Goal: Task Accomplishment & Management: Use online tool/utility

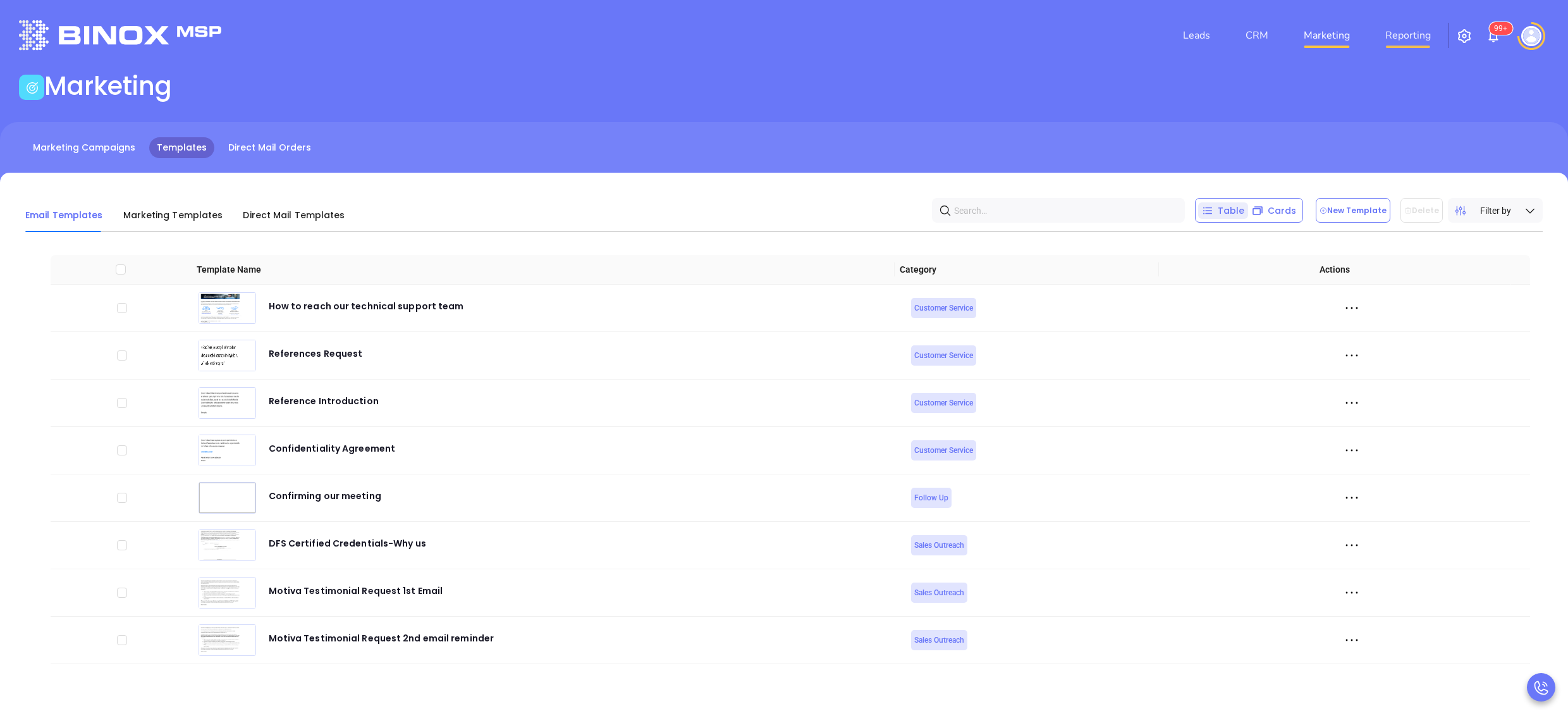
click at [1418, 29] on link "Reporting" at bounding box center [1408, 35] width 56 height 25
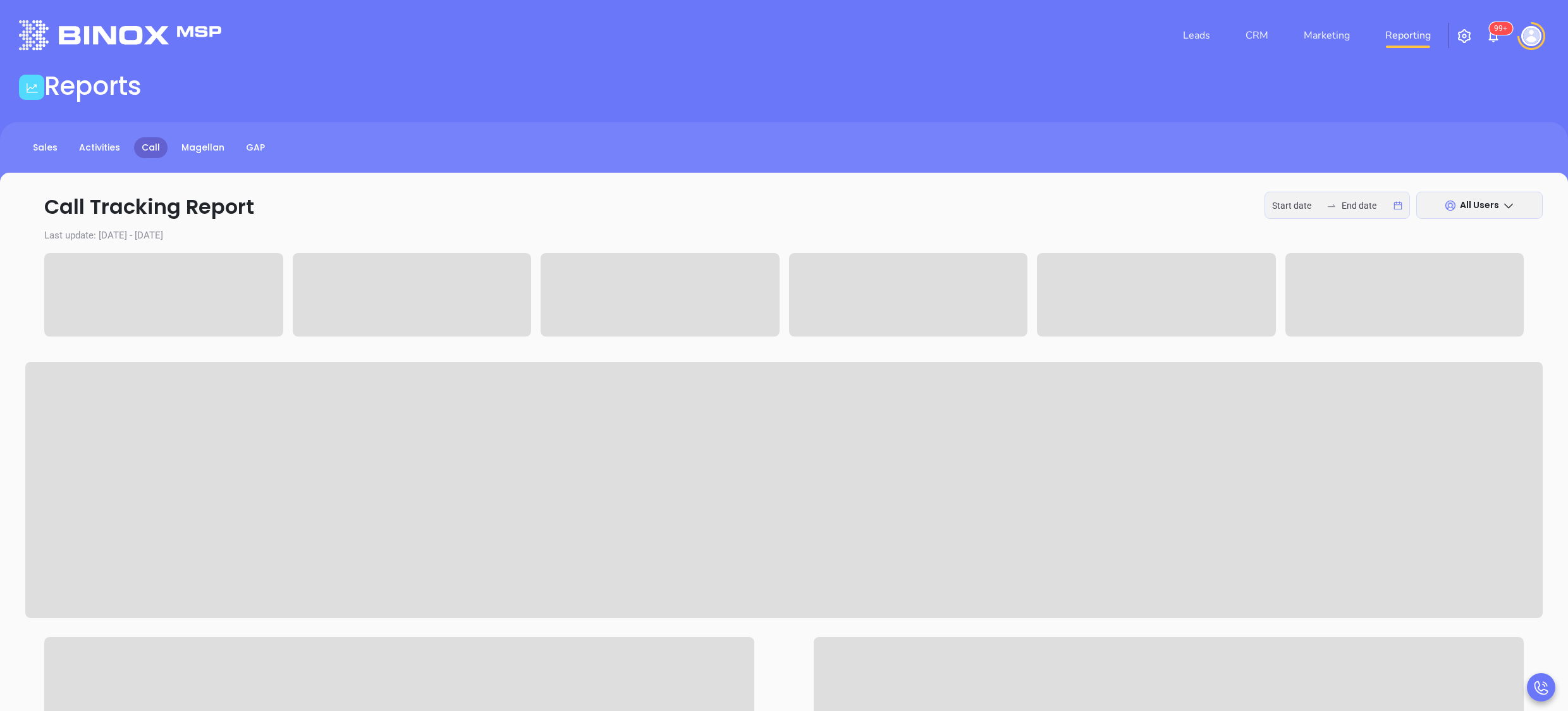
type input "[DATE]"
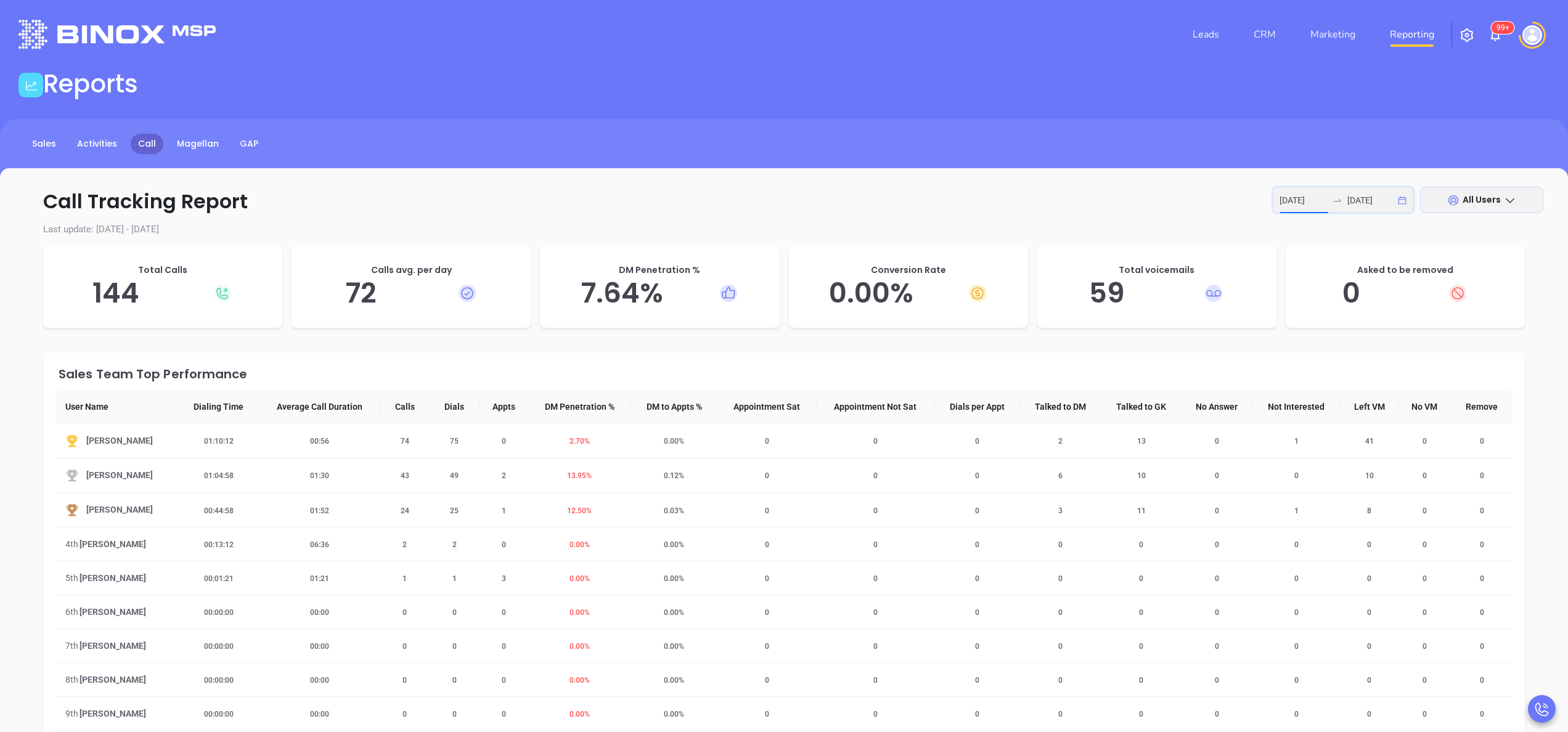
click at [1319, 202] on input "2025-10-06" at bounding box center [1304, 200] width 48 height 13
type input "2025-10-01"
click at [1155, 287] on div "1" at bounding box center [1148, 286] width 15 height 15
type input "2025-10-06"
click at [1104, 305] on div "6" at bounding box center [1103, 308] width 15 height 15
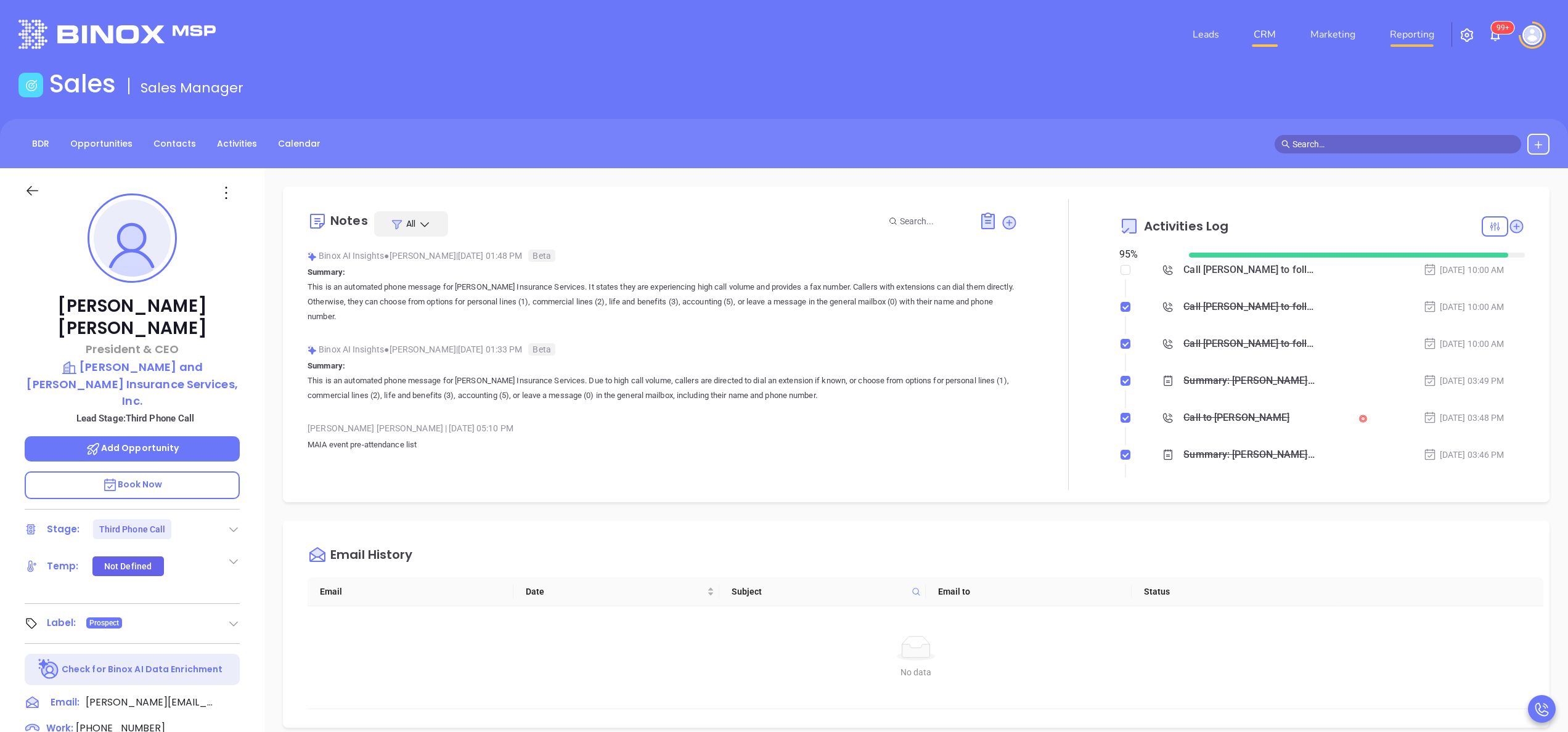
click at [1401, 30] on link "Reporting" at bounding box center [1412, 34] width 55 height 25
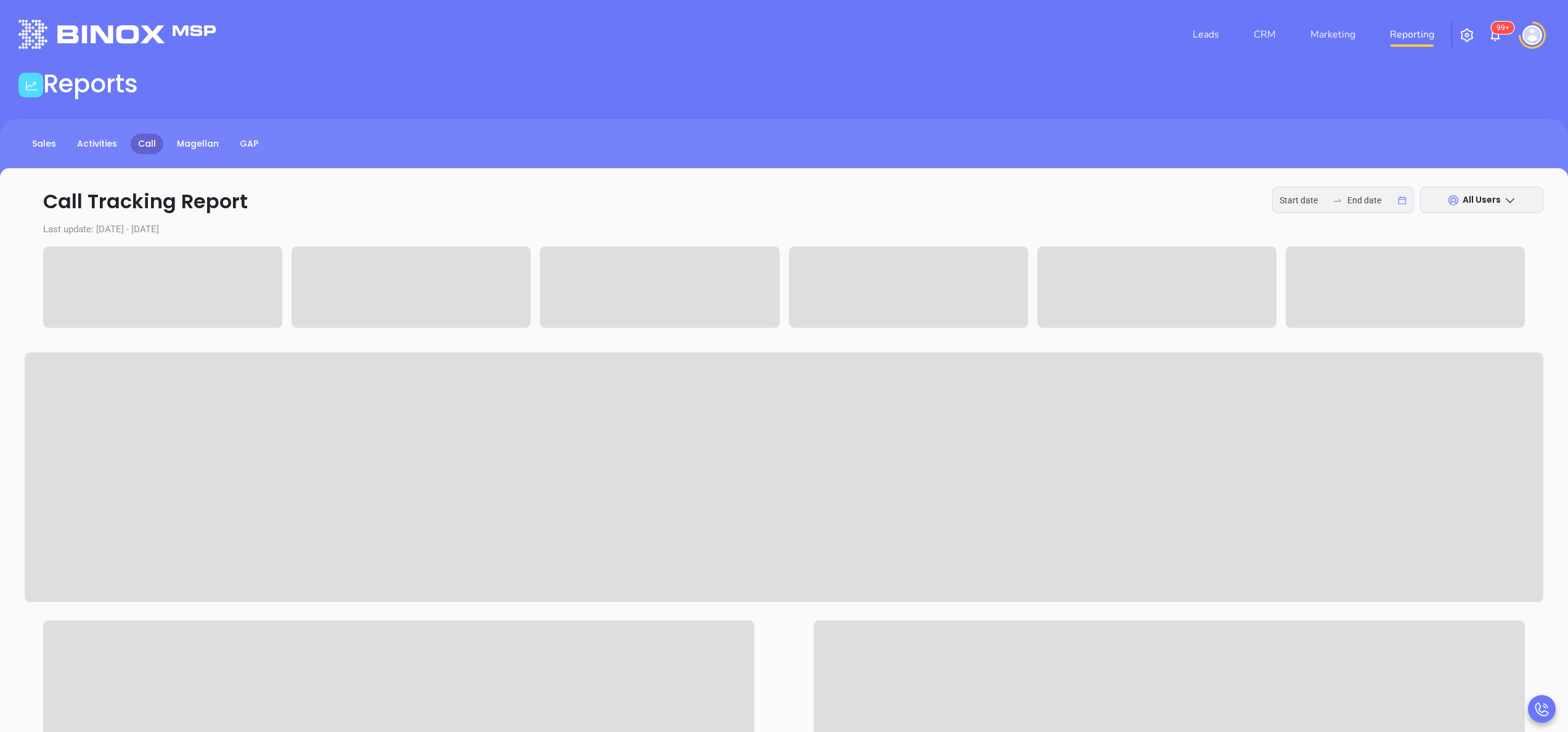
type input "[DATE]"
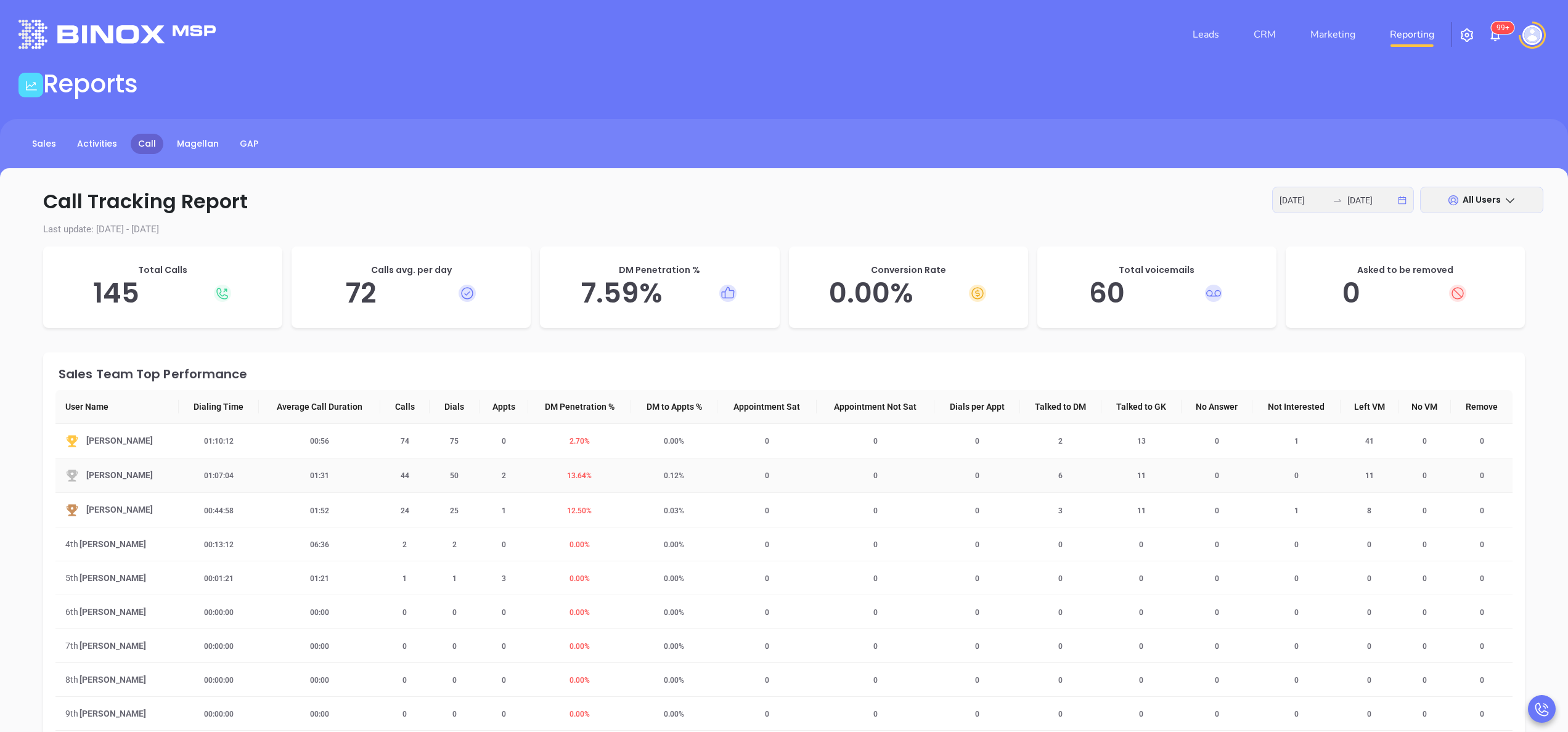
click at [570, 476] on span "13.64 %" at bounding box center [580, 475] width 40 height 9
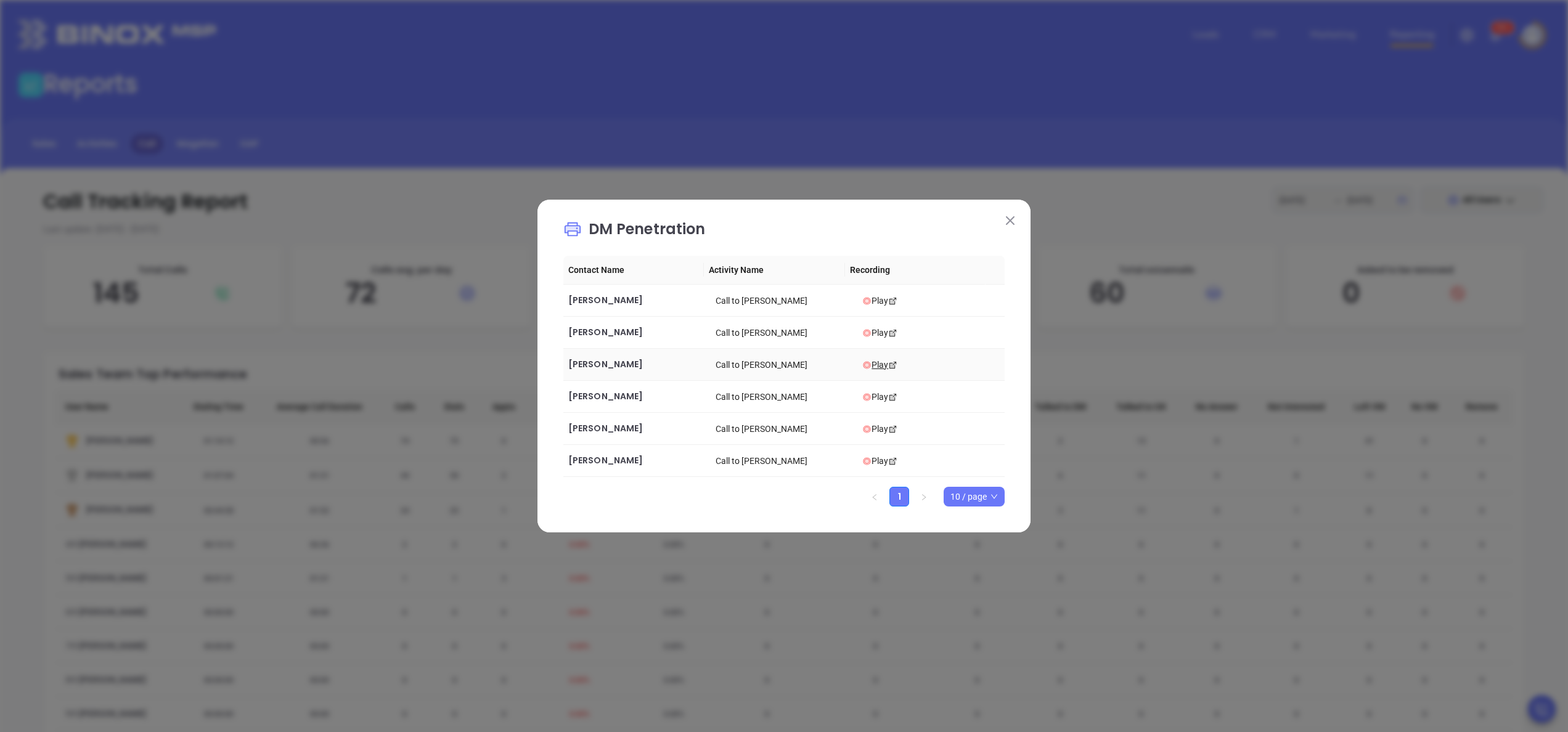
click at [863, 364] on div "Play" at bounding box center [931, 364] width 138 height 13
click at [600, 364] on span "Tony Camarra" at bounding box center [605, 364] width 74 height 12
click at [888, 395] on icon at bounding box center [892, 397] width 9 height 9
click at [868, 423] on div "Play" at bounding box center [931, 429] width 138 height 13
click at [1012, 218] on img at bounding box center [1010, 220] width 9 height 9
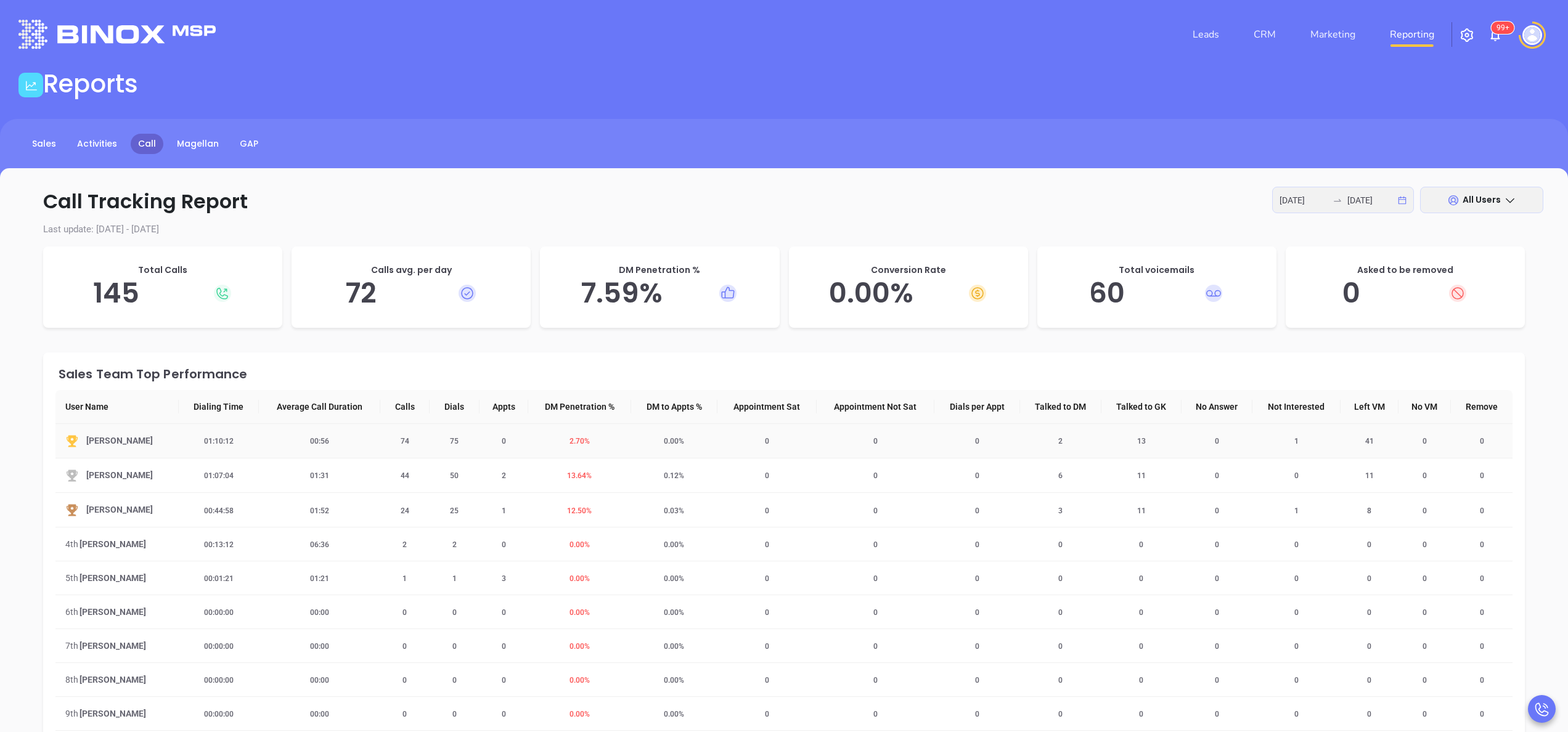
click at [573, 439] on span "2.70 %" at bounding box center [580, 441] width 35 height 9
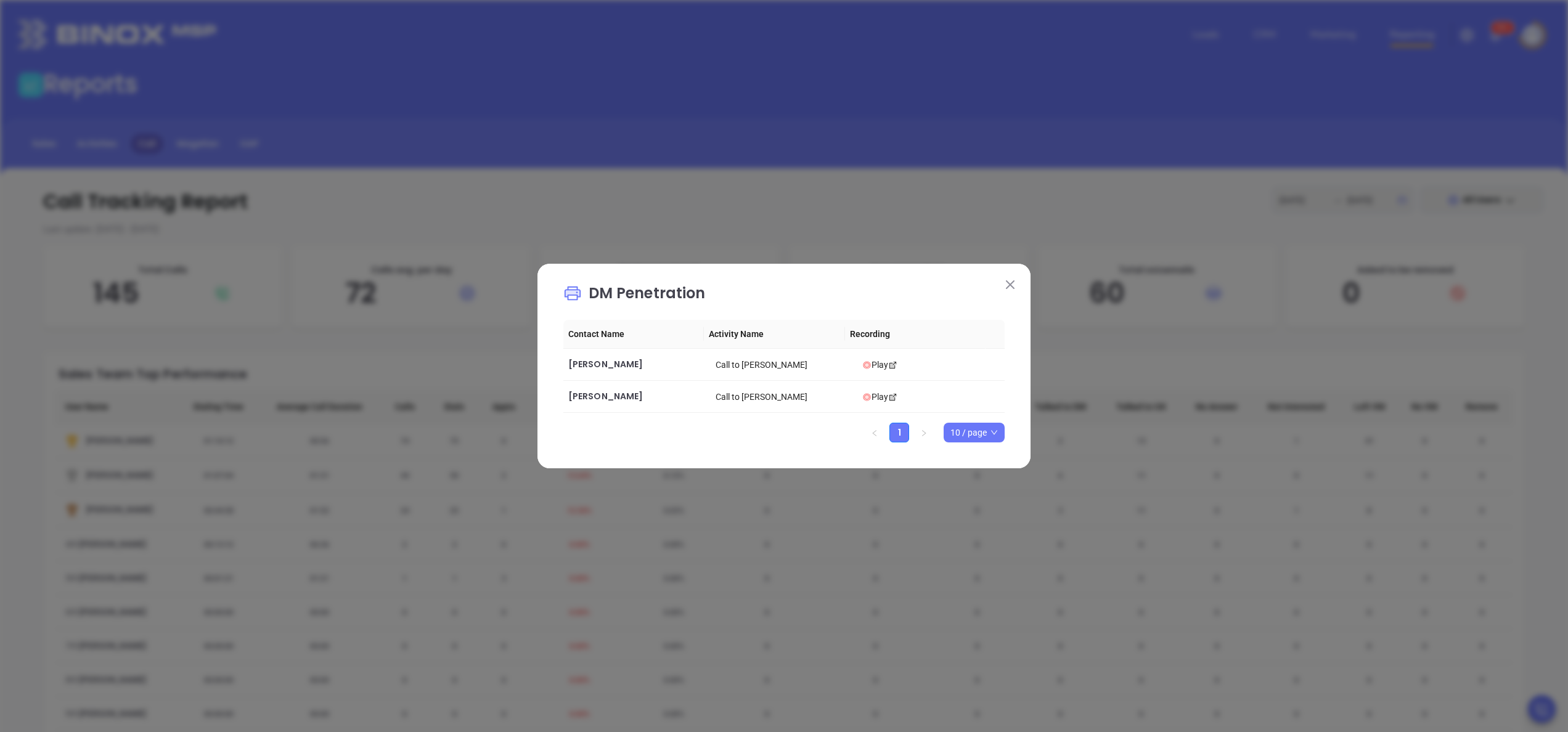
click at [1016, 290] on button at bounding box center [1010, 284] width 16 height 16
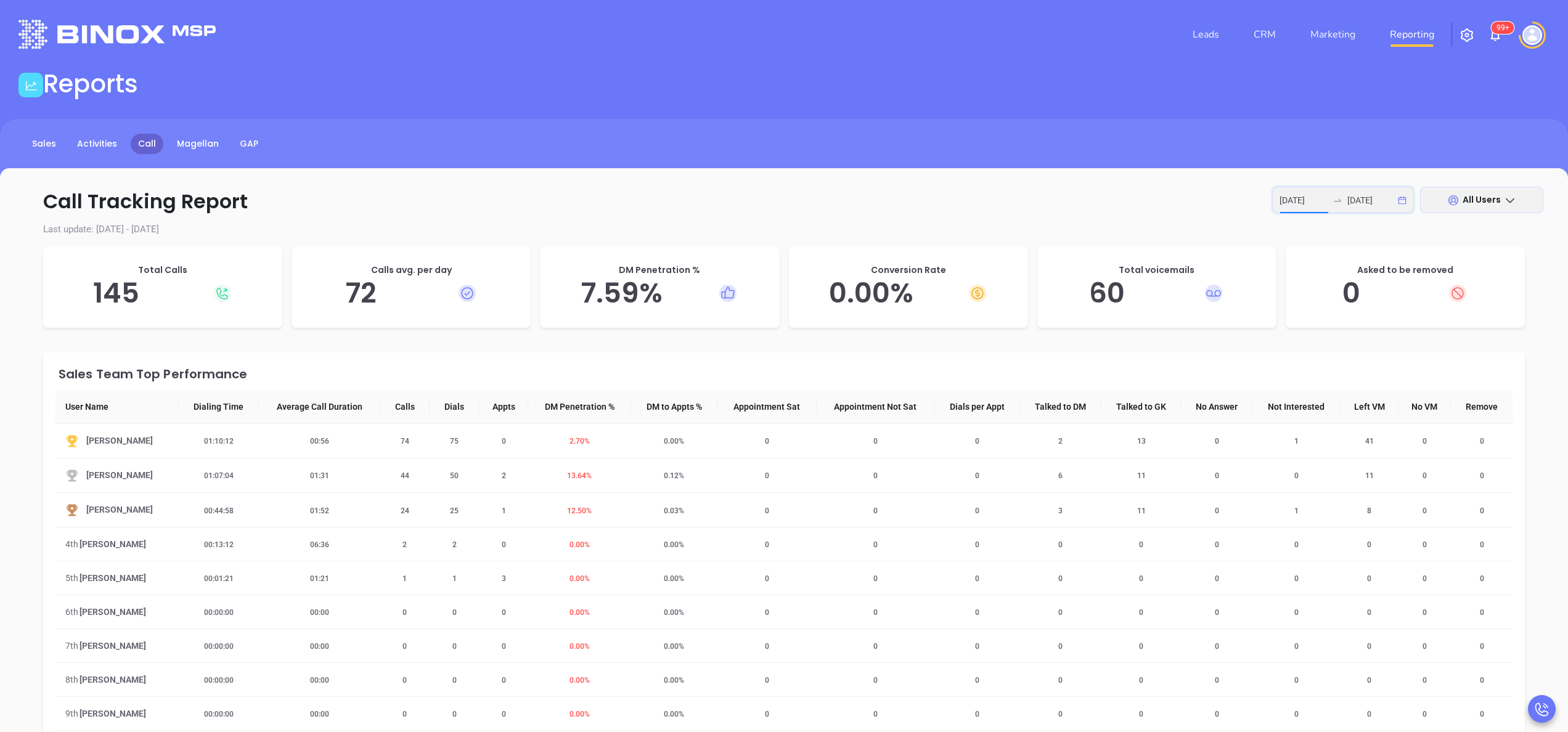
click at [1314, 200] on input "2025-10-06" at bounding box center [1304, 200] width 48 height 13
type input "2025-10-01"
click at [1144, 290] on div "1" at bounding box center [1148, 286] width 15 height 15
type input "2025-10-07"
click at [1133, 309] on div "7" at bounding box center [1126, 308] width 15 height 15
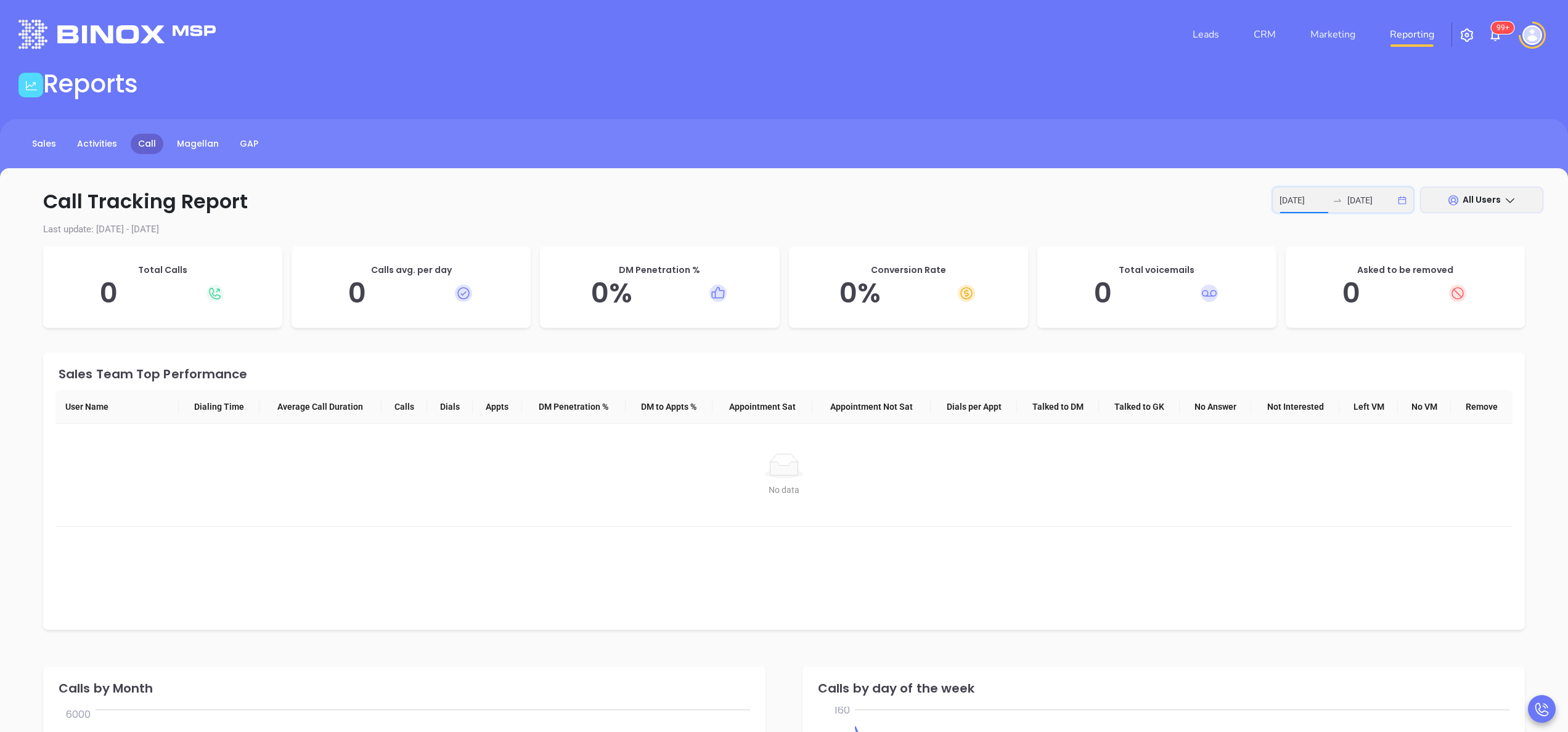
click at [1309, 197] on input "[DATE]" at bounding box center [1304, 200] width 48 height 13
type input "[DATE]"
click at [1150, 283] on div "1" at bounding box center [1148, 286] width 15 height 15
type input "2025-10-06"
click at [1109, 309] on div "6" at bounding box center [1103, 308] width 15 height 15
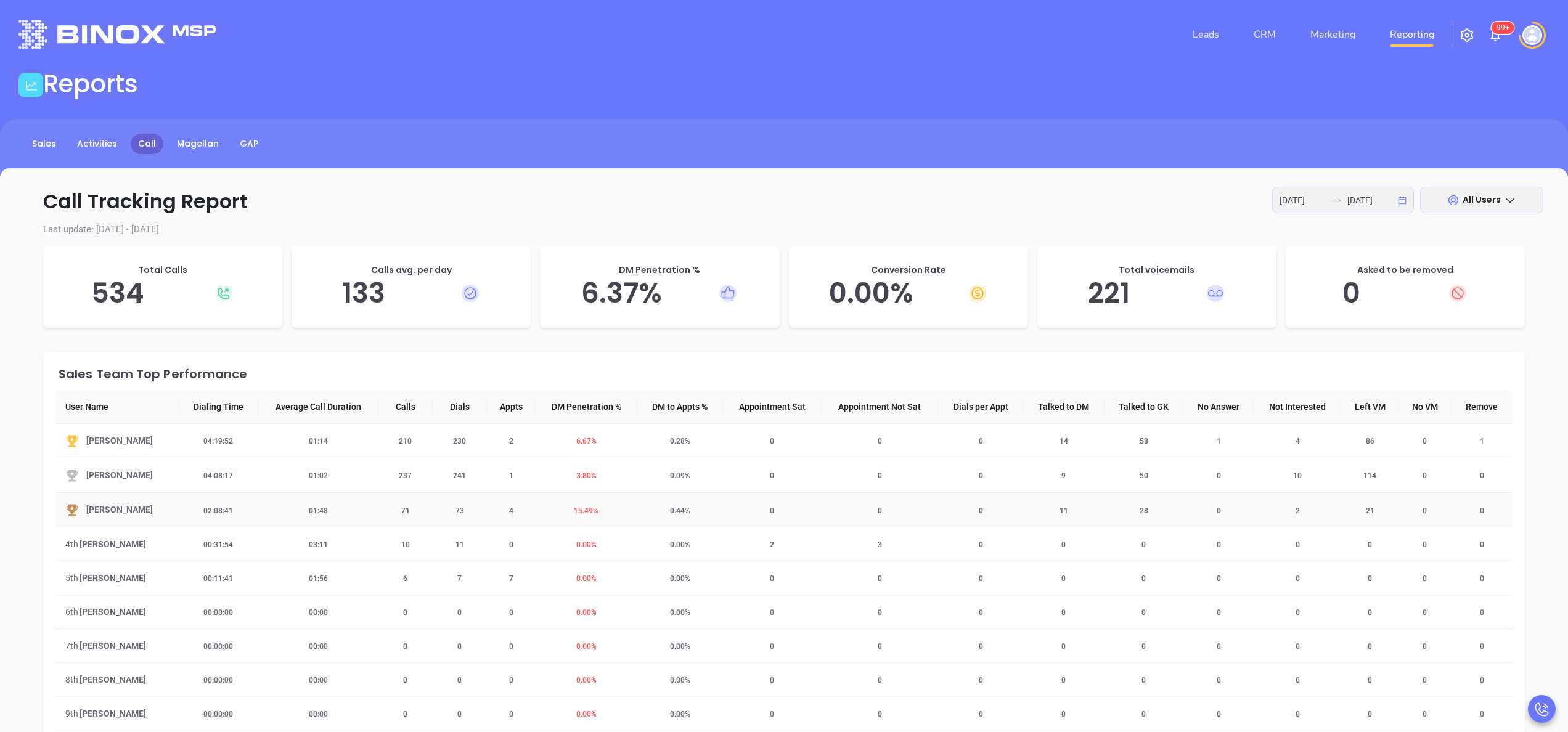
click at [505, 517] on td "4" at bounding box center [511, 510] width 49 height 35
drag, startPoint x: 505, startPoint y: 517, endPoint x: 504, endPoint y: 508, distance: 9.1
click at [504, 508] on span "4" at bounding box center [511, 511] width 19 height 9
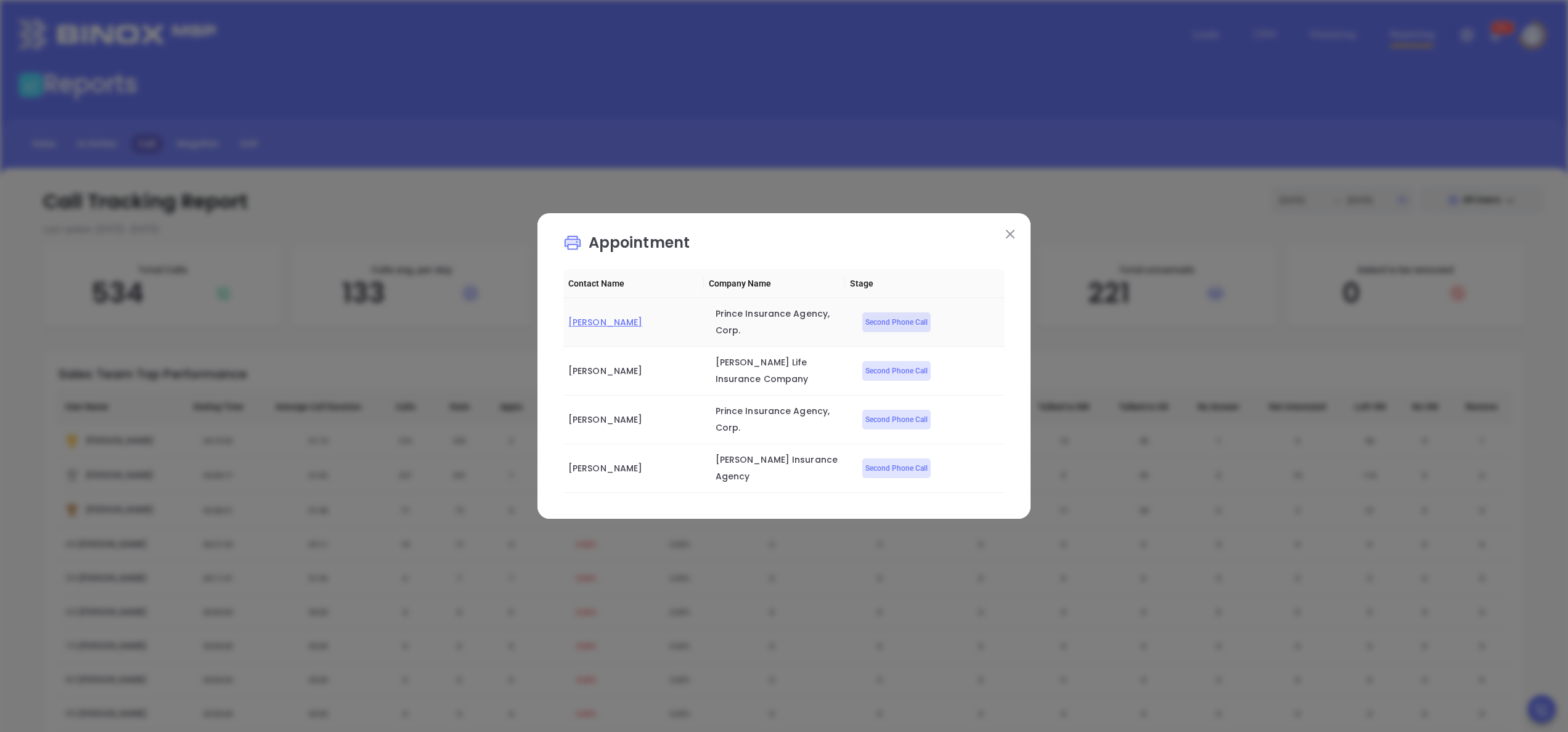
click at [632, 318] on span "Wendy Prendergast" at bounding box center [605, 322] width 74 height 12
click at [592, 367] on span "Jo Clark" at bounding box center [605, 371] width 74 height 12
click at [617, 423] on span "Wendy Prendergast" at bounding box center [605, 420] width 74 height 12
click at [620, 469] on span "Matthew Martin" at bounding box center [605, 468] width 74 height 12
click at [583, 370] on span "Jo Clark" at bounding box center [605, 371] width 74 height 12
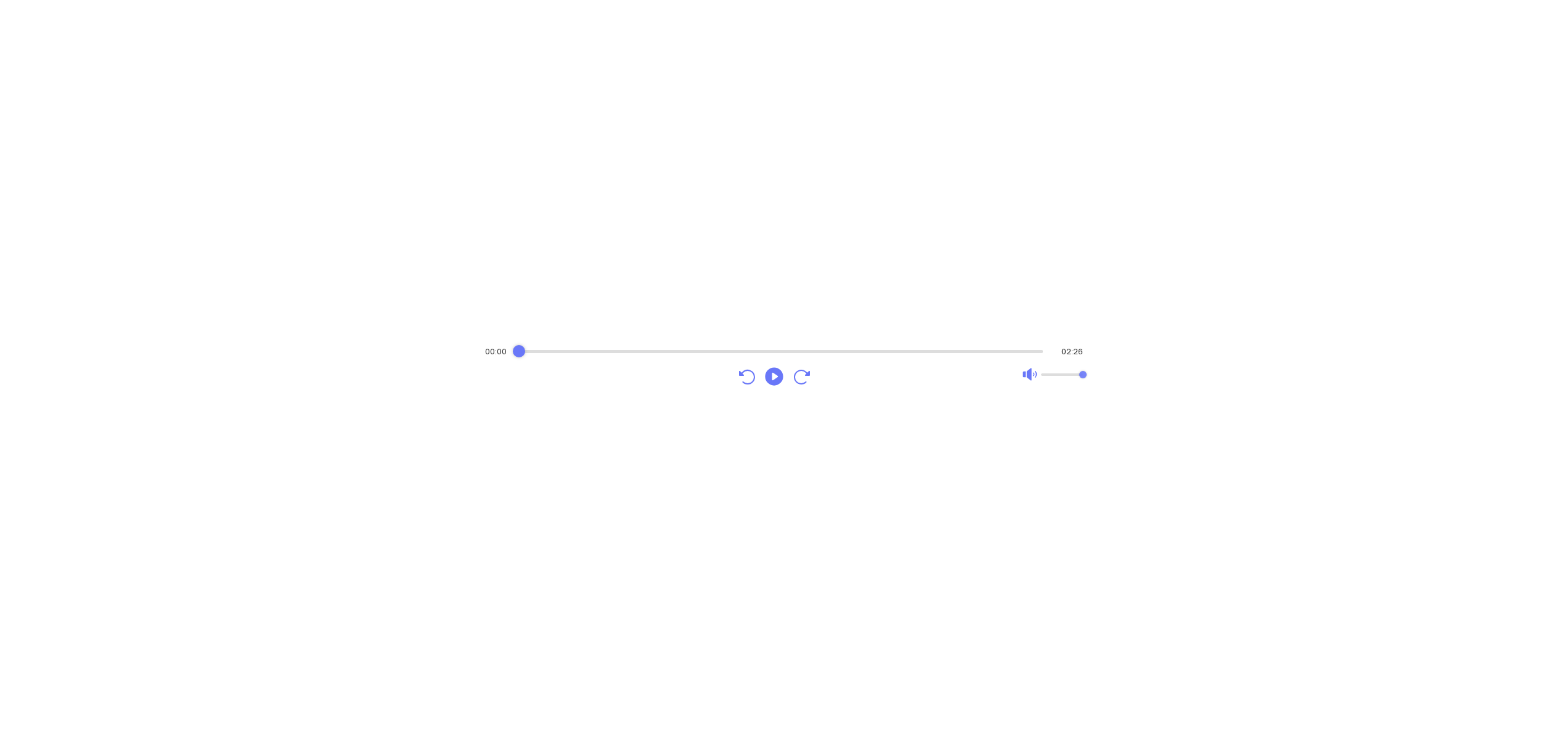
click at [777, 377] on icon "Play" at bounding box center [774, 376] width 22 height 22
click at [656, 350] on div "Audio progress control" at bounding box center [781, 351] width 525 height 3
click at [773, 372] on icon "Pause" at bounding box center [773, 376] width 18 height 18
click at [773, 372] on icon "Play" at bounding box center [773, 376] width 18 height 18
click at [773, 372] on icon "Pause" at bounding box center [773, 376] width 18 height 18
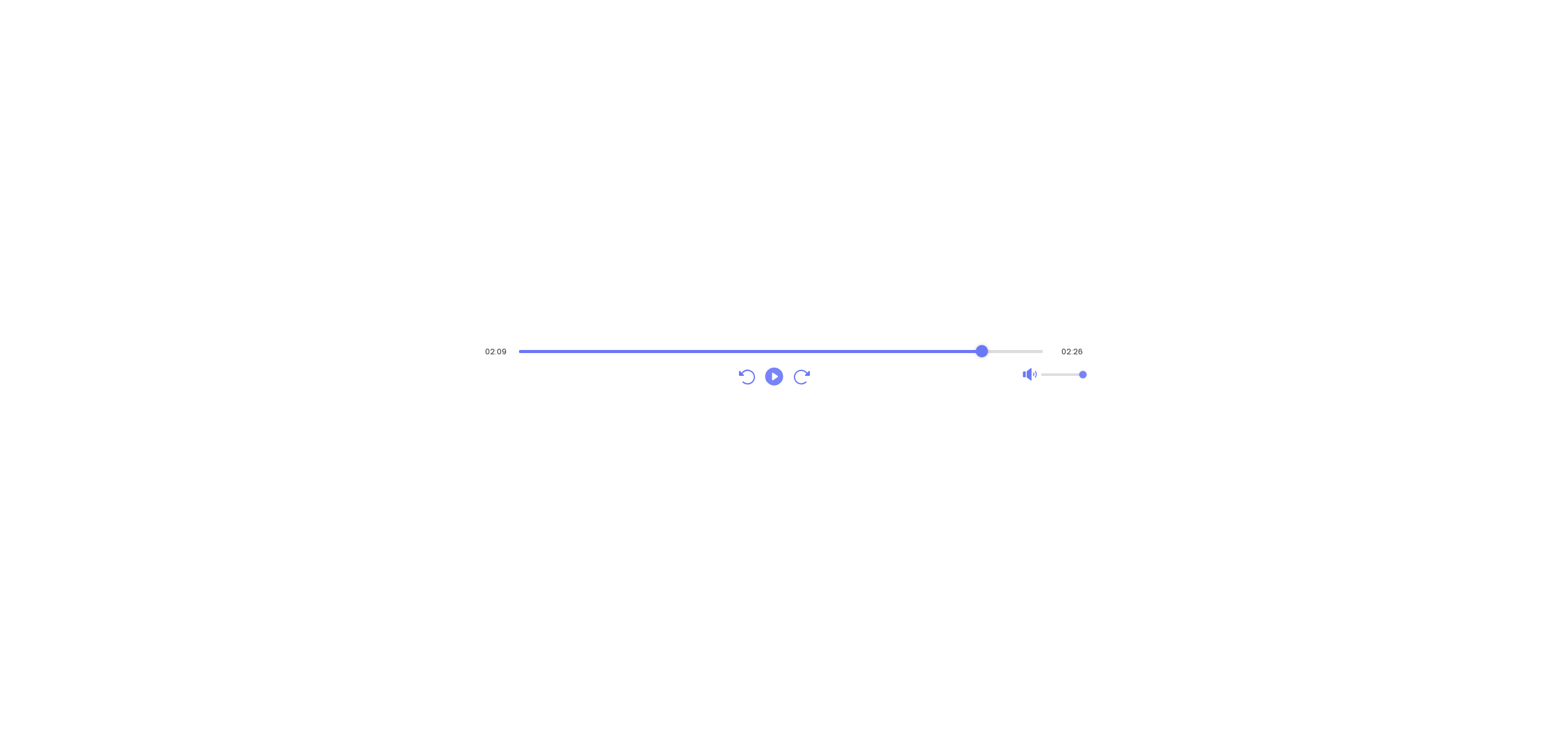
click at [773, 372] on icon "Play" at bounding box center [773, 376] width 18 height 18
click at [780, 383] on icon "Pause" at bounding box center [774, 376] width 22 height 22
click at [780, 383] on icon "Play" at bounding box center [774, 376] width 22 height 22
click at [780, 383] on icon "Pause" at bounding box center [774, 376] width 22 height 22
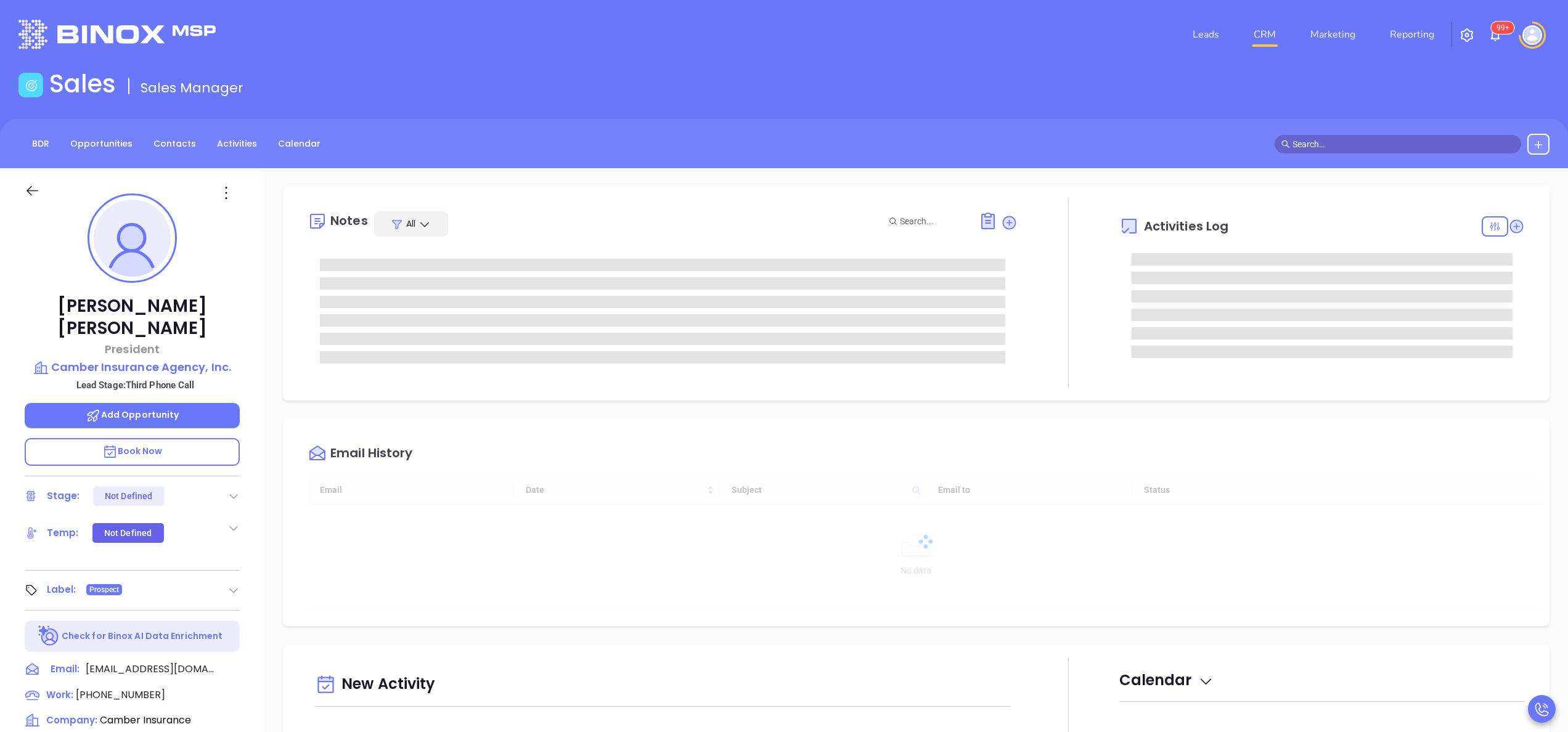
type input "[DATE]"
type input "[PERSON_NAME]"
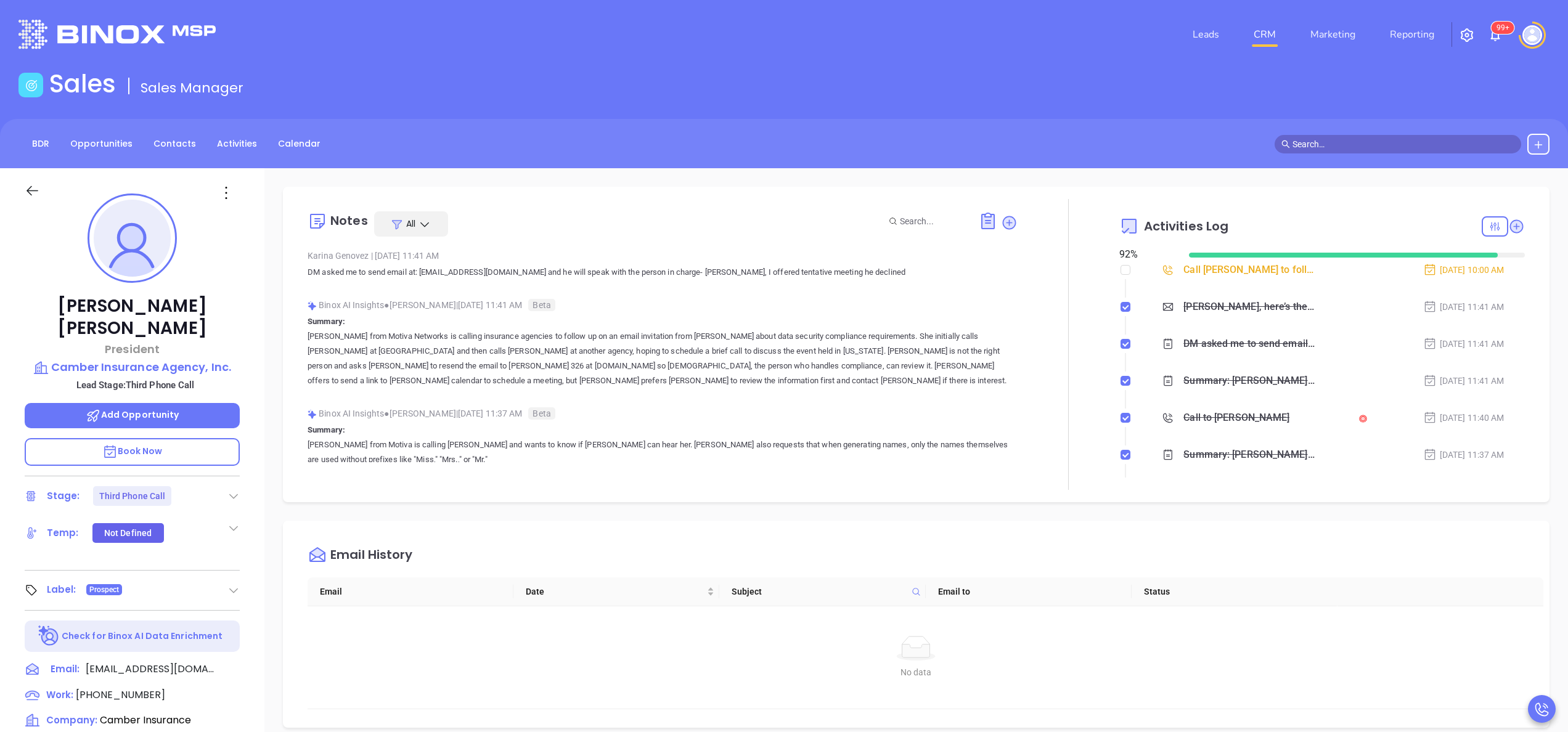
click at [986, 498] on div "Notes All Karina Genovez | Oct 6, 2025 11:41 AM DM asked me to send email at: t…" at bounding box center [916, 344] width 1267 height 315
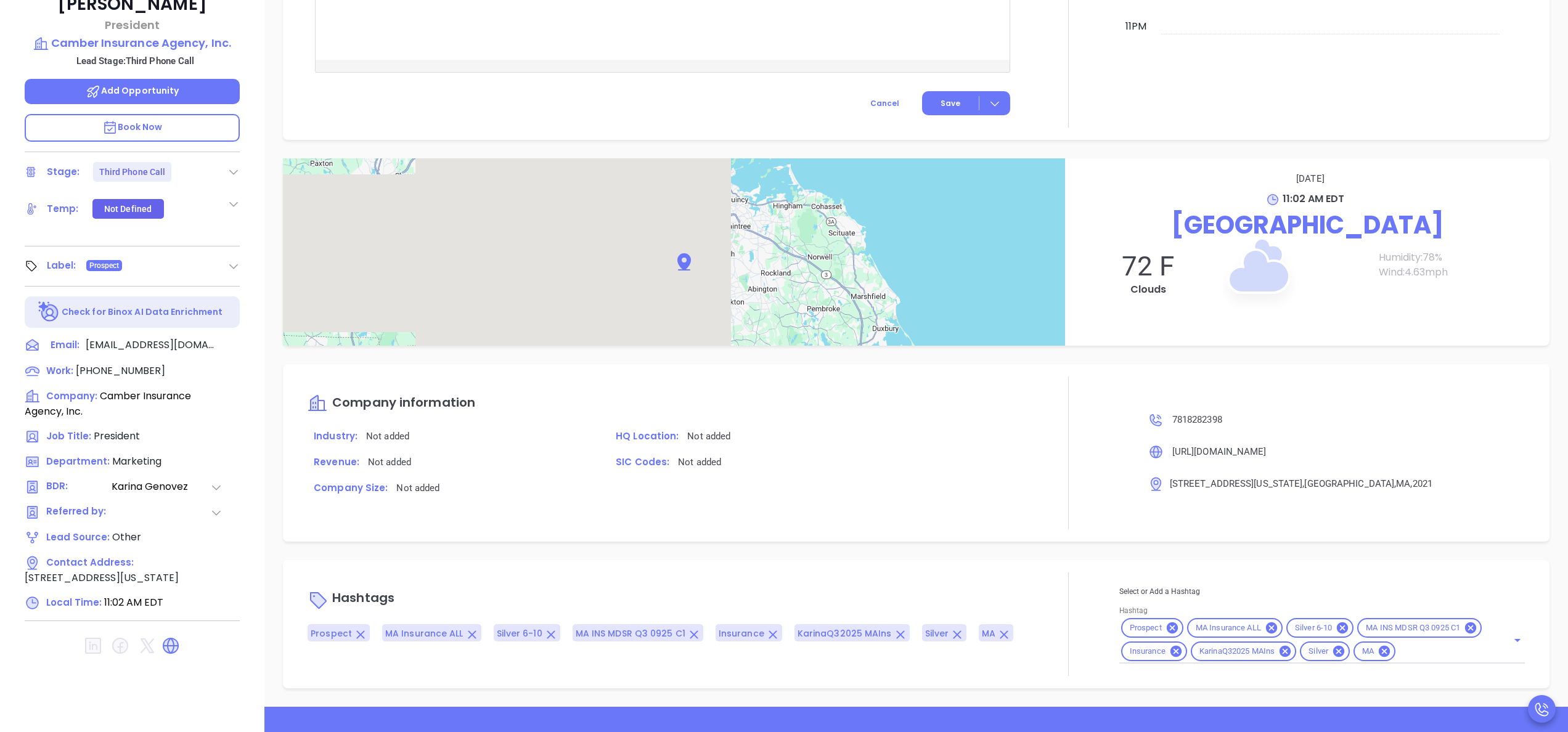
scroll to position [351, 0]
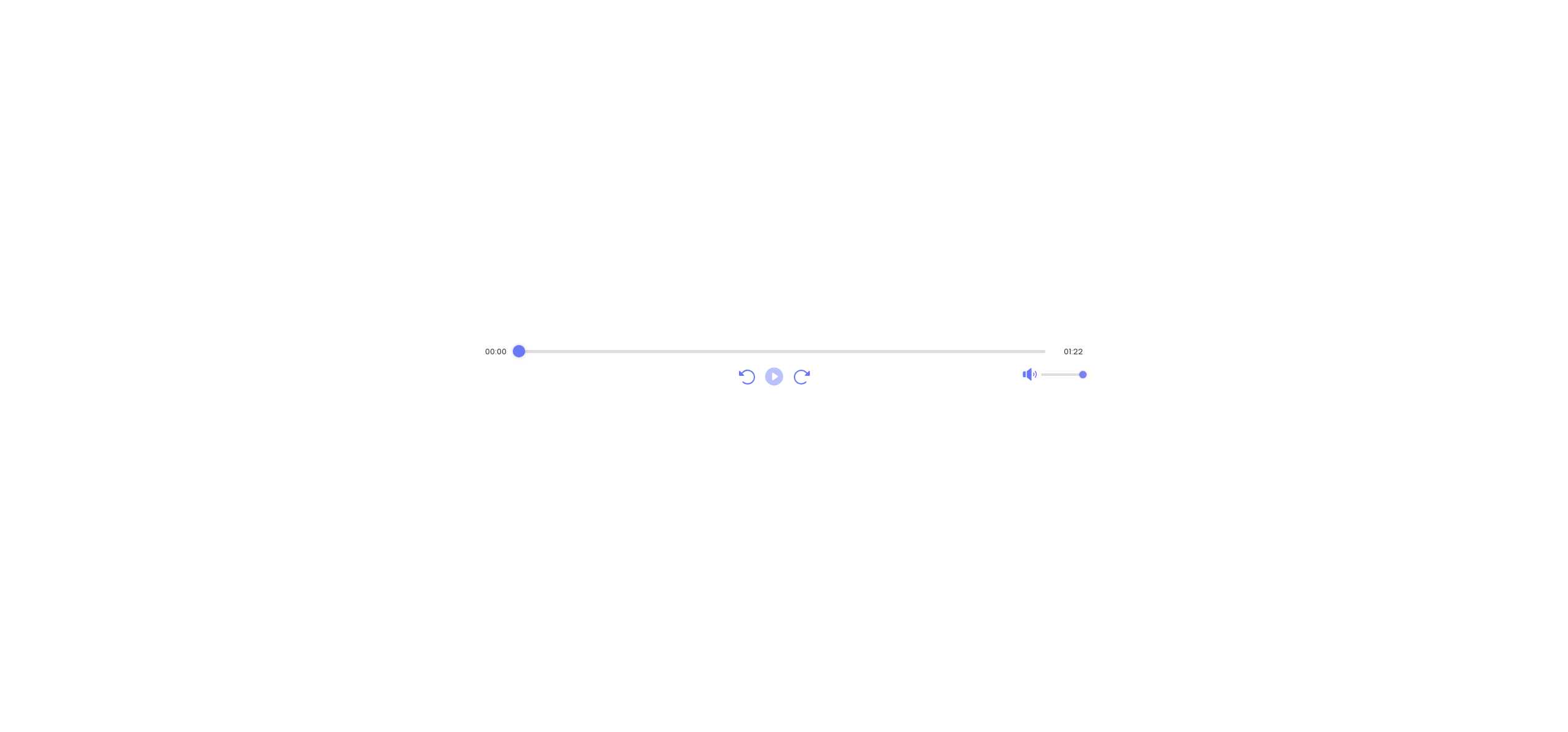
click at [771, 376] on icon "Play" at bounding box center [773, 376] width 18 height 18
click at [627, 346] on div "Audio progress control" at bounding box center [781, 351] width 530 height 12
click at [671, 348] on div "Audio progress control" at bounding box center [781, 351] width 530 height 12
click at [705, 348] on div "Audio progress control" at bounding box center [783, 351] width 527 height 12
click at [736, 346] on div "Audio progress control" at bounding box center [783, 351] width 527 height 12
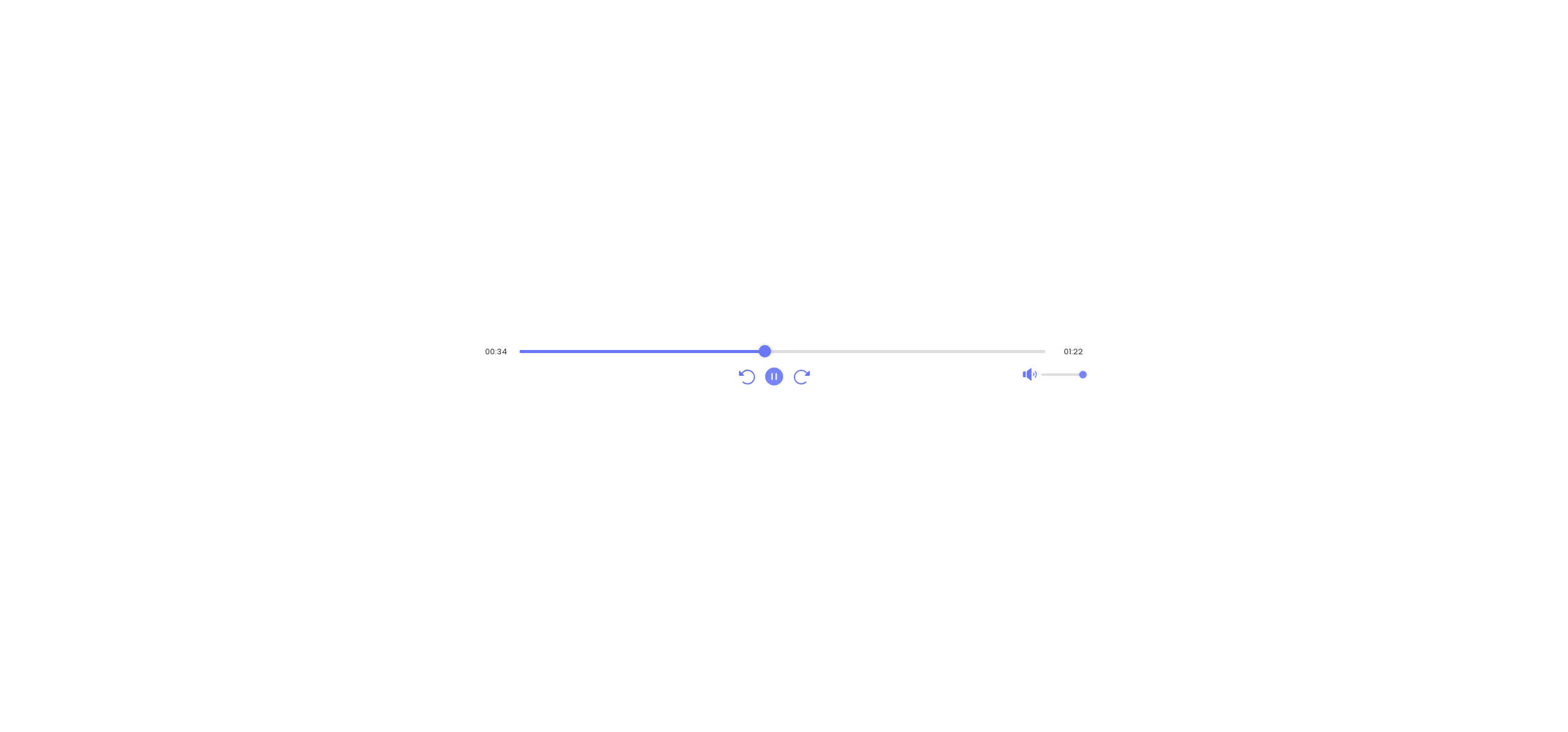
click at [765, 348] on div "Audio progress control" at bounding box center [783, 351] width 527 height 12
click at [819, 346] on div "Audio progress control" at bounding box center [783, 351] width 527 height 12
click at [854, 346] on div "Audio progress control" at bounding box center [783, 351] width 527 height 12
click at [1046, 242] on div "01:19 01:22" at bounding box center [784, 366] width 1568 height 732
click at [773, 375] on icon "Play" at bounding box center [774, 376] width 22 height 22
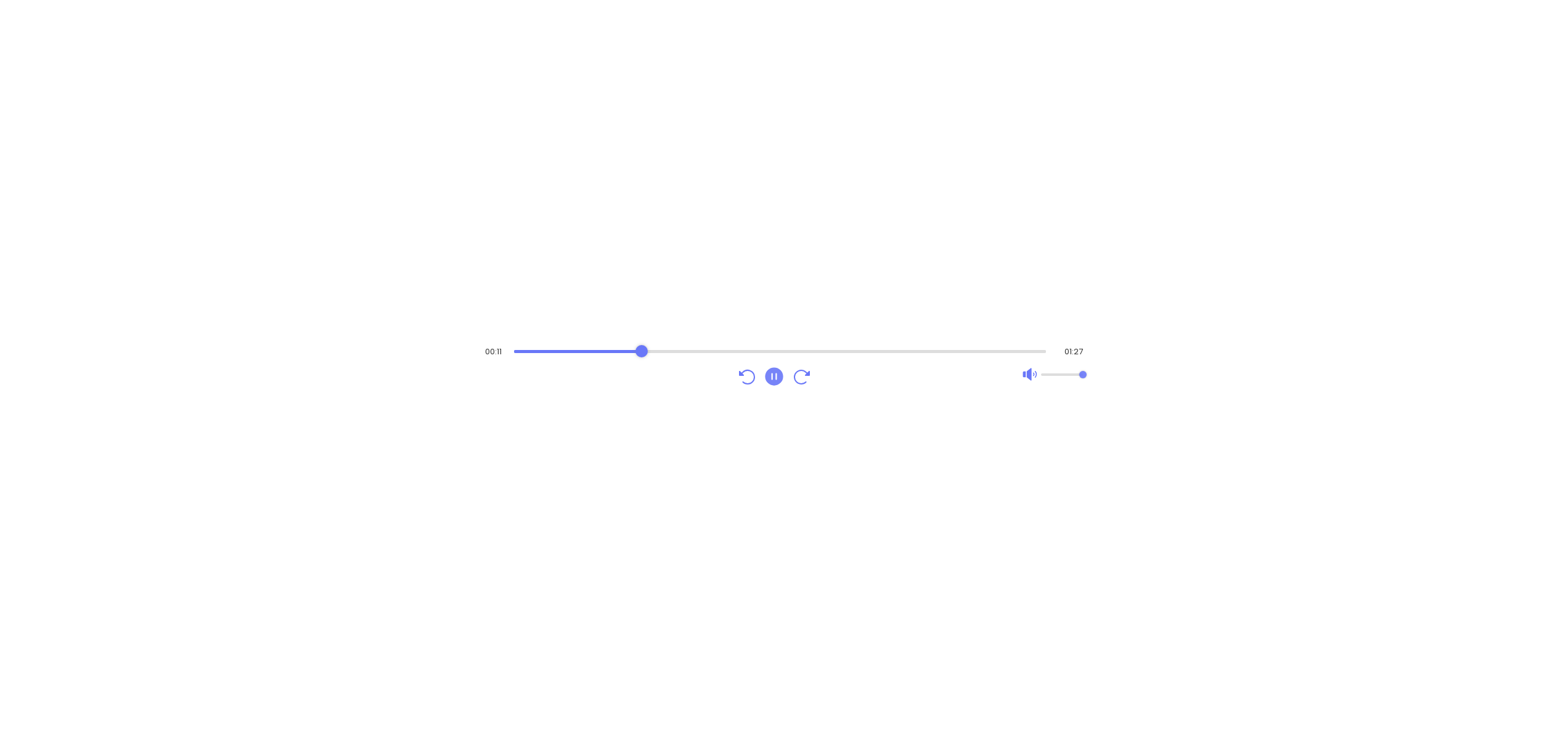
click at [642, 348] on div "Audio progress control" at bounding box center [780, 351] width 532 height 12
click at [714, 344] on div "00:21 01:27" at bounding box center [784, 366] width 617 height 55
click at [717, 350] on div "Audio progress control" at bounding box center [783, 351] width 527 height 3
click at [762, 351] on div "Audio progress control" at bounding box center [783, 351] width 527 height 3
click at [804, 348] on div "Audio progress control" at bounding box center [782, 351] width 530 height 12
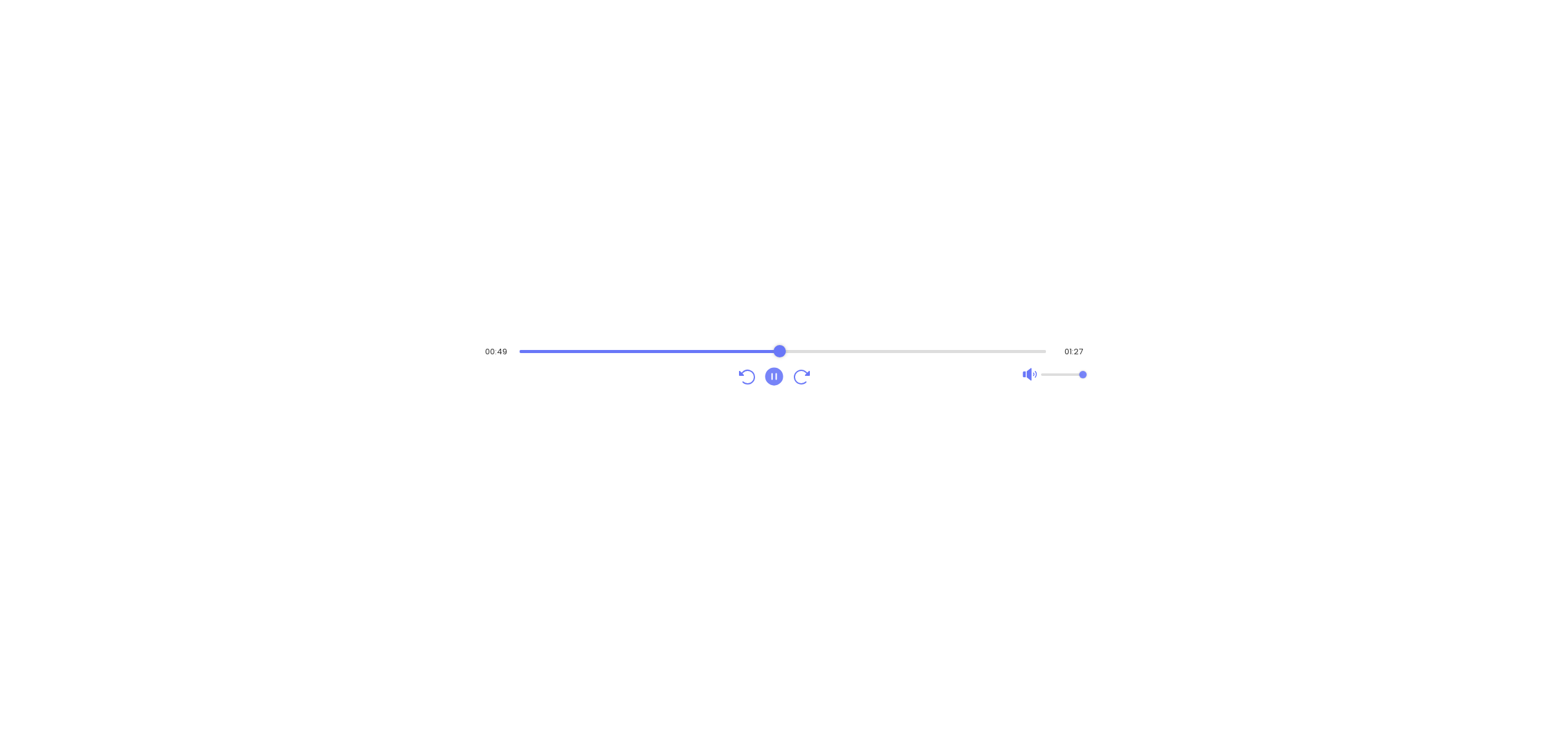
click at [780, 350] on div "Audio progress control" at bounding box center [783, 351] width 527 height 3
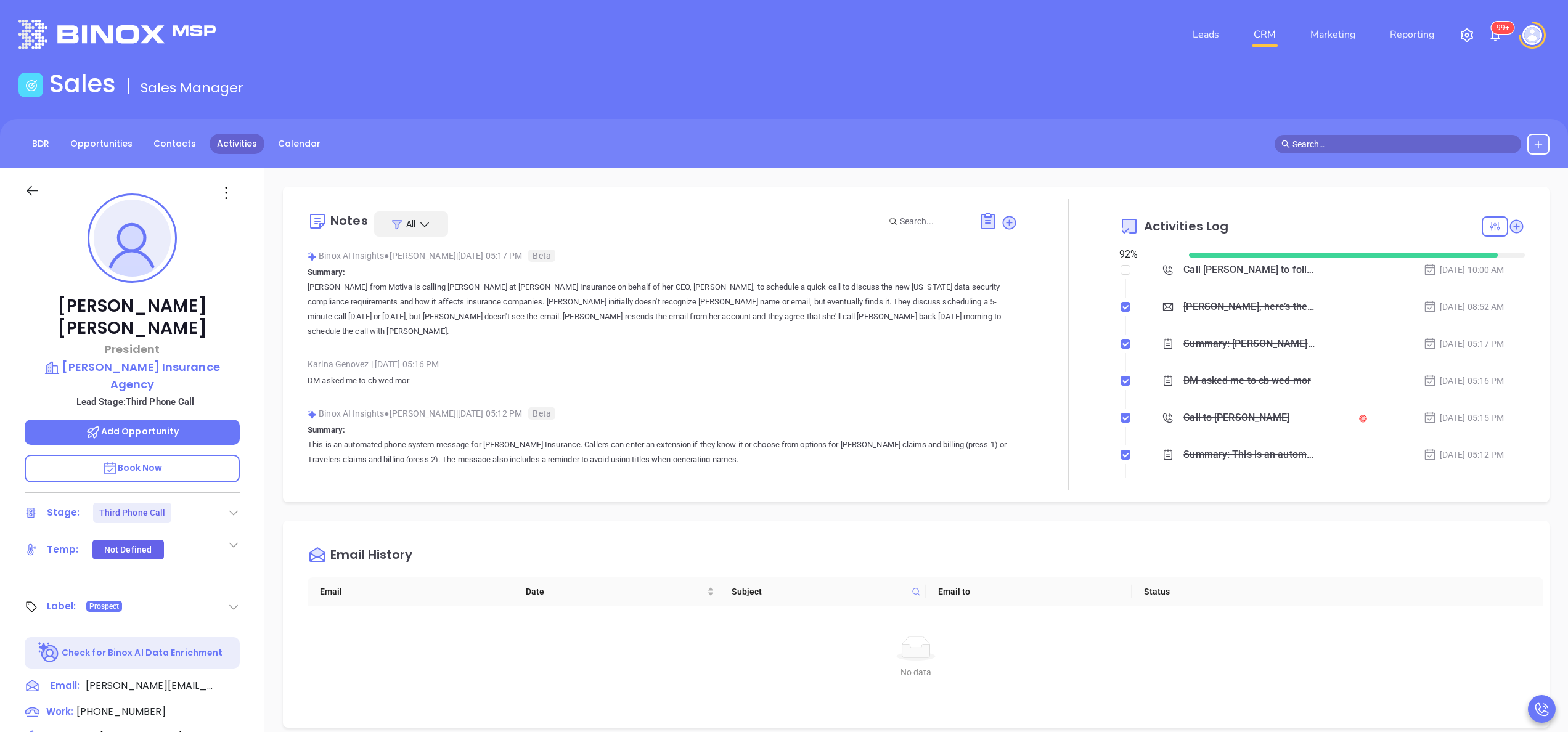
scroll to position [286, 0]
click at [220, 145] on link "Activities" at bounding box center [237, 144] width 55 height 21
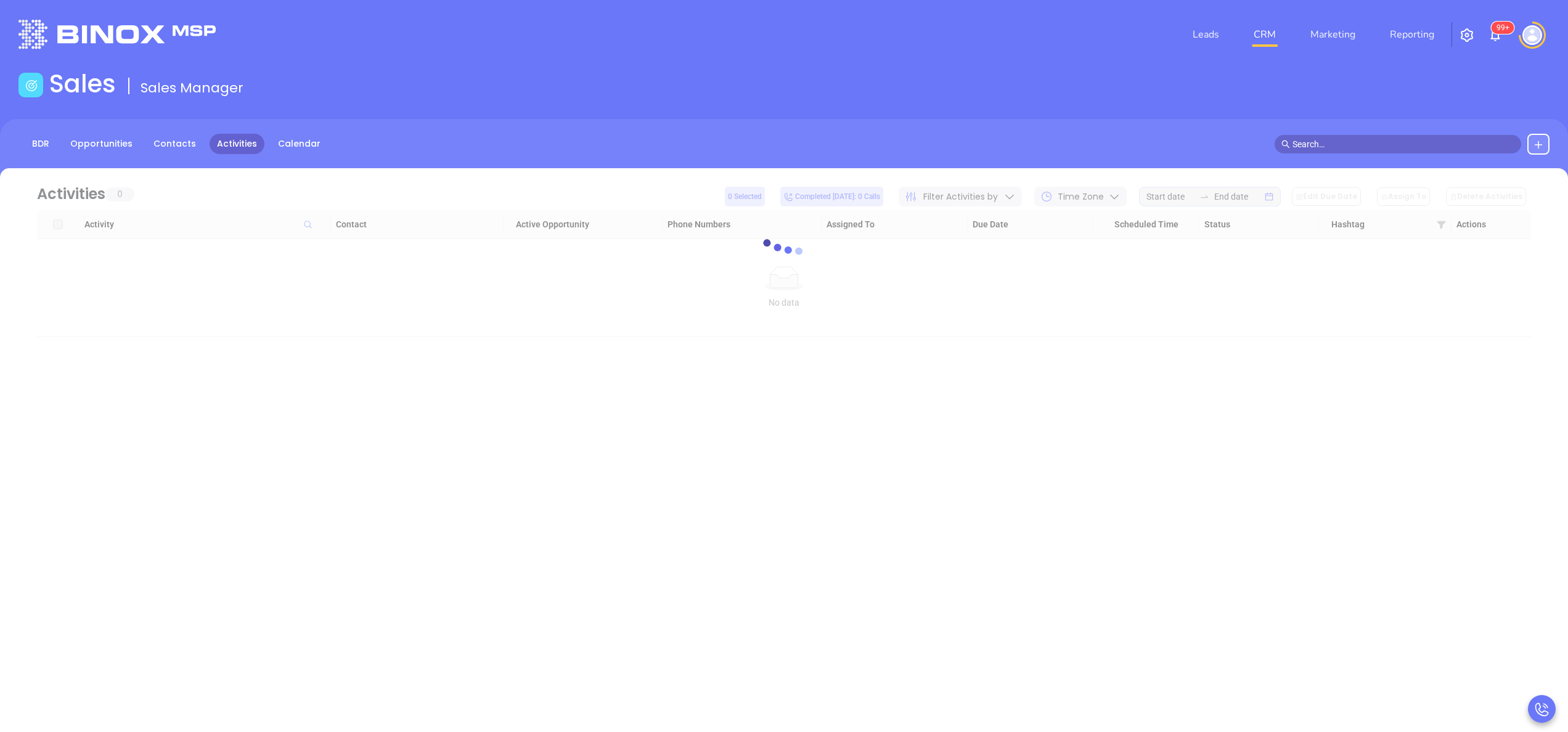
click at [220, 145] on link "Activities" at bounding box center [237, 144] width 55 height 21
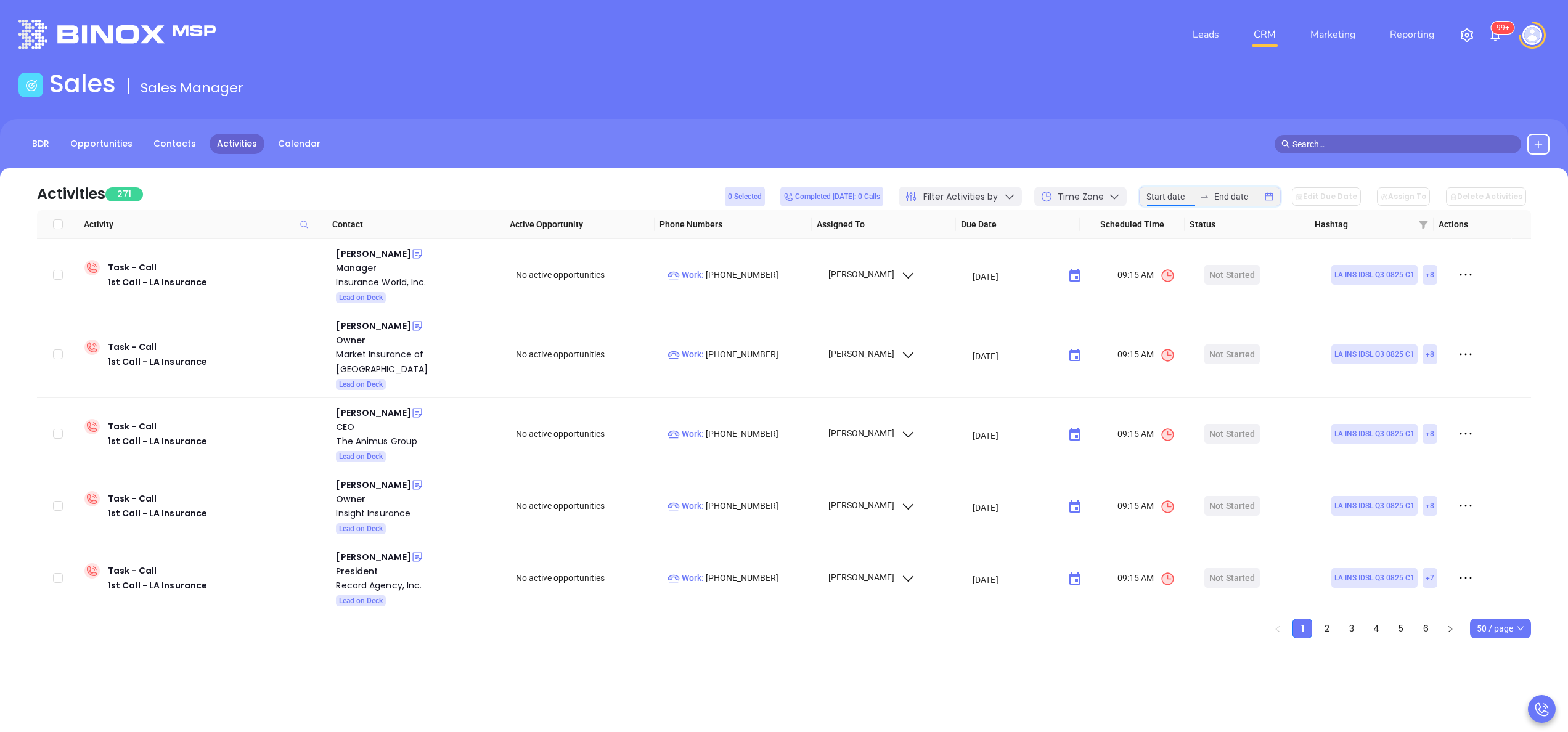
click at [1187, 192] on input at bounding box center [1171, 196] width 48 height 13
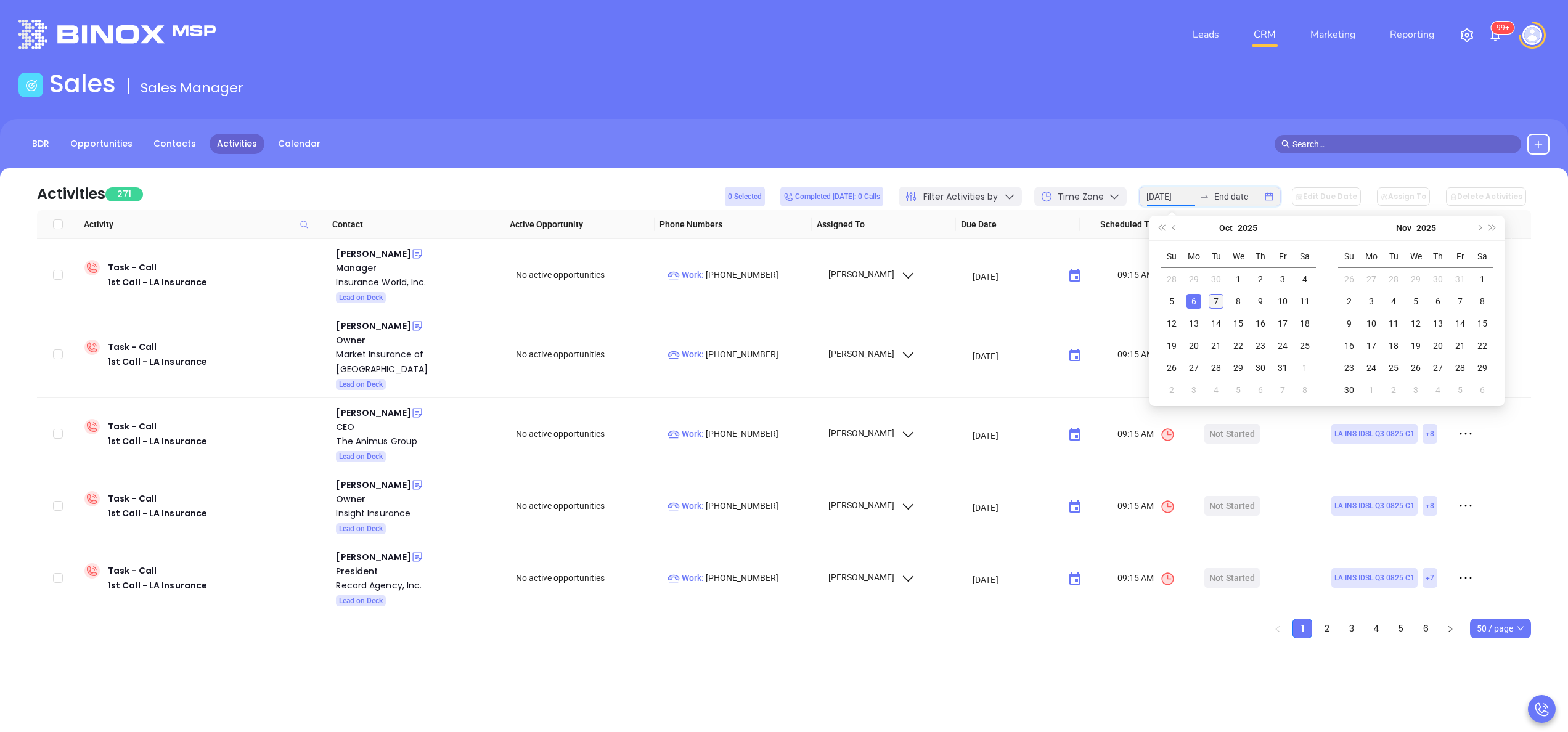
type input "2025-10-07"
click at [1219, 308] on div "7" at bounding box center [1216, 301] width 15 height 15
type input "2025-10-07"
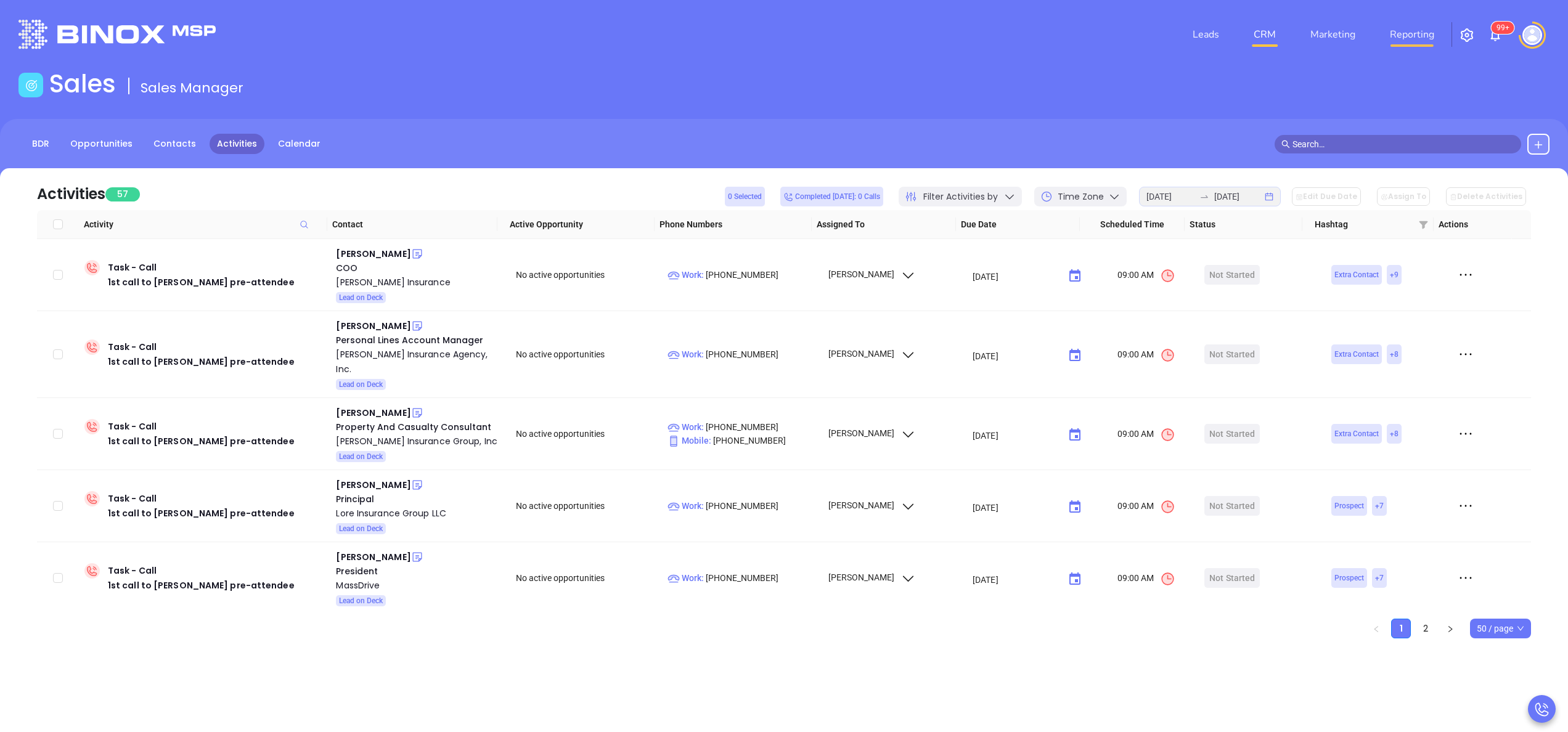
click at [1412, 30] on link "Reporting" at bounding box center [1412, 34] width 55 height 25
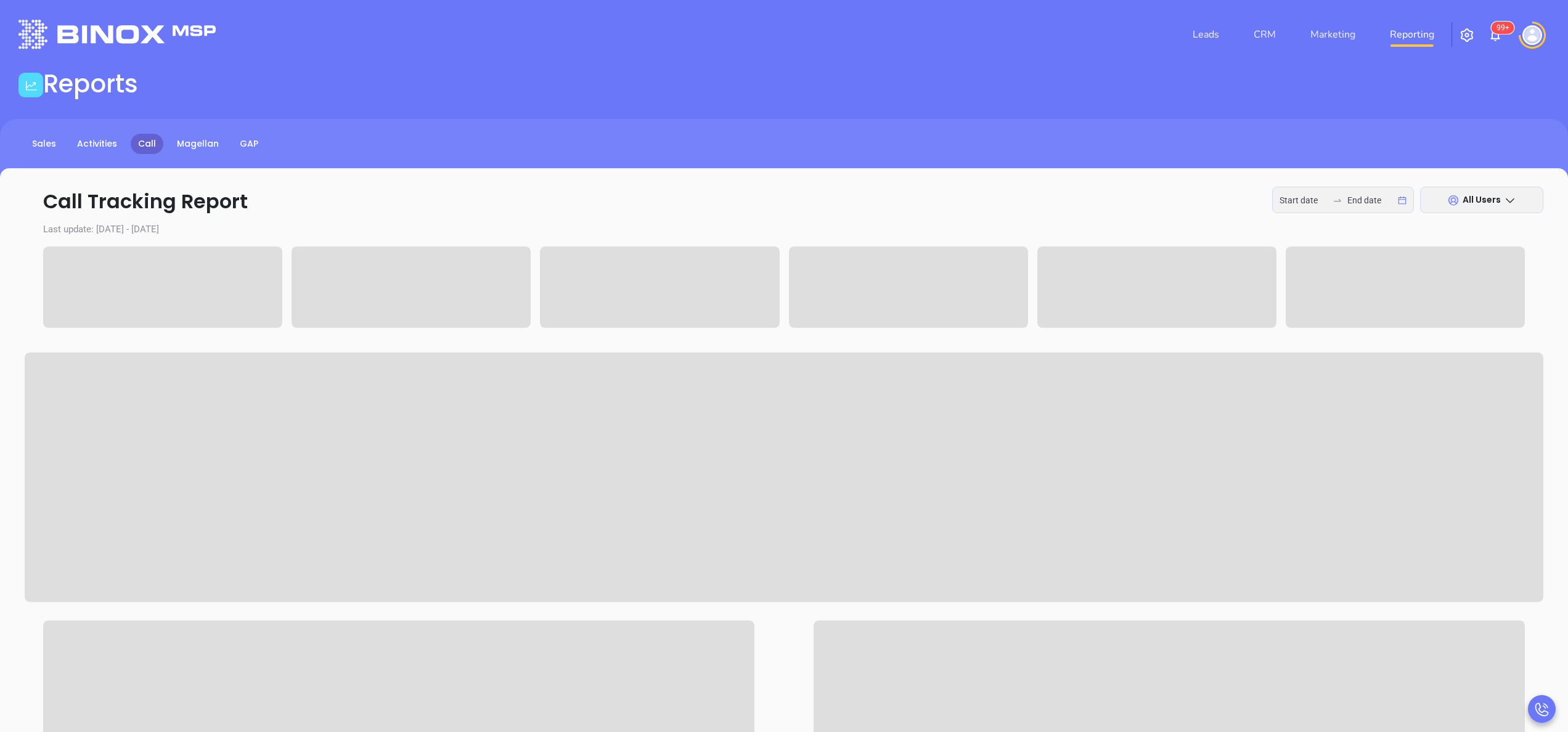
type input "2025-10-06"
type input "2025-10-07"
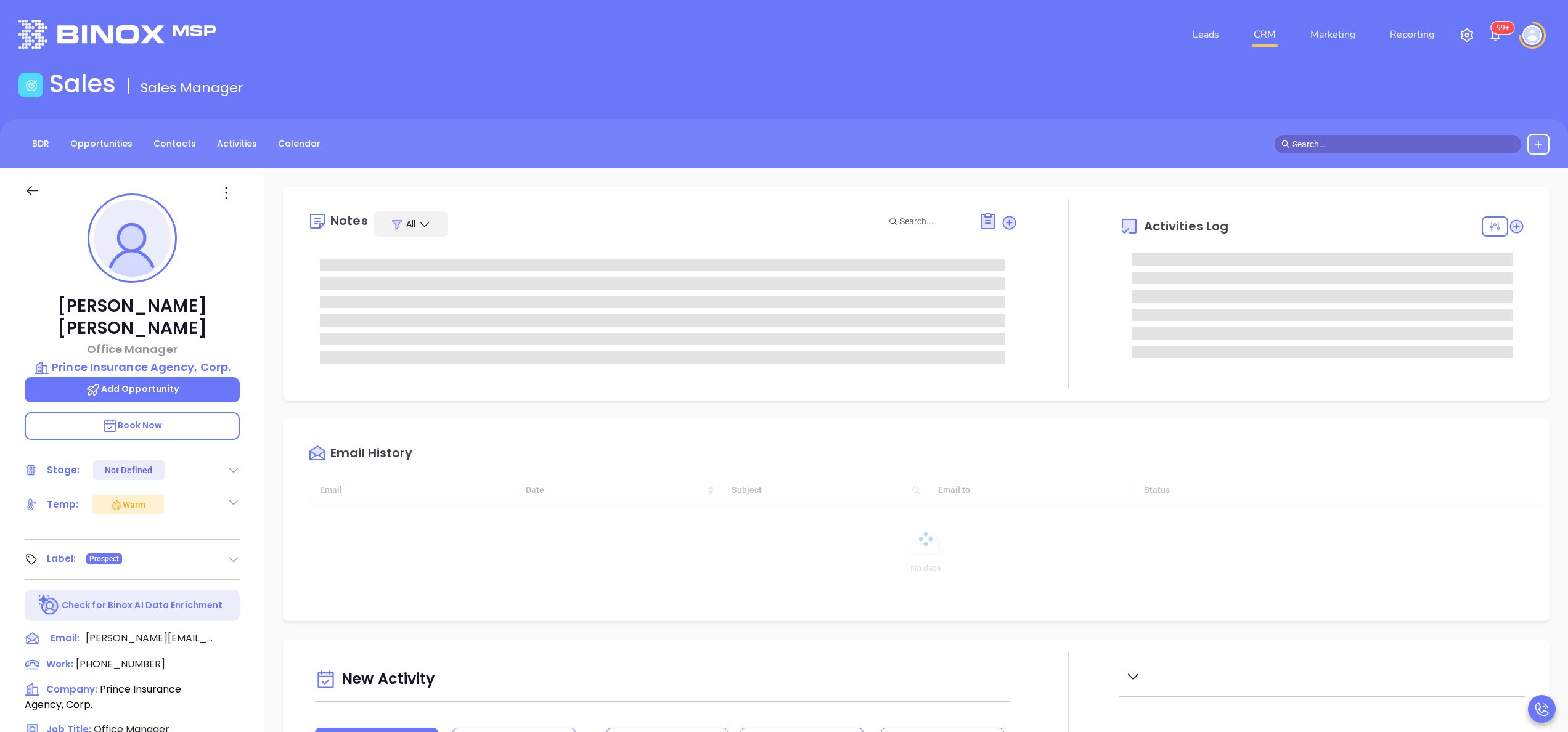
type input "10:00 am"
type input "[DATE]"
type input "[PERSON_NAME]"
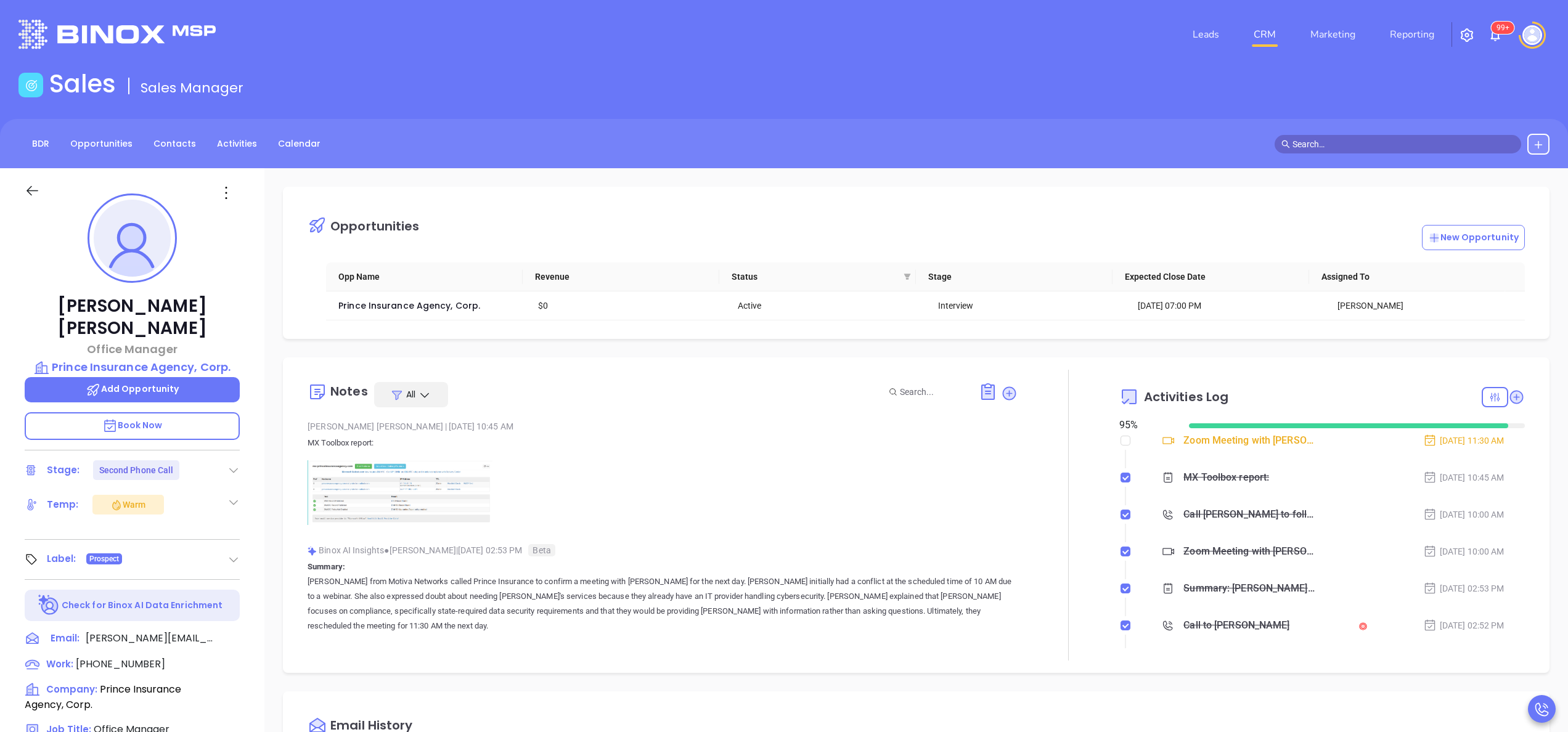
click at [1069, 491] on div at bounding box center [1068, 515] width 101 height 291
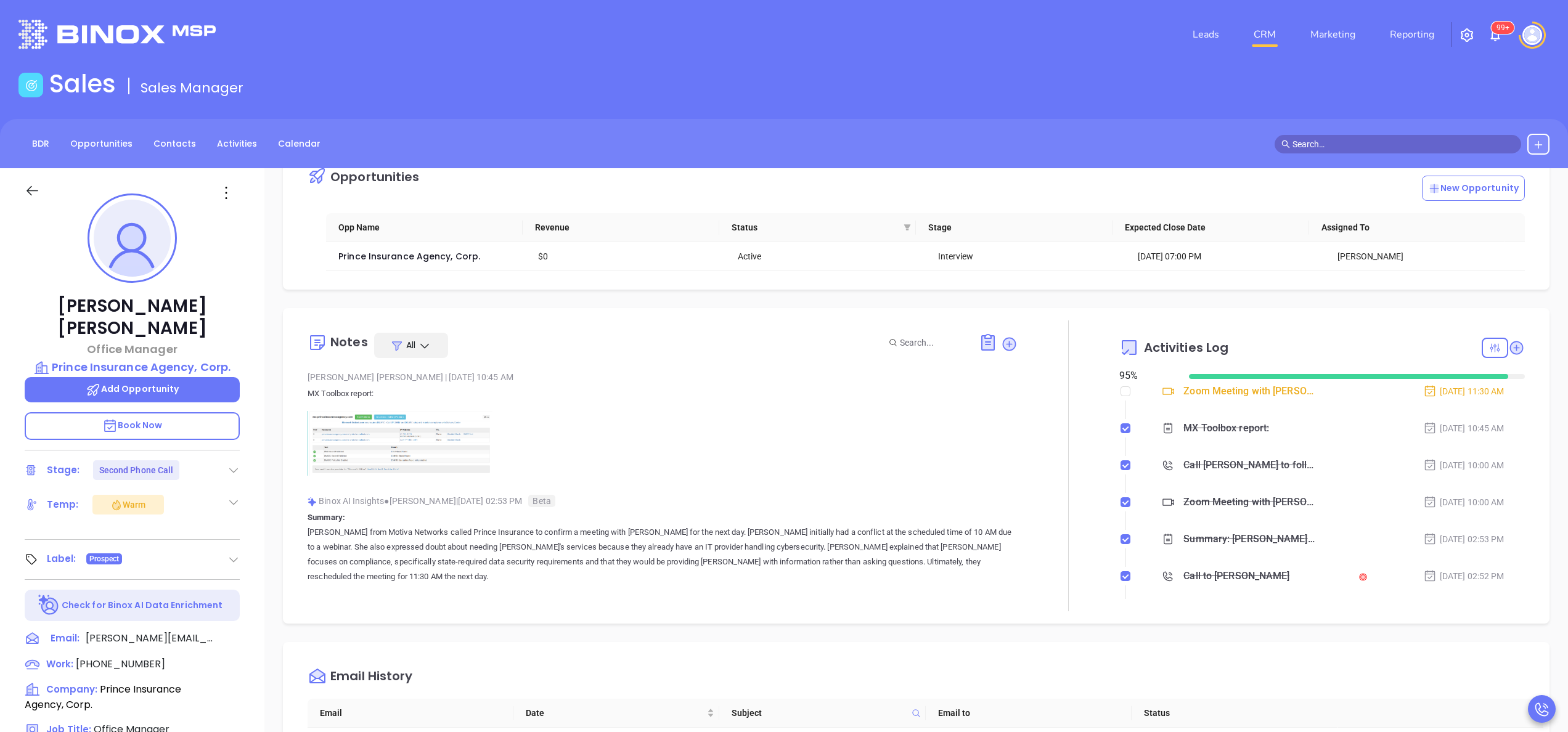
click at [857, 444] on p at bounding box center [663, 443] width 710 height 64
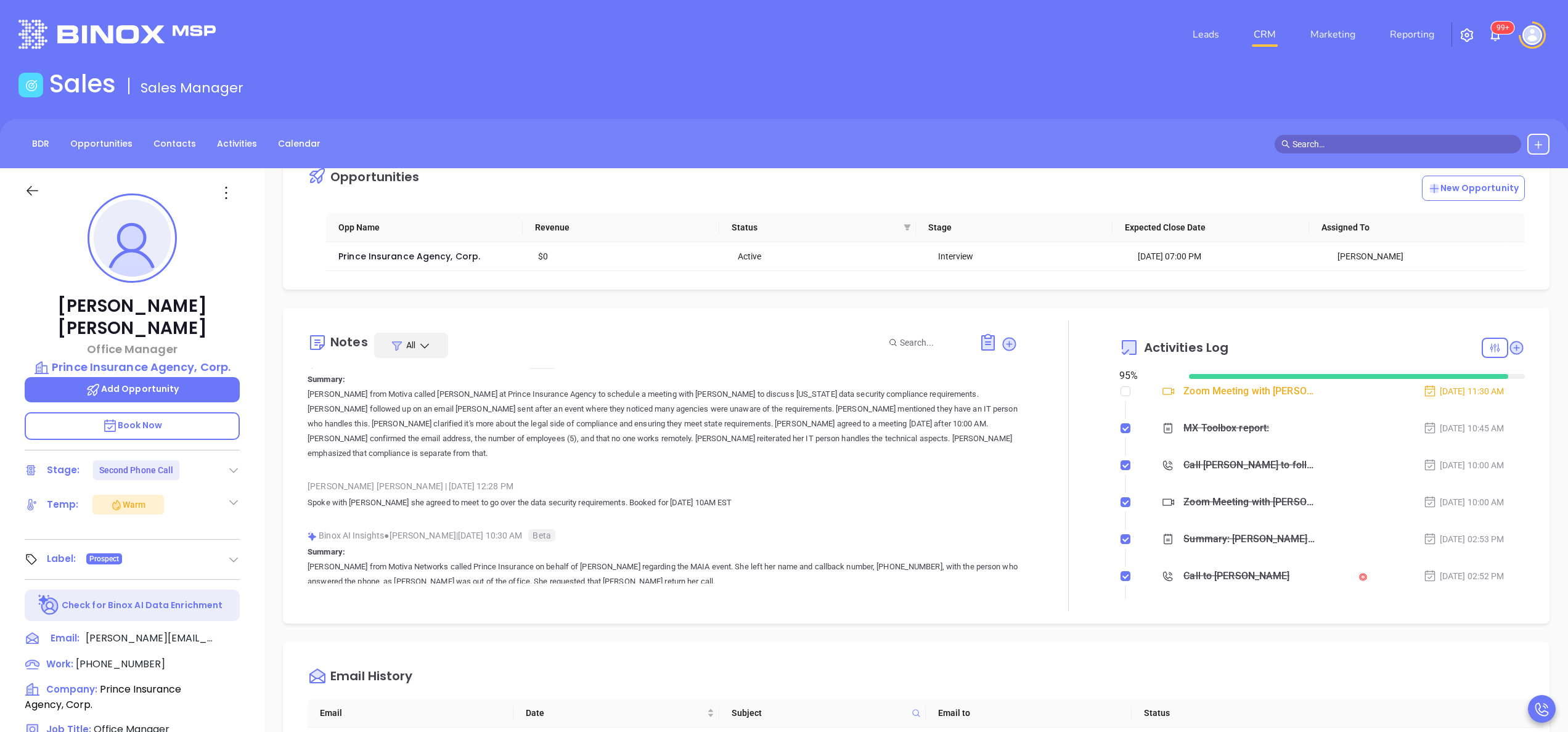
scroll to position [247, 0]
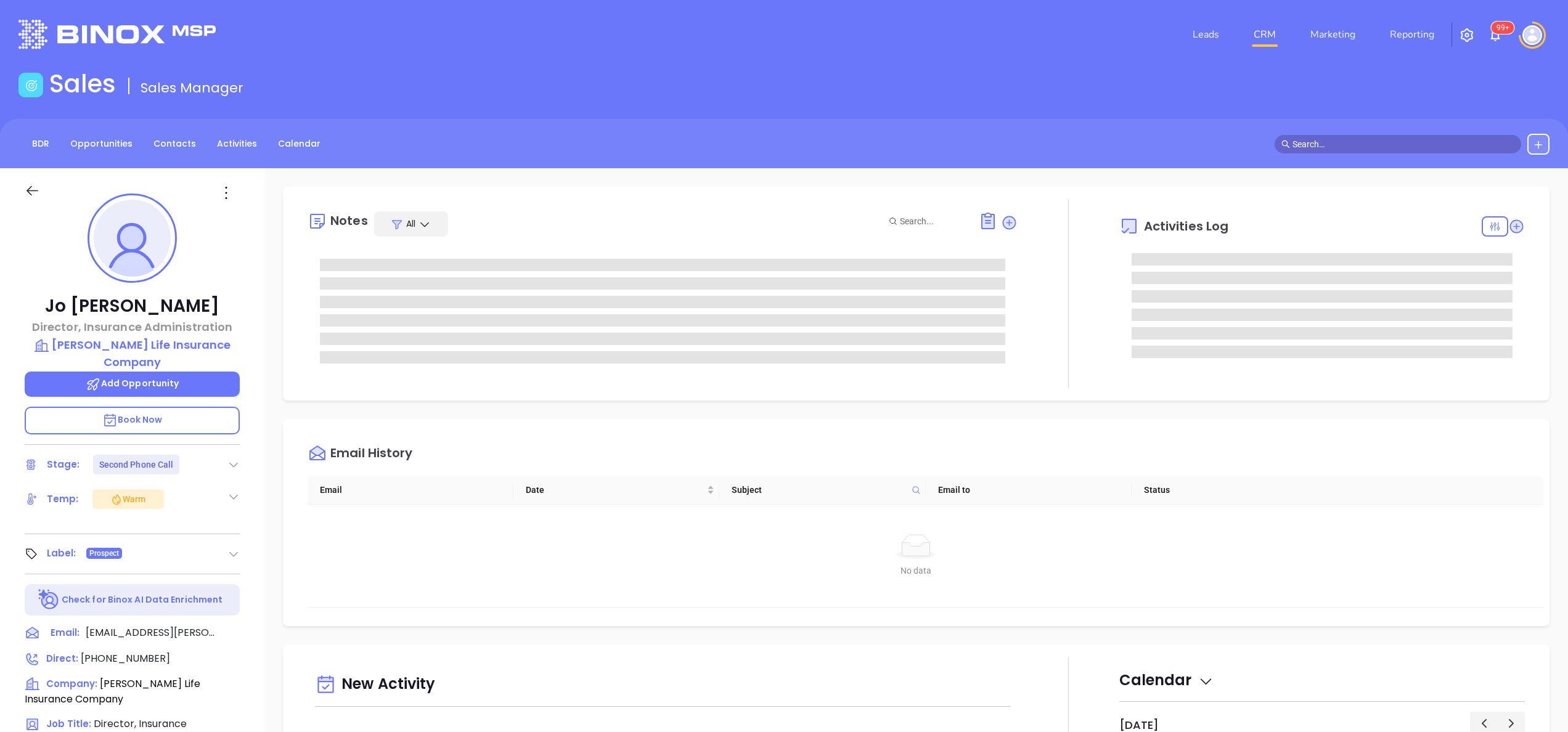
scroll to position [358, 0]
type input "[PERSON_NAME]"
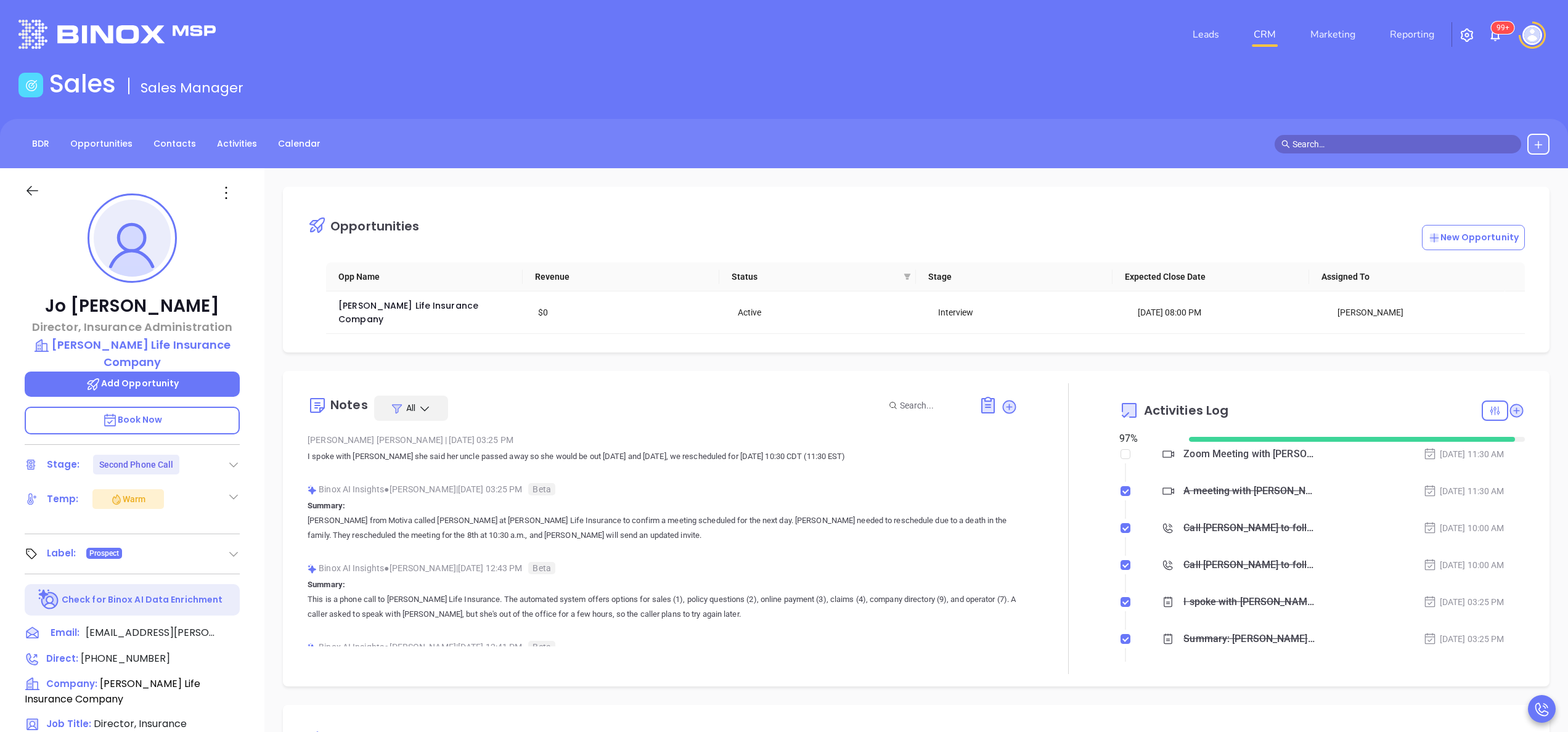
click at [536, 451] on p "I spoke with Jo she said her uncle passed away so she would be out tomorrow and…" at bounding box center [663, 456] width 710 height 15
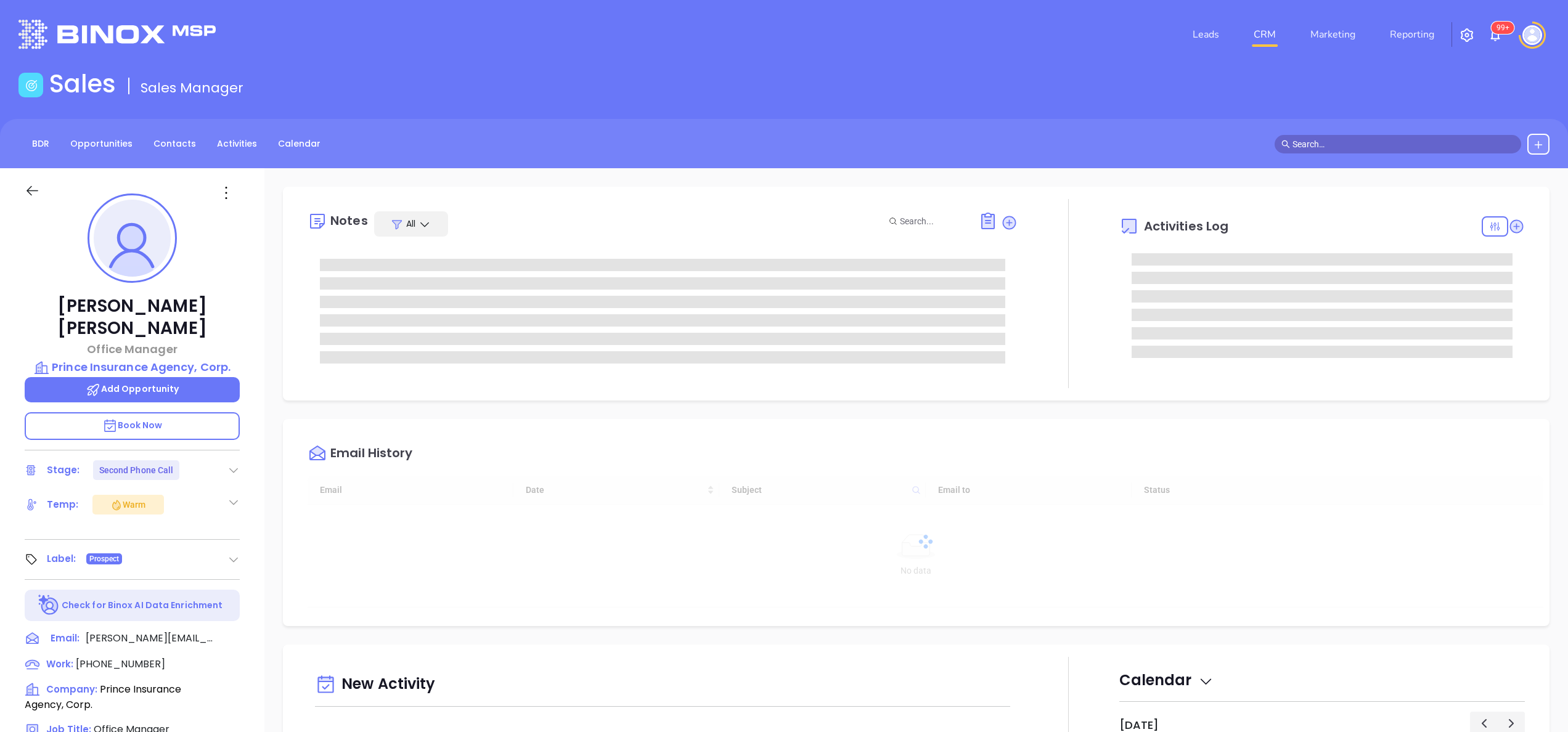
scroll to position [358, 0]
type input "[PERSON_NAME]"
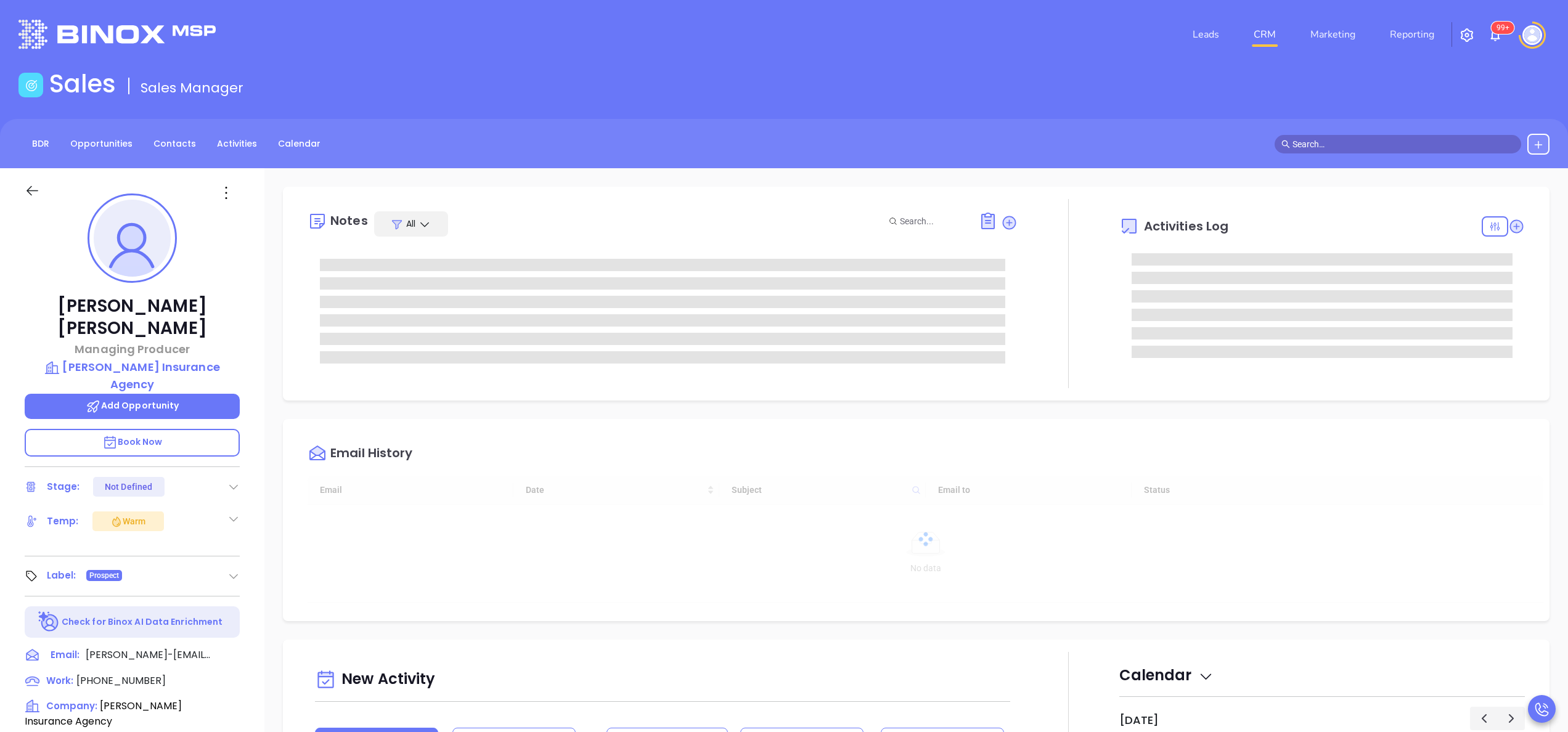
type input "[DATE]"
type input "[PERSON_NAME]"
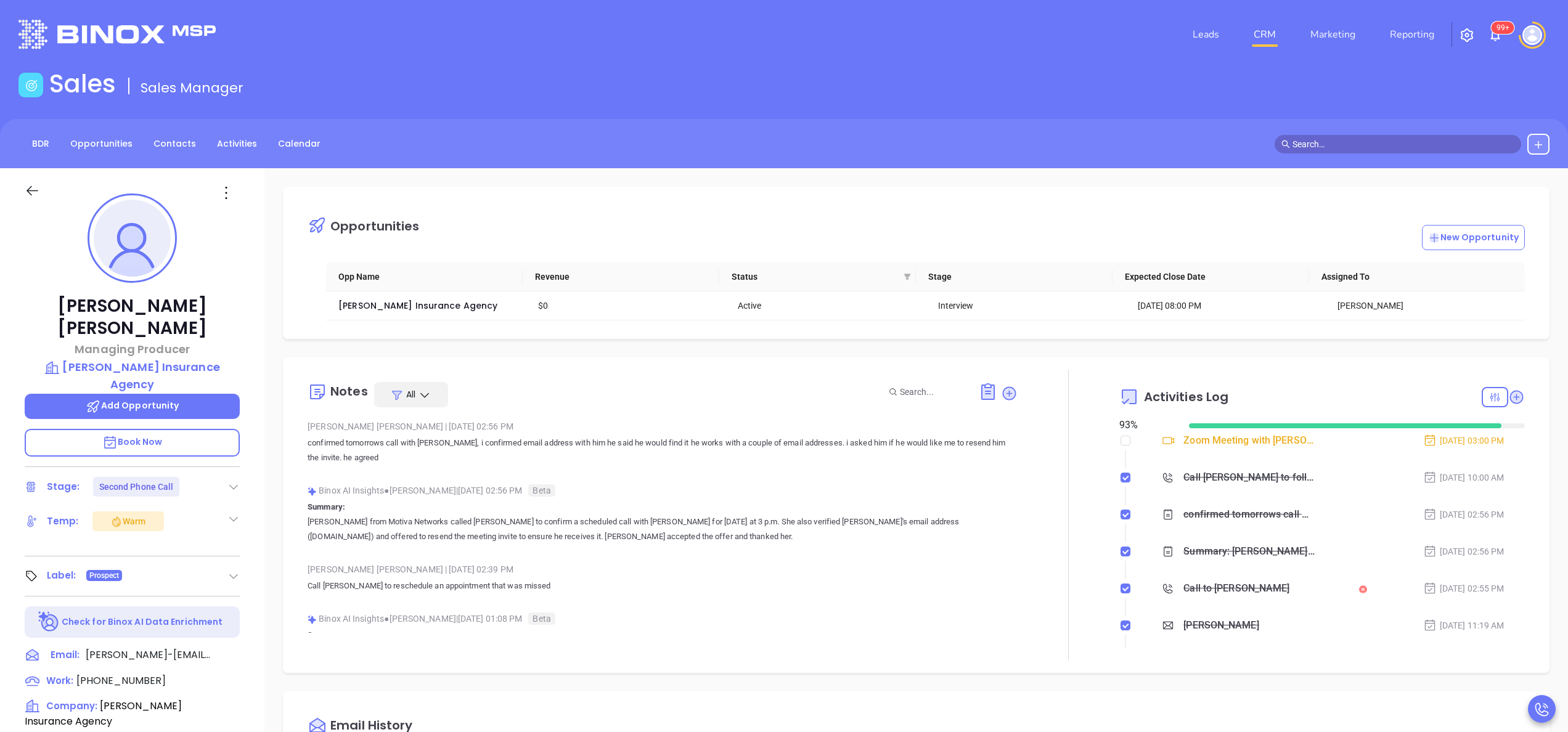
click at [978, 417] on div "Notes All [PERSON_NAME] | [DATE] 02:56 PM confirmed tomorrows call with [PERSON…" at bounding box center [663, 515] width 710 height 291
click at [522, 451] on p "confirmed tomorrows call with Matt, i confirmed email address with him he said …" at bounding box center [663, 451] width 710 height 30
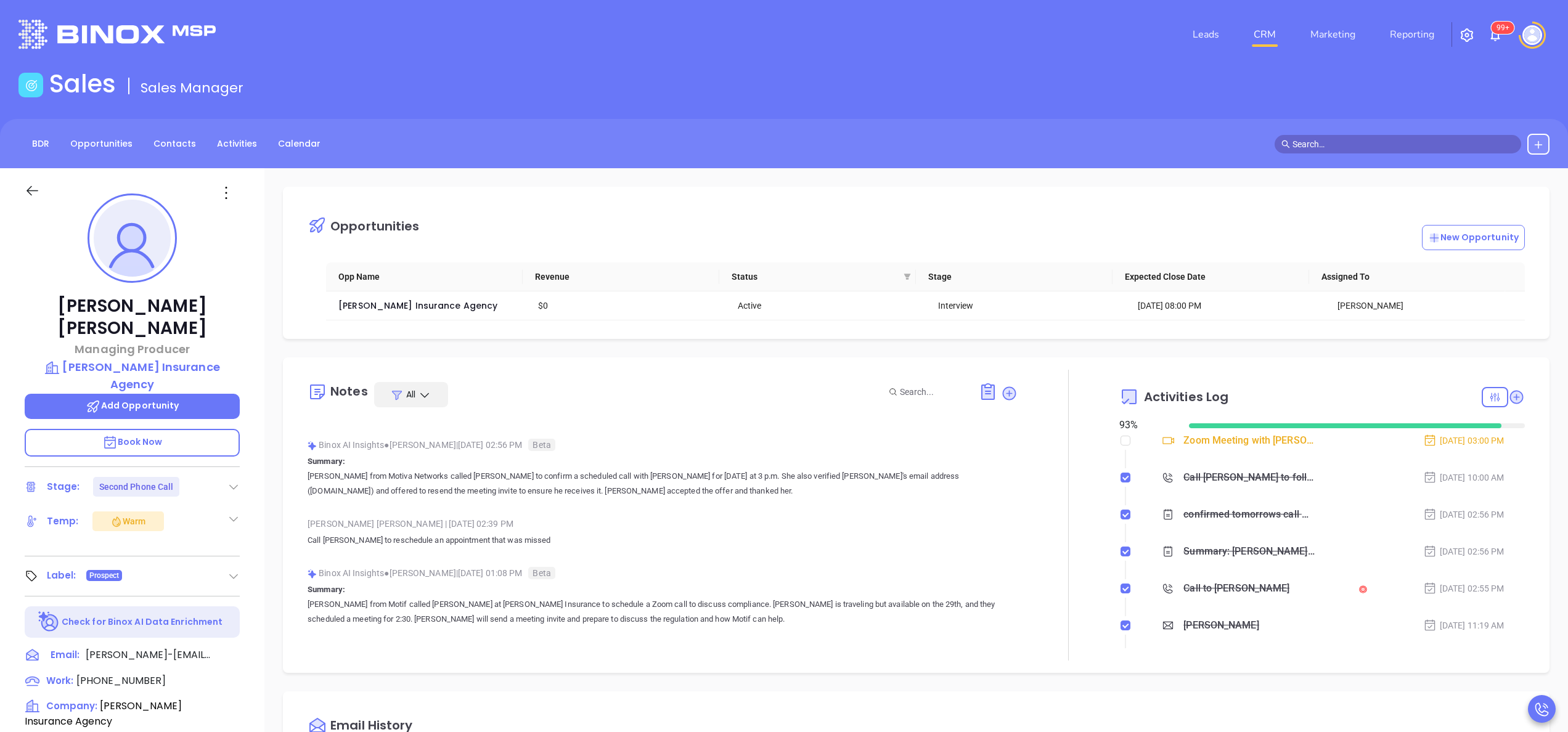
scroll to position [50, 0]
click at [642, 503] on div "Binox AI Insights ● Anabell Dominguez | Oct 6, 2025 02:56 PM Beta Summary: Anna…" at bounding box center [663, 468] width 710 height 73
click at [649, 489] on p "Annabelle from Motiva Networks called Matt to confirm a scheduled call with Wal…" at bounding box center [663, 480] width 710 height 30
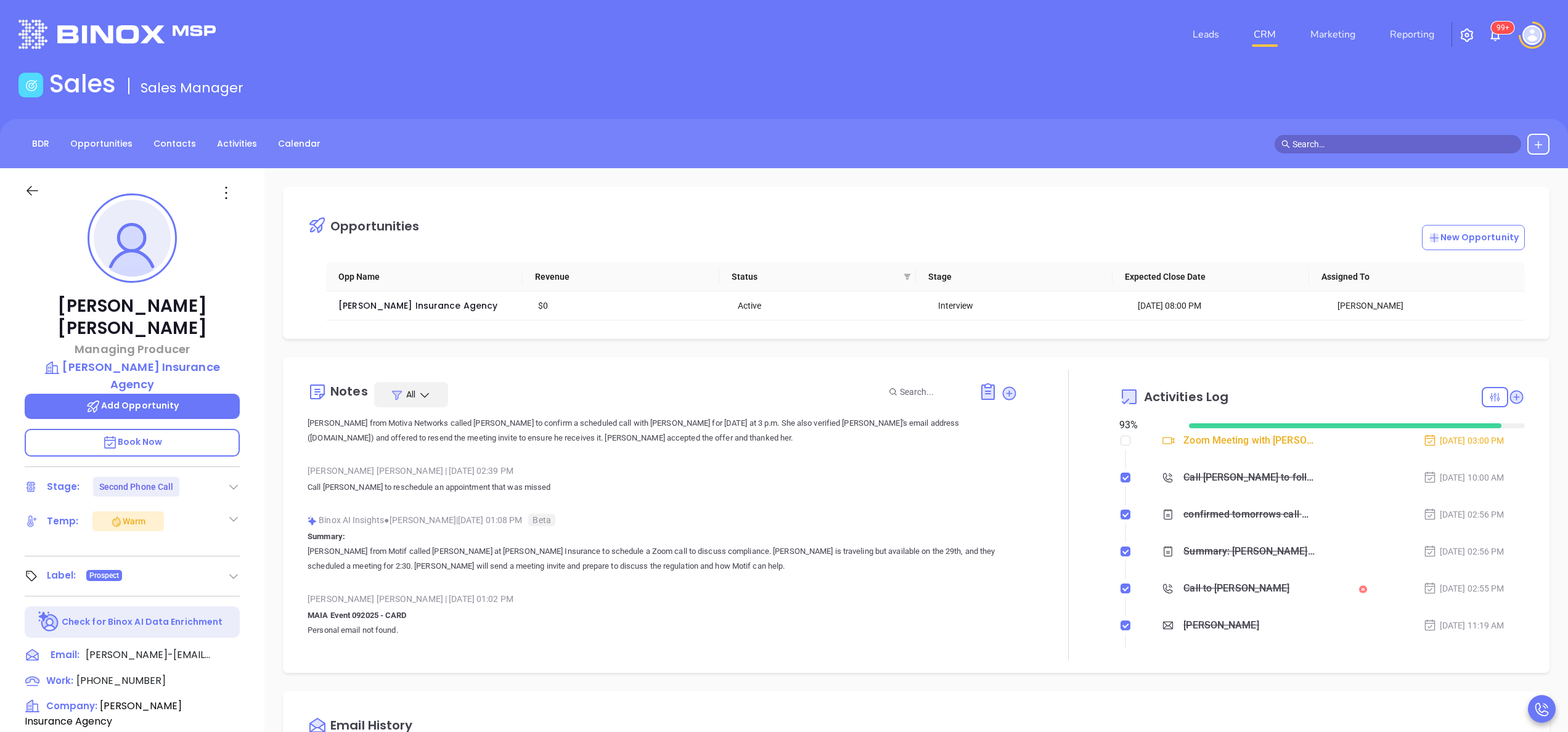
scroll to position [128, 0]
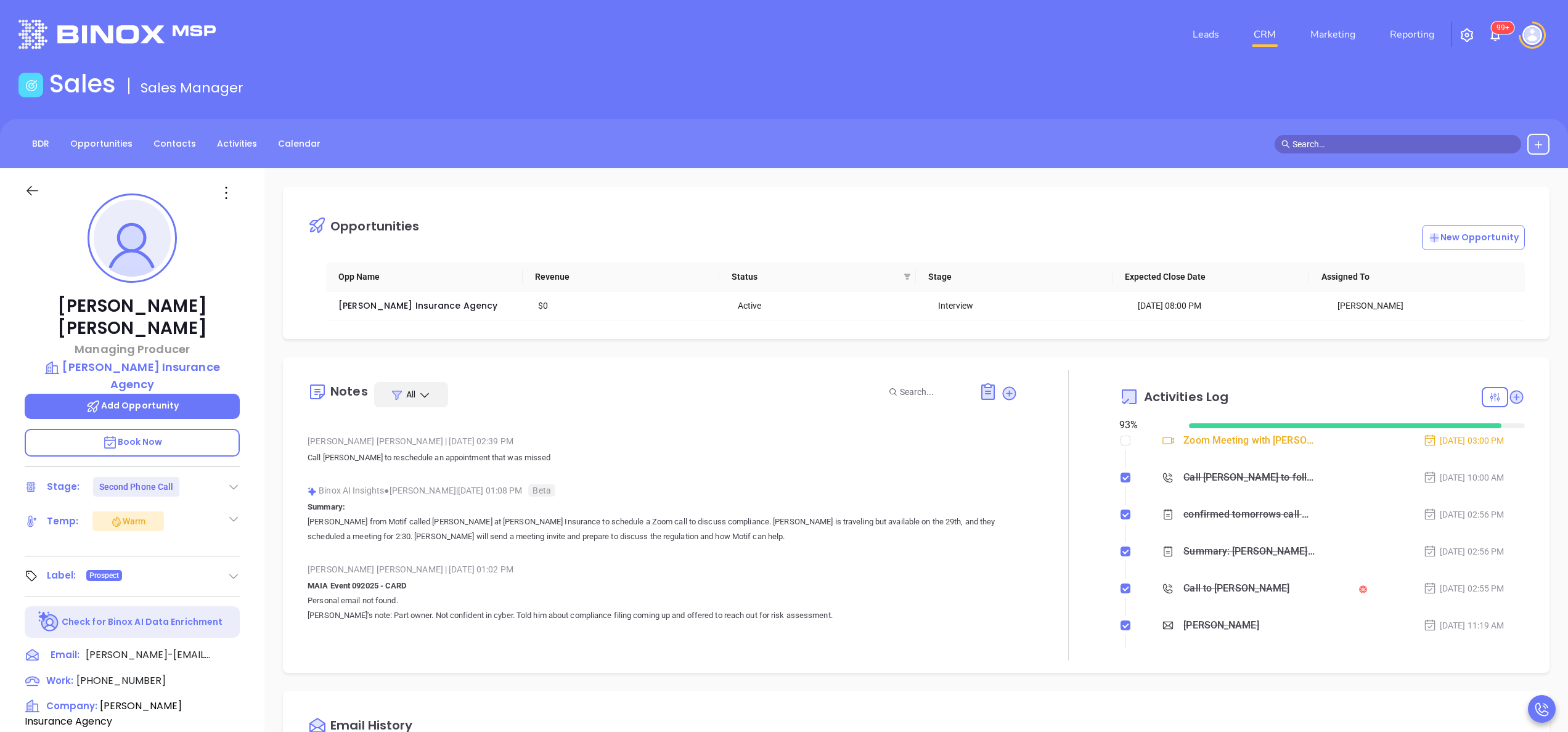
click at [528, 461] on p "Call Matthew to reschedule an appointment that was missed" at bounding box center [663, 458] width 710 height 15
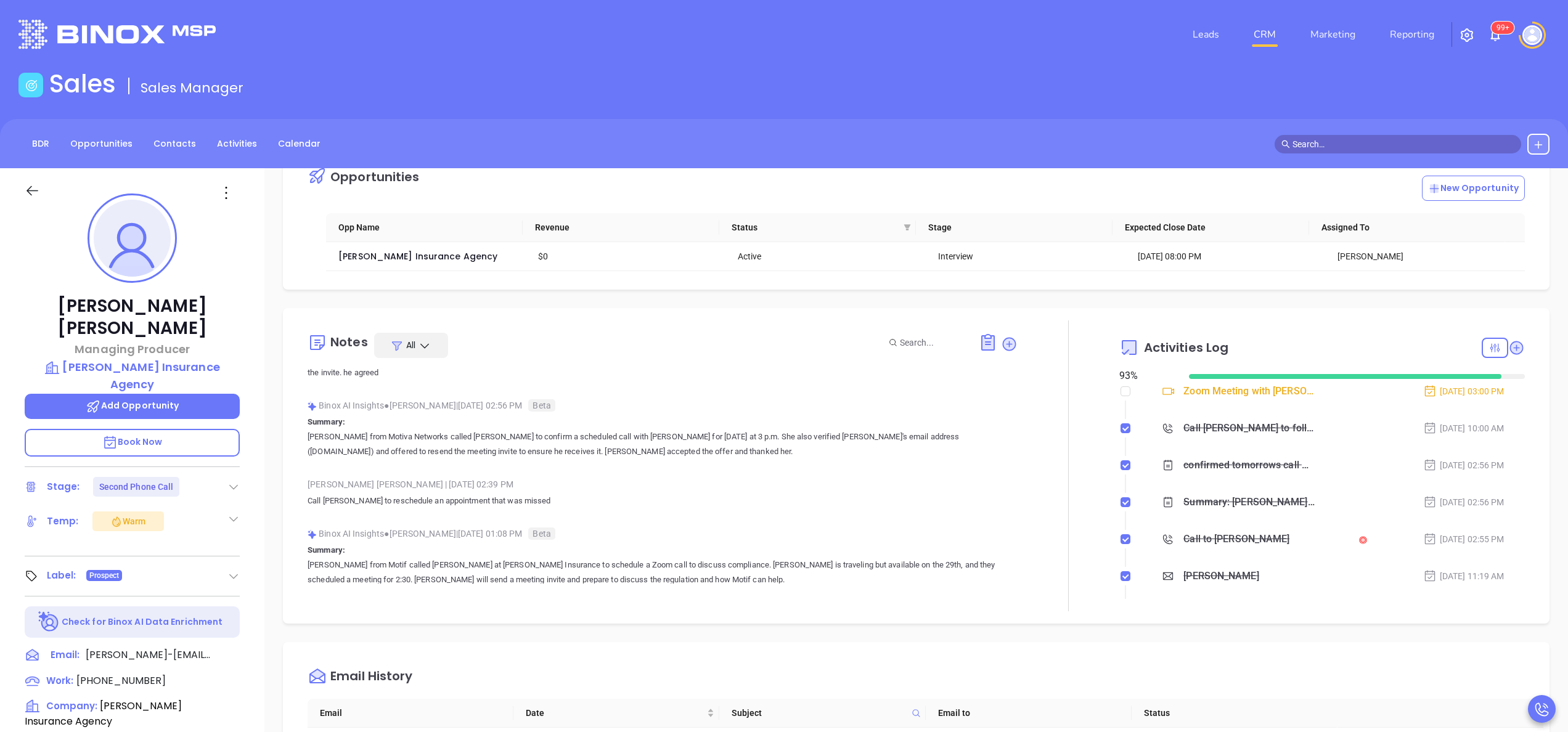
scroll to position [30, 0]
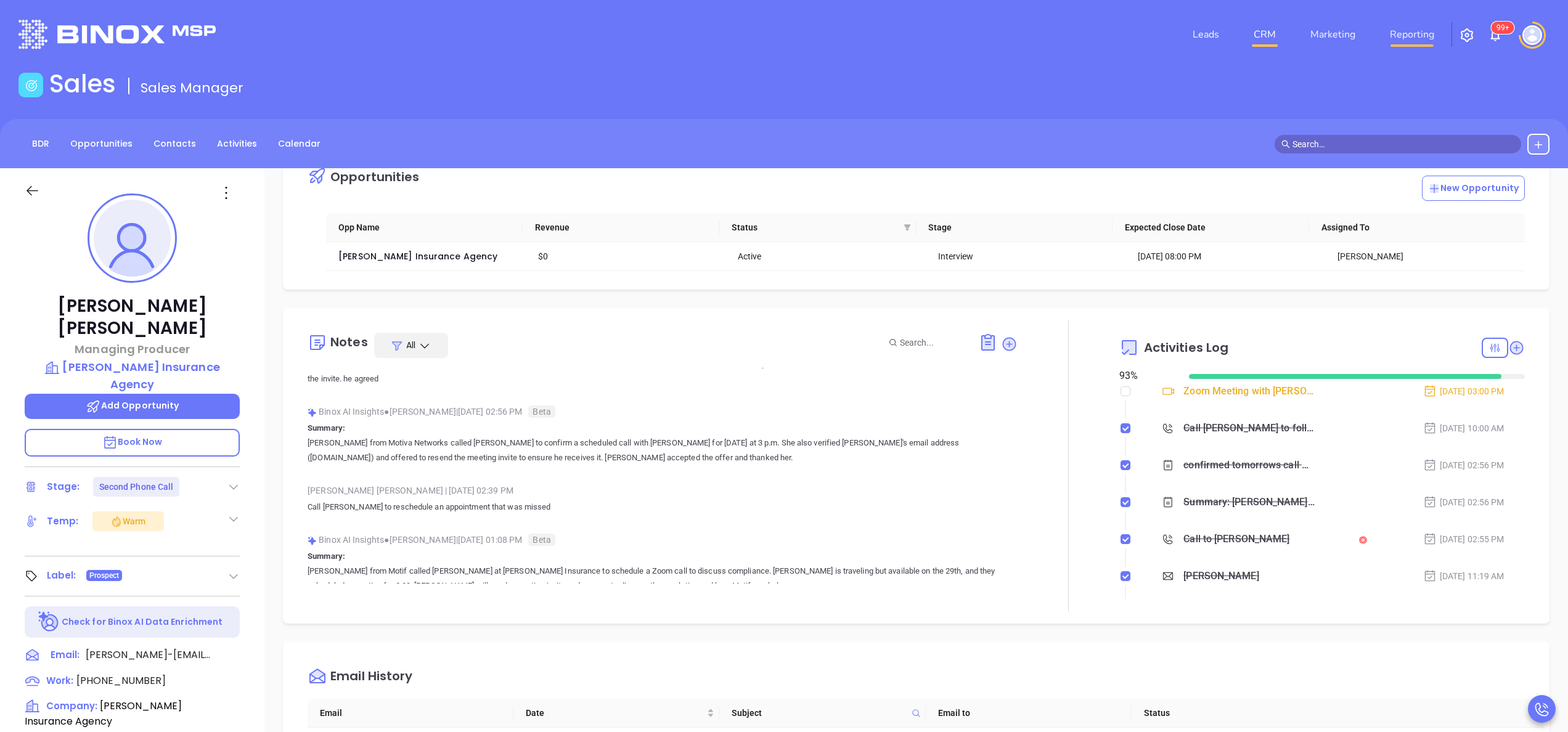
click at [1421, 30] on link "Reporting" at bounding box center [1412, 34] width 55 height 25
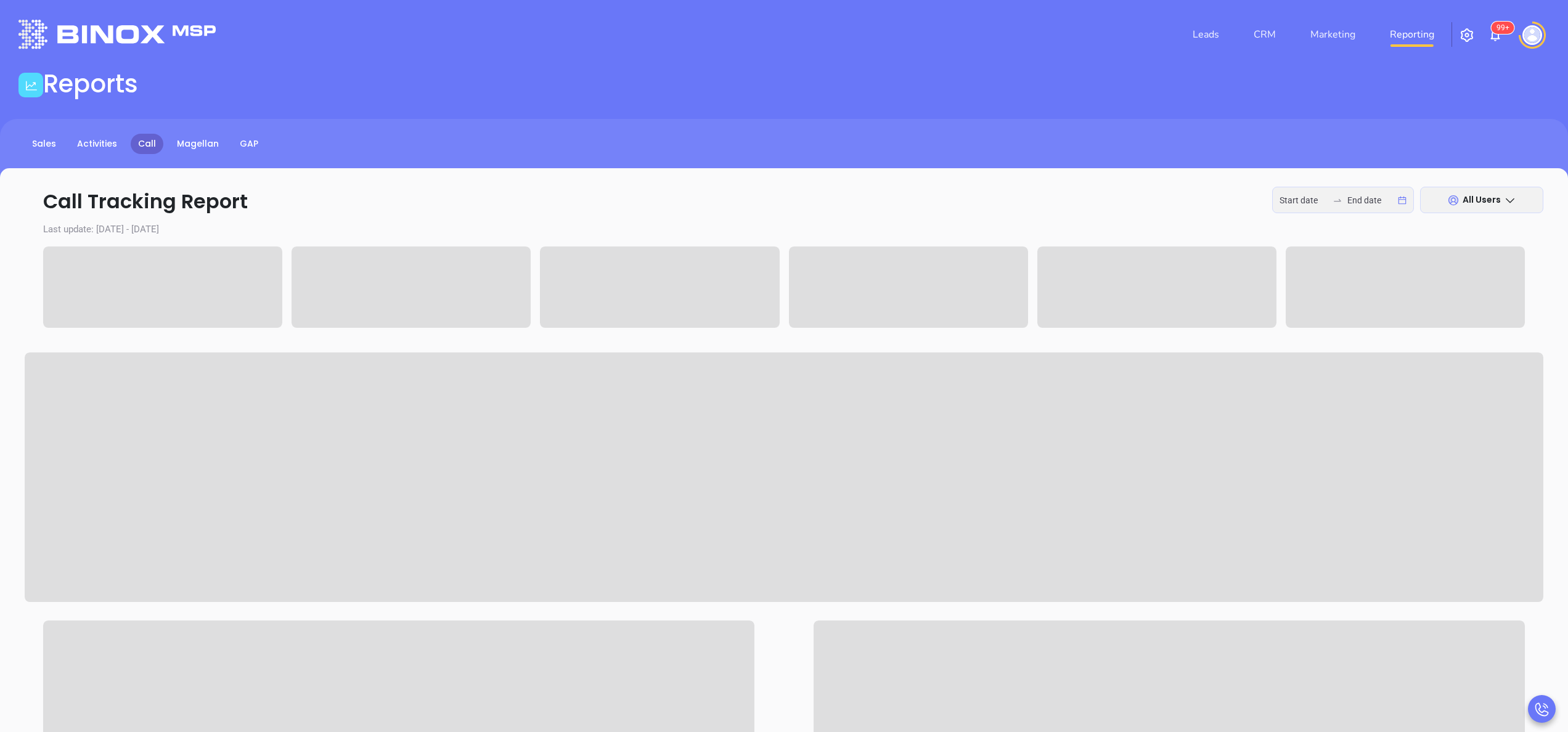
type input "2025-10-06"
type input "2025-10-07"
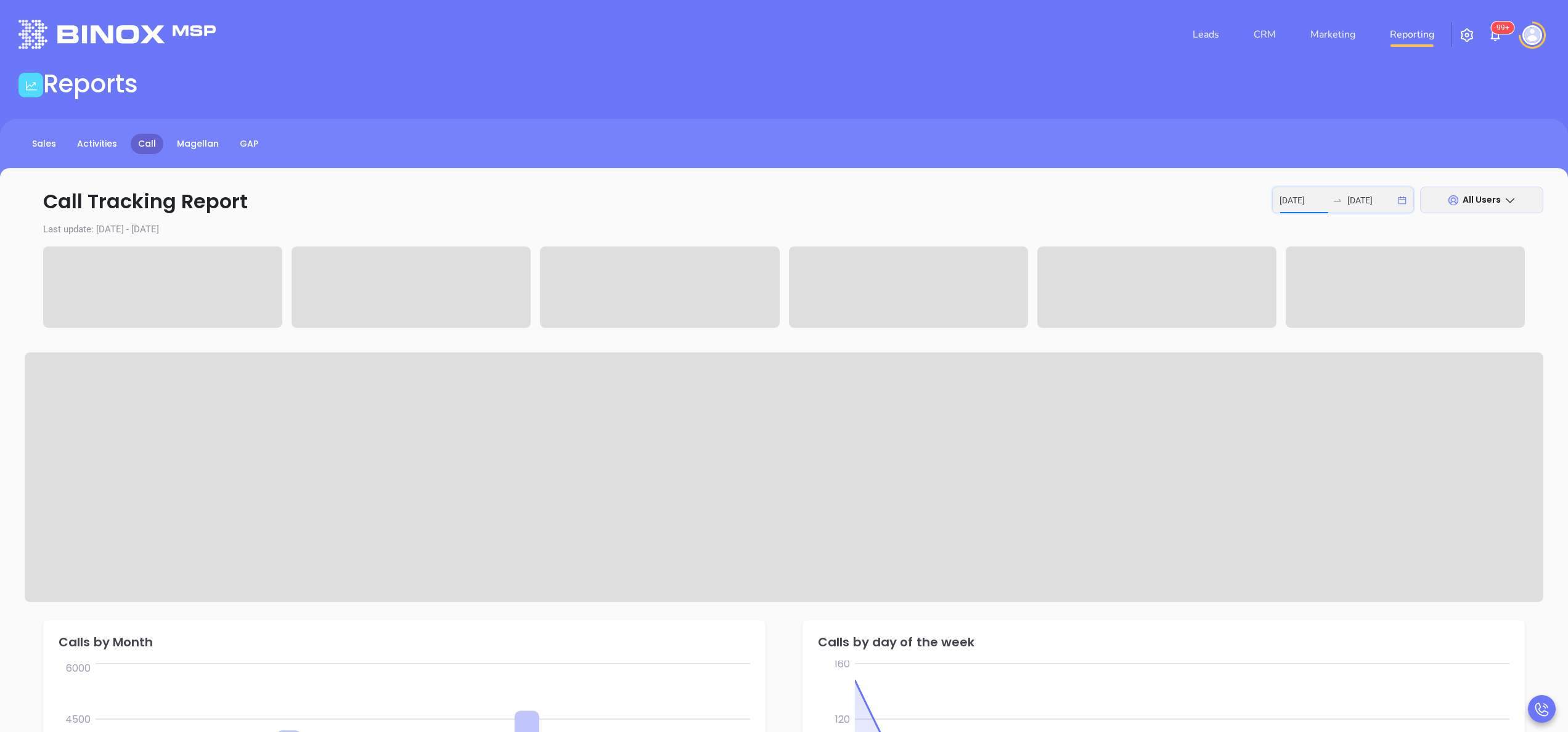
click at [1299, 196] on input "2025-10-06" at bounding box center [1304, 200] width 48 height 13
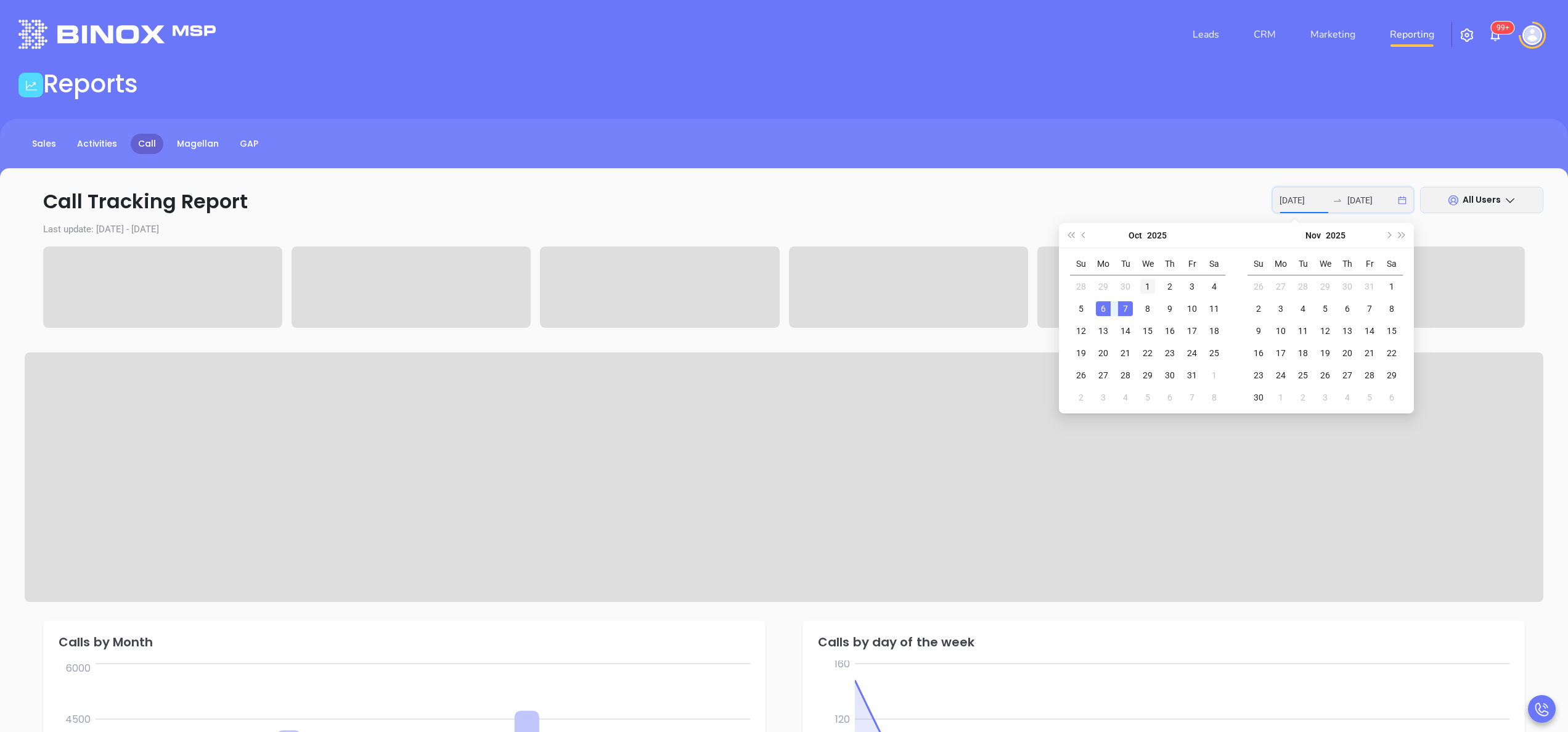
type input "2025-10-01"
click at [1152, 281] on div "1" at bounding box center [1148, 286] width 15 height 15
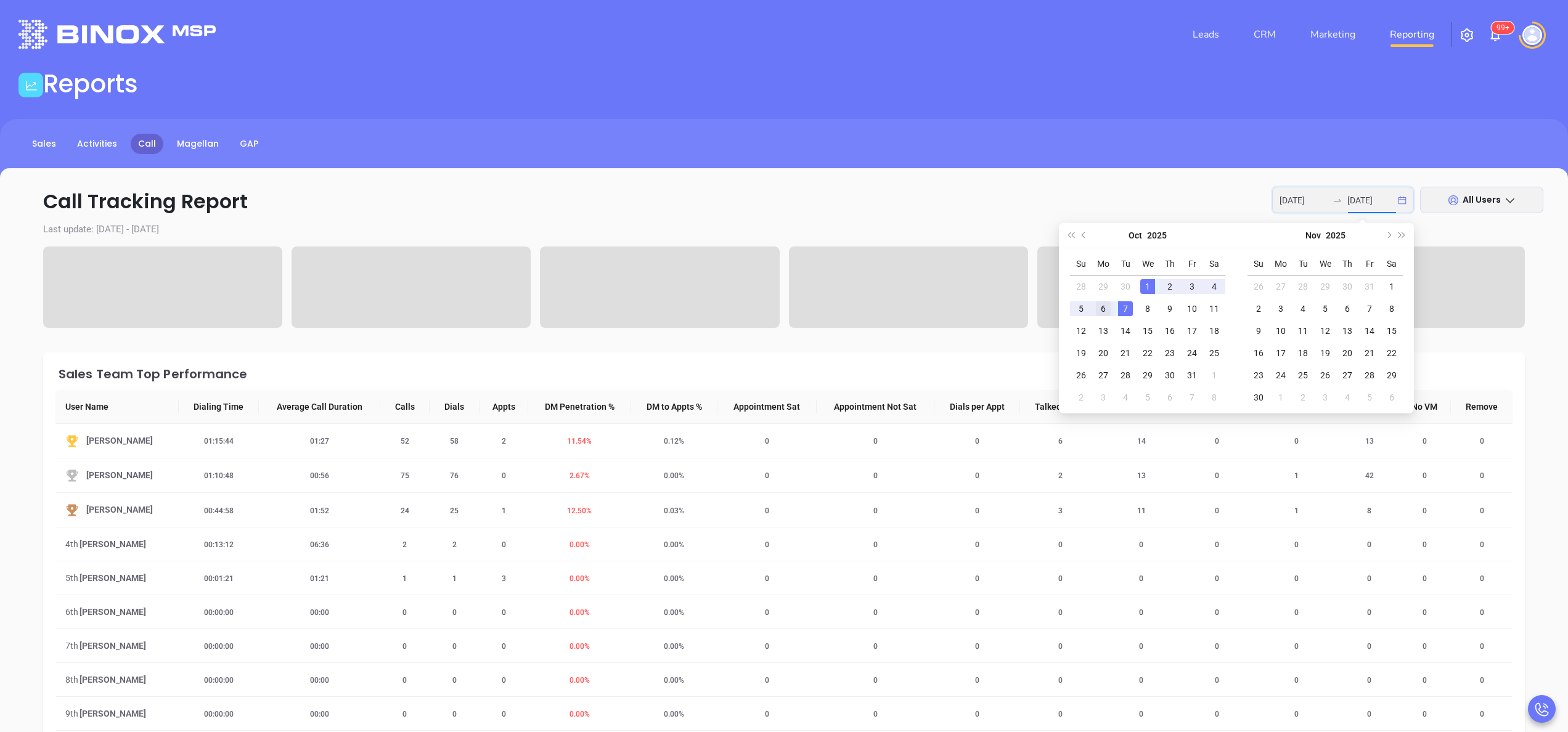
type input "2025-10-06"
click at [1102, 305] on div "6" at bounding box center [1103, 308] width 15 height 15
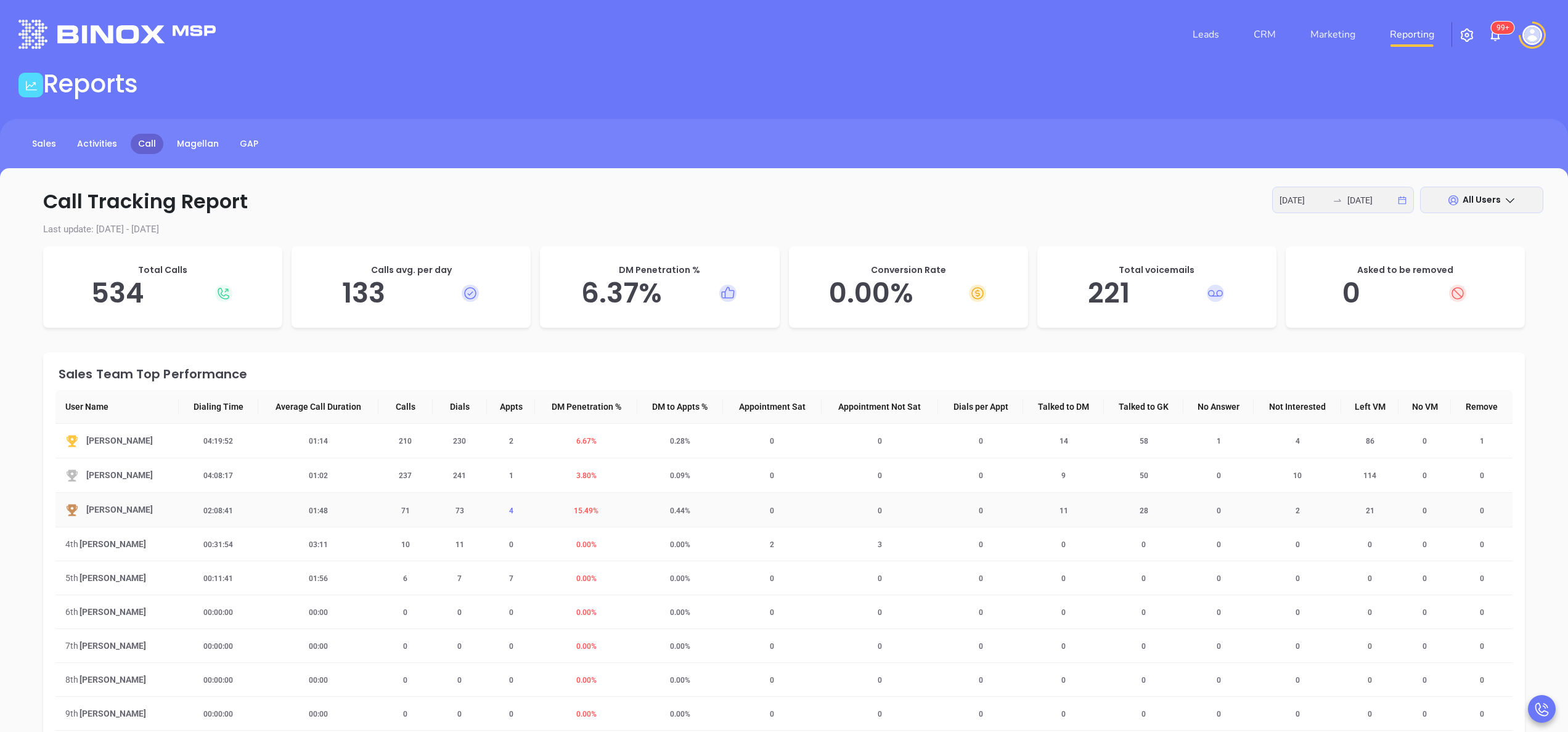
click at [508, 513] on span "4" at bounding box center [511, 511] width 19 height 9
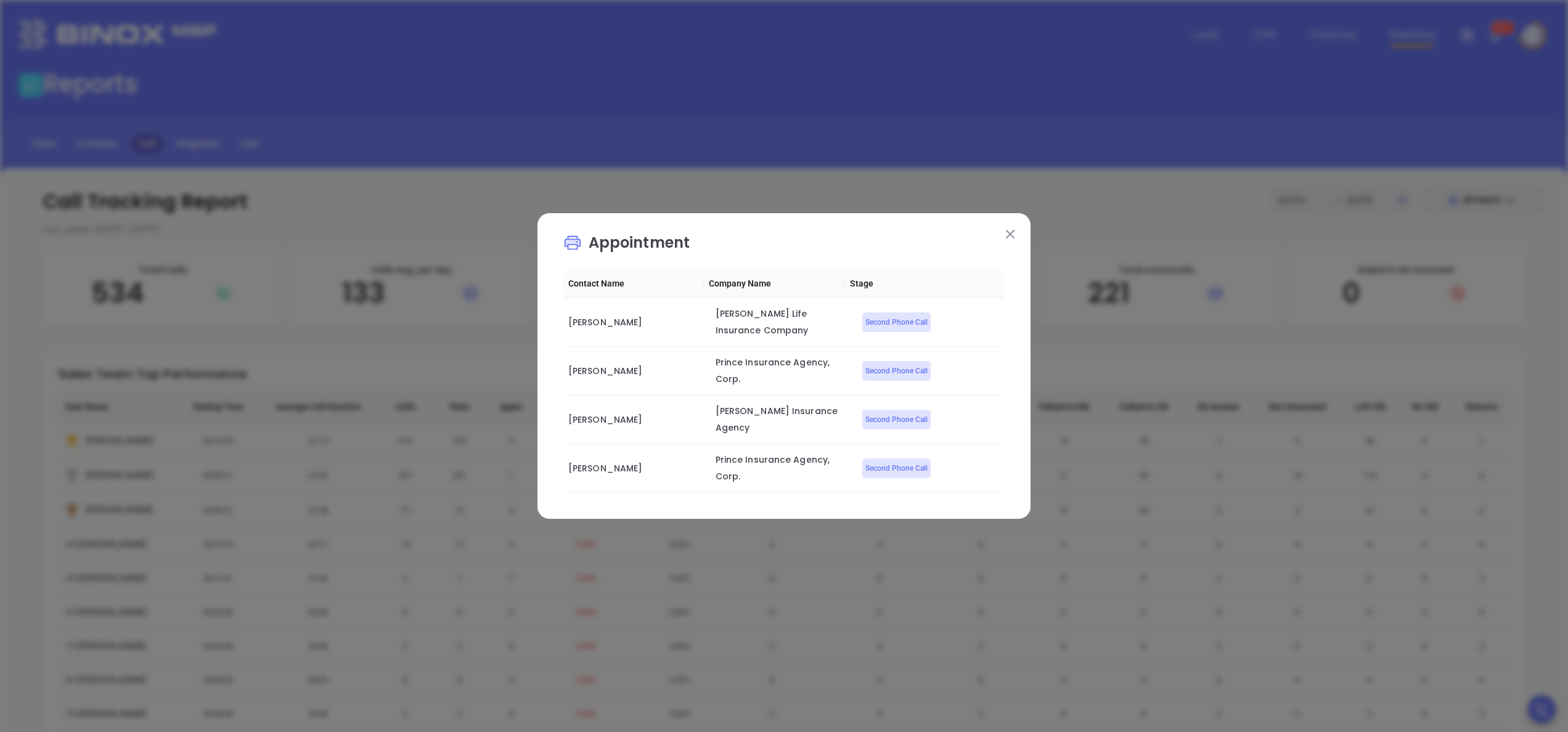
click at [1017, 235] on button at bounding box center [1010, 233] width 16 height 16
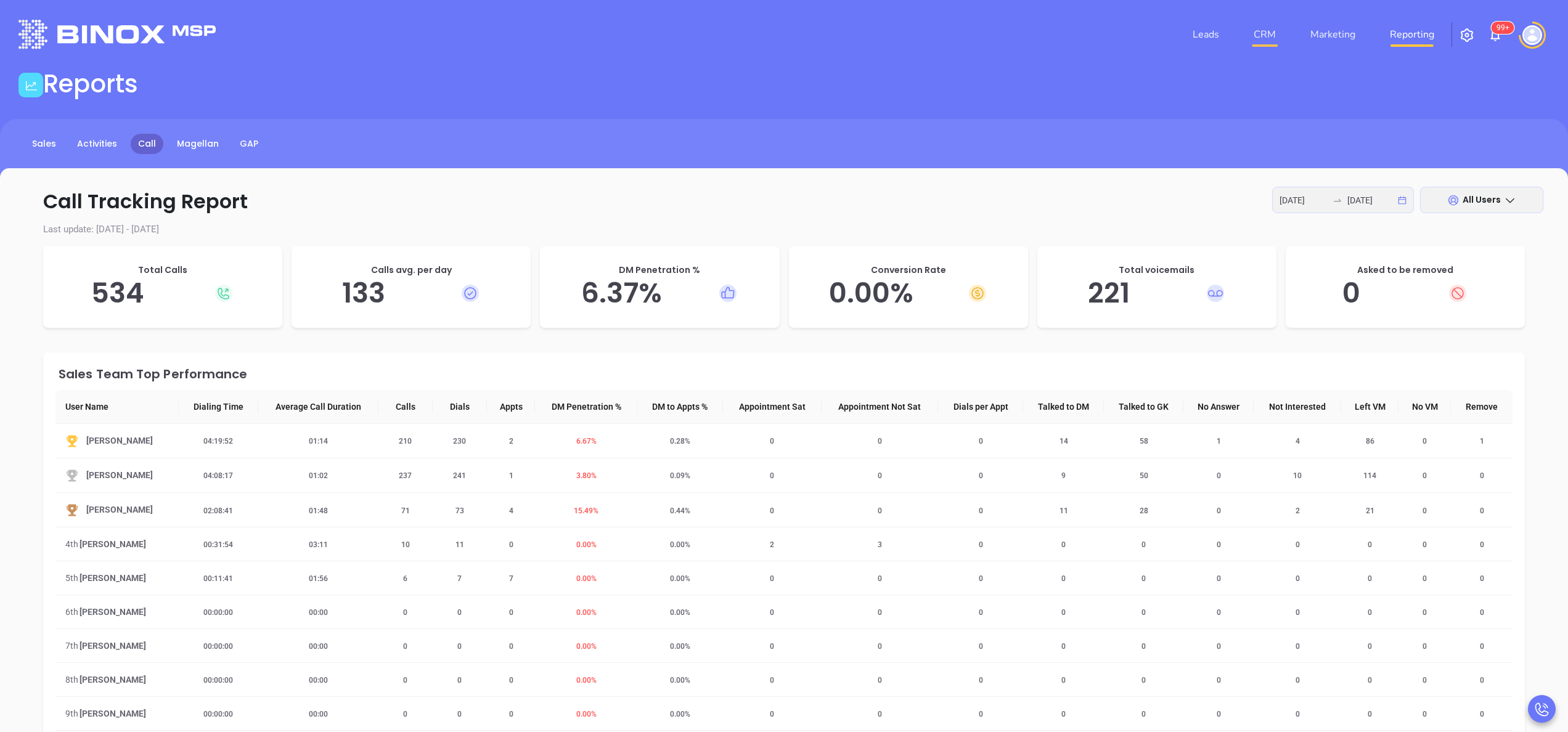
click at [1273, 28] on link "CRM" at bounding box center [1265, 34] width 32 height 25
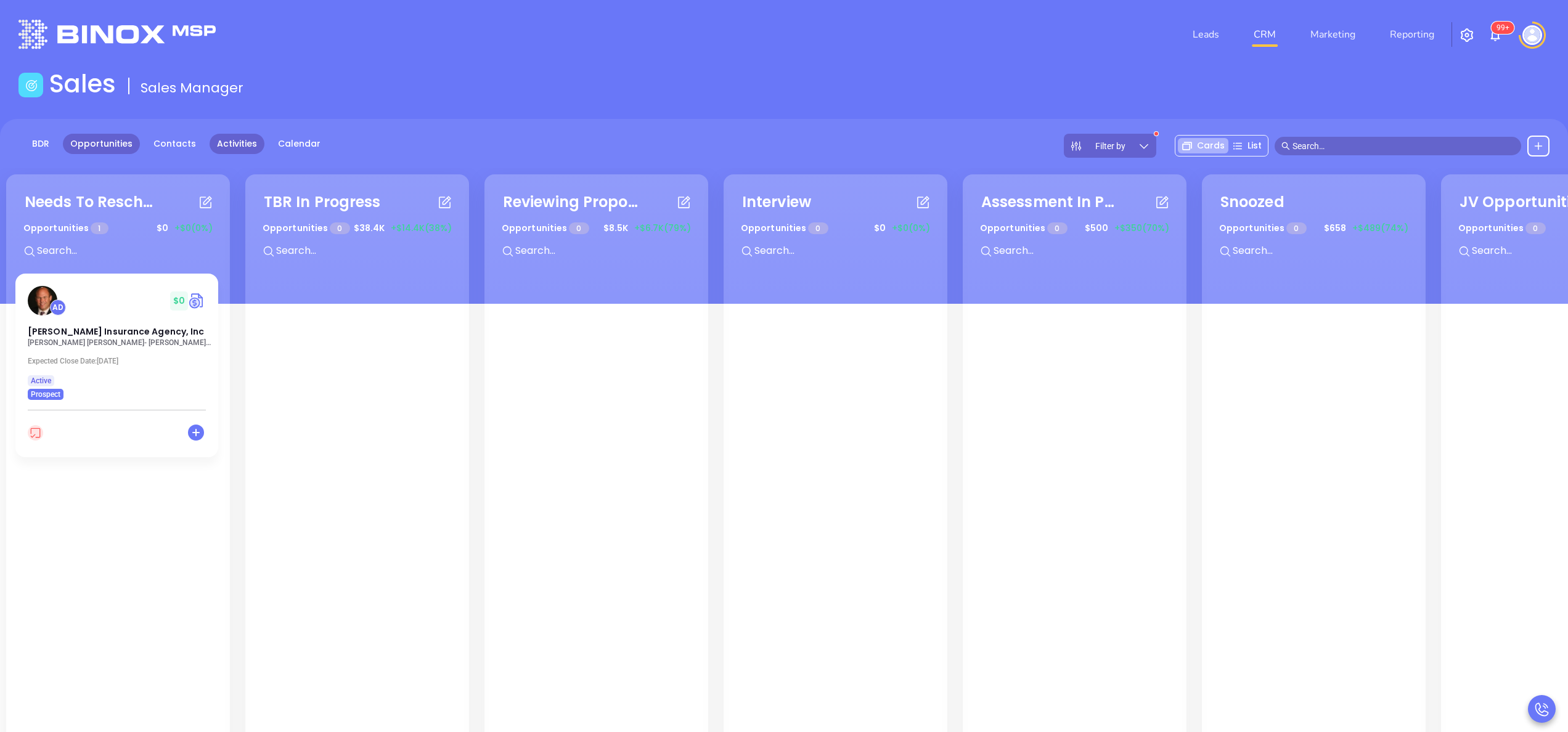
click at [228, 147] on link "Activities" at bounding box center [237, 144] width 55 height 21
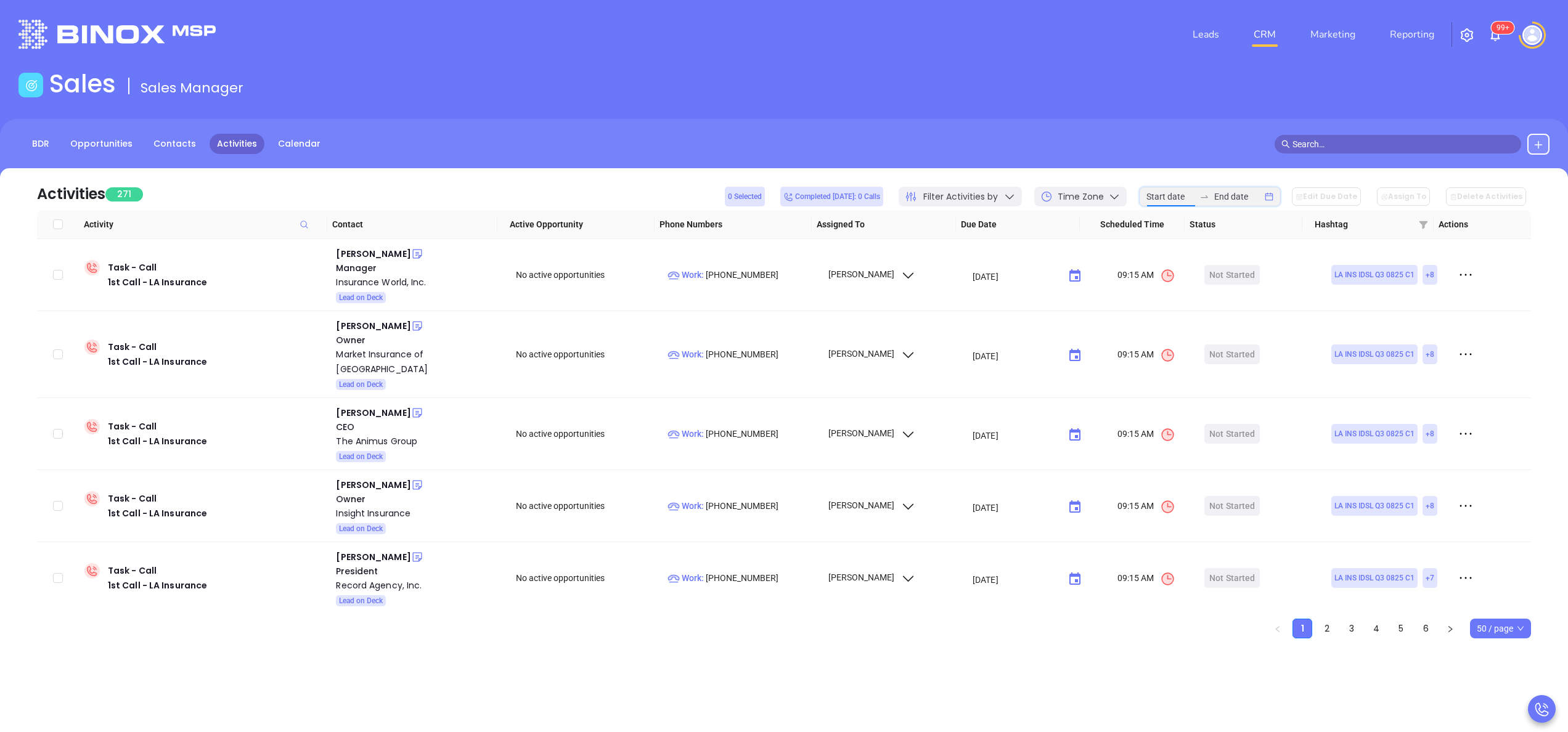
click at [1189, 201] on input at bounding box center [1171, 196] width 48 height 13
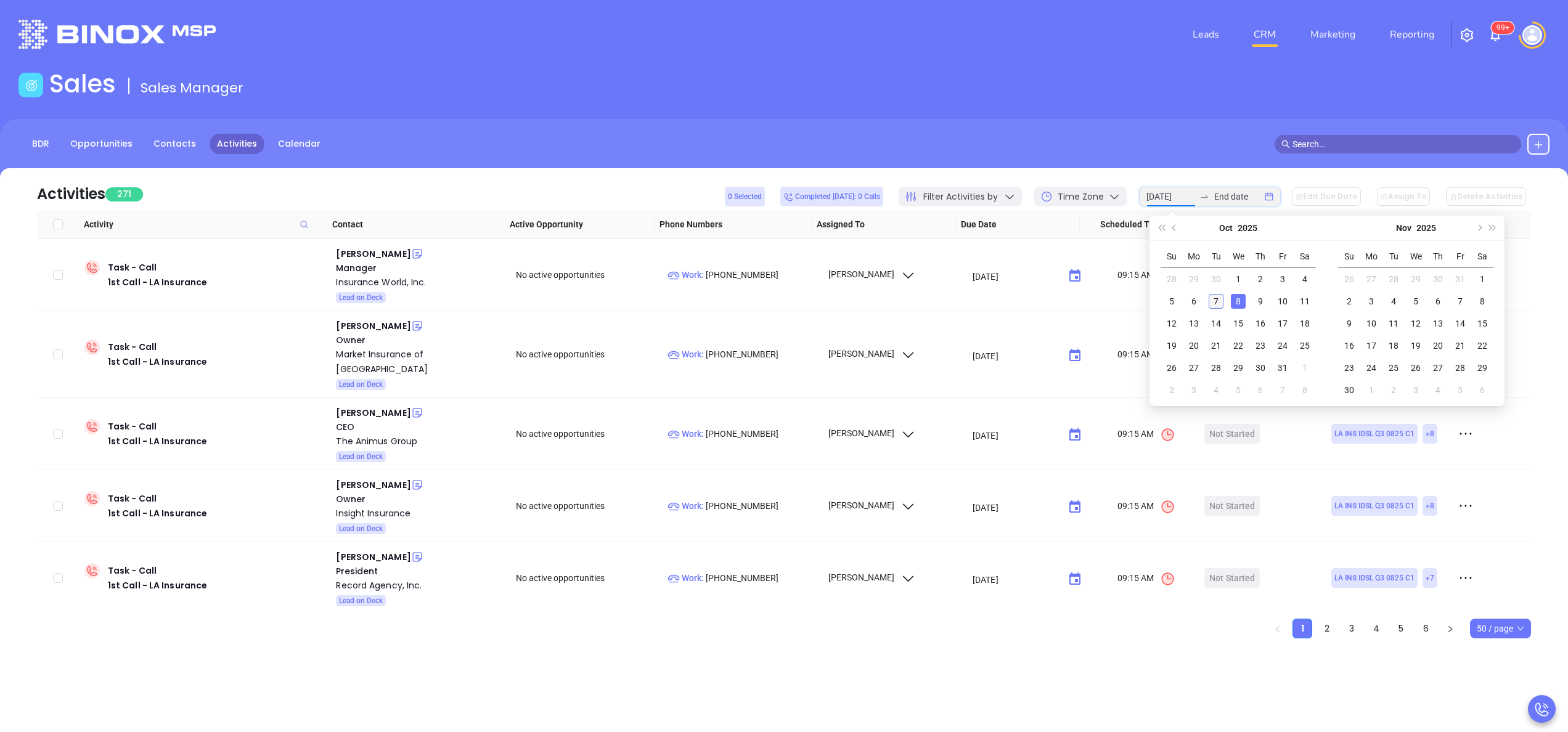
type input "2025-10-07"
click at [1211, 299] on div "7" at bounding box center [1216, 301] width 15 height 15
type input "2025-10-07"
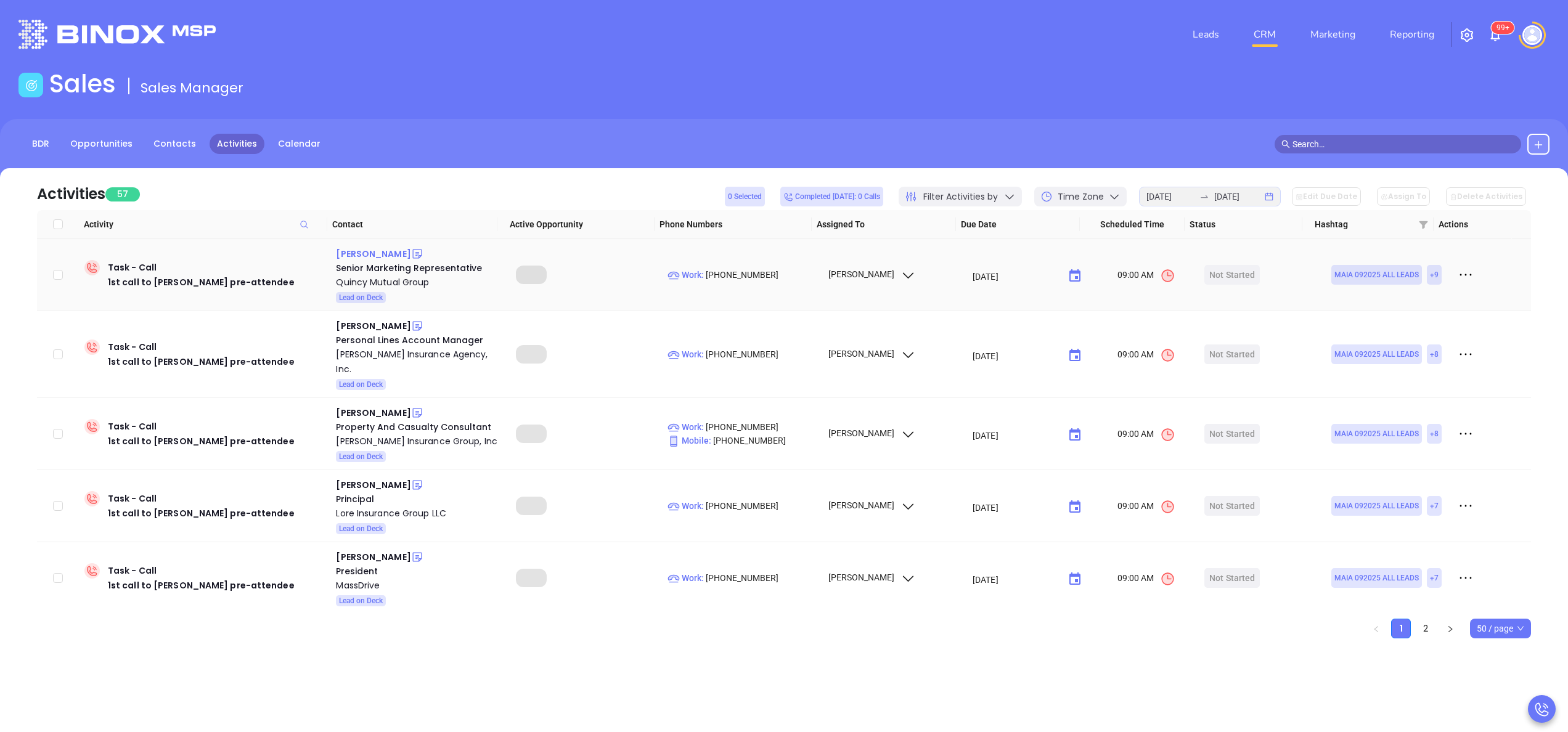
click at [366, 254] on div "Tim Burgess" at bounding box center [373, 254] width 74 height 15
click at [386, 286] on div "Quincy Mutual Group" at bounding box center [418, 282] width 163 height 15
click at [377, 247] on div "Tim Burgess" at bounding box center [373, 254] width 74 height 15
click at [390, 324] on div "Madeleine George" at bounding box center [373, 326] width 74 height 15
click at [400, 351] on div "Barrows Insurance Agency, Inc." at bounding box center [418, 362] width 163 height 30
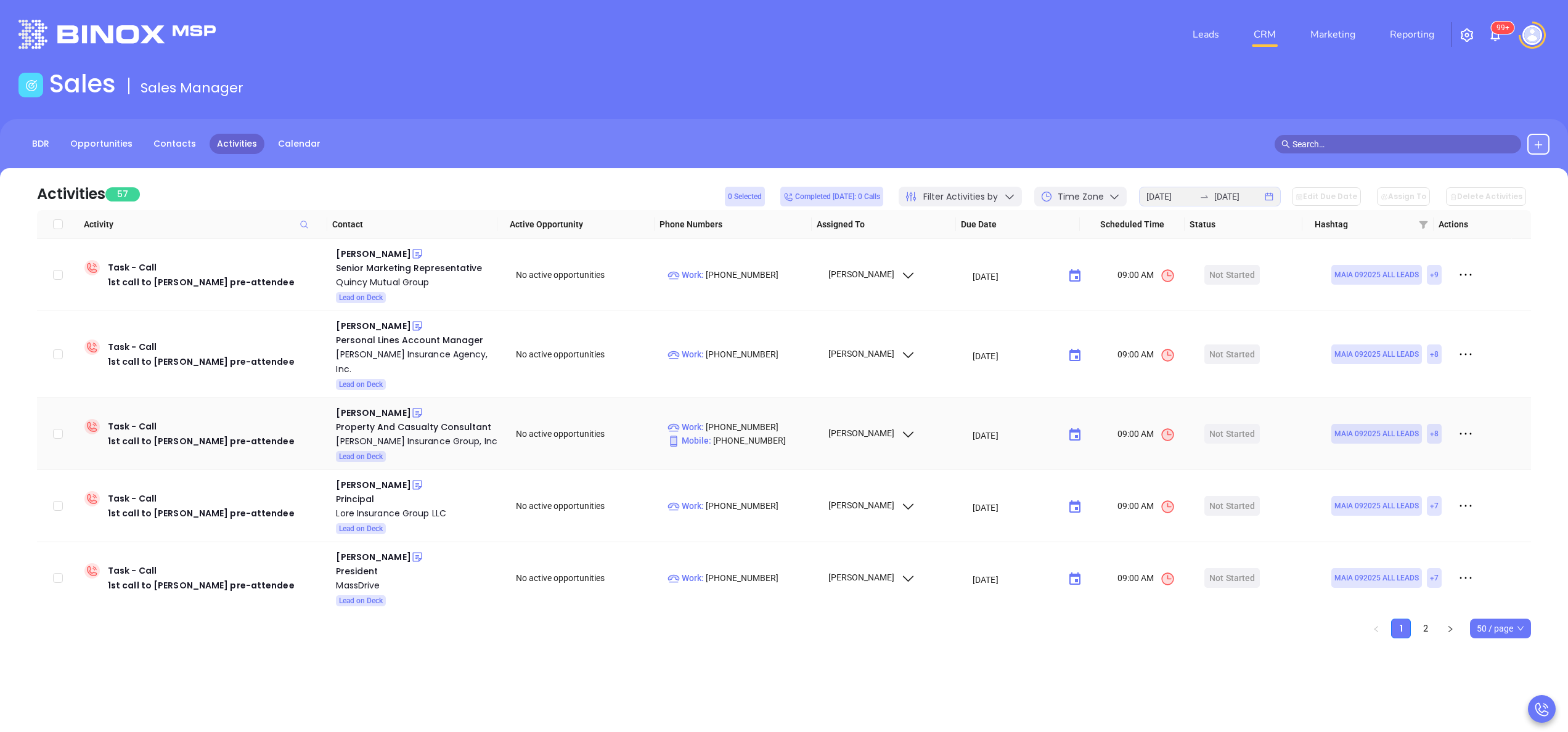
click at [457, 405] on div "James Tasca" at bounding box center [418, 412] width 163 height 15
click at [360, 405] on div "James Tasca" at bounding box center [373, 412] width 74 height 15
click at [387, 434] on div "Tonry Insurance Group, Inc" at bounding box center [418, 441] width 163 height 15
click at [388, 478] on div "[PERSON_NAME]" at bounding box center [373, 485] width 74 height 15
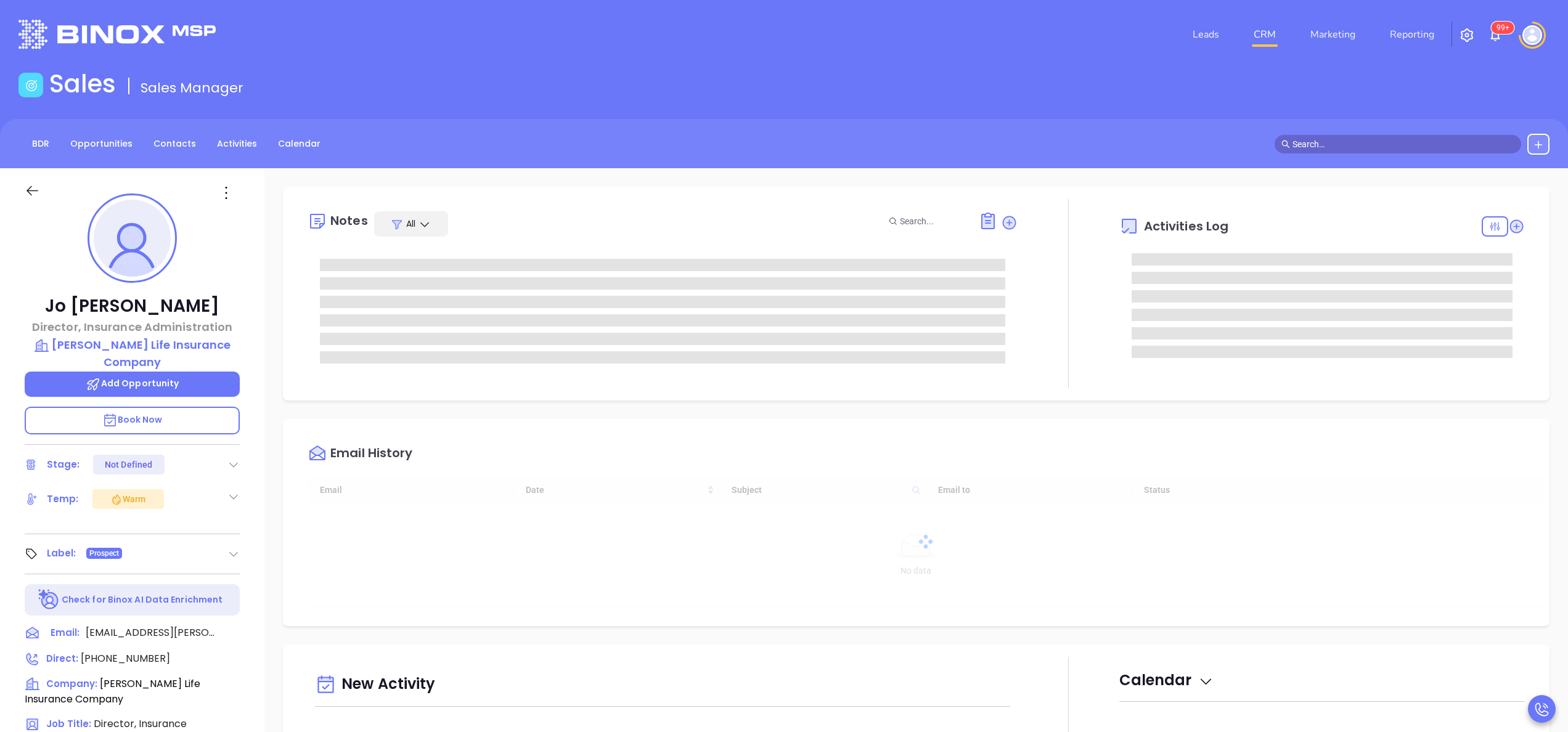
type input "[DATE]"
type input "[PERSON_NAME]"
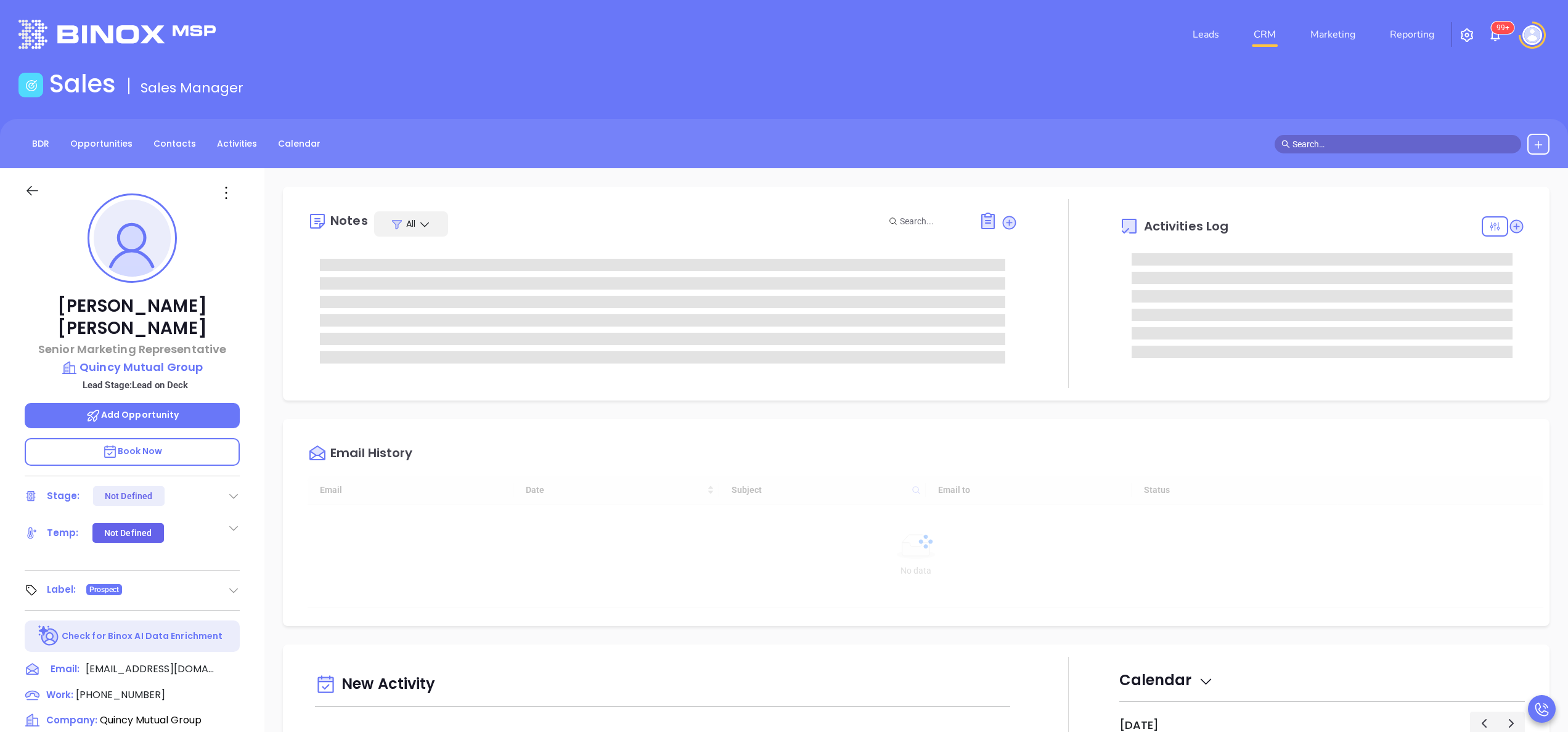
type input "[DATE]"
type input "[PERSON_NAME]"
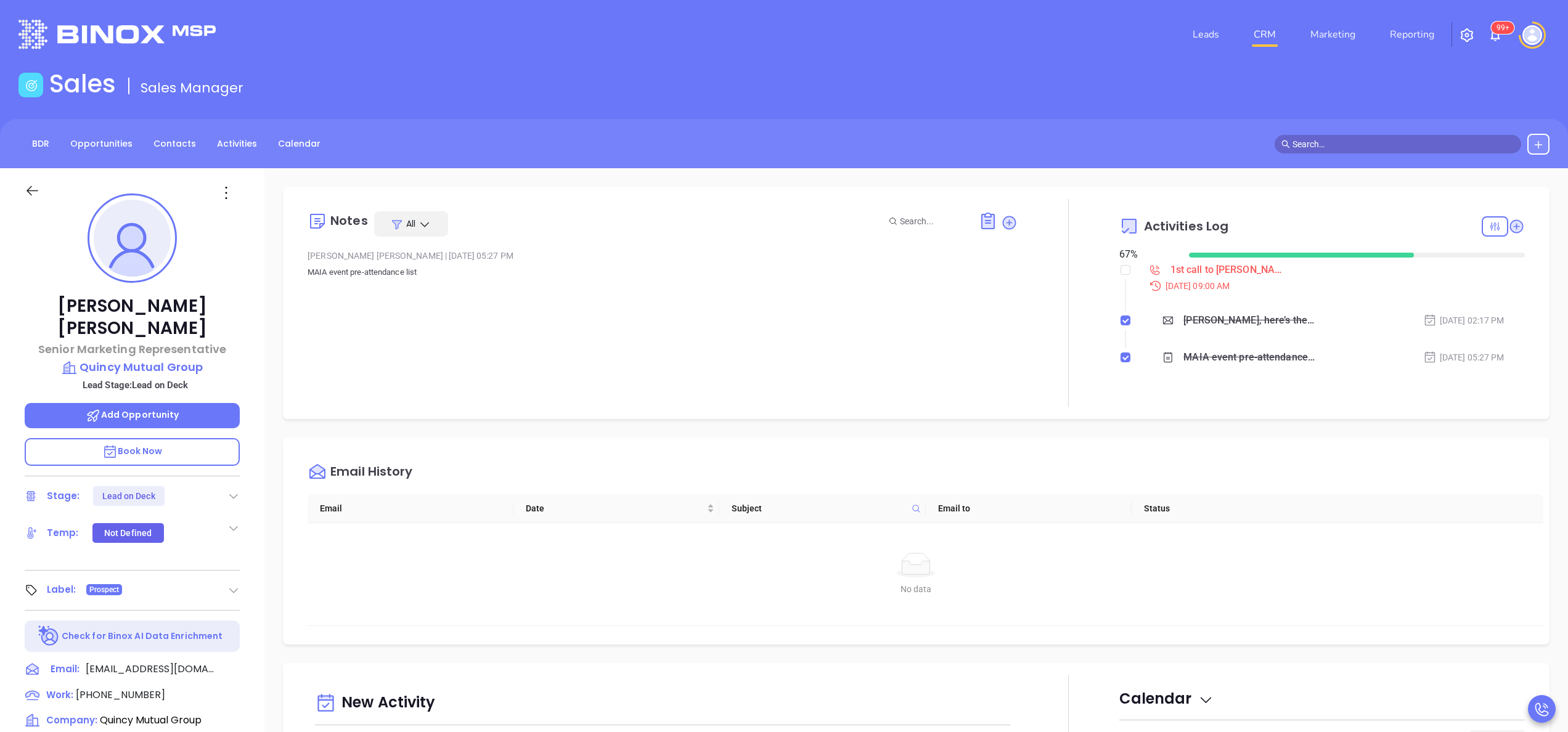
click at [252, 319] on div "[PERSON_NAME] Senior Marketing Representative Quincy Mutual Group Lead Stage: L…" at bounding box center [132, 625] width 264 height 915
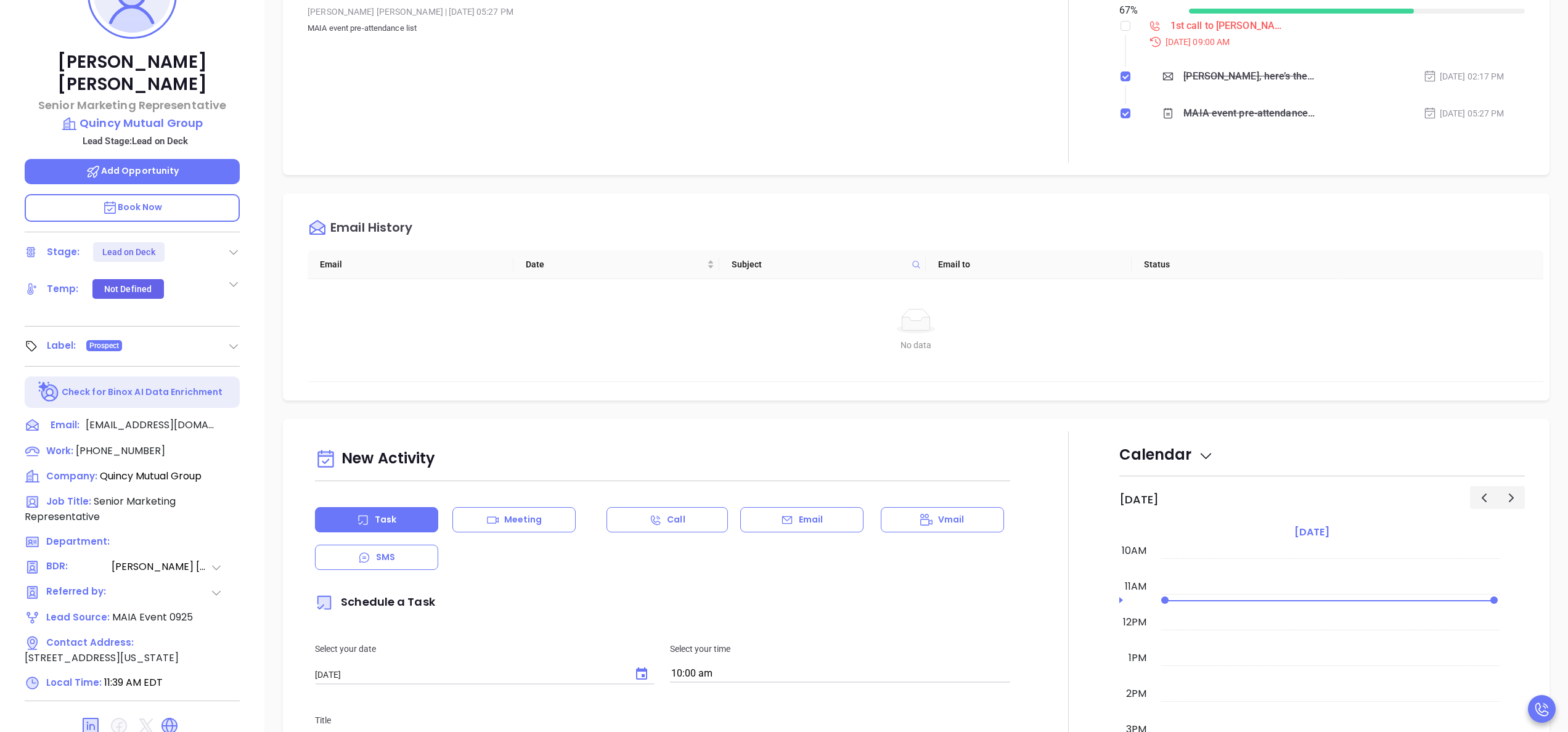
scroll to position [247, 0]
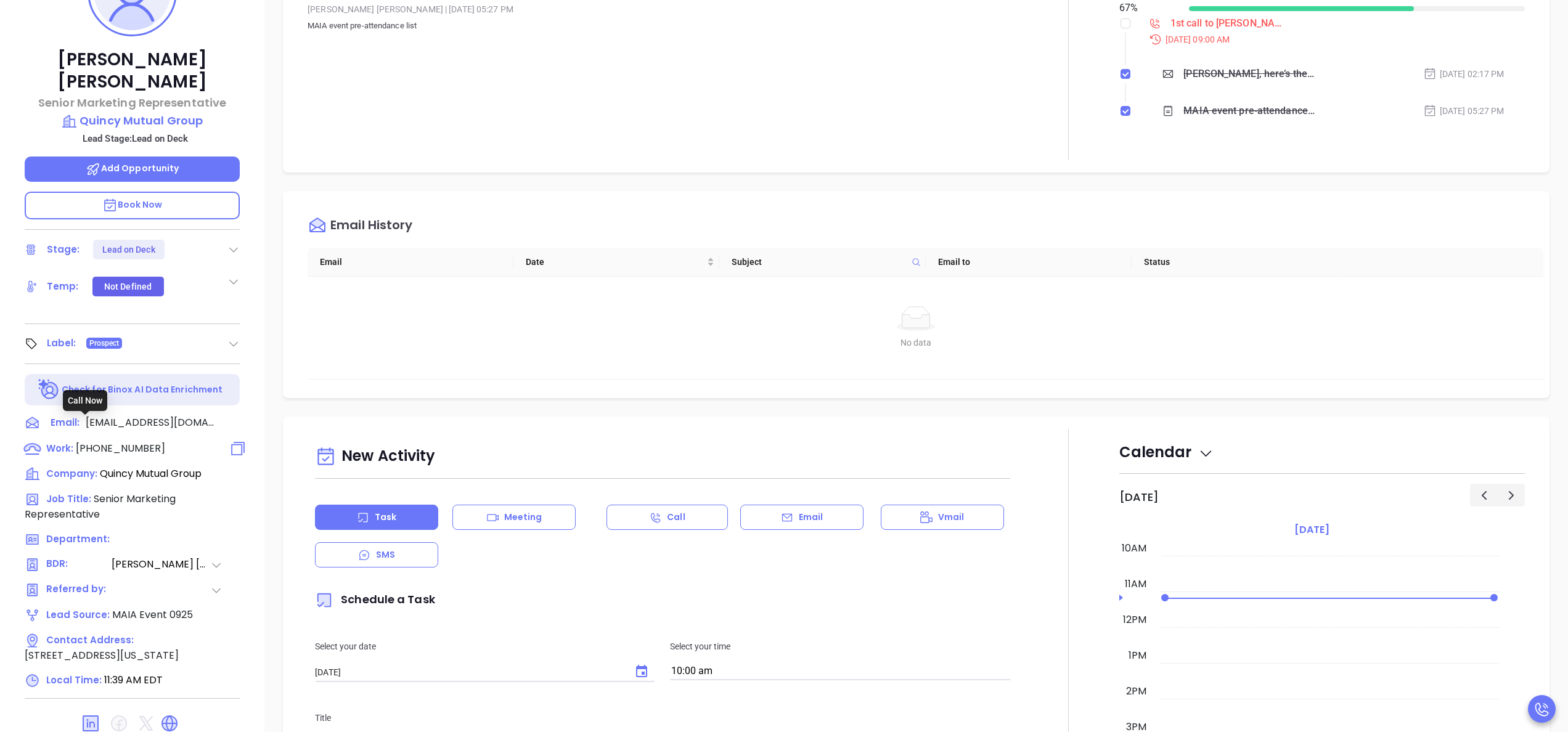
click at [116, 441] on span "[PHONE_NUMBER]" at bounding box center [121, 449] width 89 height 14
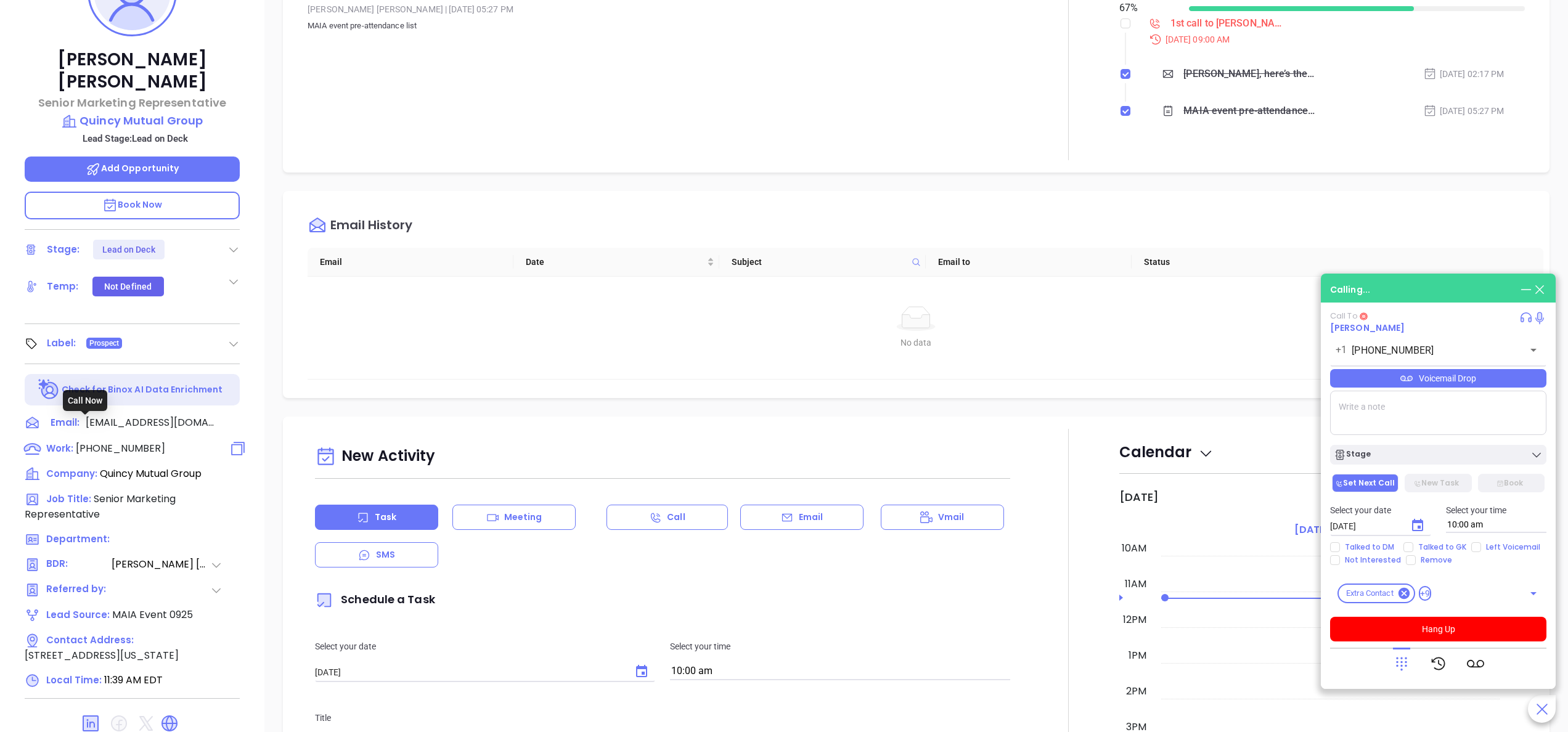
type input "[PHONE_NUMBER]"
click at [257, 442] on div "Tim Burgess Senior Marketing Representative Quincy Mutual Group Lead Stage: Lea…" at bounding box center [132, 379] width 264 height 915
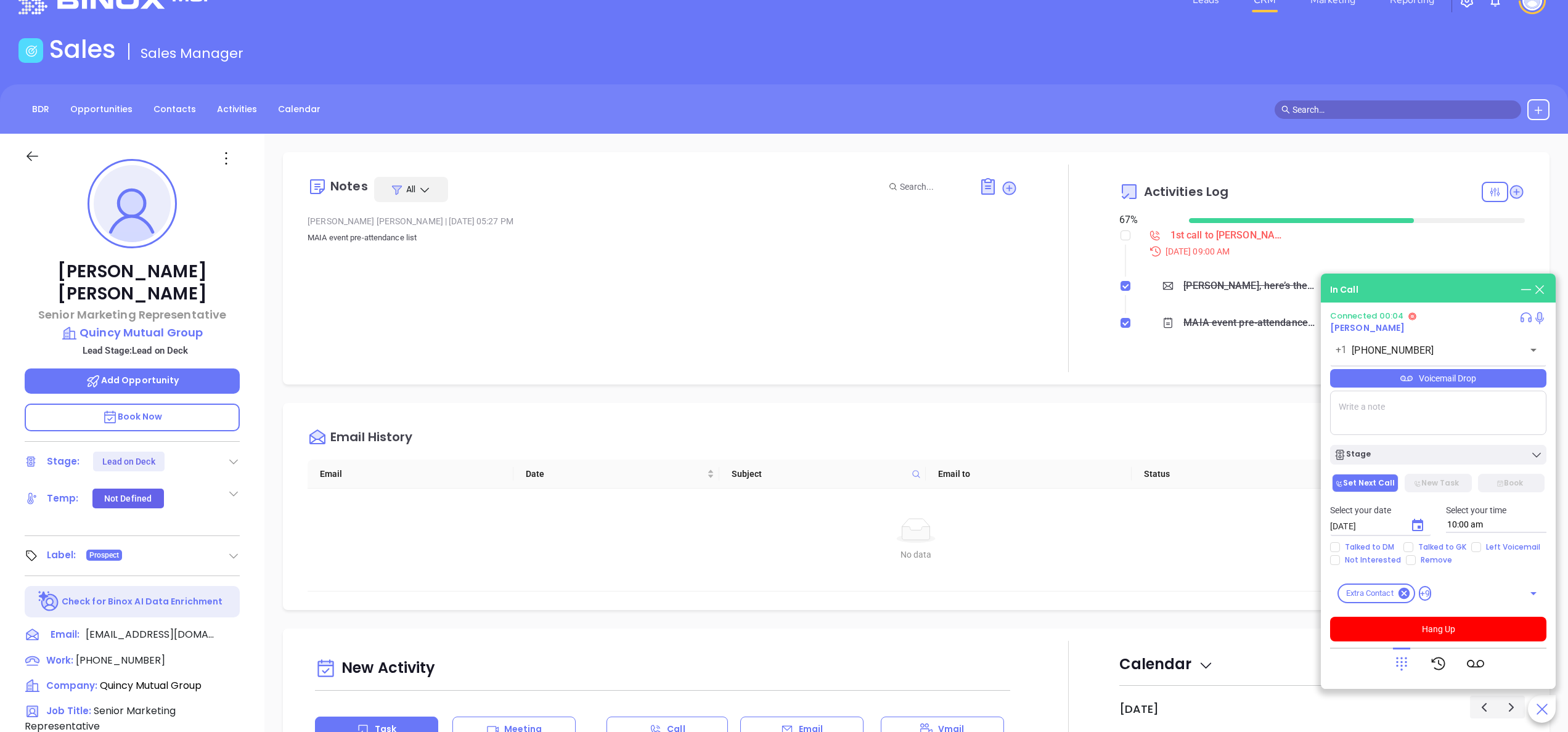
scroll to position [0, 0]
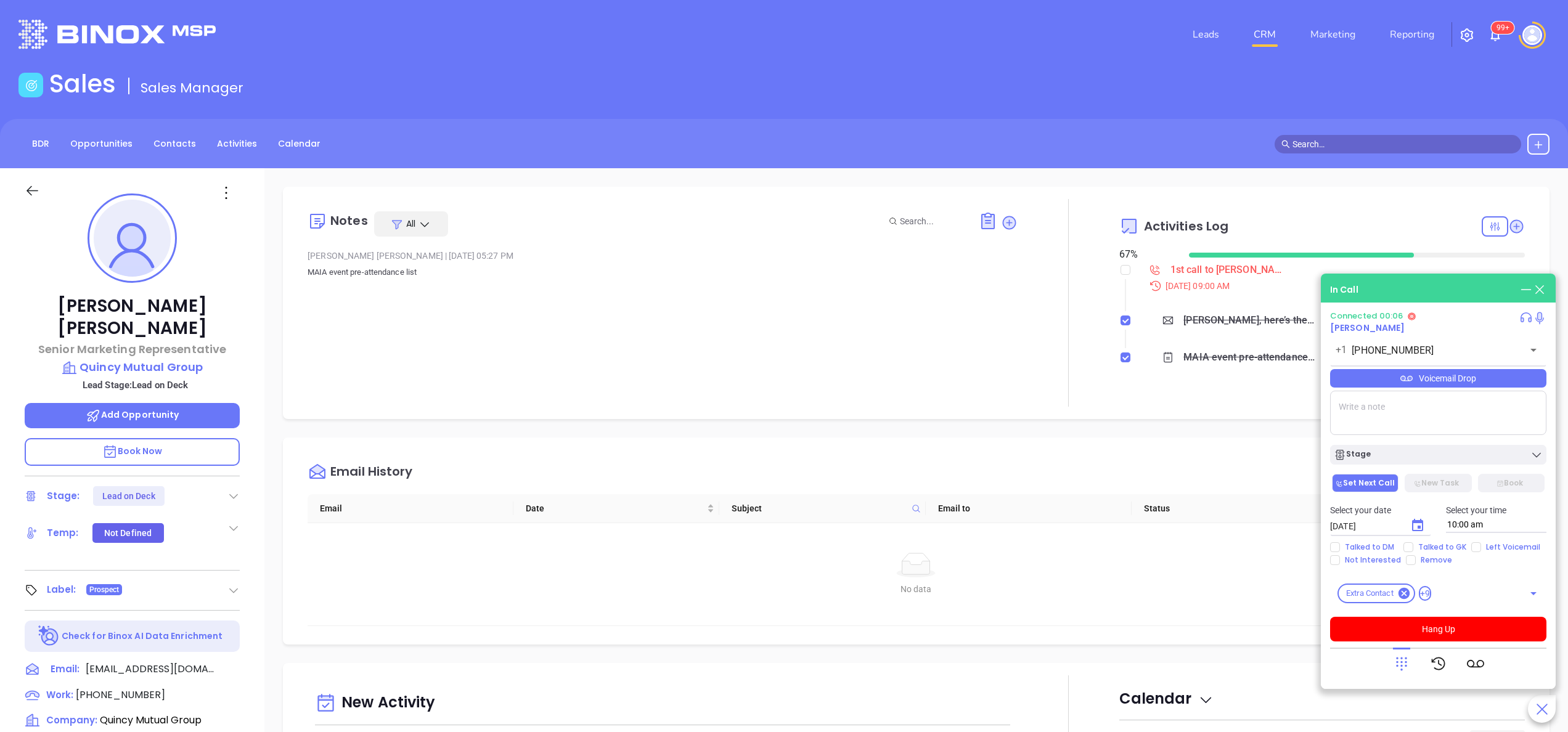
click at [1034, 348] on div at bounding box center [1068, 303] width 101 height 208
click at [145, 359] on p "Quincy Mutual Group" at bounding box center [133, 367] width 215 height 17
click at [1439, 630] on button "Hang Up" at bounding box center [1438, 629] width 216 height 25
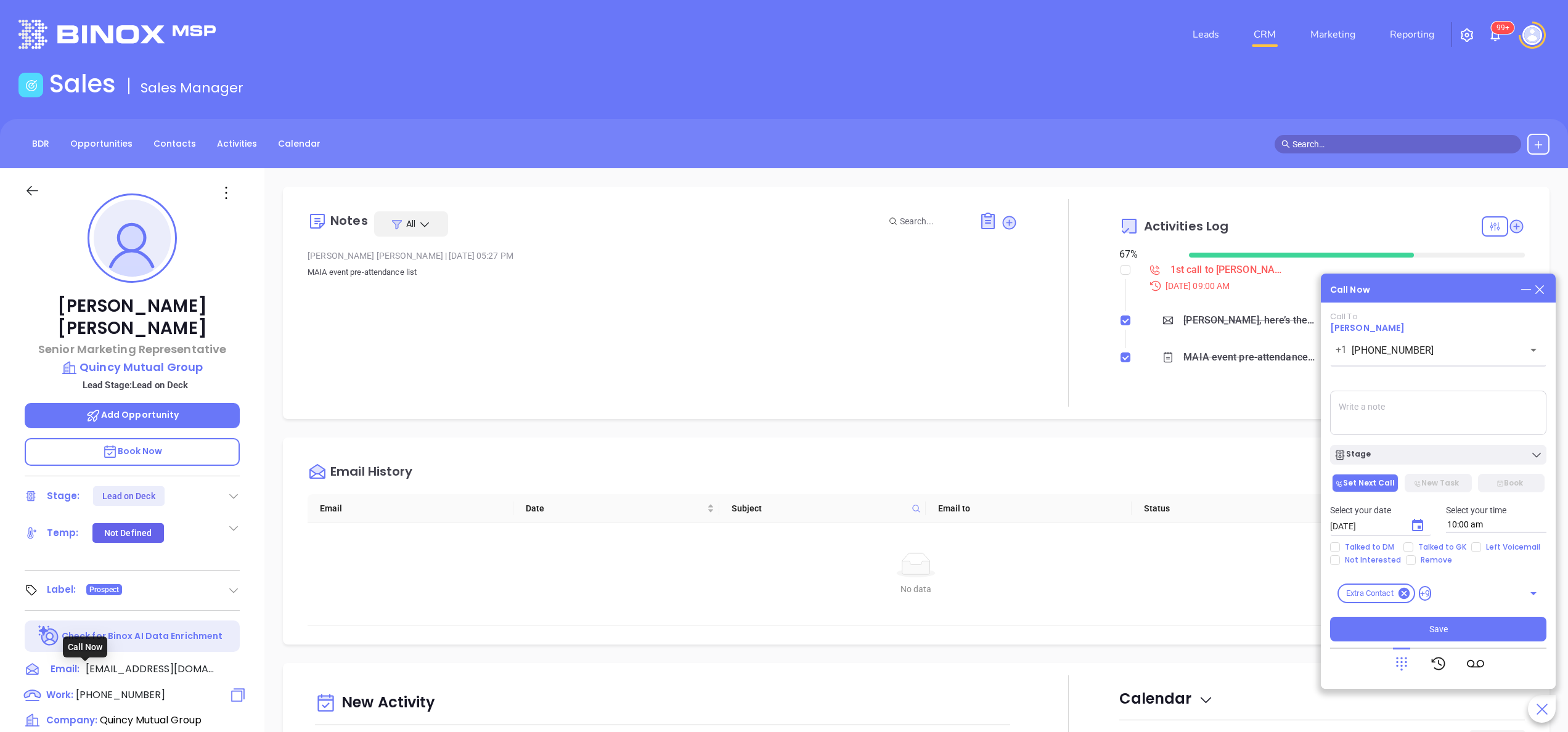
click at [106, 688] on span "[PHONE_NUMBER]" at bounding box center [121, 695] width 89 height 14
click at [1384, 424] on textarea at bounding box center [1438, 412] width 216 height 45
type textarea "no answer doesnt ring. ill look for an alt number"
click at [1439, 627] on span "Save" at bounding box center [1439, 629] width 18 height 13
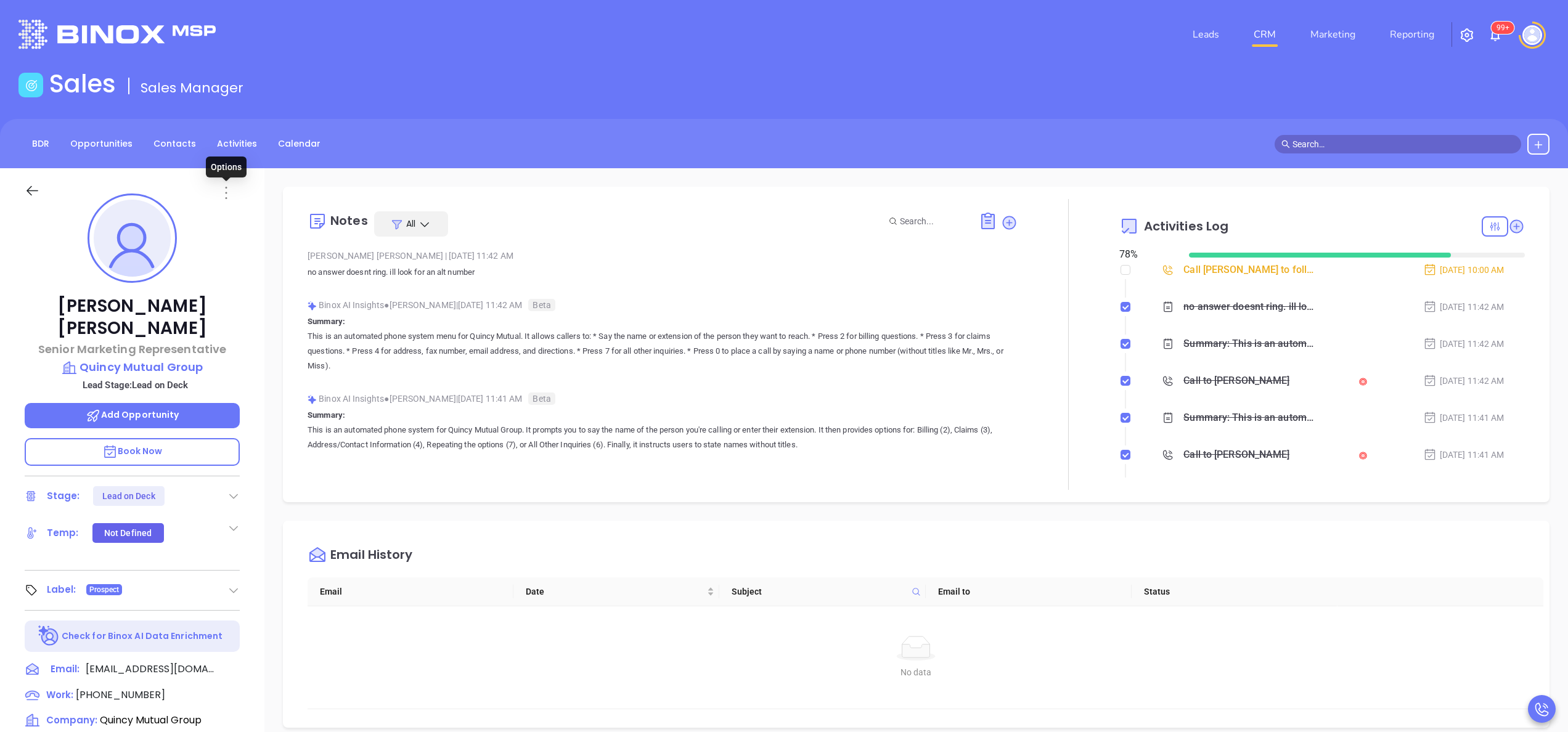
click at [227, 193] on icon at bounding box center [225, 193] width 2 height 12
click at [254, 332] on li "Edit" at bounding box center [286, 325] width 135 height 26
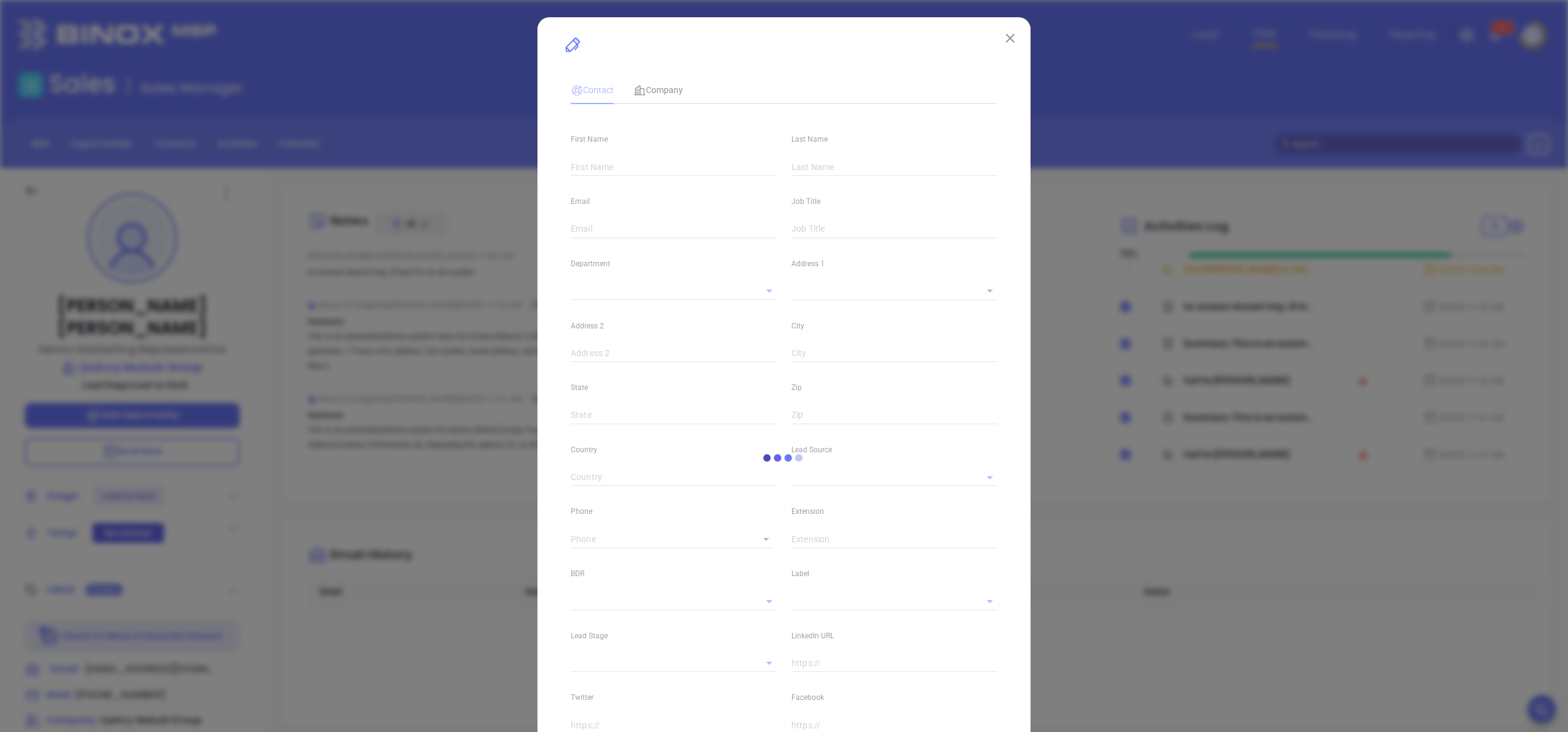
type input "Tim"
type input "Burgess"
type input "tactim@hotmail.com"
type input "Senior Marketing Representative"
type textarea "57 Washington Street"
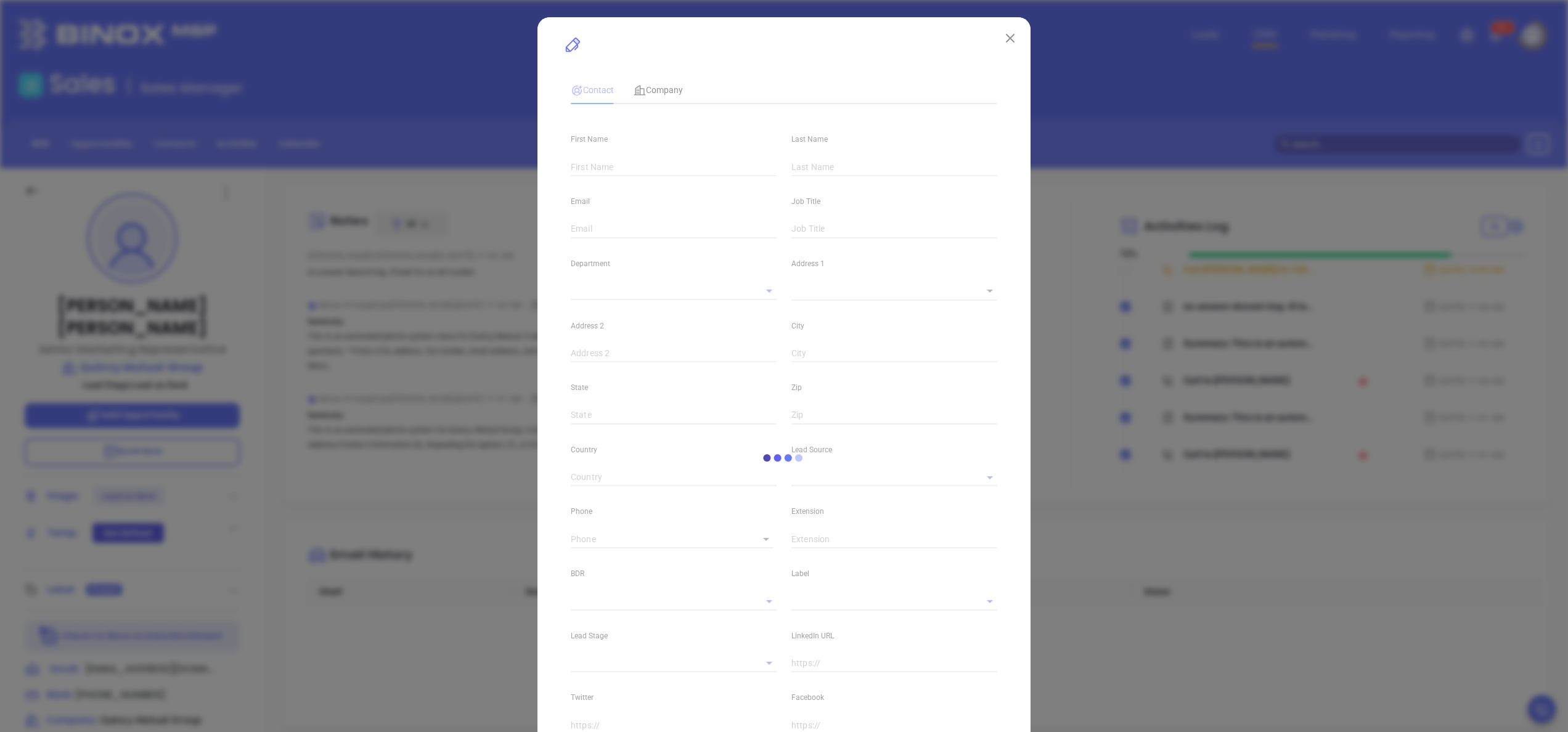
type input "1"
type input "Quincy"
type input "MA"
type input "02169"
type input "www.linkedin.com/in/tim-burgess-62b57810/"
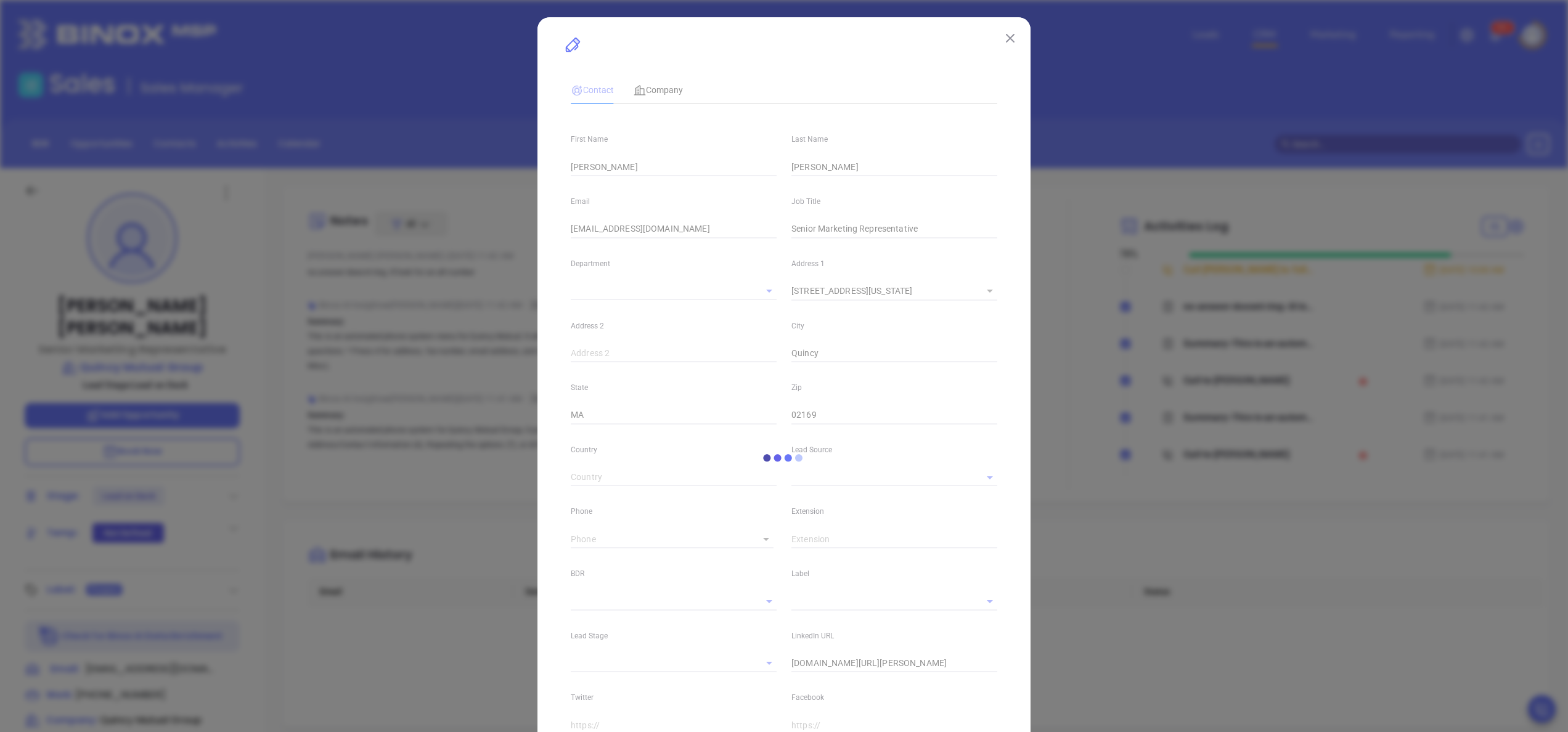
type input "MAIA Event 0925"
type input "[PERSON_NAME]"
type input "Lead on Deck"
type input "(617) 770-5100"
type input "1"
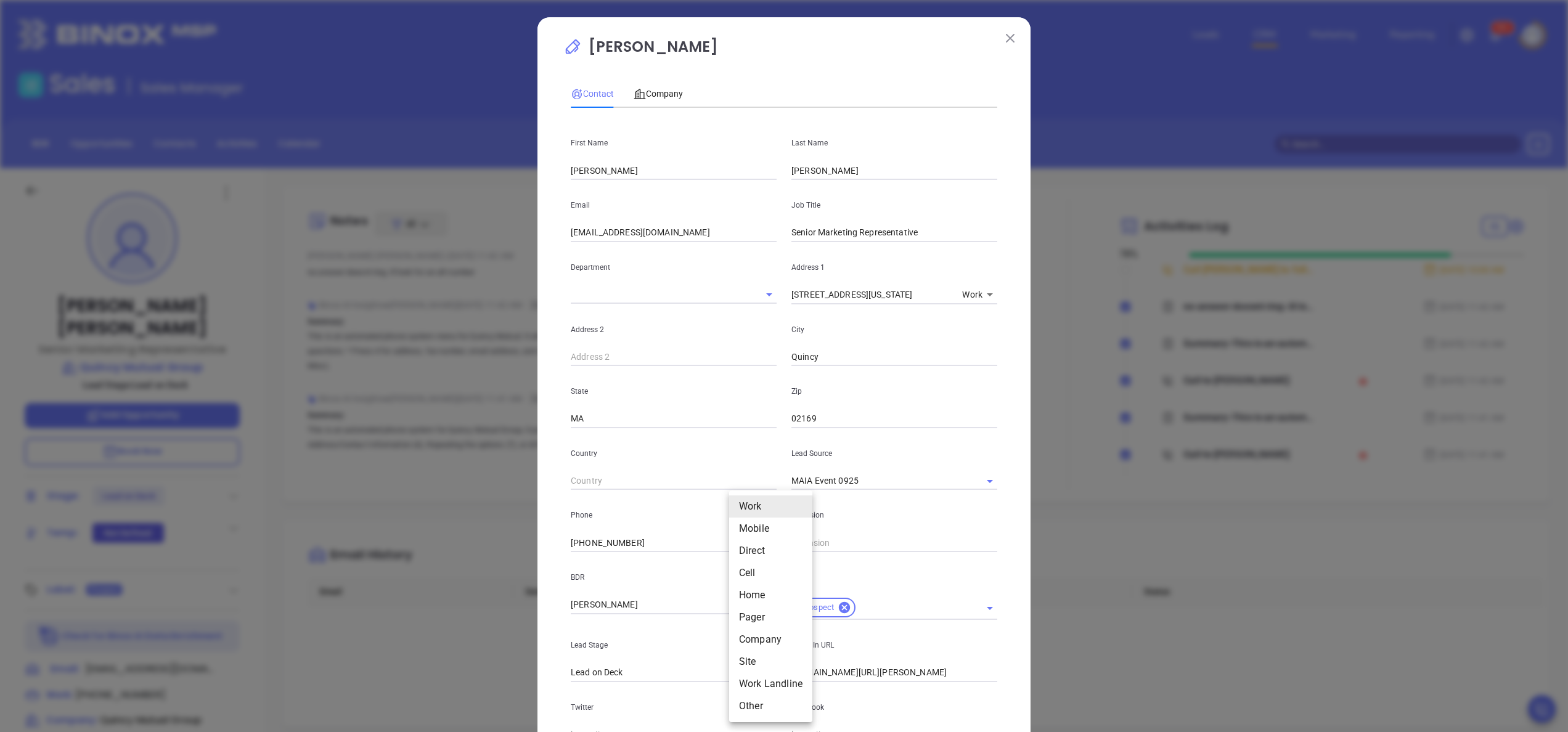
click at [748, 541] on body "Leads CRM Marketing Reporting 99+ Financial Leads Leads Sales Sales Manager BDR…" at bounding box center [784, 366] width 1568 height 732
click at [782, 553] on li "Direct" at bounding box center [771, 551] width 83 height 22
type input "3"
click at [617, 546] on input "( ) -" at bounding box center [651, 543] width 160 height 18
paste input "800) 899-1116"
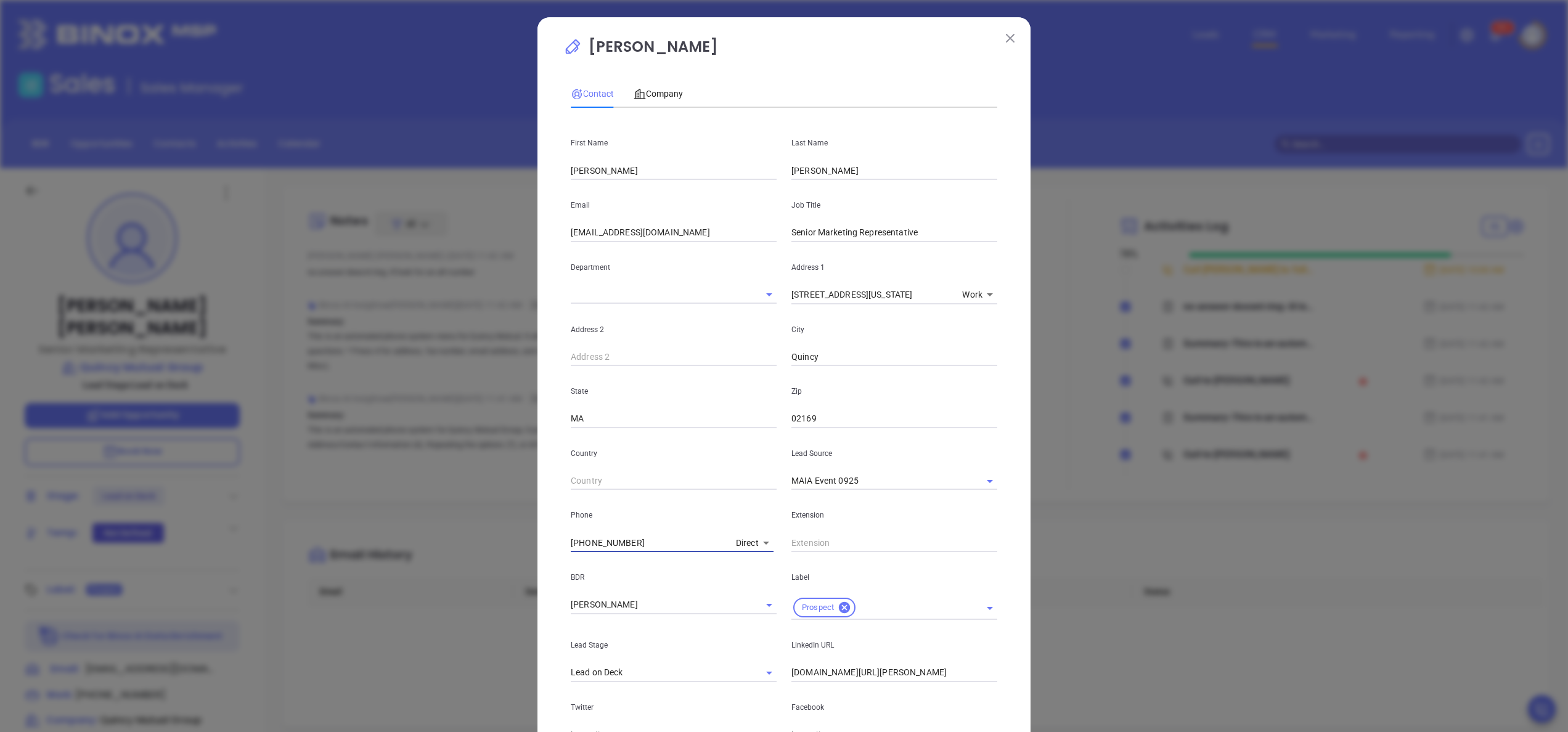
type input "(800) 899-1116"
click at [537, 543] on div "Tim Burgess Contact Company First Name Tim Last Name Burgess Email tactim@hotma…" at bounding box center [784, 475] width 493 height 917
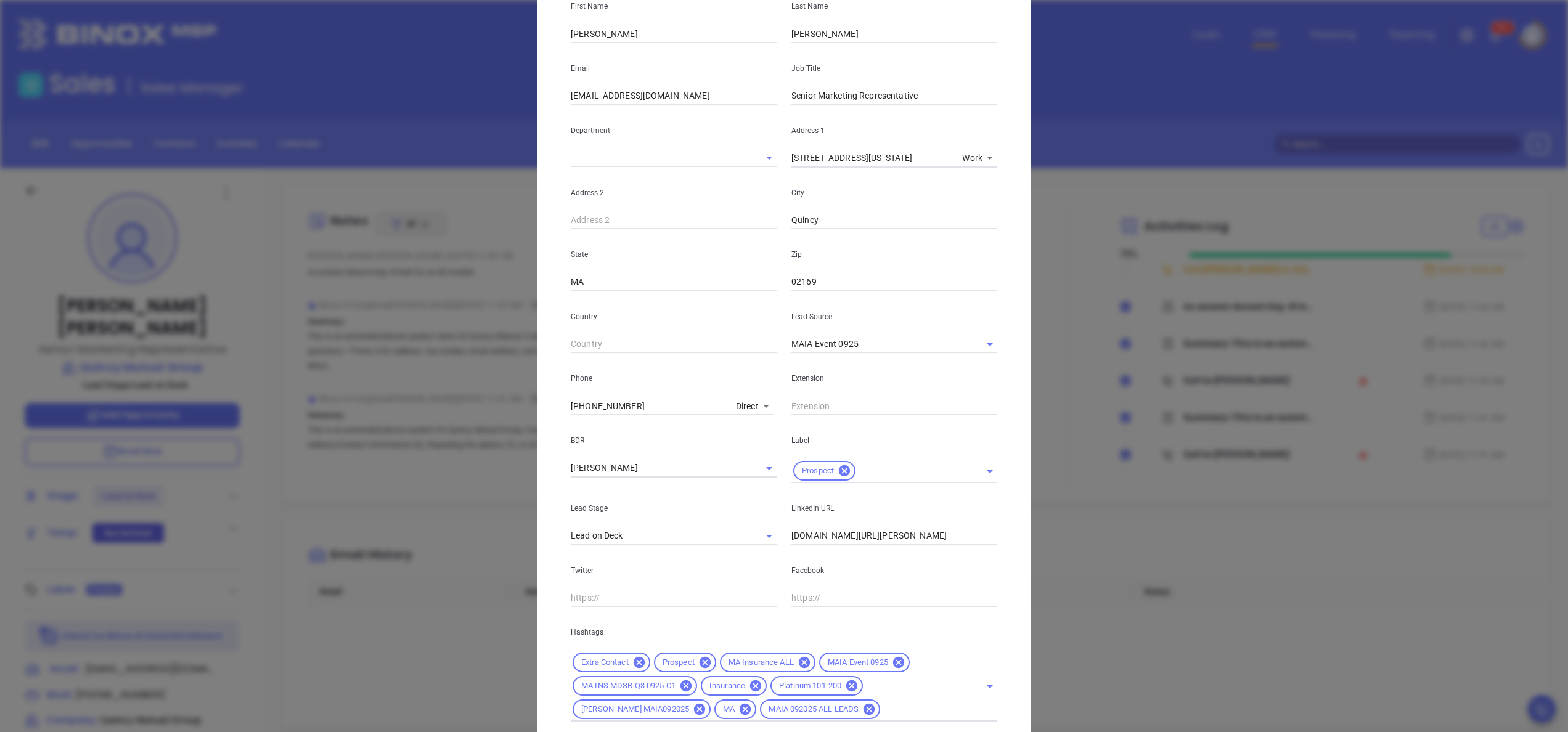
scroll to position [220, 0]
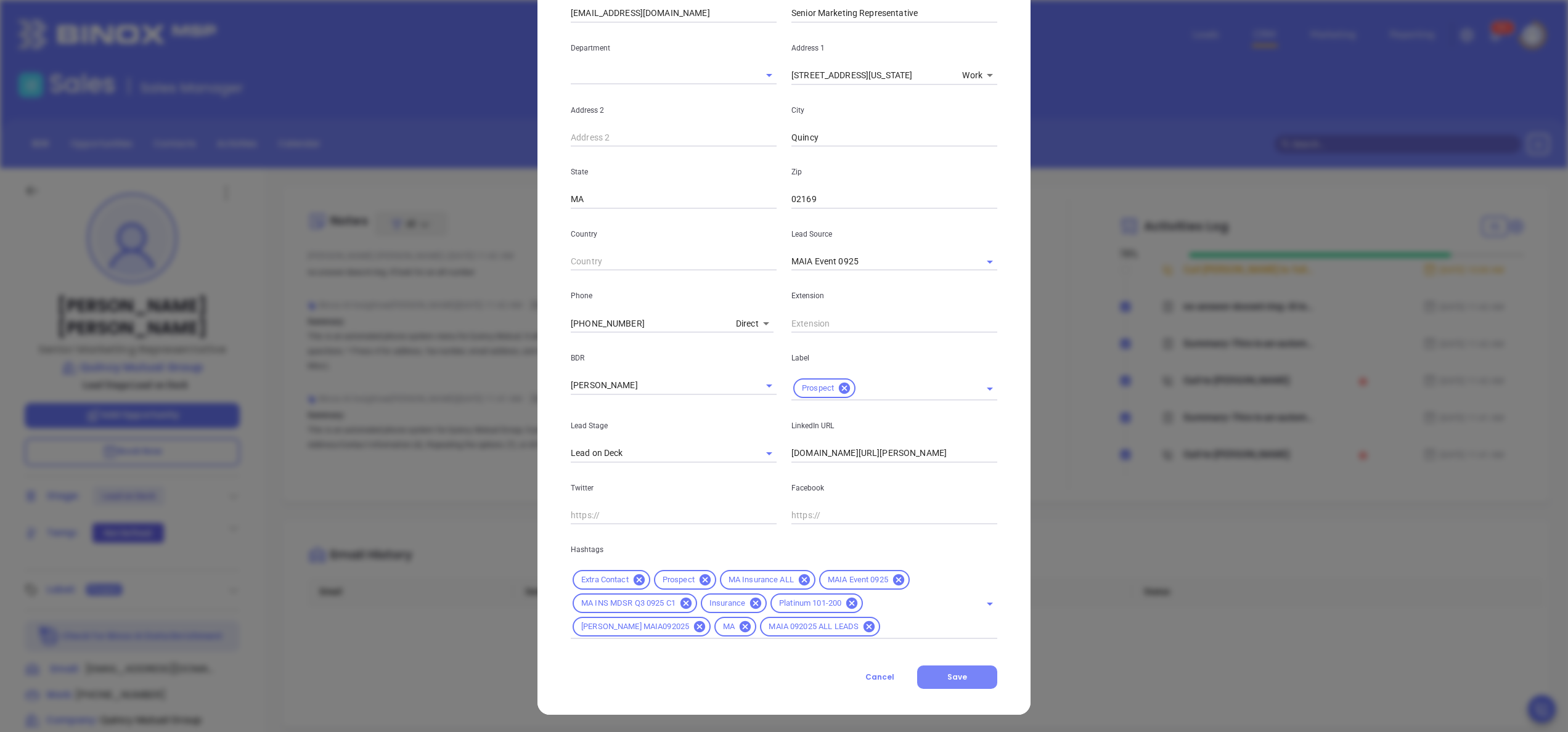
click at [948, 679] on span "Save" at bounding box center [958, 677] width 20 height 11
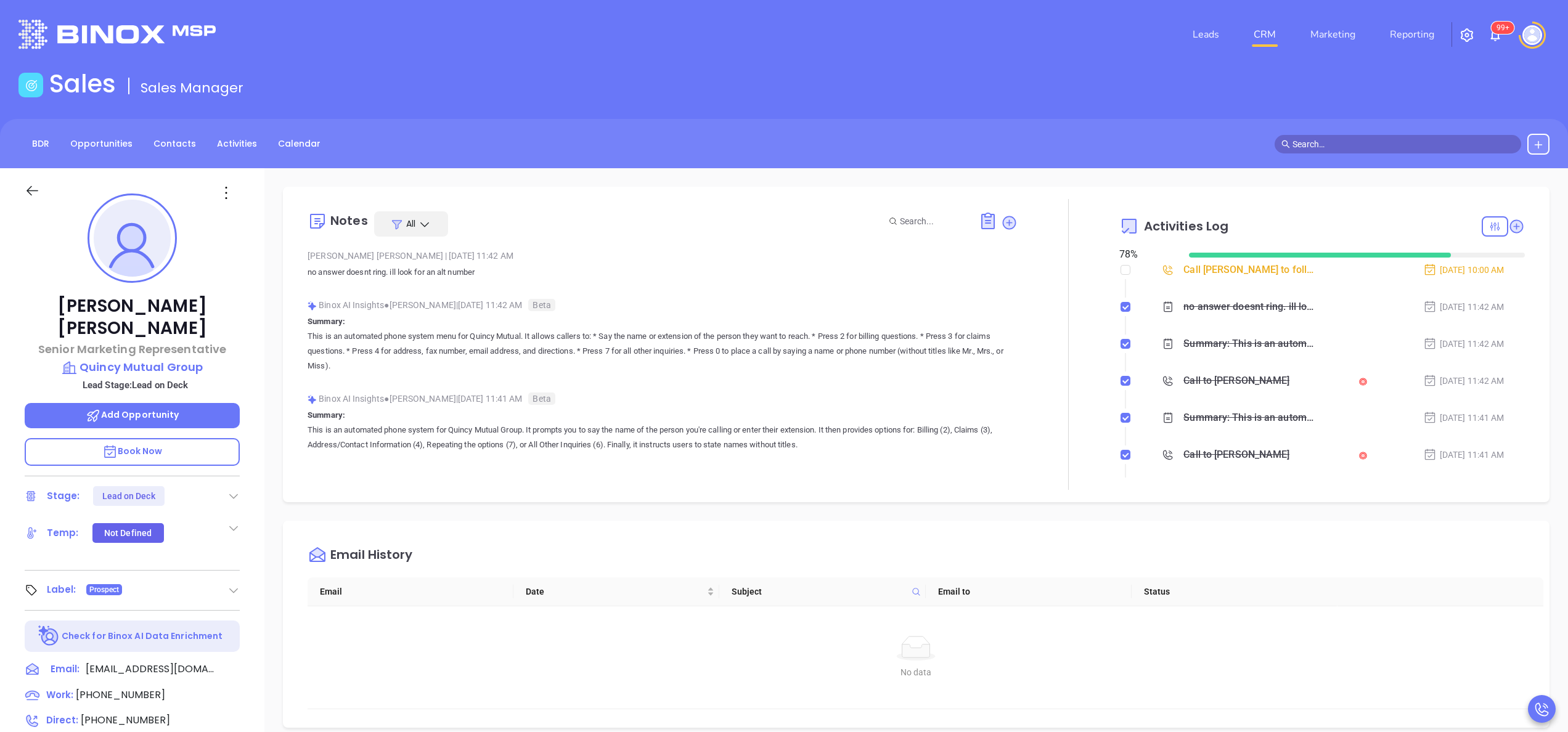
click at [1027, 324] on div at bounding box center [1068, 344] width 101 height 291
click at [254, 468] on div "Tim Burgess Senior Marketing Representative Quincy Mutual Group Lead Stage: Lea…" at bounding box center [132, 625] width 264 height 915
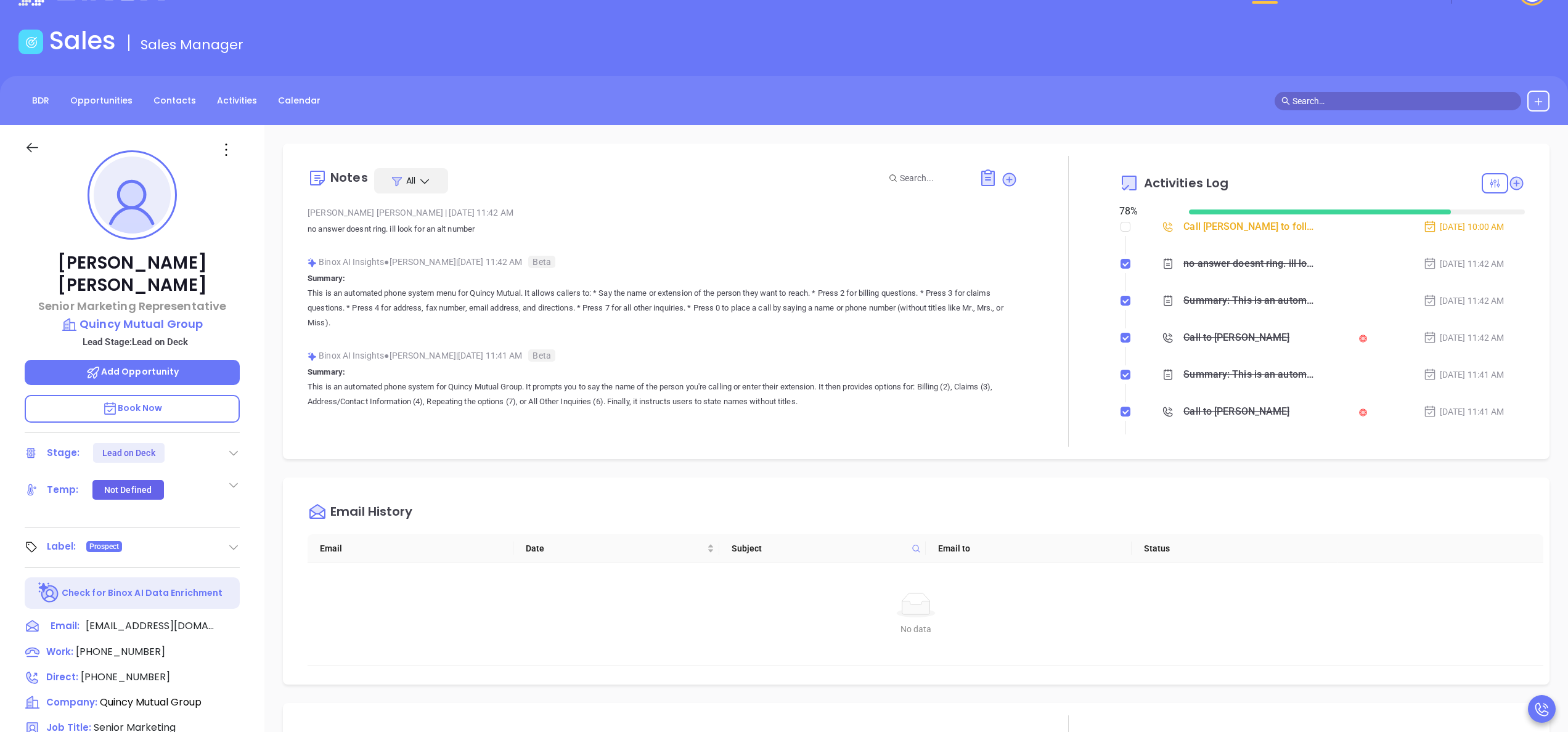
scroll to position [50, 0]
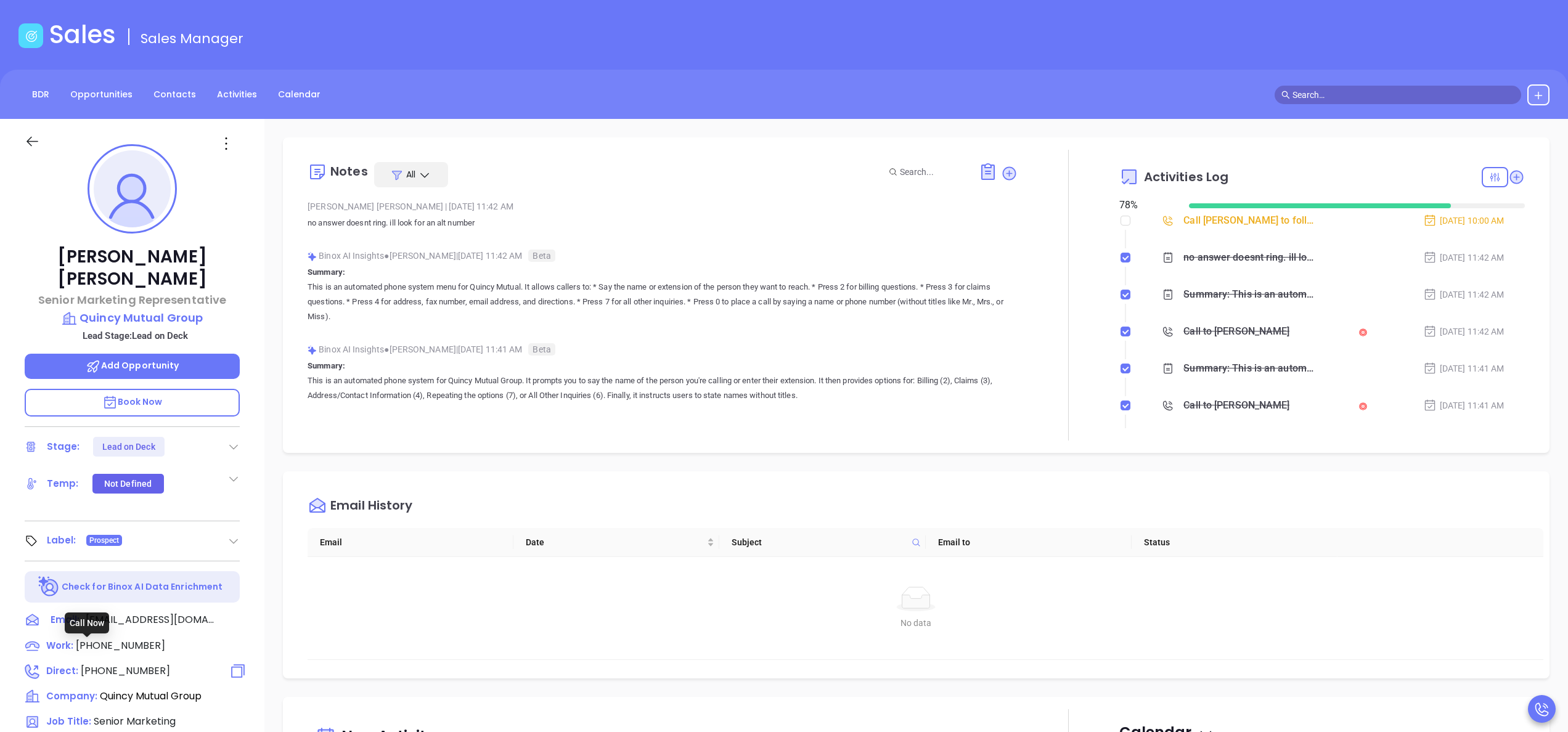
click at [128, 664] on span "(800) 899-1116" at bounding box center [125, 671] width 89 height 14
type input "(800) 899-1116"
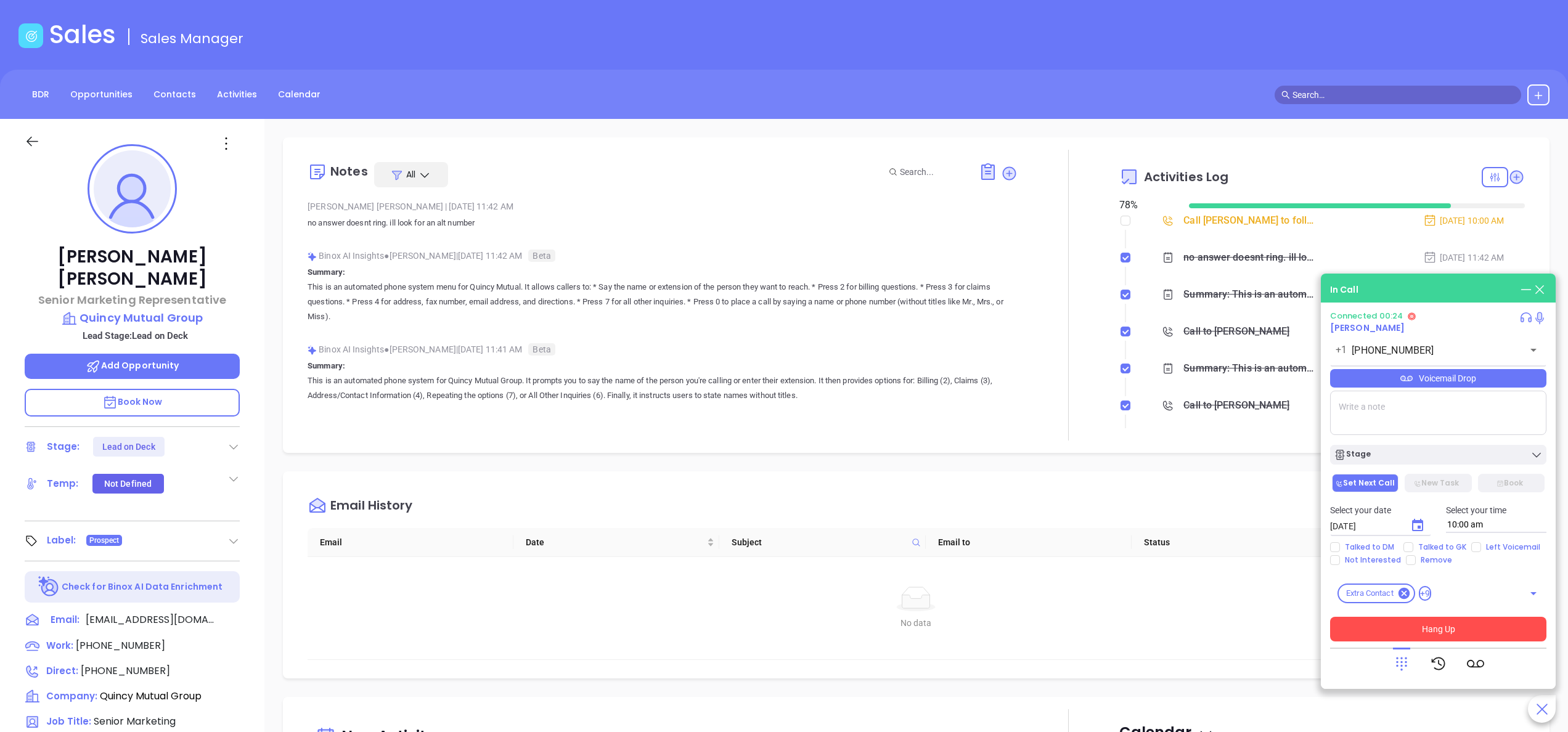
click at [1456, 629] on button "Hang Up" at bounding box center [1438, 629] width 216 height 25
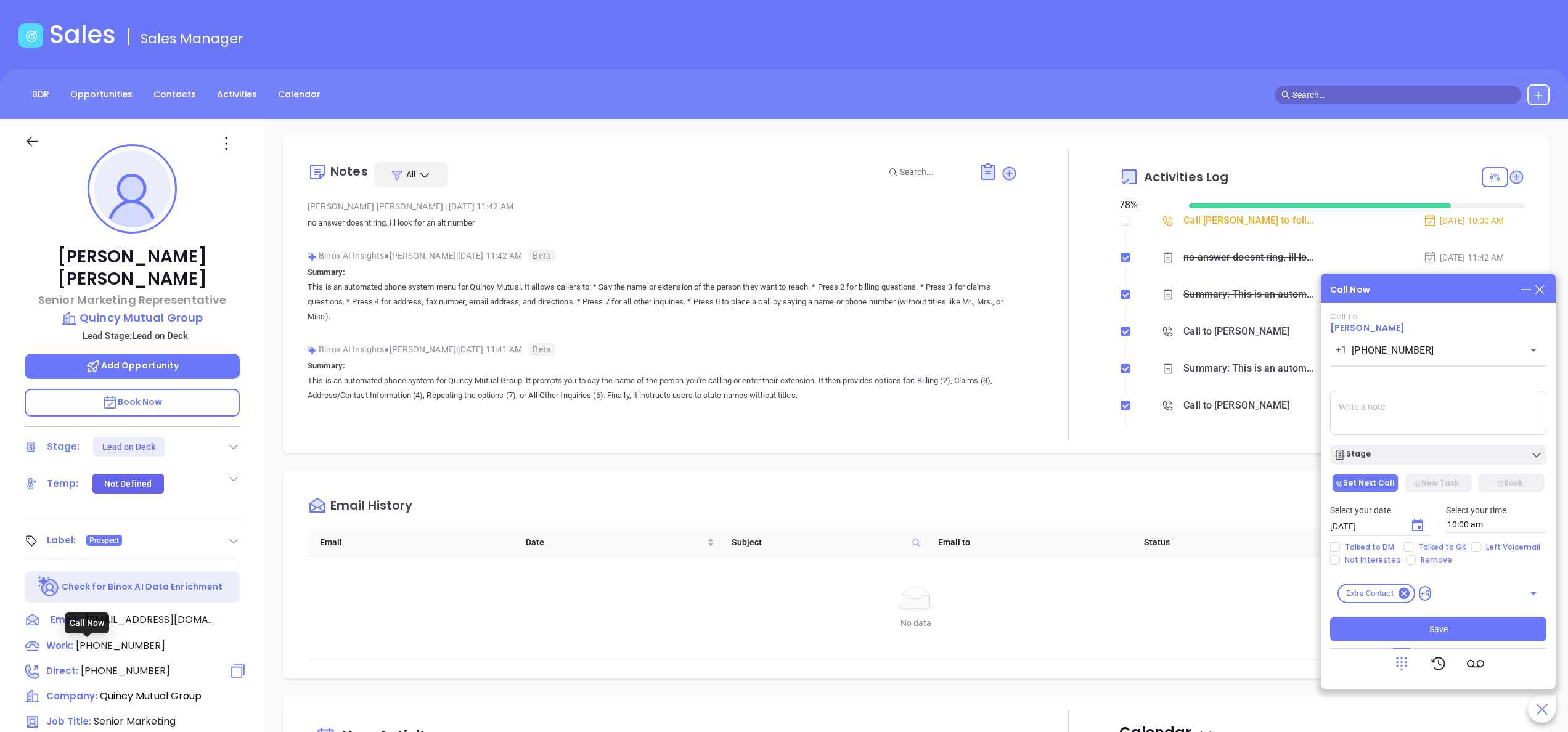
click at [128, 664] on span "(800) 899-1116" at bounding box center [125, 671] width 89 height 14
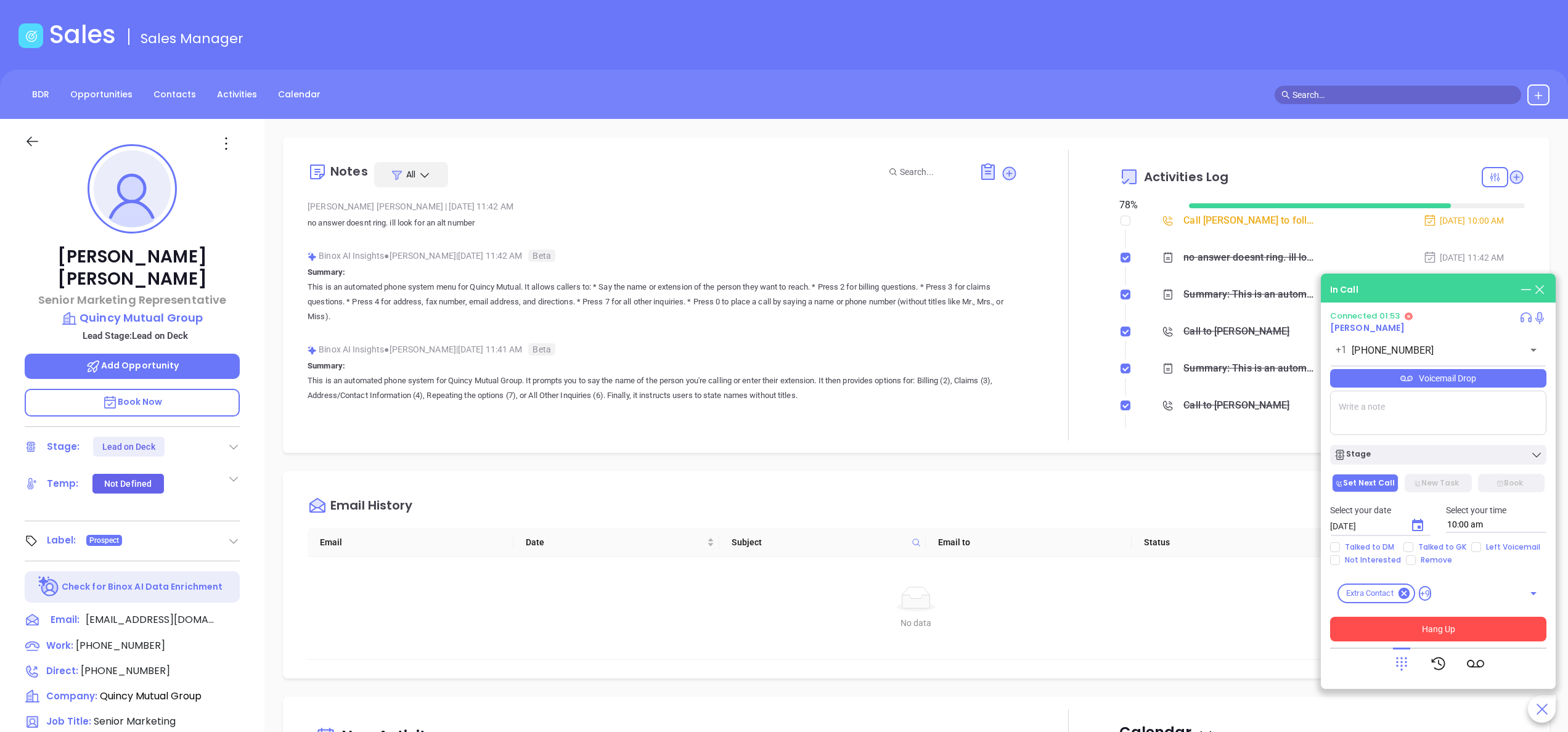
click at [1474, 640] on button "Hang Up" at bounding box center [1438, 629] width 216 height 25
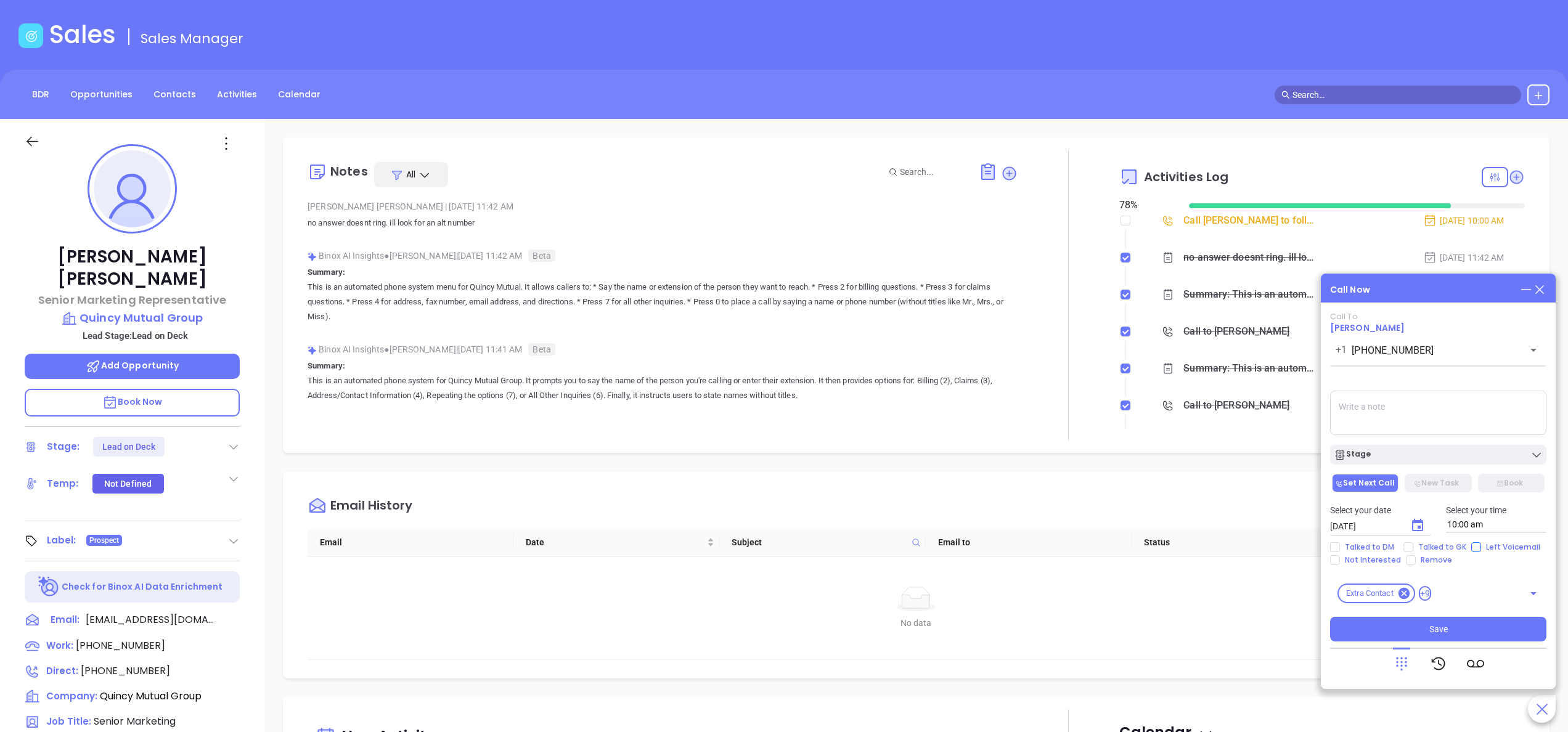
click at [1493, 544] on span "Left Voicemail" at bounding box center [1513, 547] width 64 height 10
click at [1482, 544] on input "Left Voicemail" at bounding box center [1477, 547] width 10 height 10
checkbox input "true"
click at [1416, 527] on icon "Choose date, selected date is Oct 8, 2025" at bounding box center [1418, 525] width 15 height 15
click at [1453, 405] on button "9" at bounding box center [1454, 407] width 22 height 22
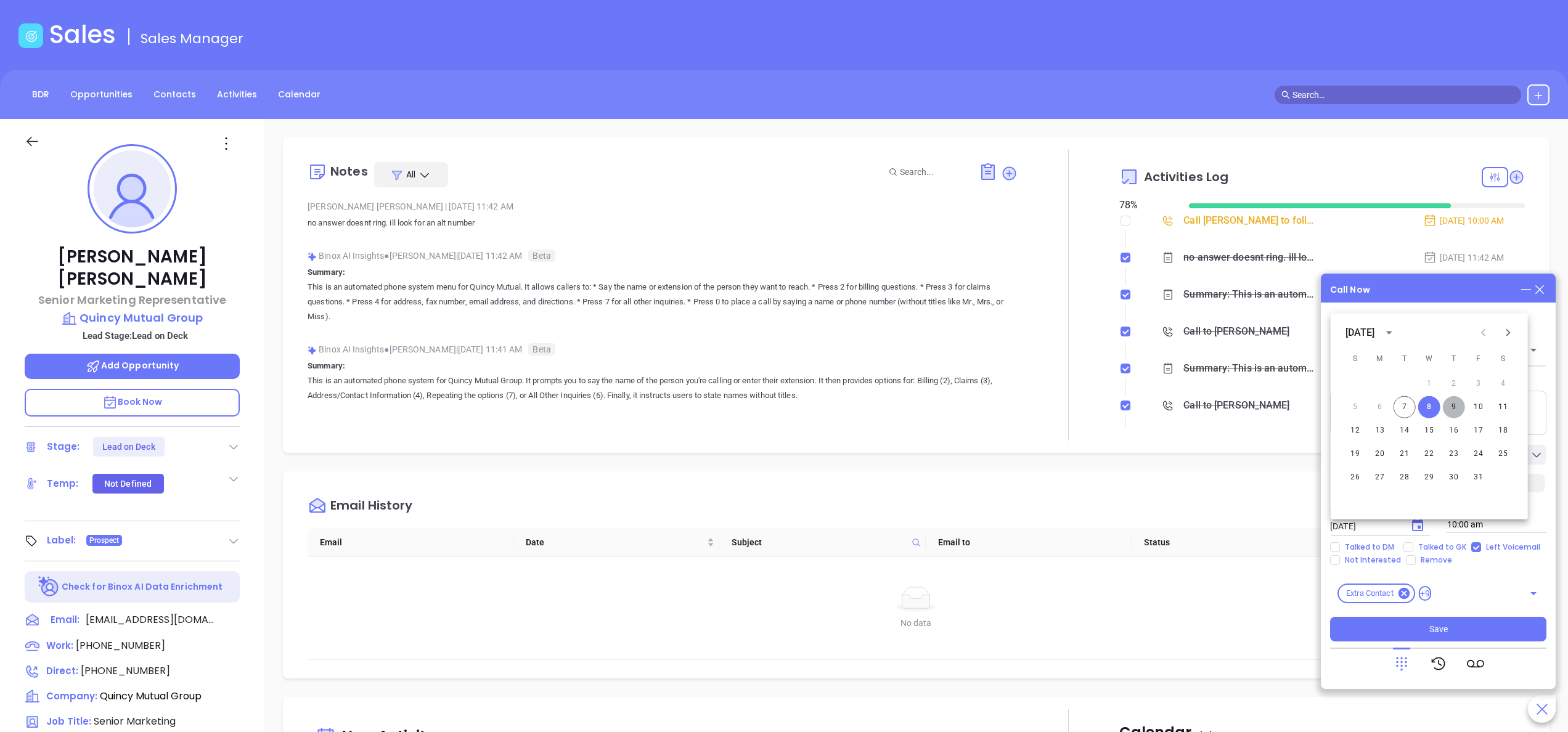
type input "[DATE]"
click at [1423, 407] on textarea at bounding box center [1438, 412] width 216 height 45
click at [1423, 407] on textarea "no" at bounding box center [1438, 412] width 216 height 45
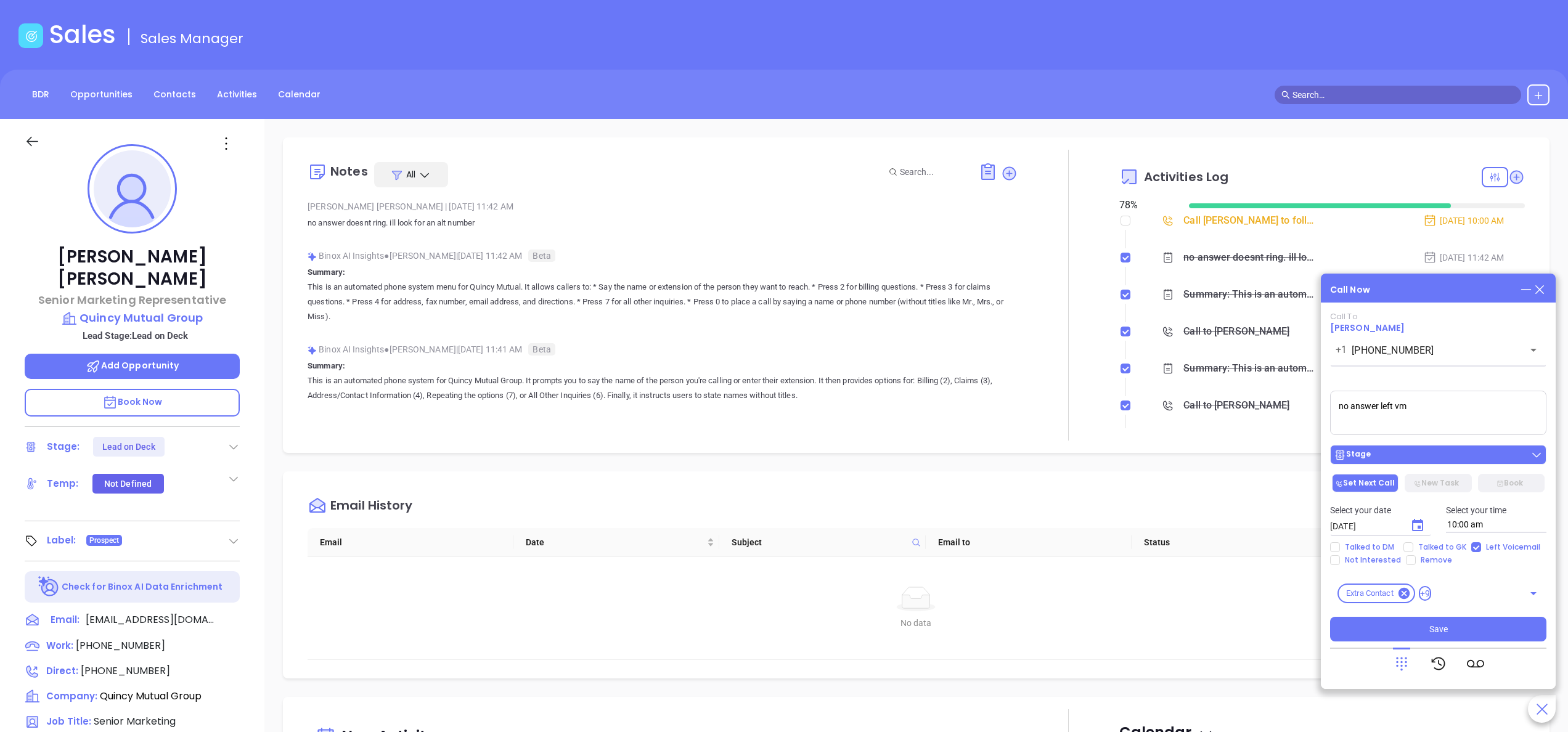
type textarea "no answer left vm"
click at [1394, 454] on div "Stage" at bounding box center [1438, 454] width 209 height 12
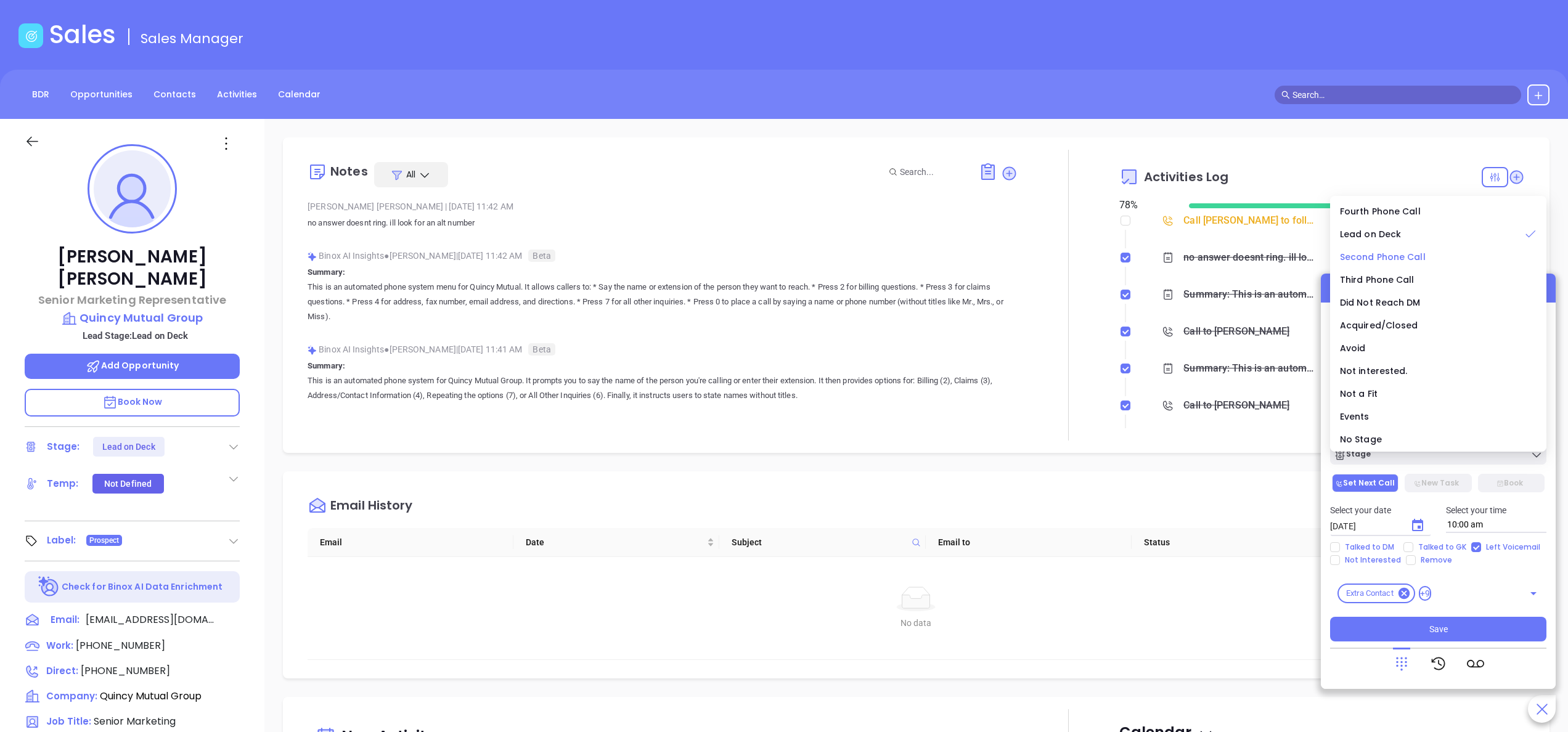
click at [1401, 259] on span "Second Phone Call" at bounding box center [1383, 257] width 86 height 12
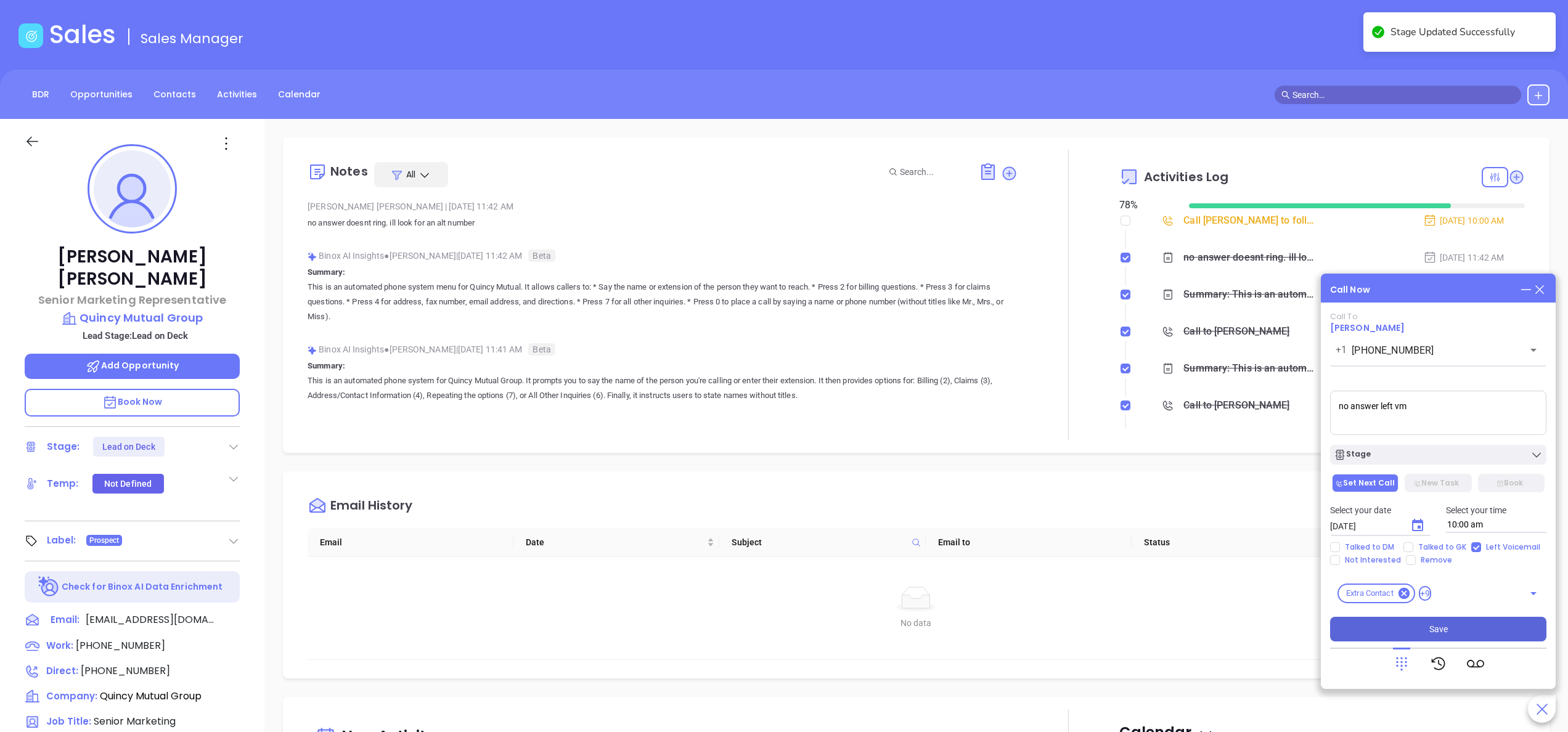
click at [1429, 619] on button "Save" at bounding box center [1438, 629] width 216 height 25
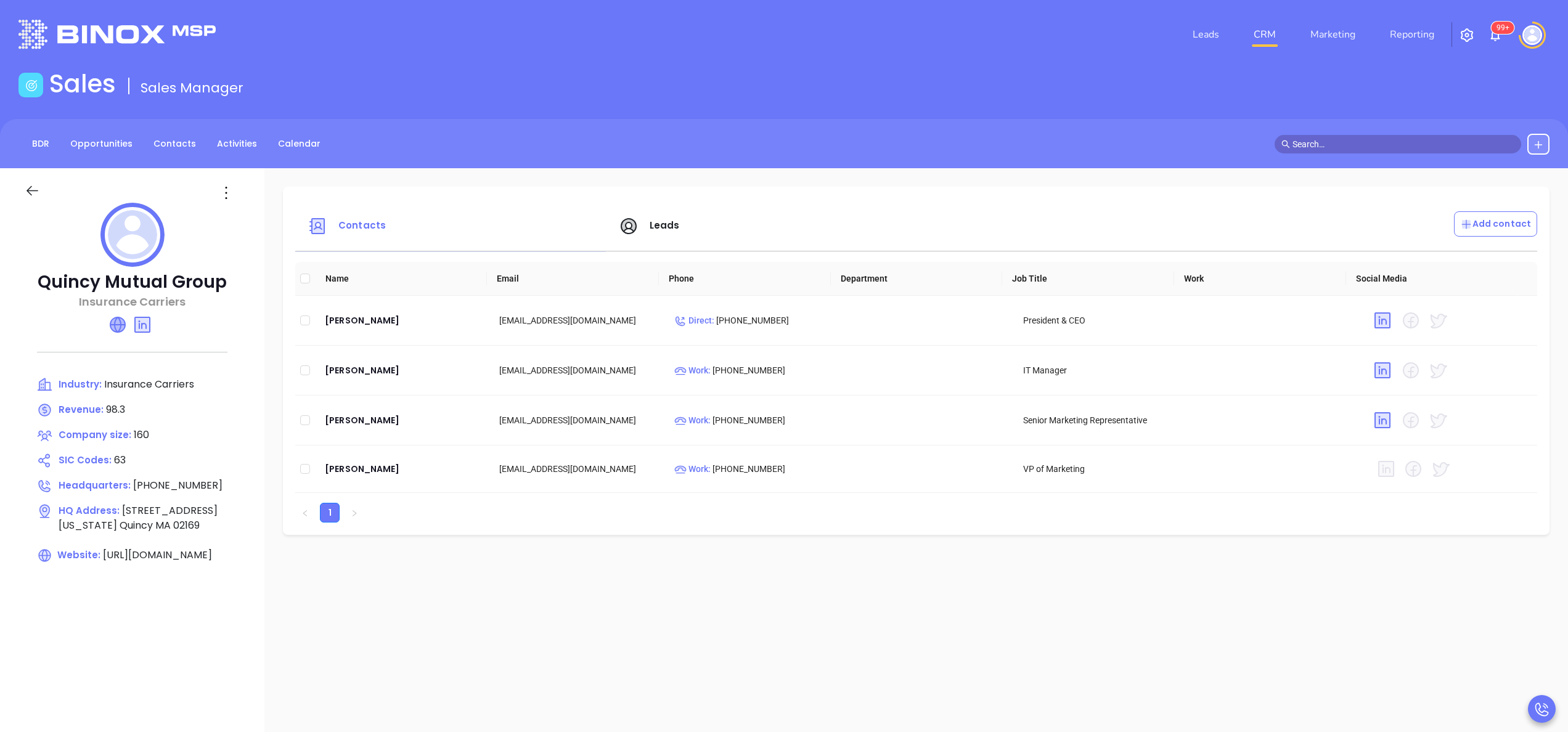
click at [116, 329] on icon at bounding box center [118, 325] width 15 height 15
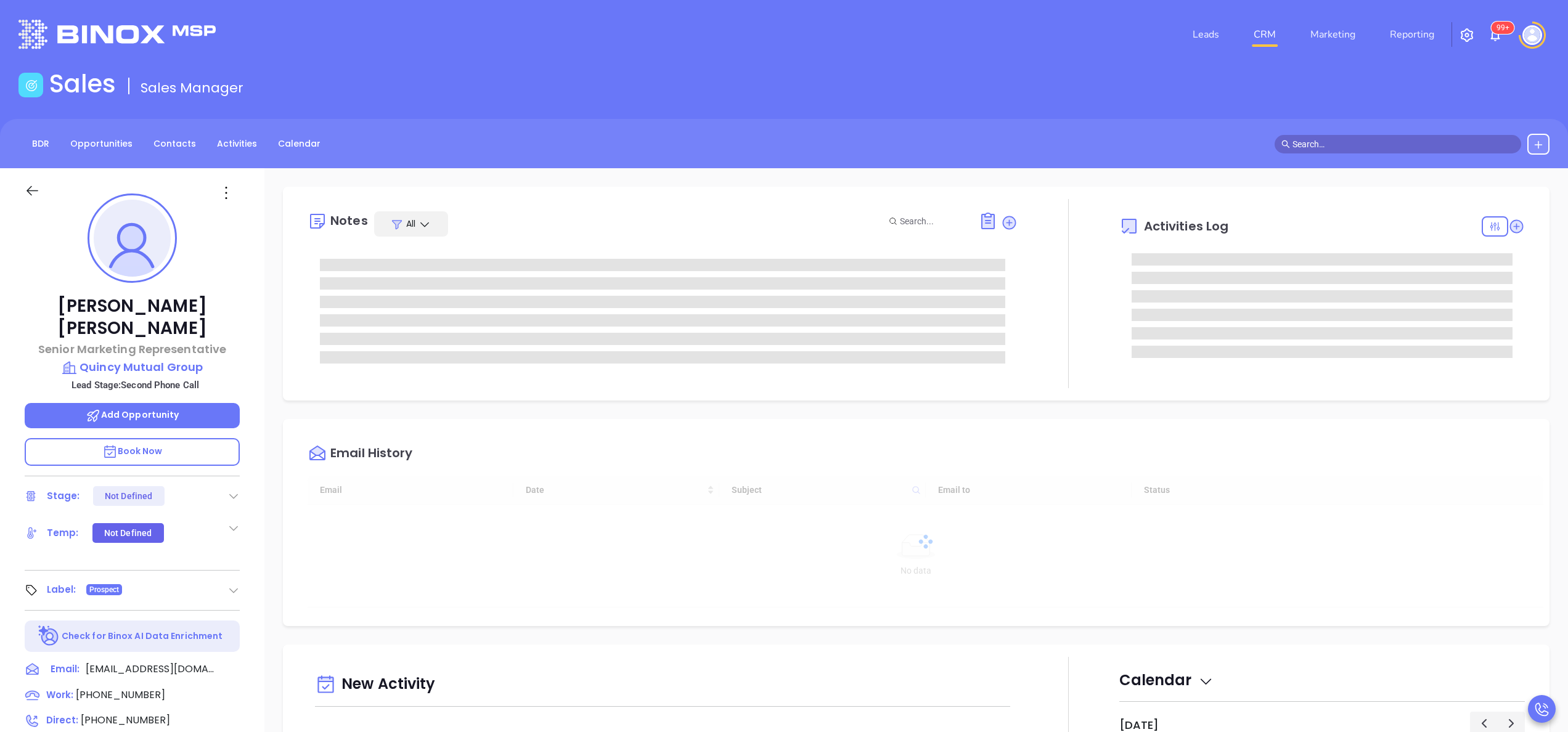
scroll to position [358, 0]
type input "[PERSON_NAME]"
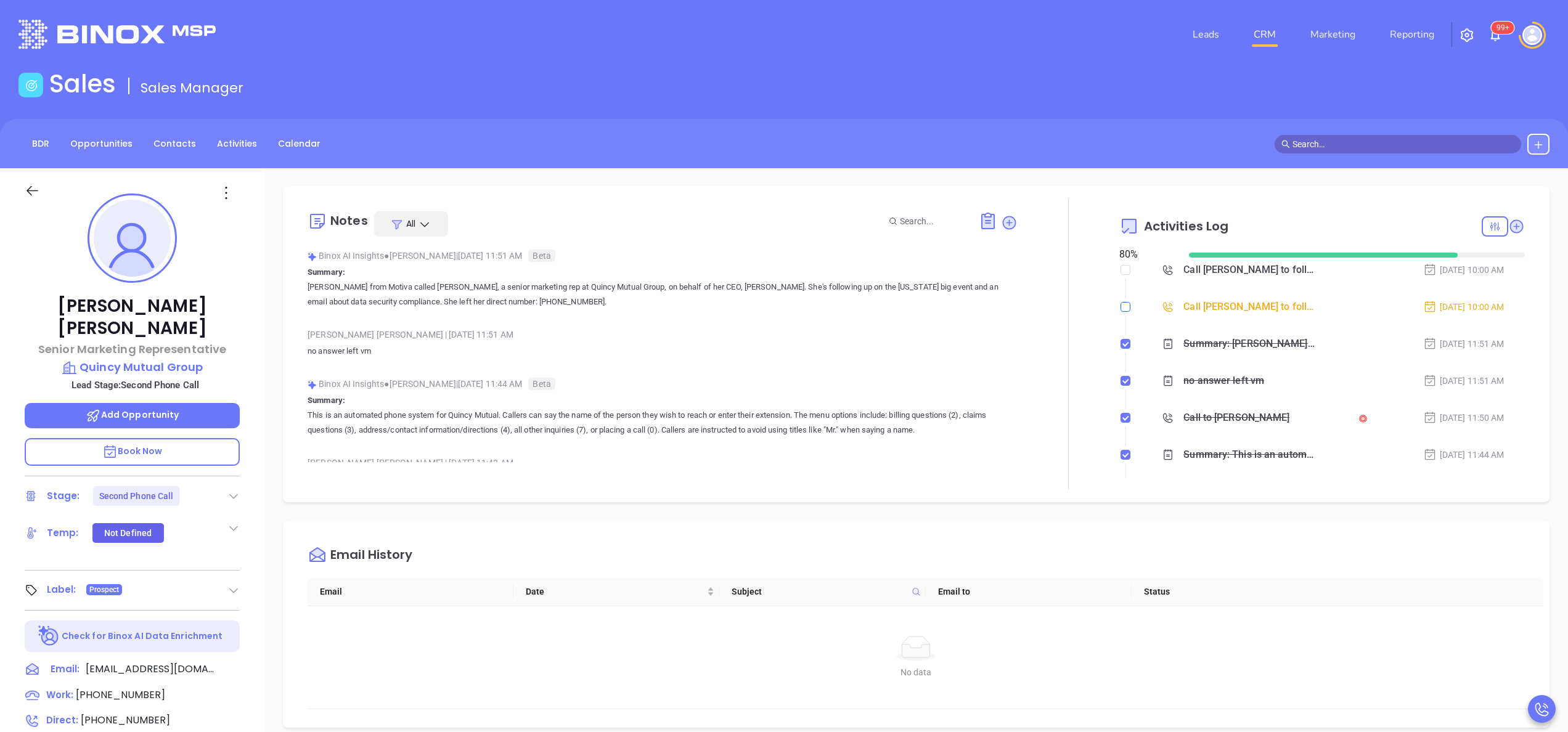
click at [1121, 311] on input "checkbox" at bounding box center [1126, 307] width 10 height 10
checkbox input "true"
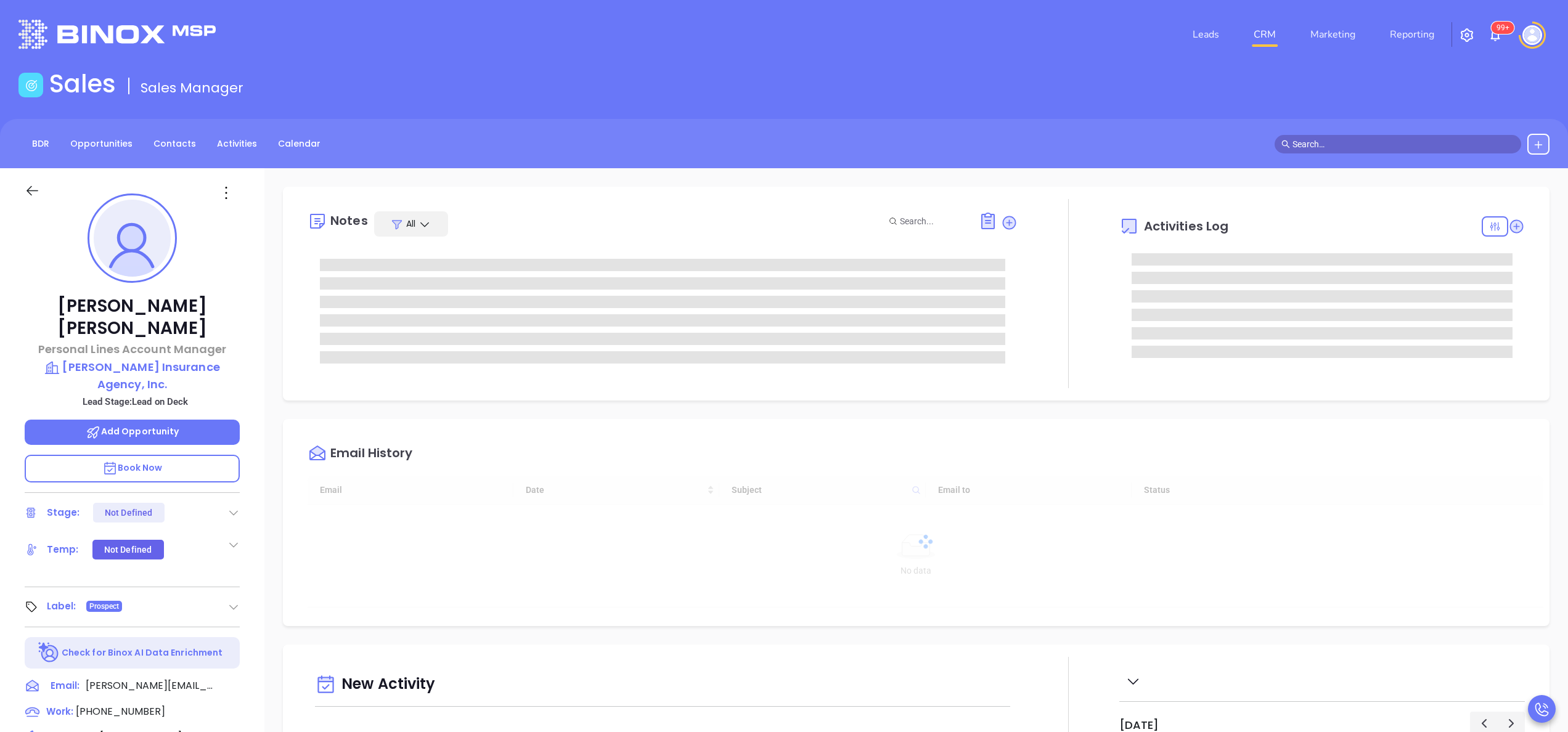
type input "[DATE]"
type input "[PERSON_NAME]"
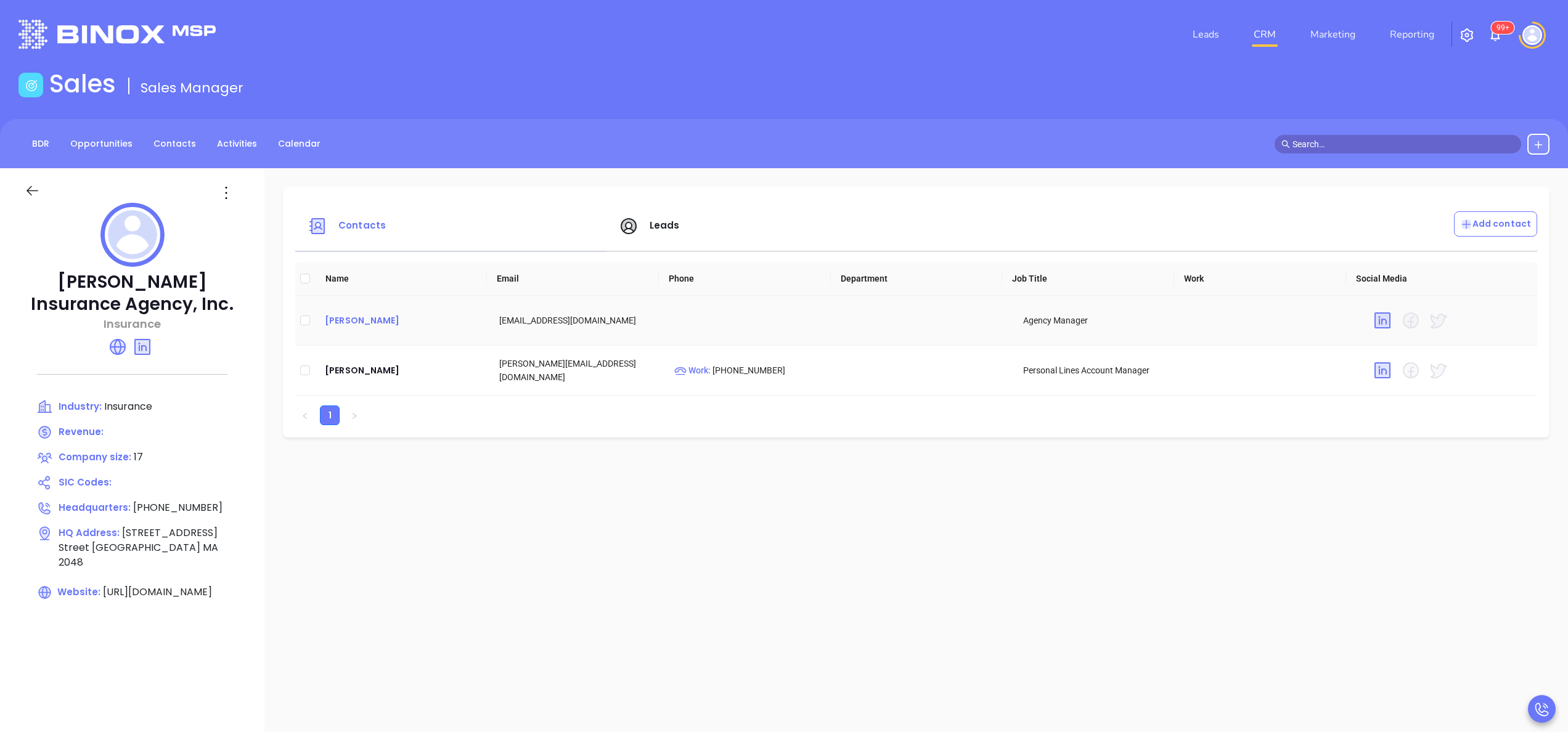
click at [365, 322] on div "[PERSON_NAME]" at bounding box center [402, 320] width 155 height 15
click at [662, 223] on span "Leads" at bounding box center [665, 225] width 30 height 13
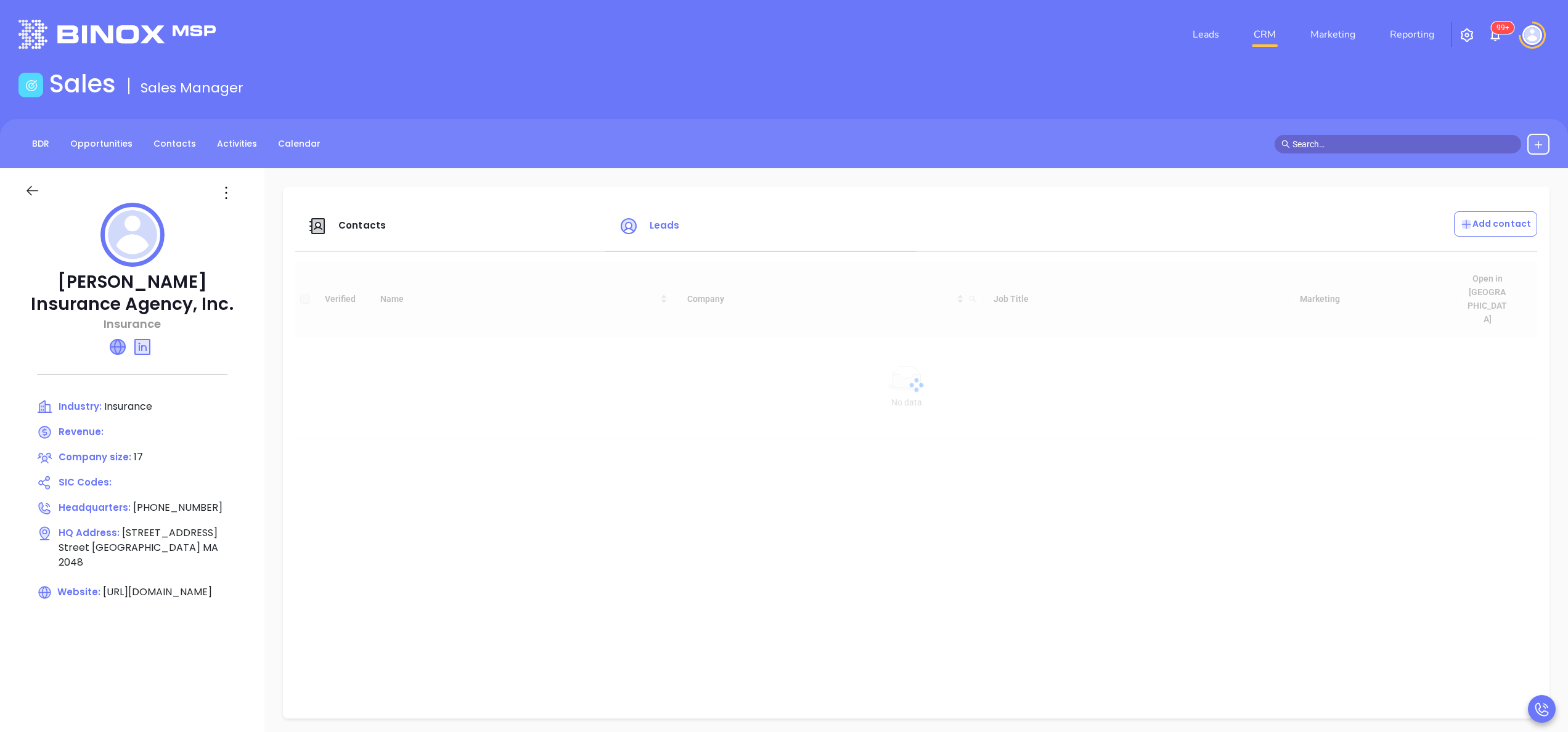
click at [121, 349] on icon at bounding box center [118, 347] width 15 height 15
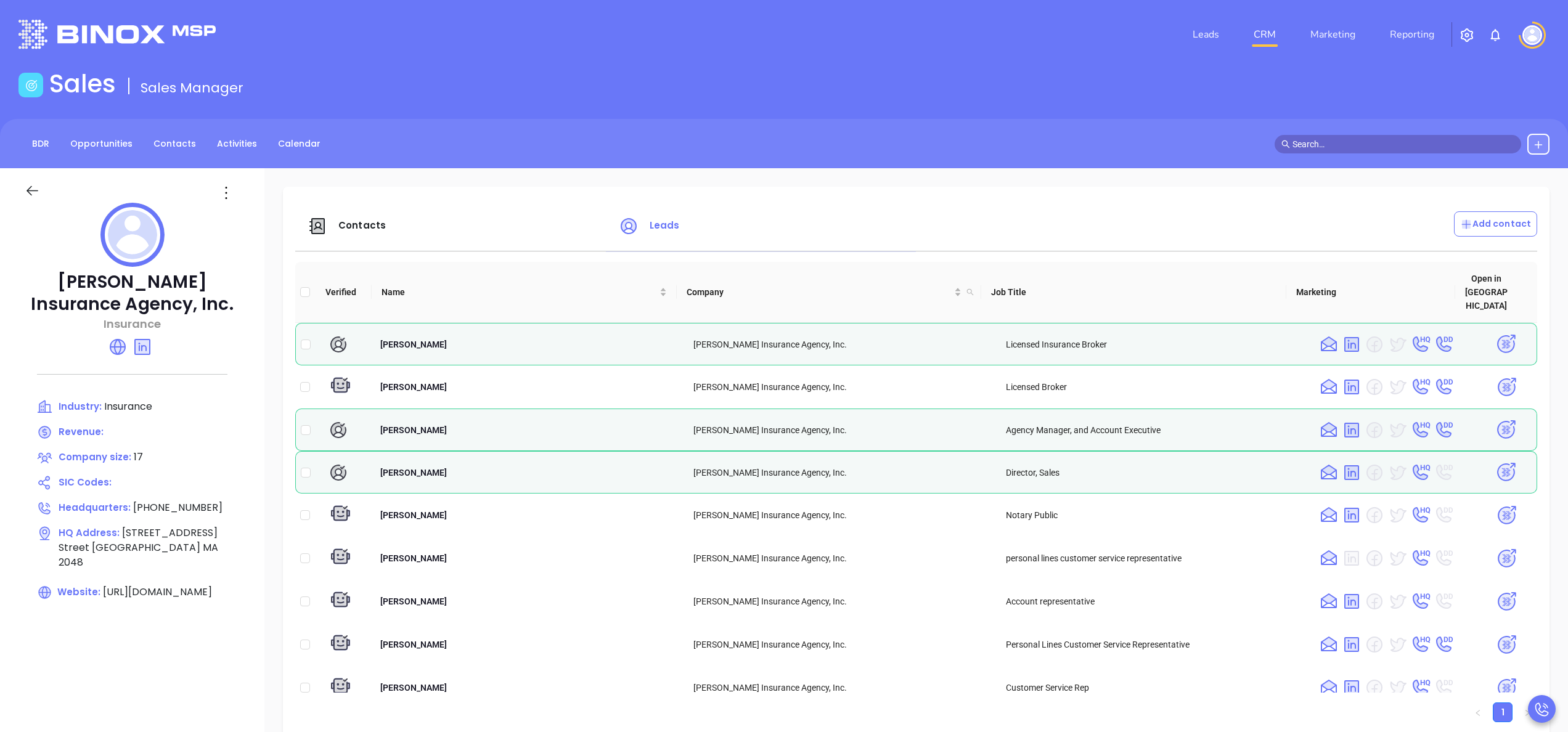
click at [332, 217] on div "Contacts" at bounding box center [456, 226] width 311 height 30
click at [343, 225] on span "Contacts" at bounding box center [362, 225] width 47 height 13
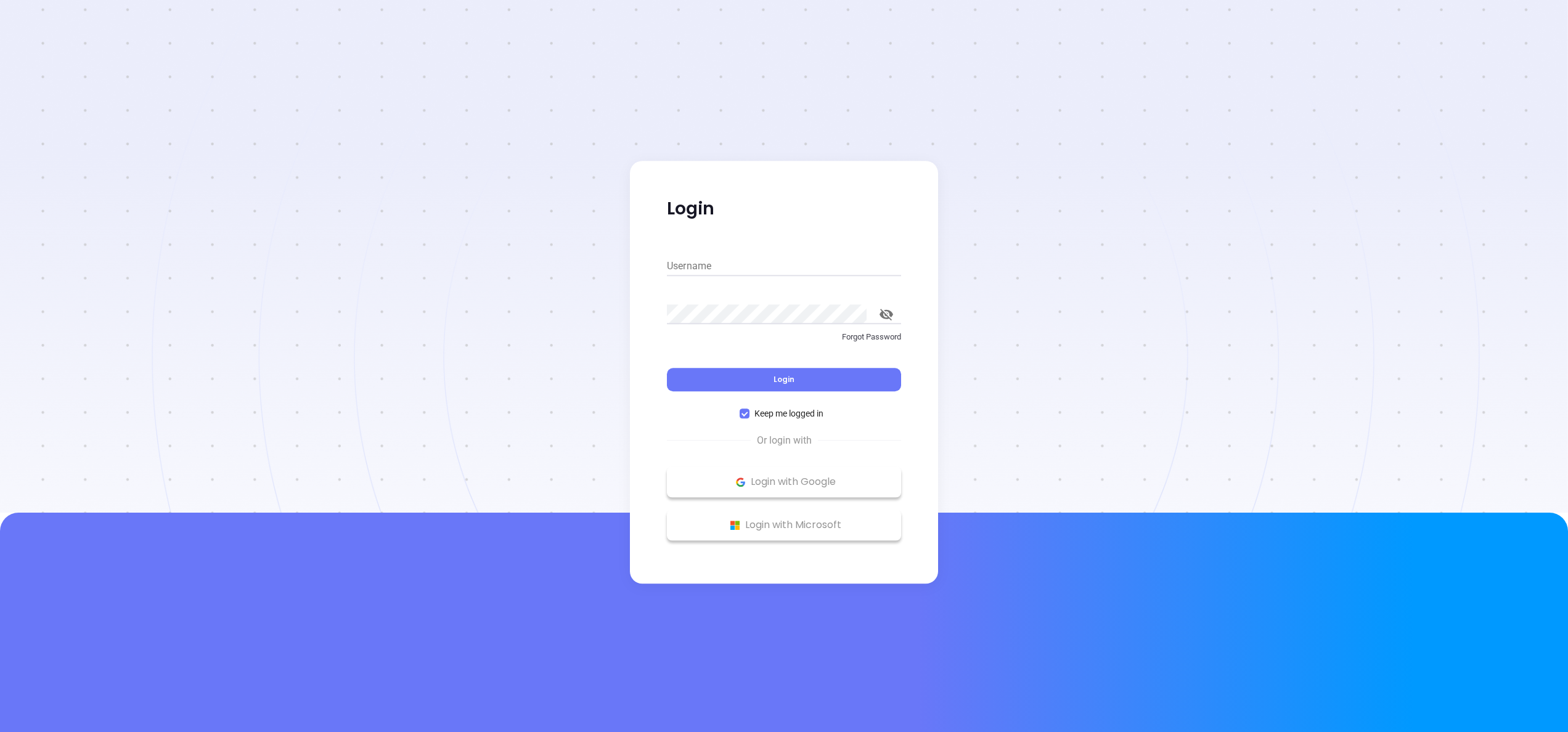
type input "[PERSON_NAME][EMAIL_ADDRESS][DOMAIN_NAME]"
click at [770, 373] on button "Login" at bounding box center [784, 379] width 234 height 23
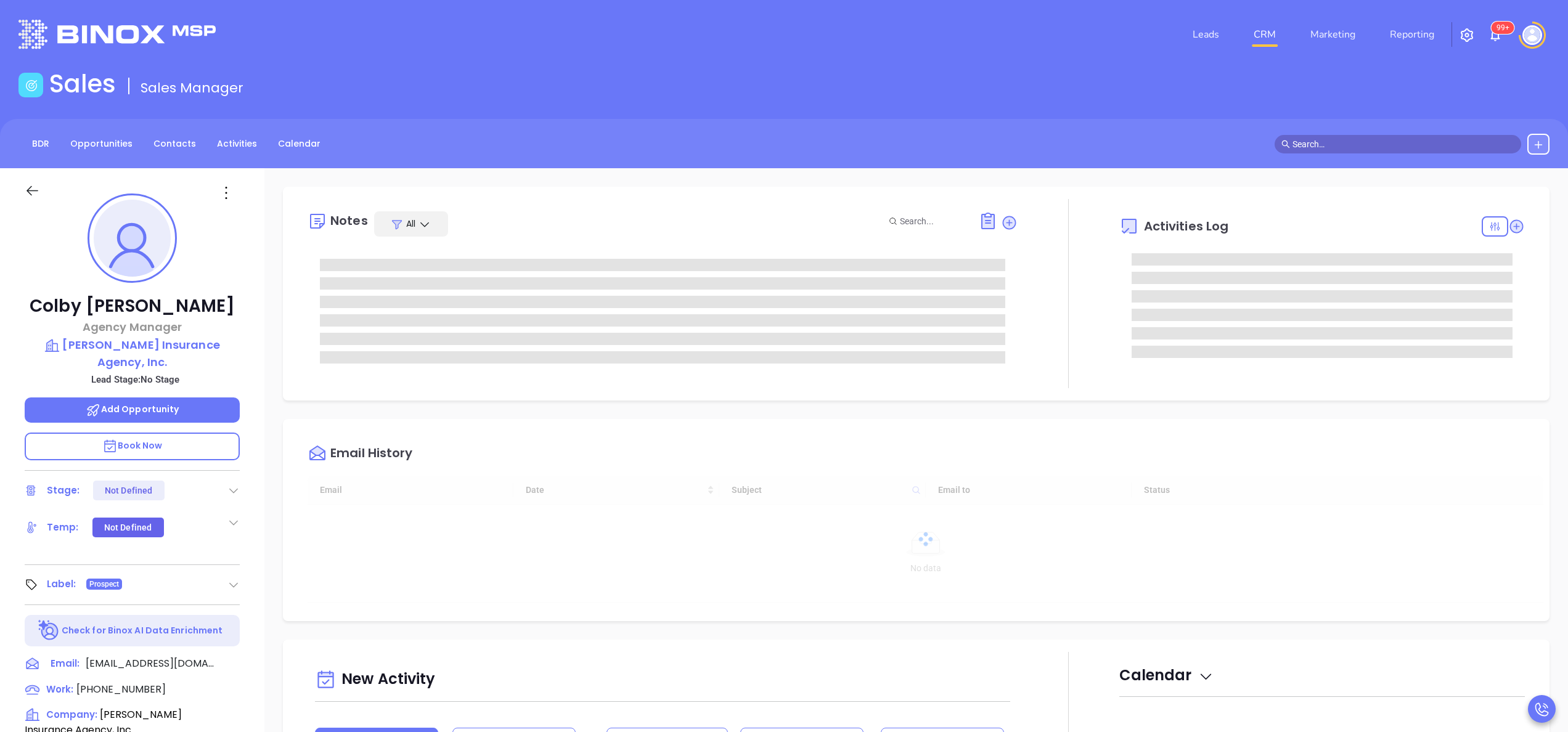
type input "10:00 am"
type input "[DATE]"
type input "[PERSON_NAME]"
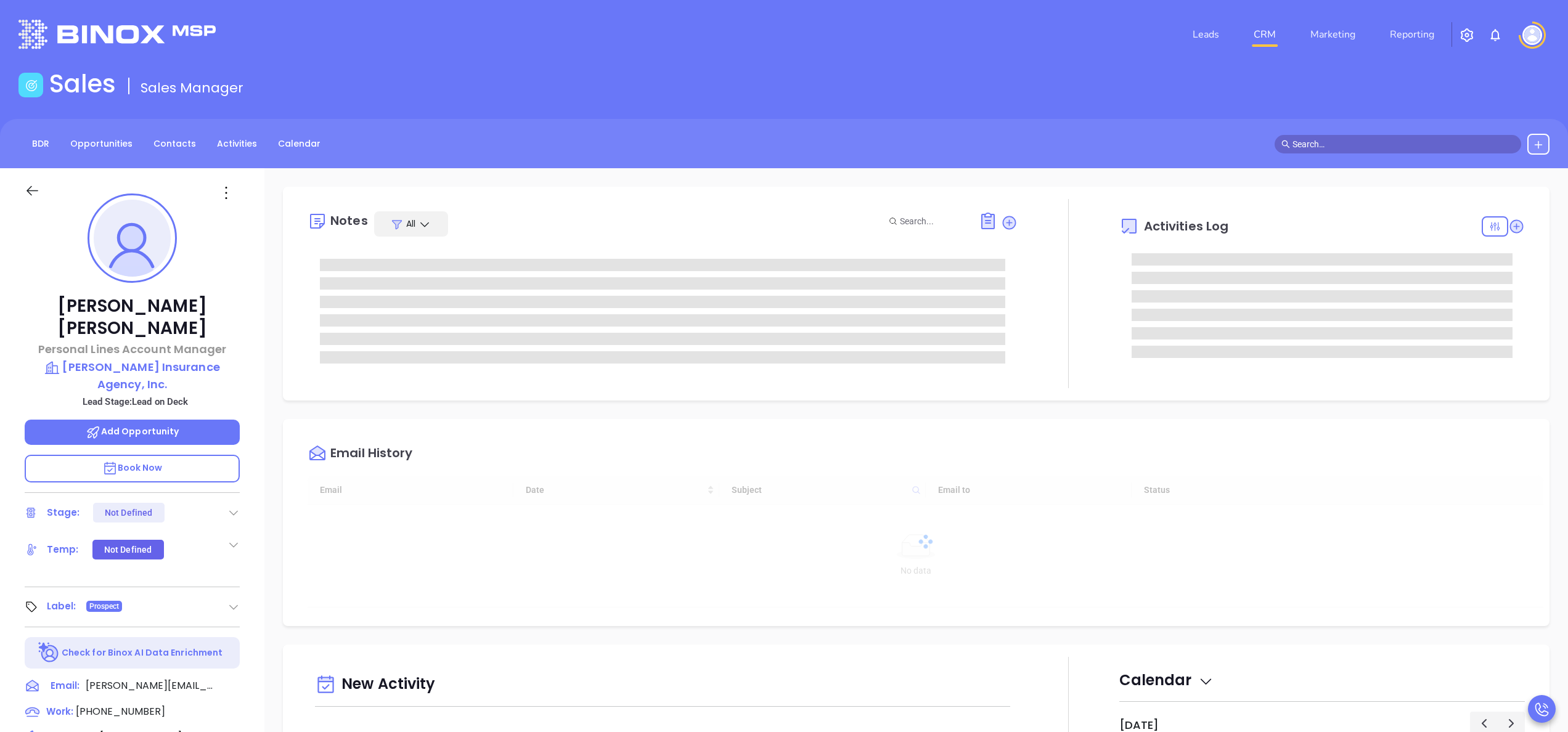
scroll to position [358, 0]
type input "[PERSON_NAME]"
click at [260, 563] on div "[PERSON_NAME] Personal Lines Account Manager [PERSON_NAME] Insurance Agency, In…" at bounding box center [132, 625] width 264 height 915
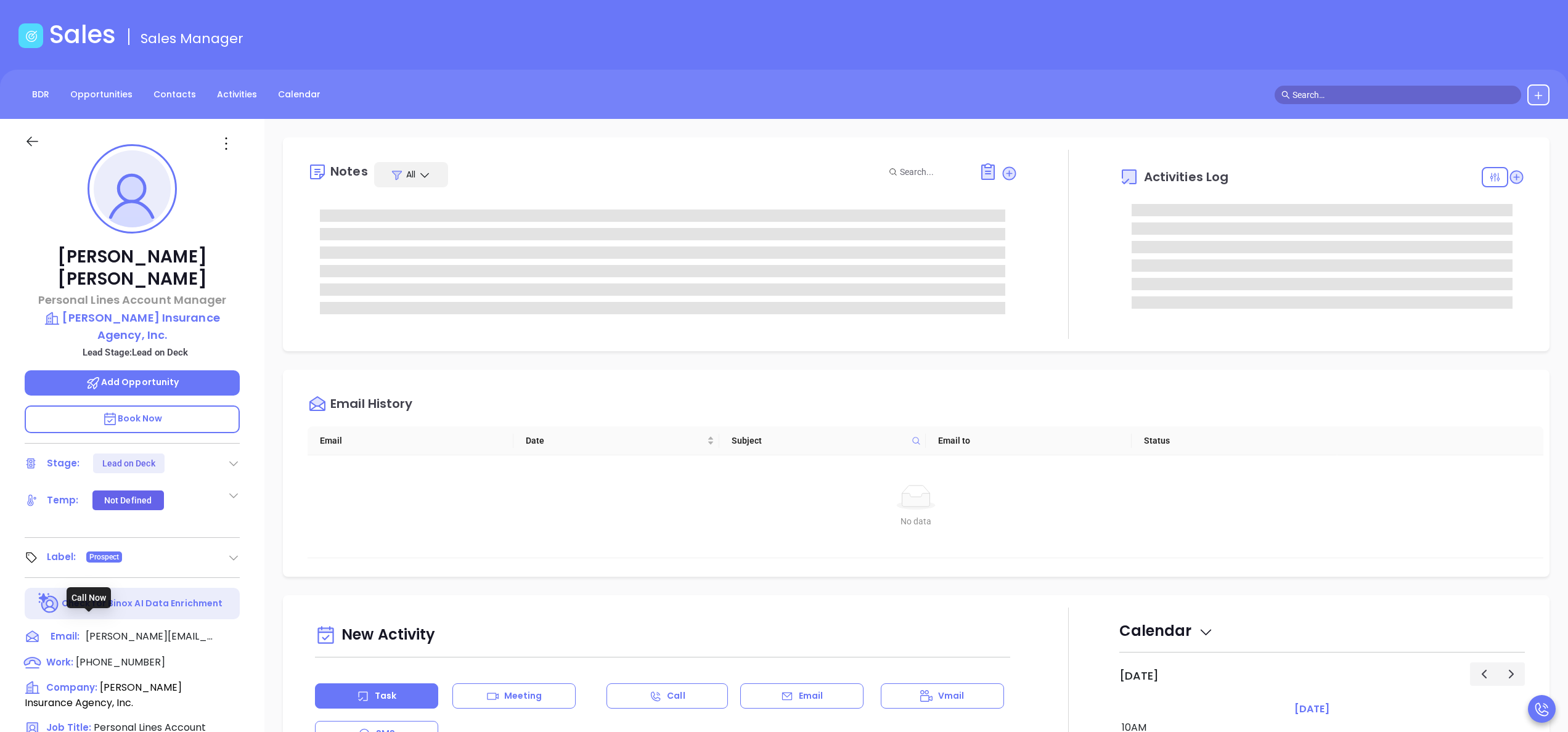
click at [132, 655] on span "[PHONE_NUMBER]" at bounding box center [121, 662] width 89 height 14
type input "[PHONE_NUMBER]"
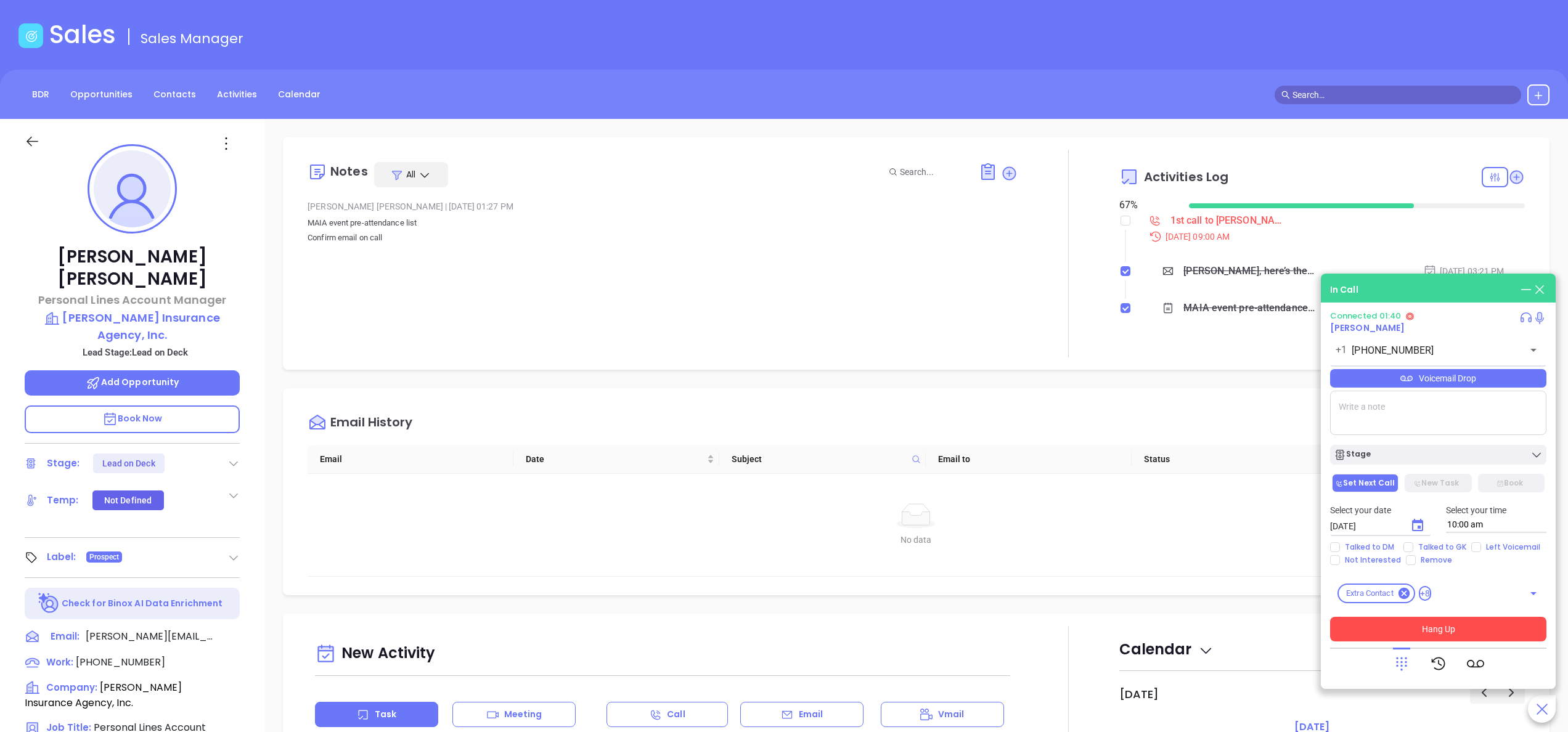
click at [1469, 636] on button "Hang Up" at bounding box center [1438, 629] width 216 height 25
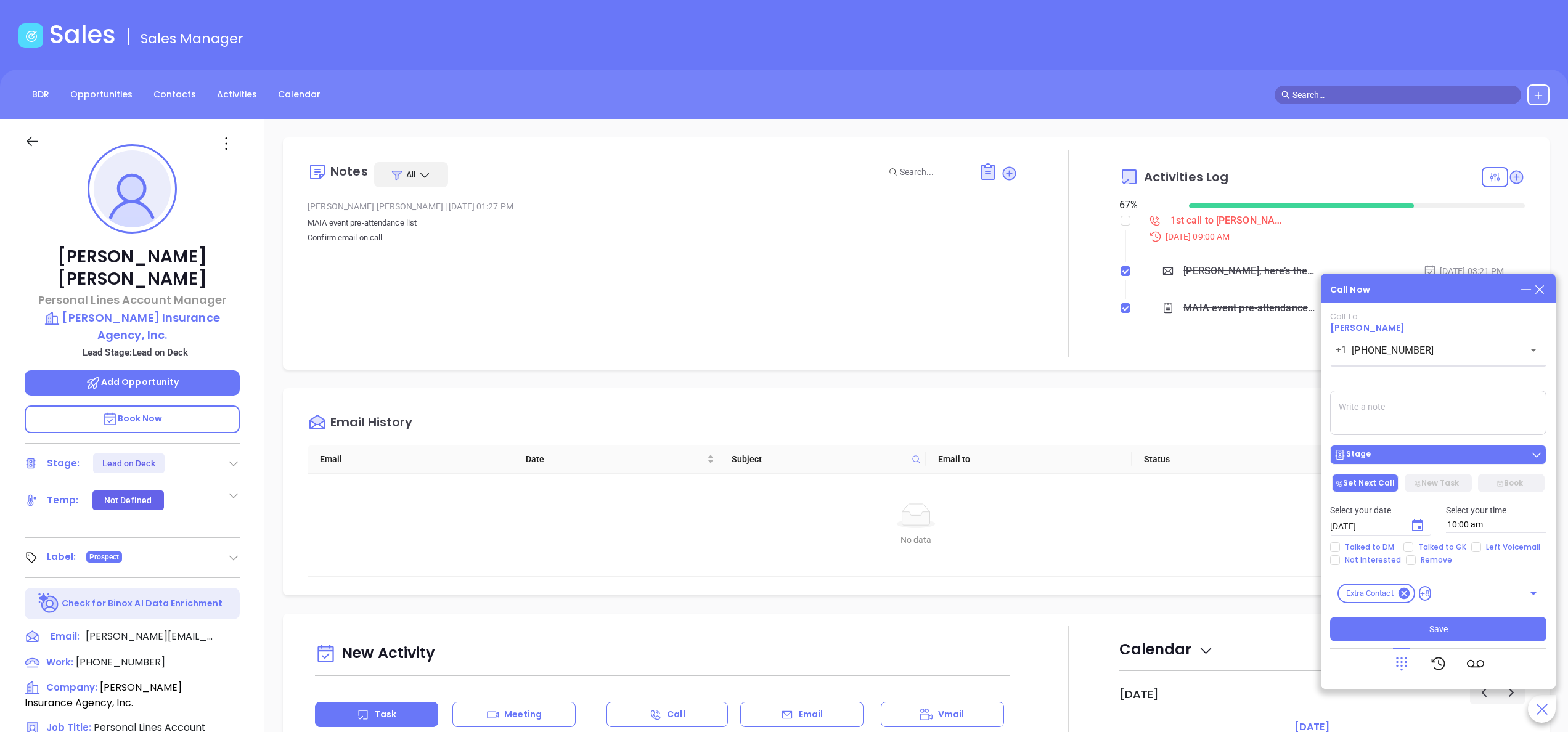
click at [1412, 456] on div "Stage" at bounding box center [1438, 454] width 209 height 12
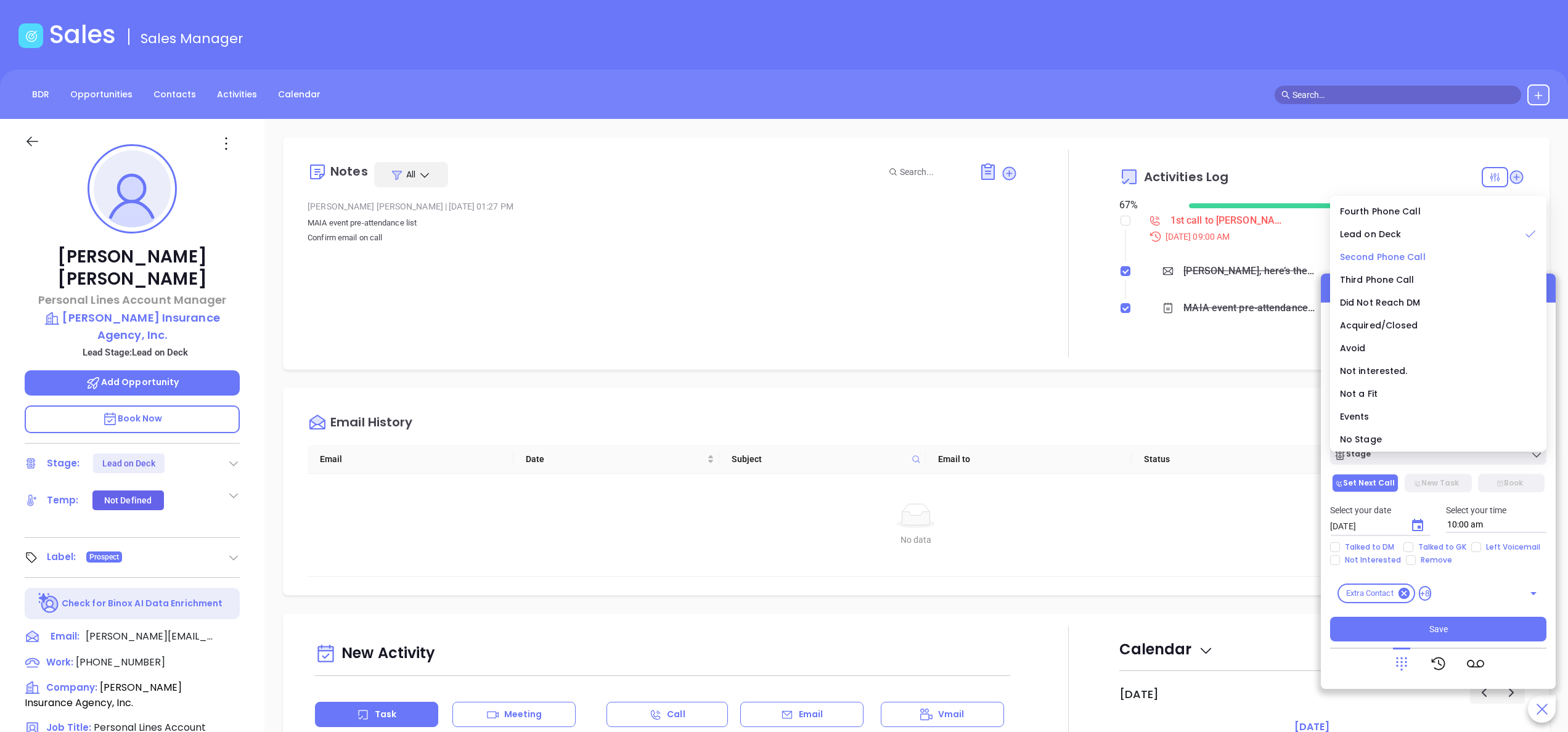
click at [1411, 252] on span "Second Phone Call" at bounding box center [1383, 257] width 86 height 12
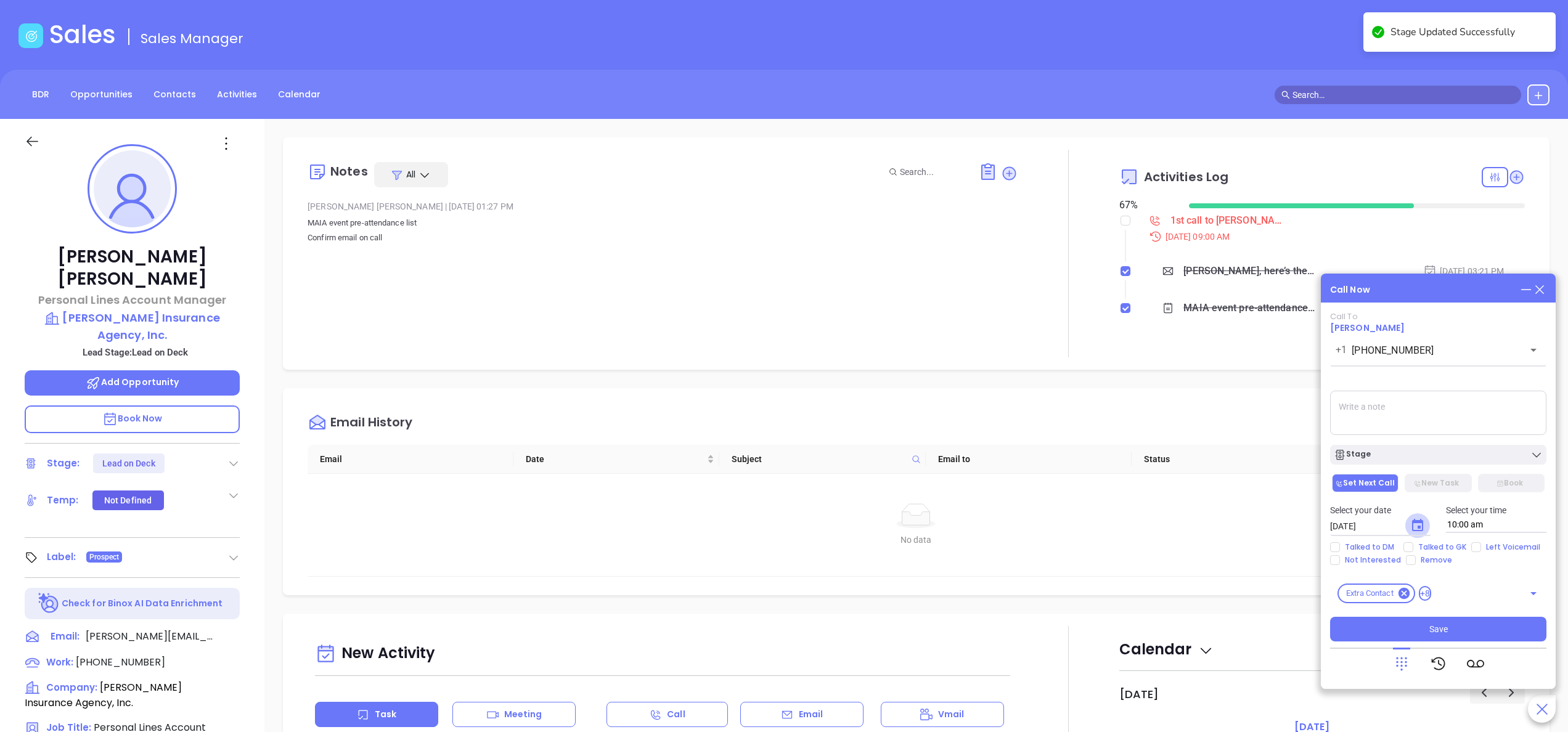
click at [1416, 525] on icon "Choose date, selected date is Oct 8, 2025" at bounding box center [1418, 525] width 15 height 15
click at [1456, 405] on button "9" at bounding box center [1454, 407] width 22 height 22
type input "[DATE]"
click at [1426, 548] on span "Talked to GK" at bounding box center [1443, 547] width 58 height 10
click at [1413, 548] on input "Talked to GK" at bounding box center [1409, 547] width 10 height 10
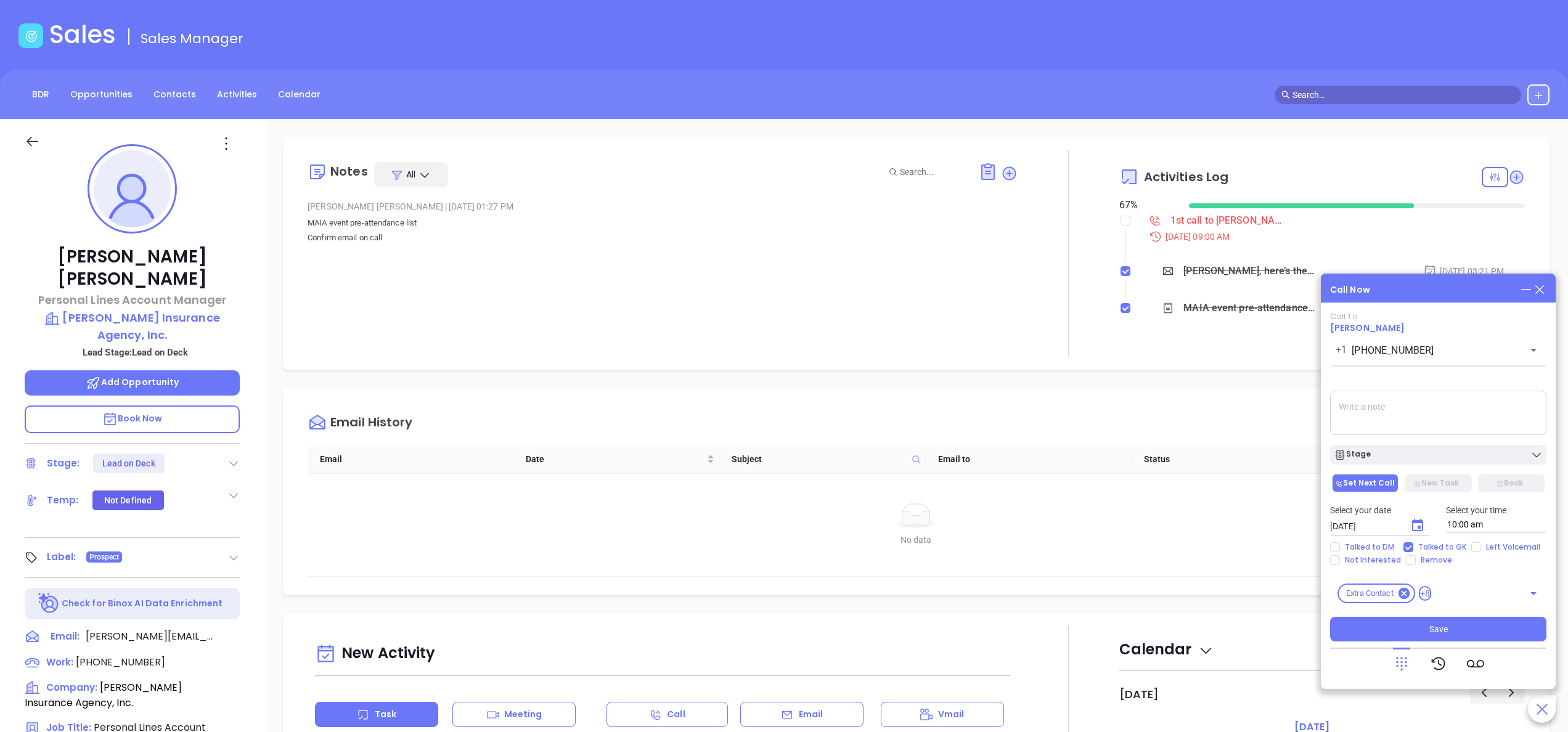
click at [1416, 419] on textarea at bounding box center [1438, 412] width 216 height 45
click at [1404, 544] on input "Talked to GK" at bounding box center [1409, 547] width 10 height 10
click at [1411, 530] on icon "Choose date, selected date is Oct 9, 2025" at bounding box center [1418, 525] width 15 height 15
click at [1535, 568] on div "Call To Madeleine George +1 (508) 339-7260 ​ Voicemail Drop Stage Set Next Call…" at bounding box center [1438, 476] width 216 height 330
click at [1393, 456] on div "Stage" at bounding box center [1438, 454] width 209 height 12
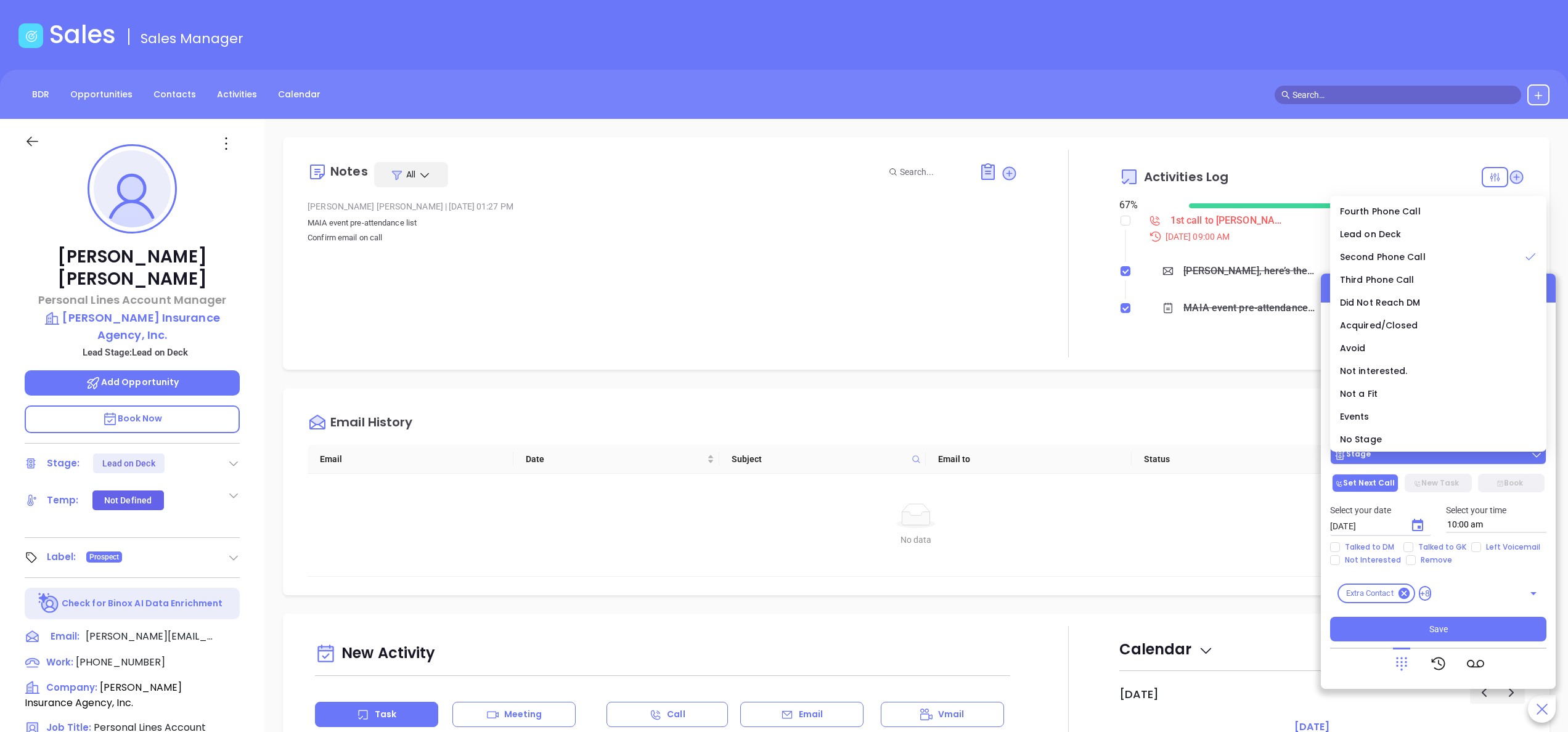
click at [1393, 456] on div "Stage" at bounding box center [1438, 454] width 209 height 12
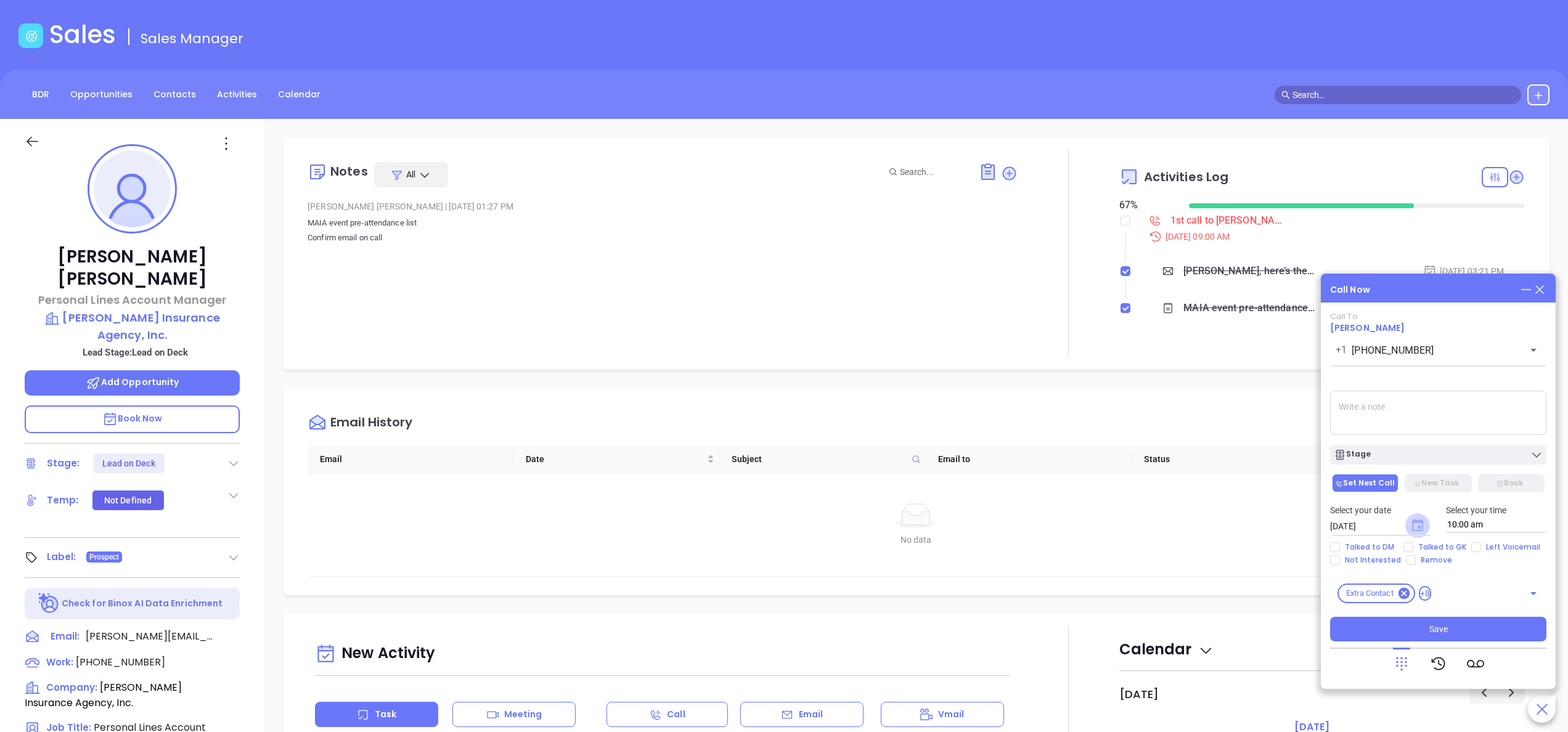
click at [1418, 528] on icon "Choose date, selected date is Oct 9, 2025" at bounding box center [1418, 524] width 11 height 12
click at [1451, 548] on span "Talked to GK" at bounding box center [1443, 547] width 58 height 10
click at [1413, 548] on input "Talked to GK" at bounding box center [1409, 547] width 10 height 10
checkbox input "true"
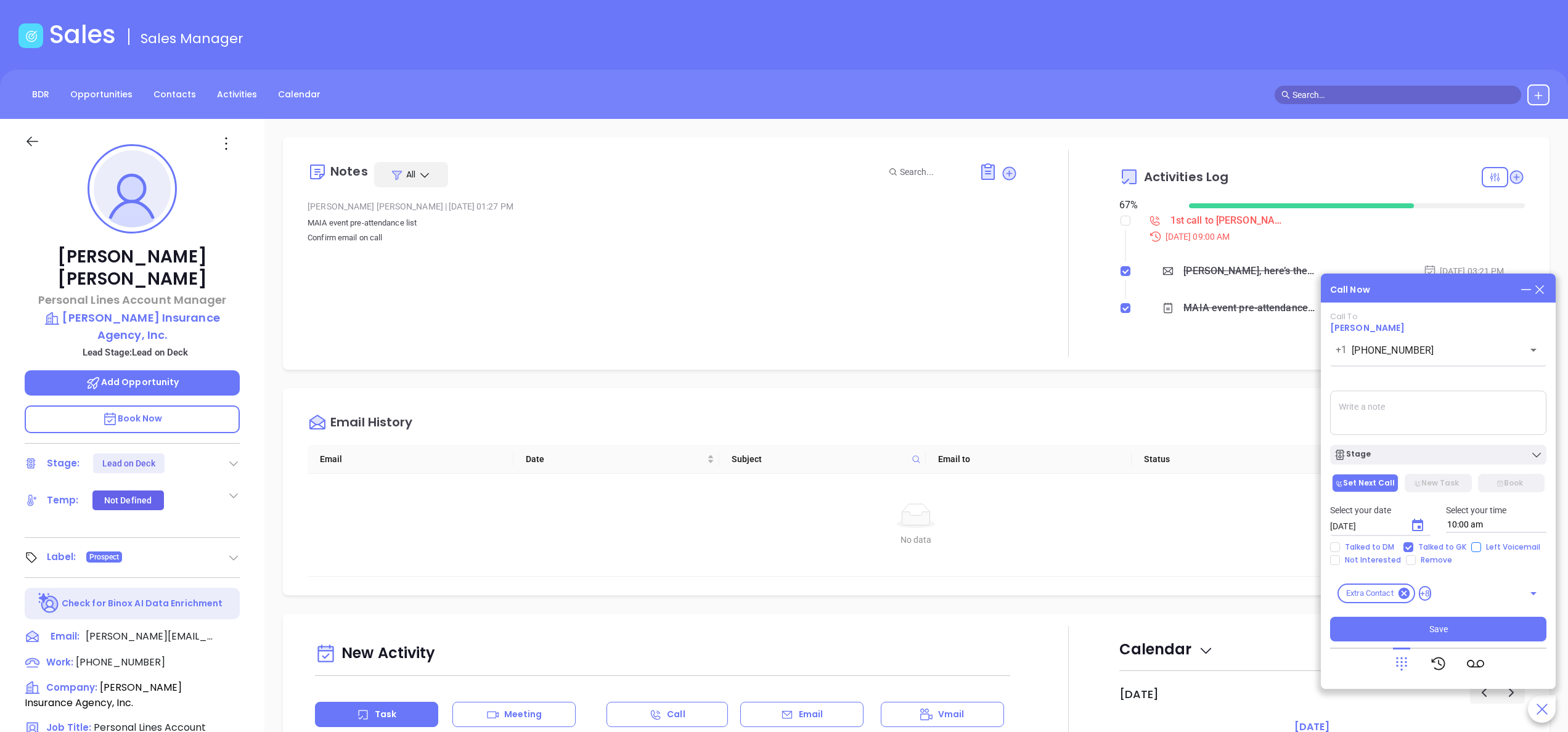
click at [1488, 551] on span "Left Voicemail" at bounding box center [1513, 547] width 64 height 10
click at [1482, 551] on input "Left Voicemail" at bounding box center [1477, 547] width 10 height 10
checkbox input "true"
click at [1436, 631] on span "Save" at bounding box center [1439, 629] width 18 height 13
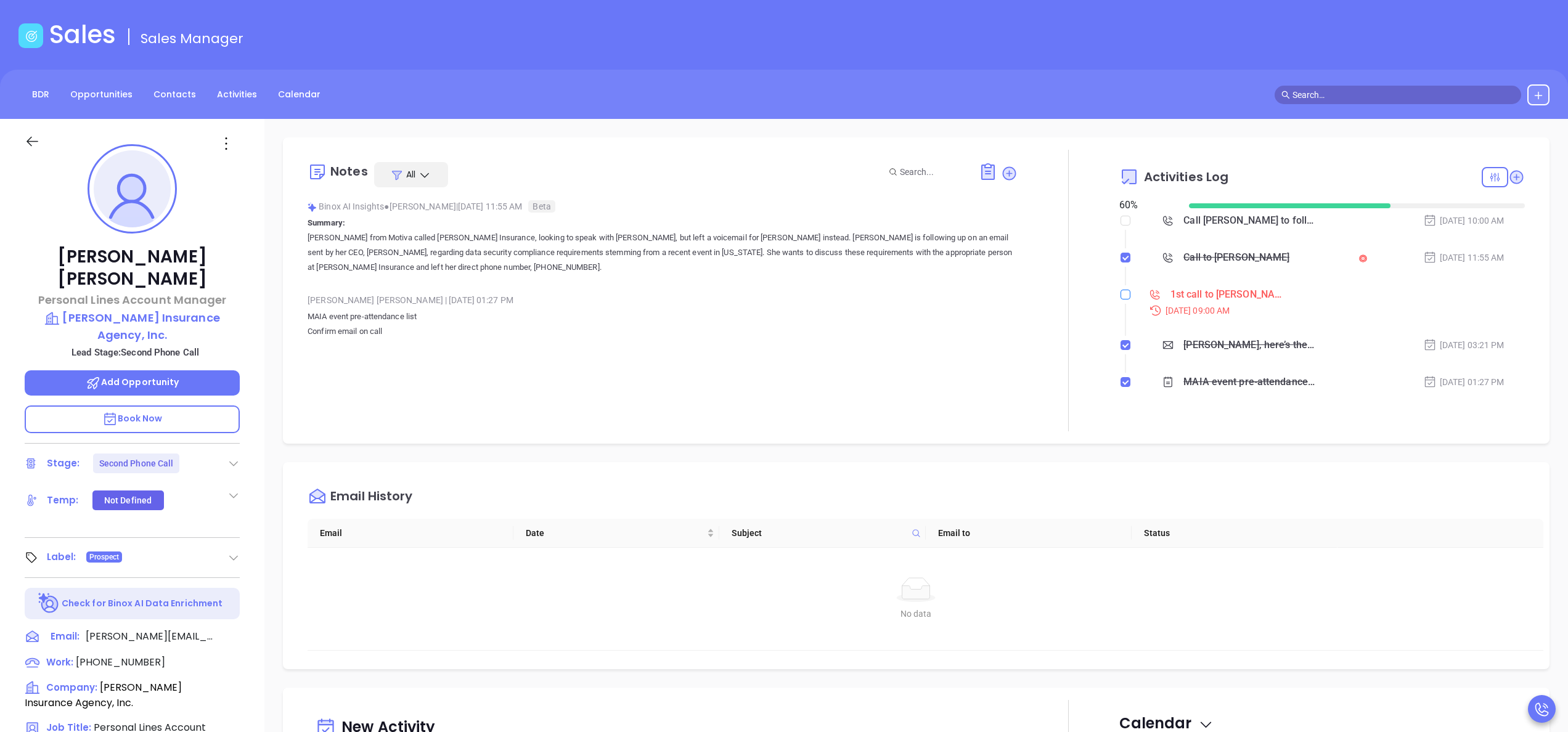
click at [1121, 294] on input "checkbox" at bounding box center [1126, 295] width 10 height 10
checkbox input "true"
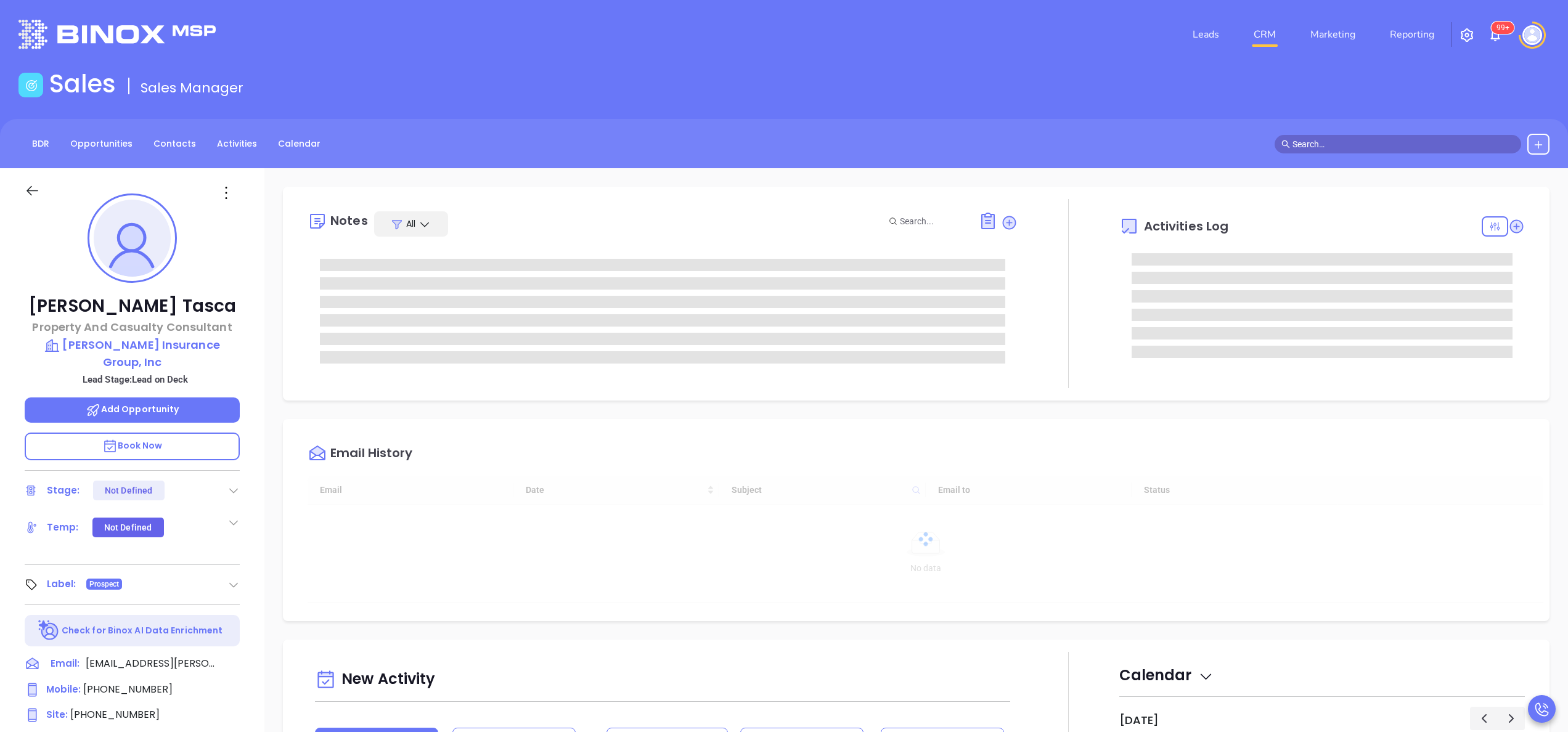
type input "[DATE]"
type input "[PERSON_NAME]"
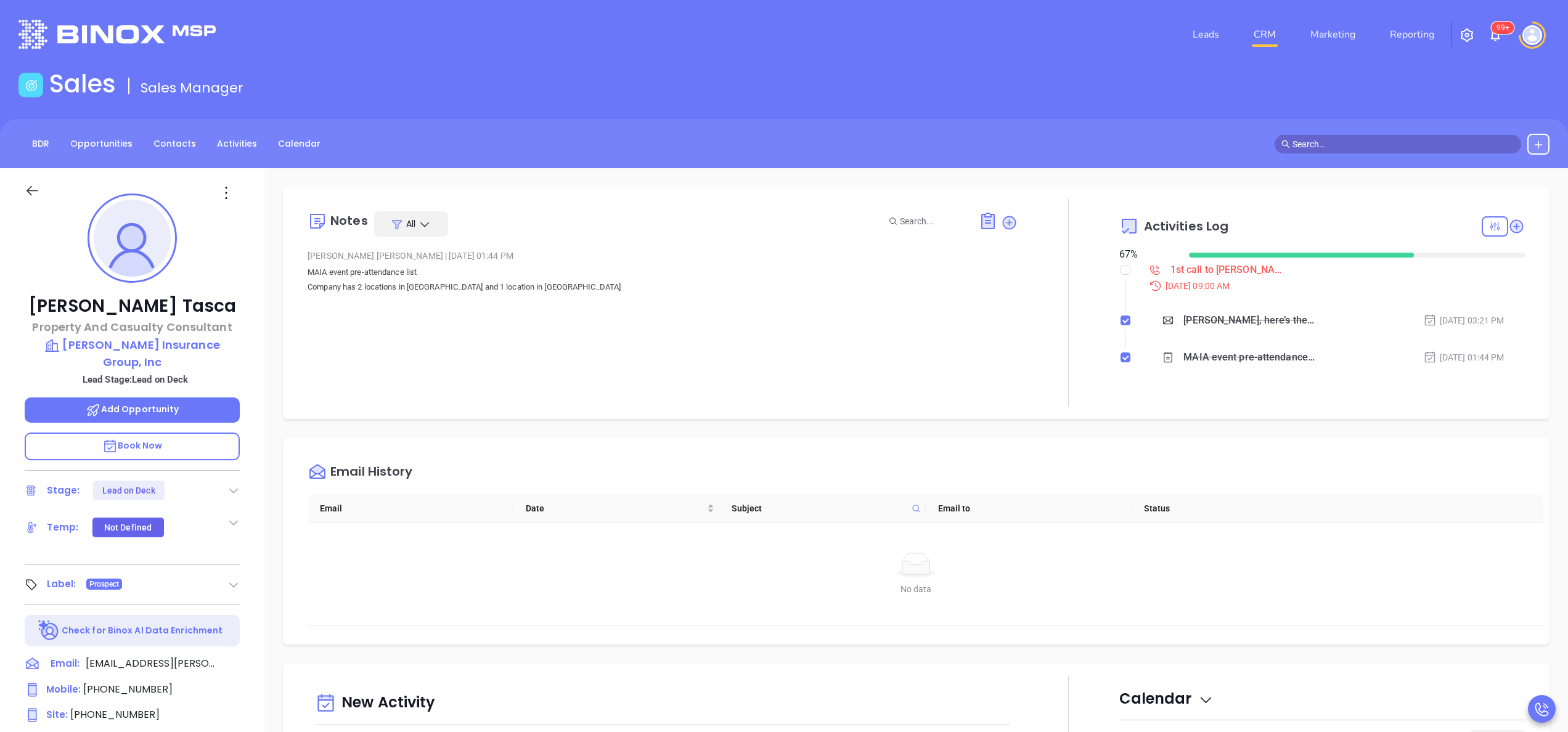
click at [262, 430] on div "[PERSON_NAME] Property And Casualty Consultant [PERSON_NAME] Insurance Group, I…" at bounding box center [132, 625] width 264 height 915
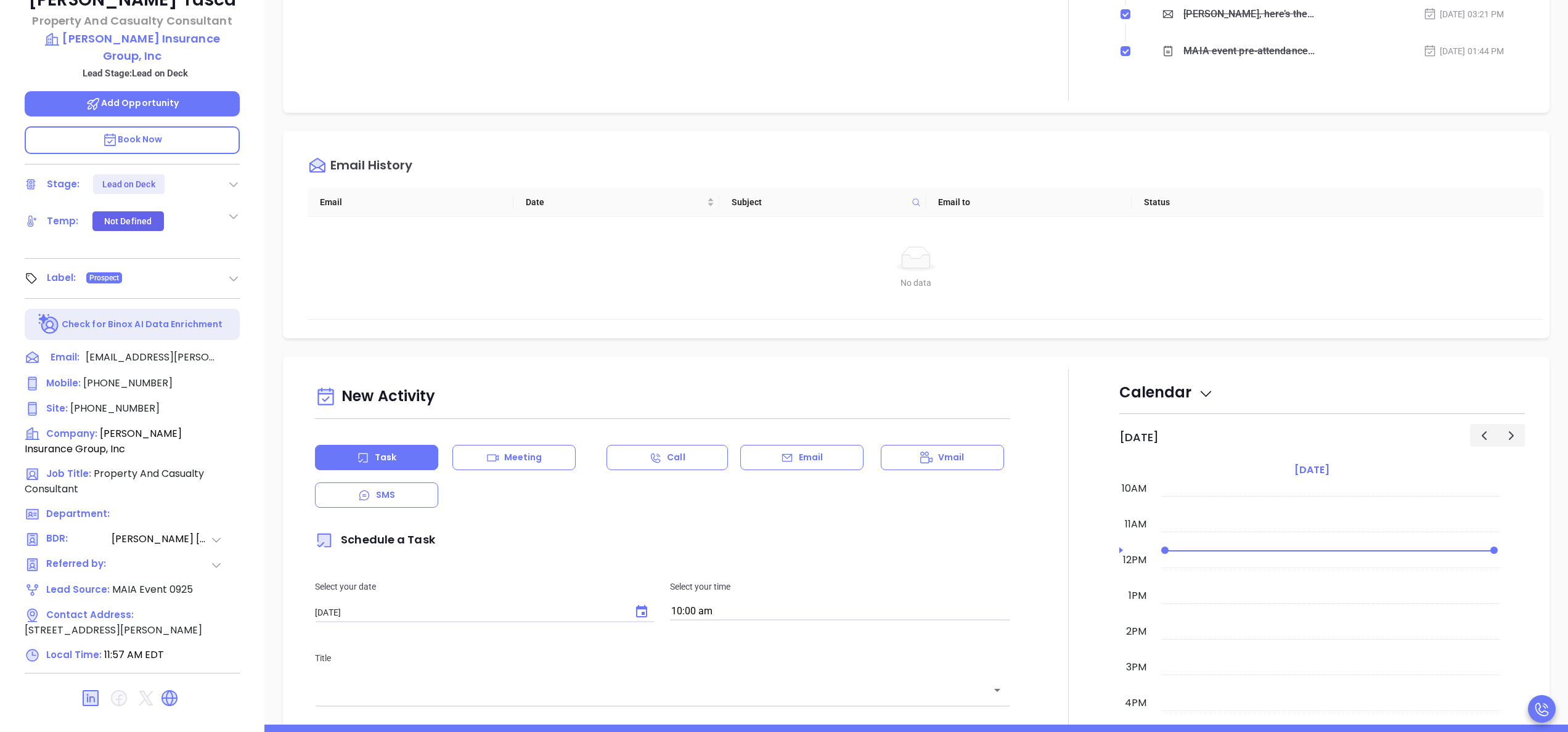
scroll to position [302, 0]
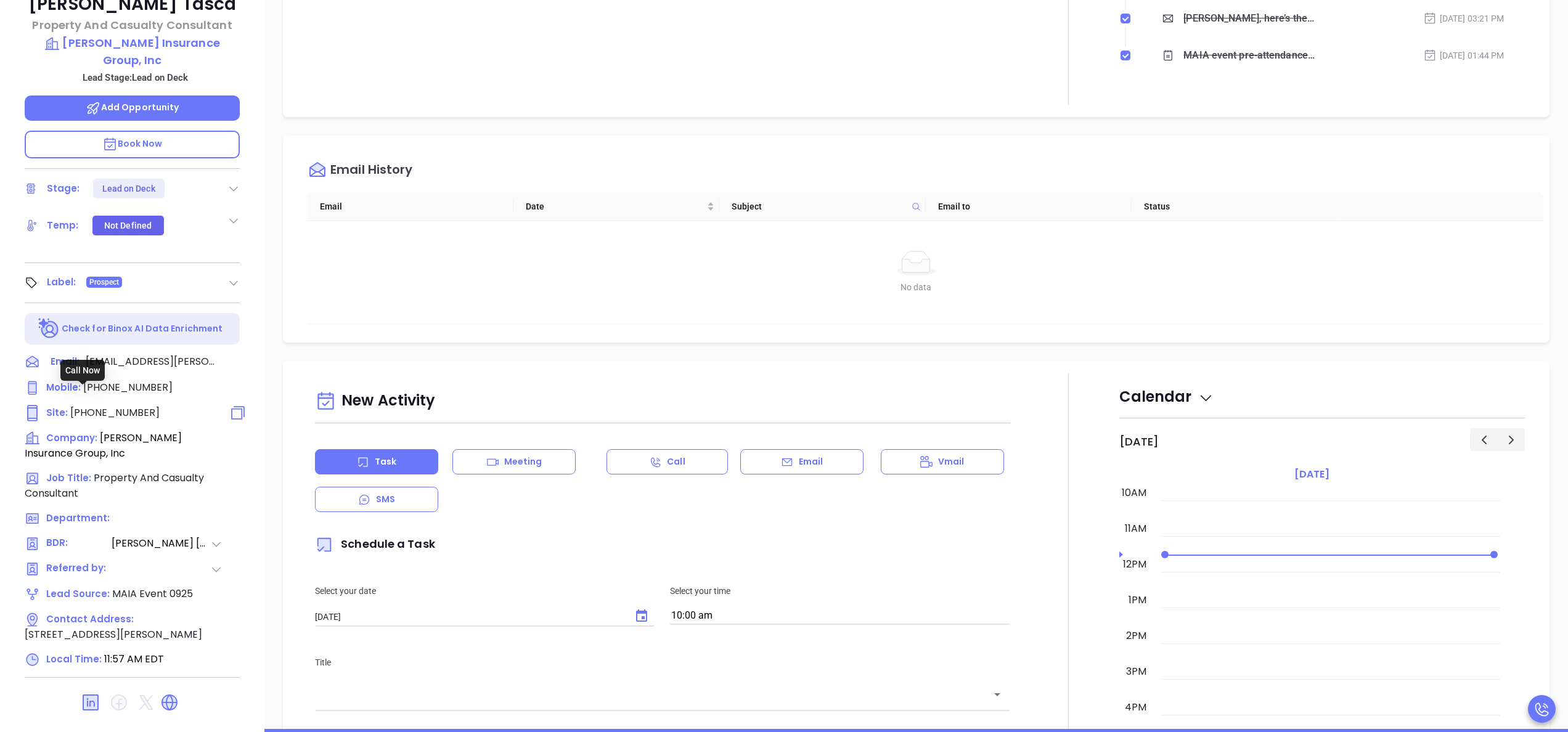
click at [128, 405] on span "[PHONE_NUMBER]" at bounding box center [115, 412] width 89 height 14
type input "[PHONE_NUMBER]"
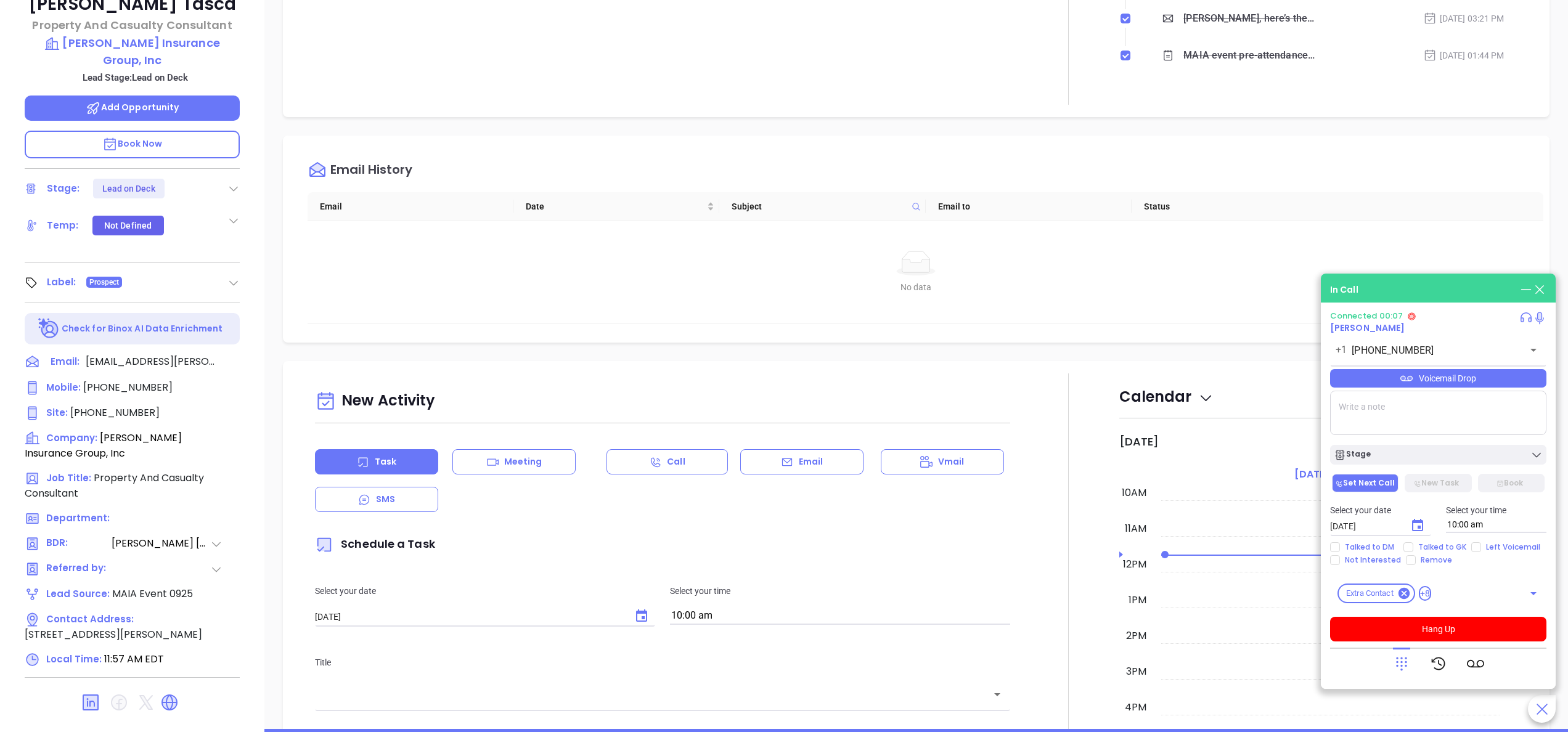
click at [1406, 664] on icon at bounding box center [1401, 663] width 17 height 17
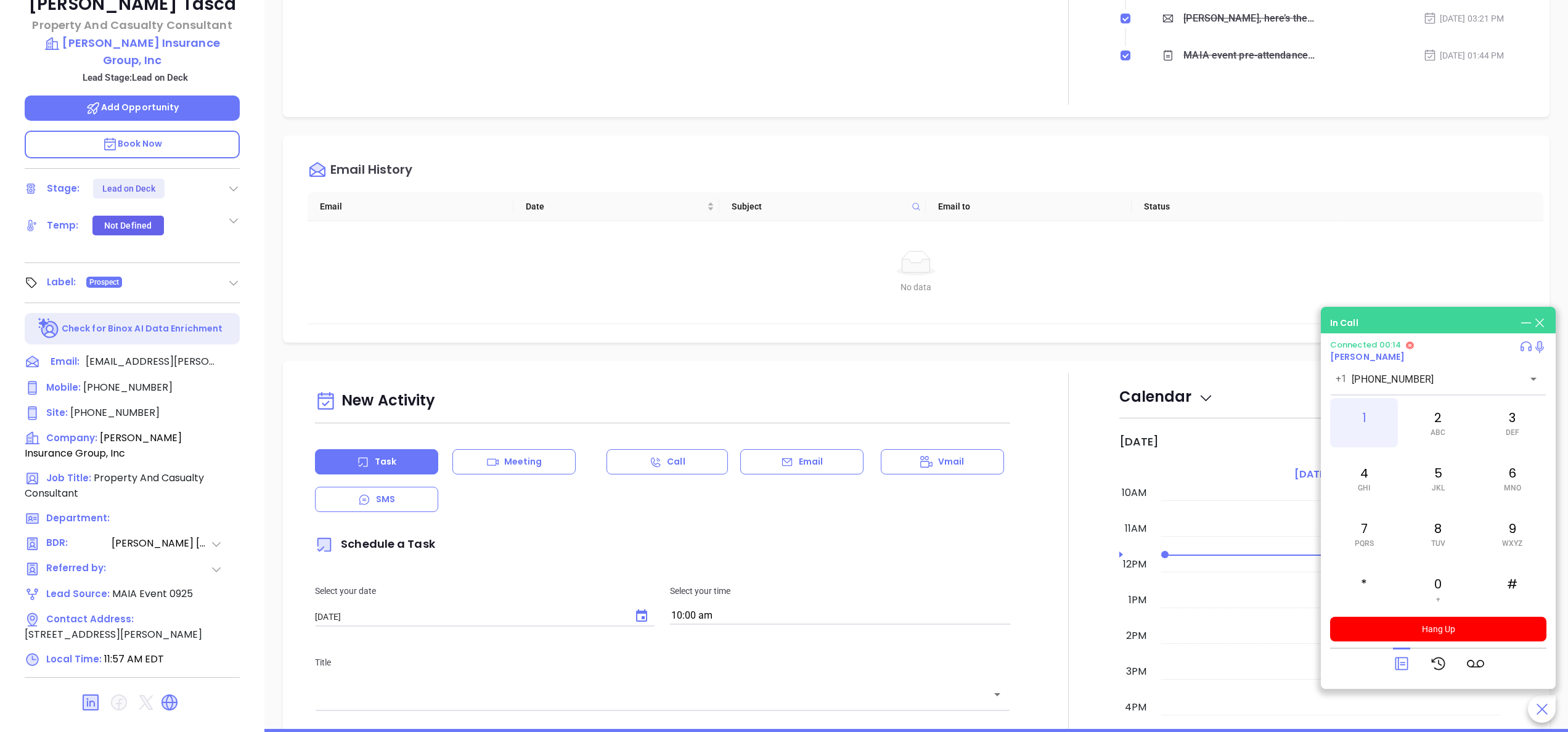
click at [1349, 429] on div "1" at bounding box center [1365, 423] width 68 height 50
click at [1044, 390] on div at bounding box center [1068, 716] width 101 height 685
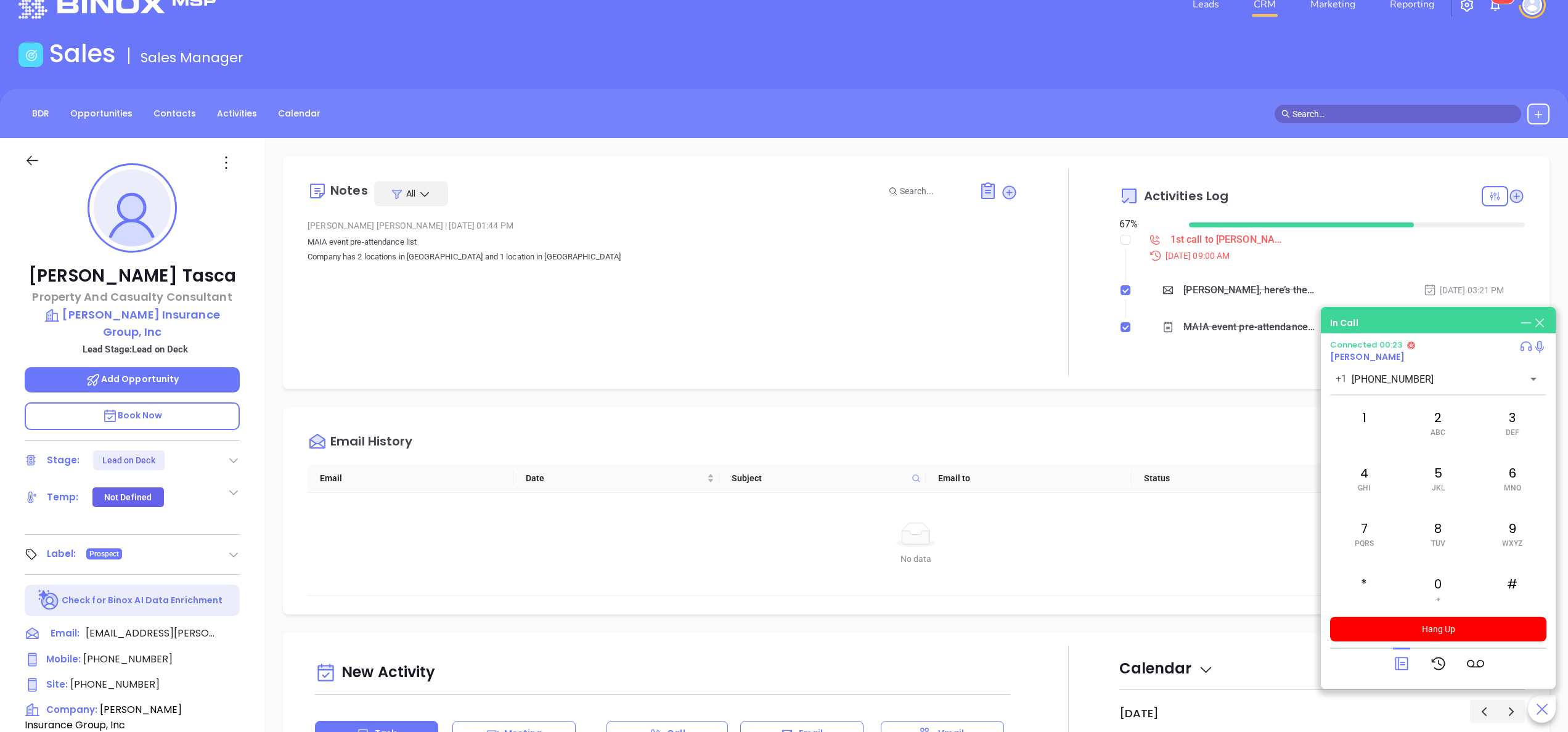
scroll to position [0, 0]
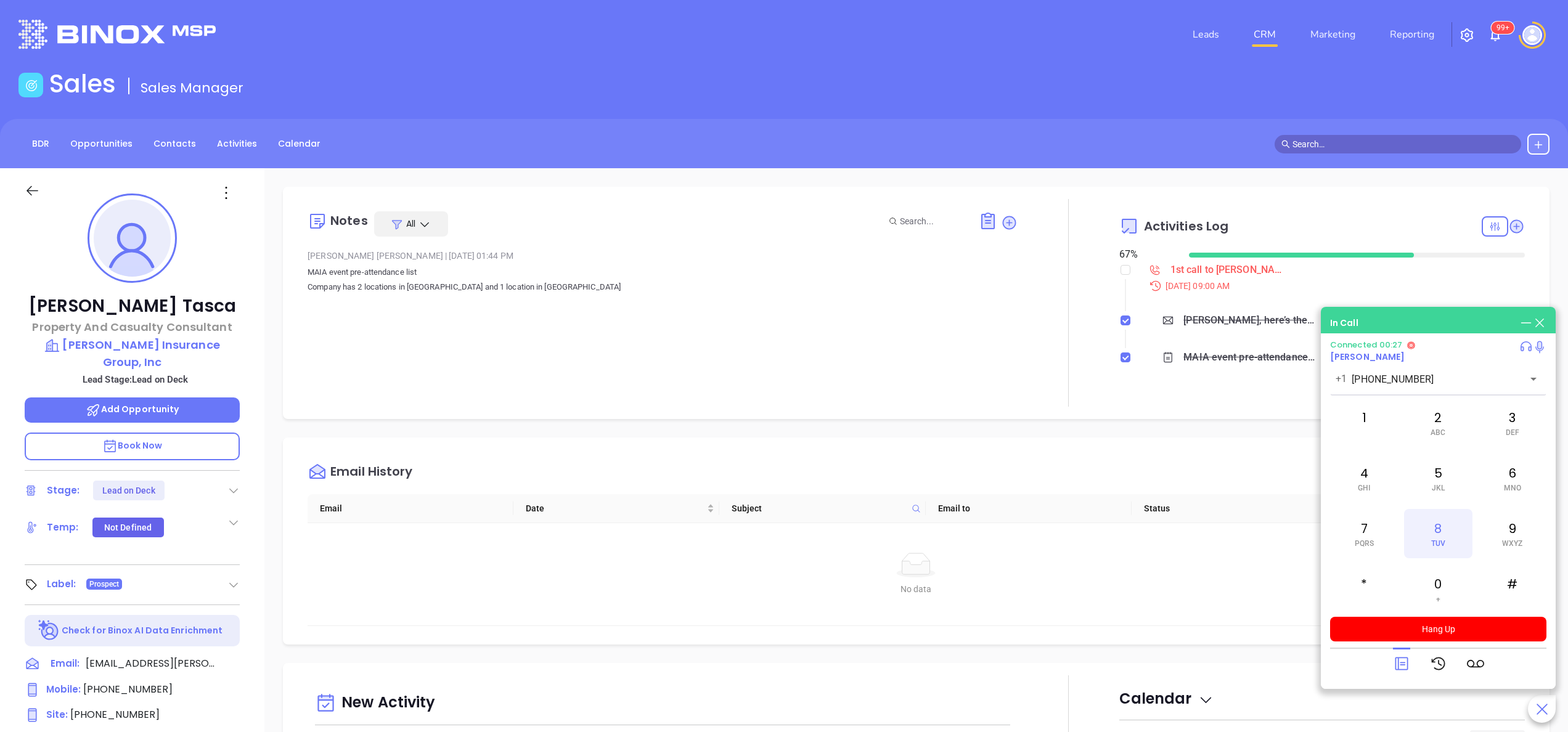
click at [1453, 541] on div "8 TUV" at bounding box center [1438, 534] width 68 height 50
click at [1434, 417] on div "2 ABC" at bounding box center [1438, 423] width 68 height 50
click at [1362, 542] on span "PQRS" at bounding box center [1365, 544] width 19 height 9
click at [1447, 427] on div "2 ABC" at bounding box center [1438, 423] width 68 height 50
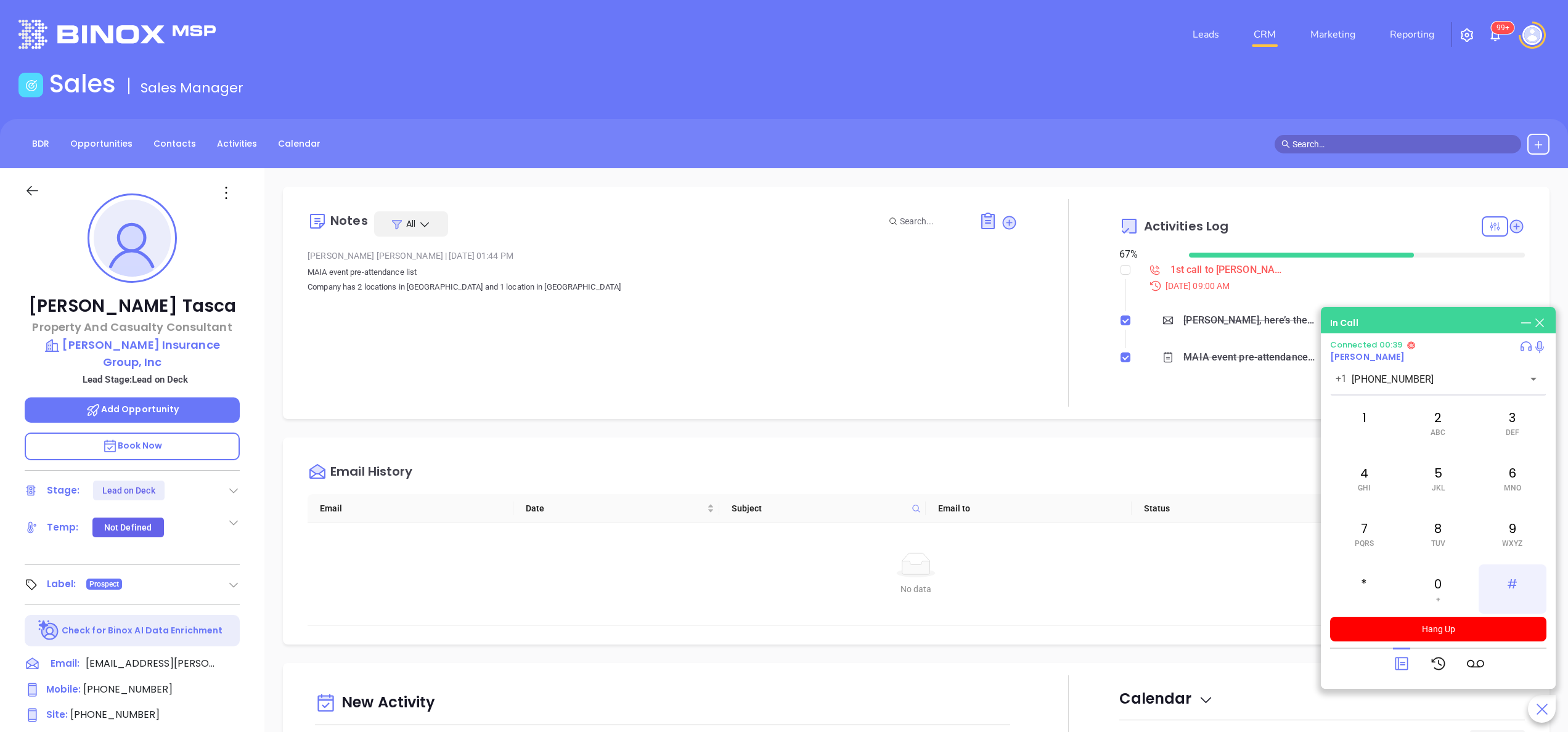
click at [1518, 588] on div "#" at bounding box center [1513, 590] width 68 height 50
click at [1404, 664] on icon at bounding box center [1401, 663] width 17 height 17
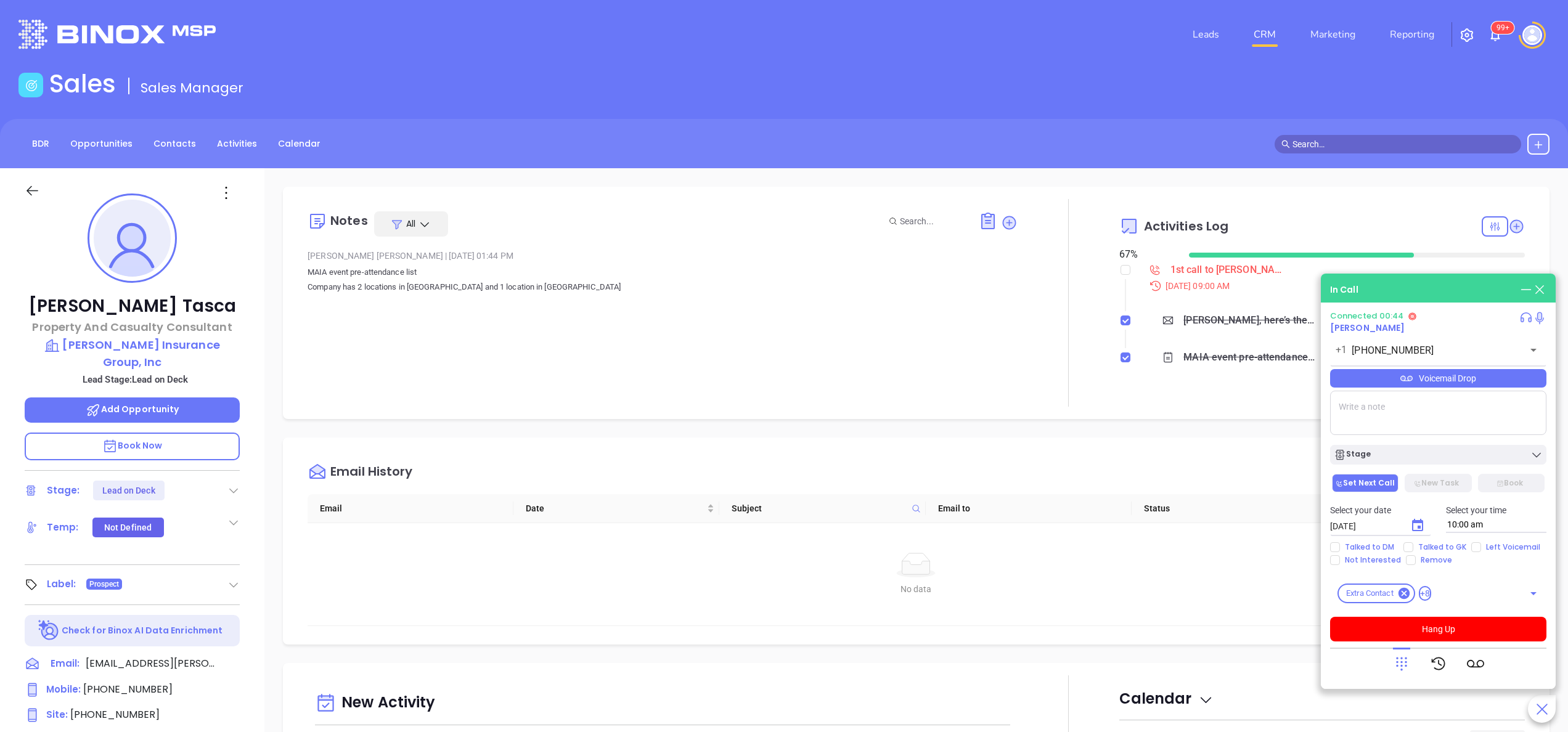
click at [1361, 413] on textarea at bounding box center [1438, 412] width 216 height 45
click at [1361, 413] on textarea "e" at bounding box center [1438, 412] width 216 height 45
type textarea "ext 1045"
click at [1396, 660] on icon at bounding box center [1401, 663] width 17 height 17
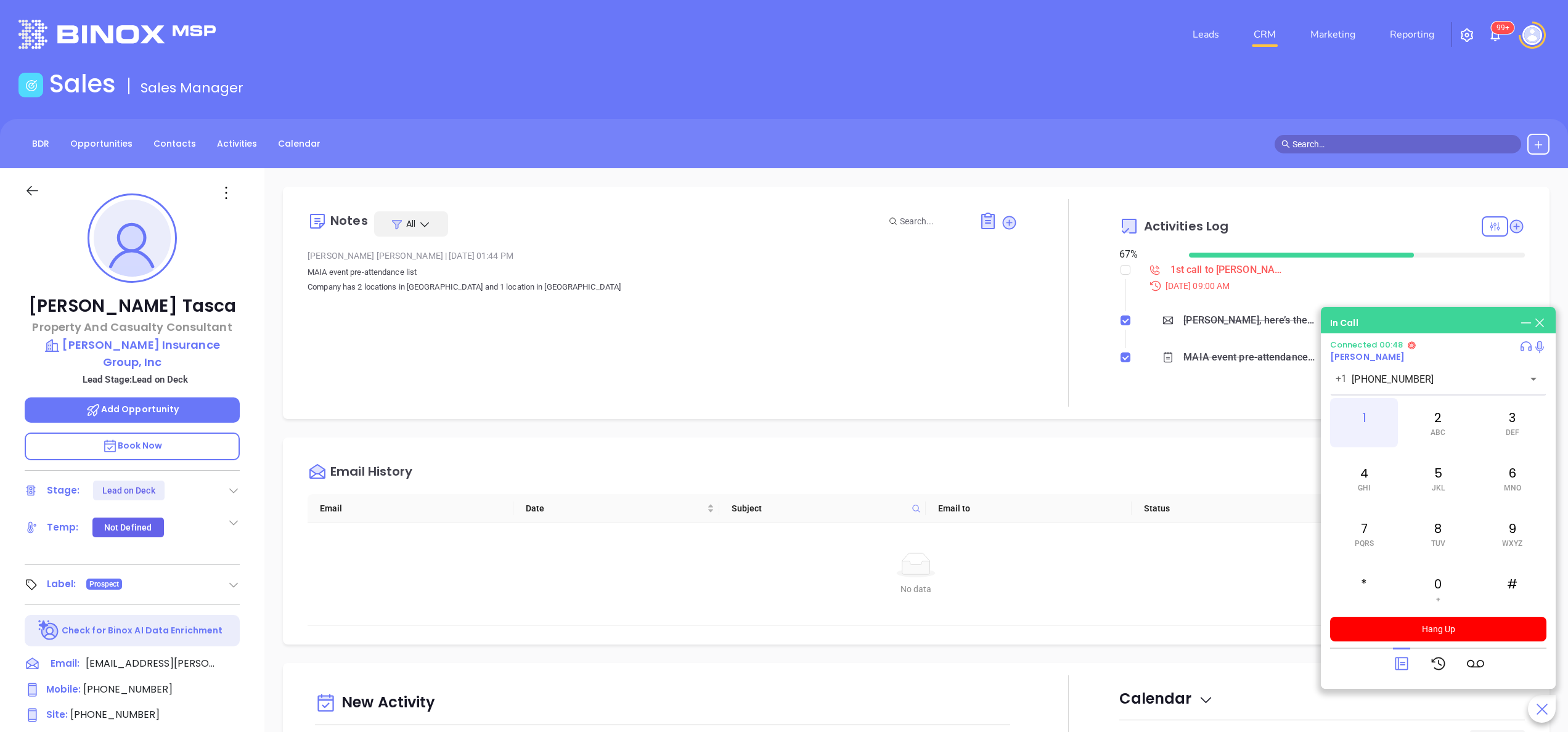
click at [1370, 422] on div "1" at bounding box center [1365, 423] width 68 height 50
click at [562, 338] on div "Notes All [PERSON_NAME] | [DATE] 01:44 PM MAIA event pre-attendance list Compan…" at bounding box center [663, 303] width 710 height 208
click at [1487, 636] on button "Hang Up" at bounding box center [1438, 629] width 216 height 25
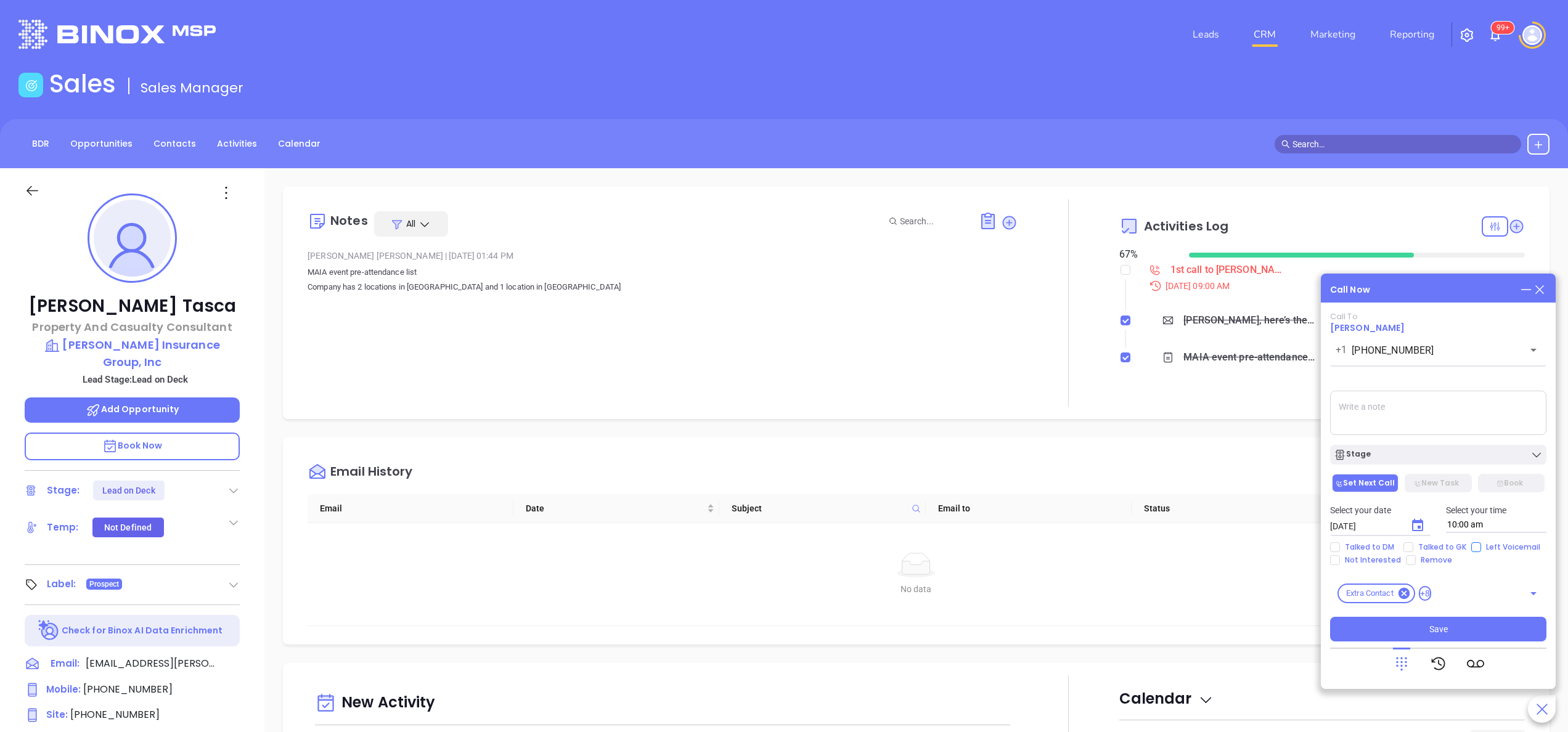
click at [1488, 543] on span "Left Voicemail" at bounding box center [1513, 547] width 64 height 10
click at [1482, 543] on input "Left Voicemail" at bounding box center [1477, 547] width 10 height 10
checkbox input "true"
click at [1416, 522] on icon "Choose date, selected date is Oct 8, 2025" at bounding box center [1418, 524] width 11 height 12
click at [1458, 402] on button "9" at bounding box center [1454, 407] width 22 height 22
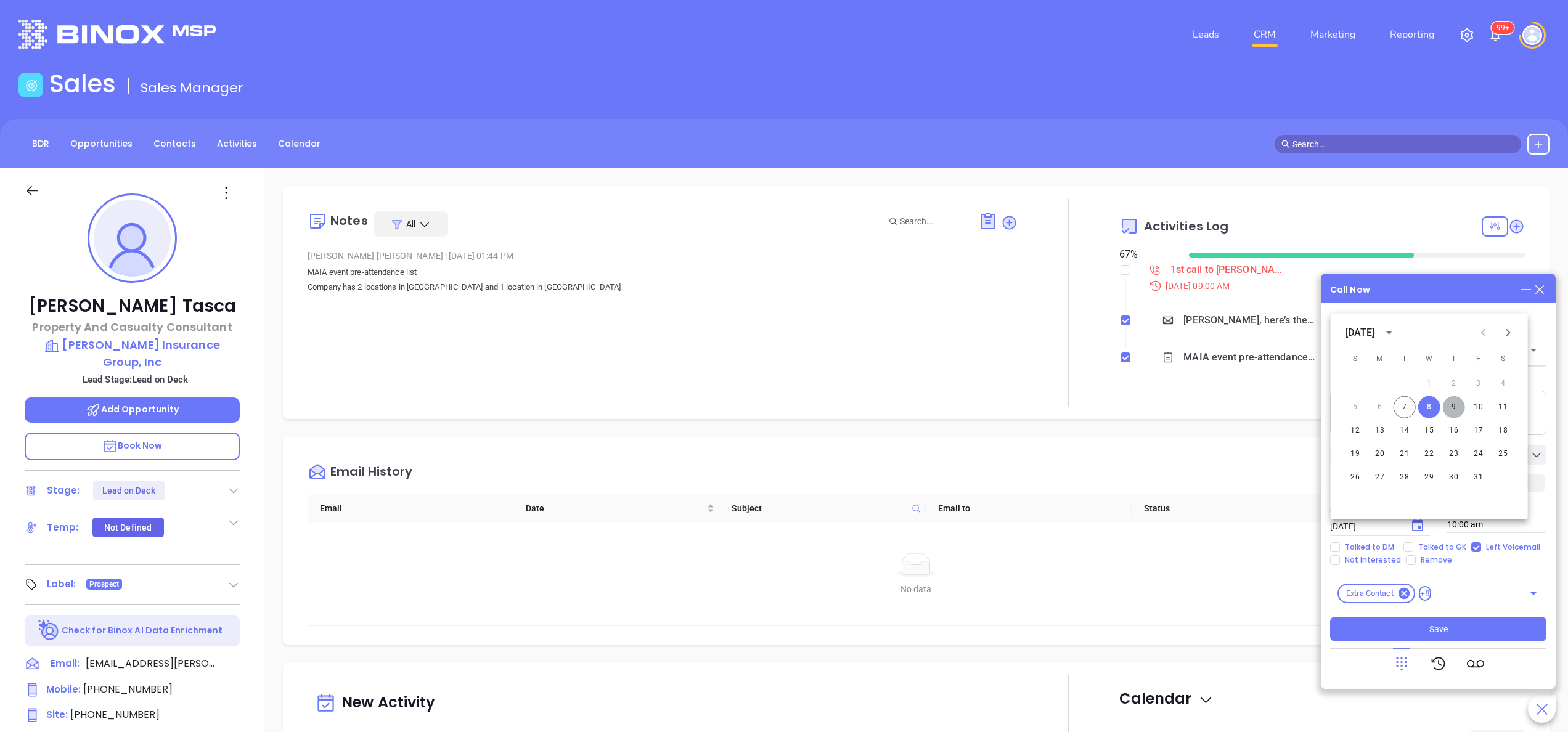
type input "10/09/2025"
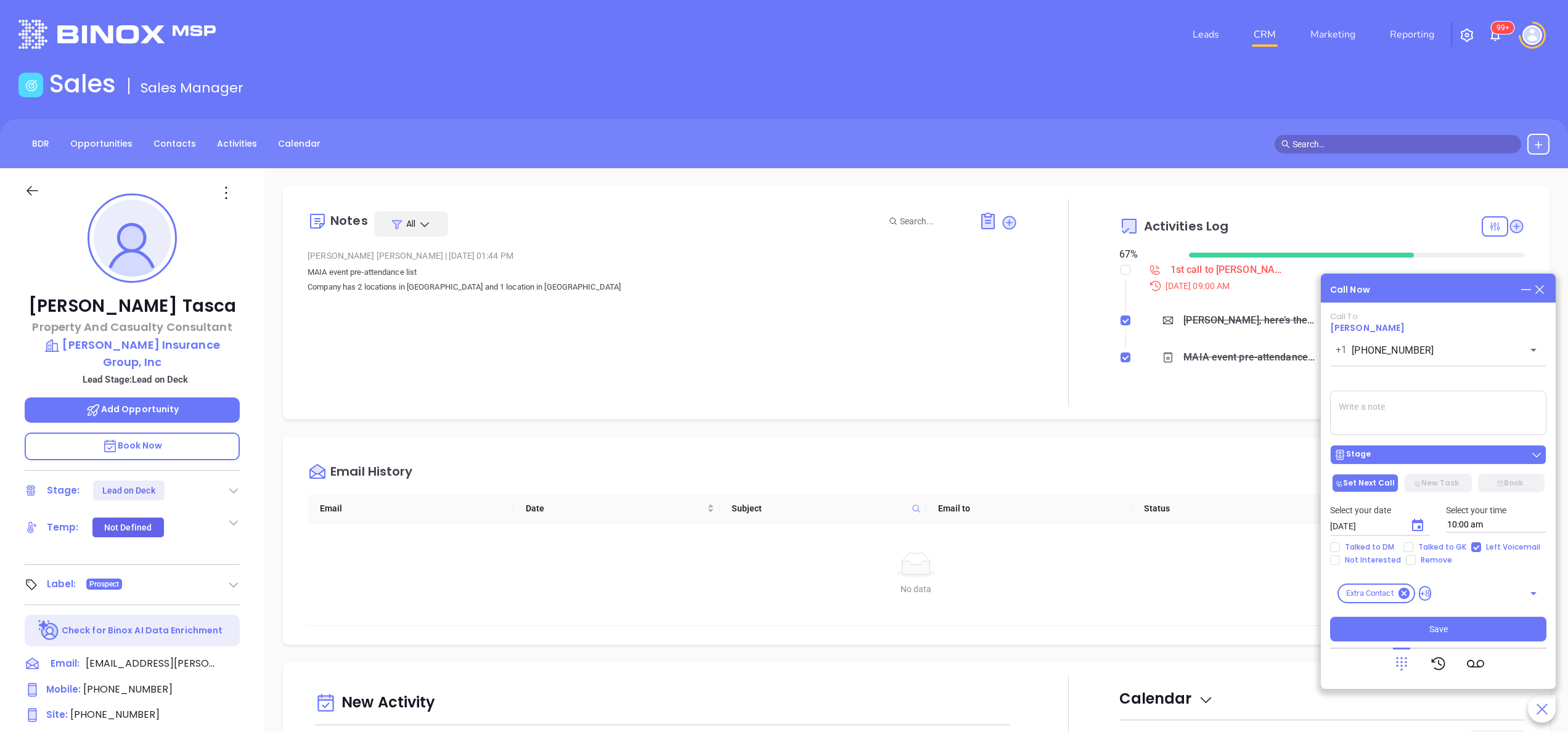
click at [1392, 459] on div "Stage" at bounding box center [1438, 454] width 209 height 12
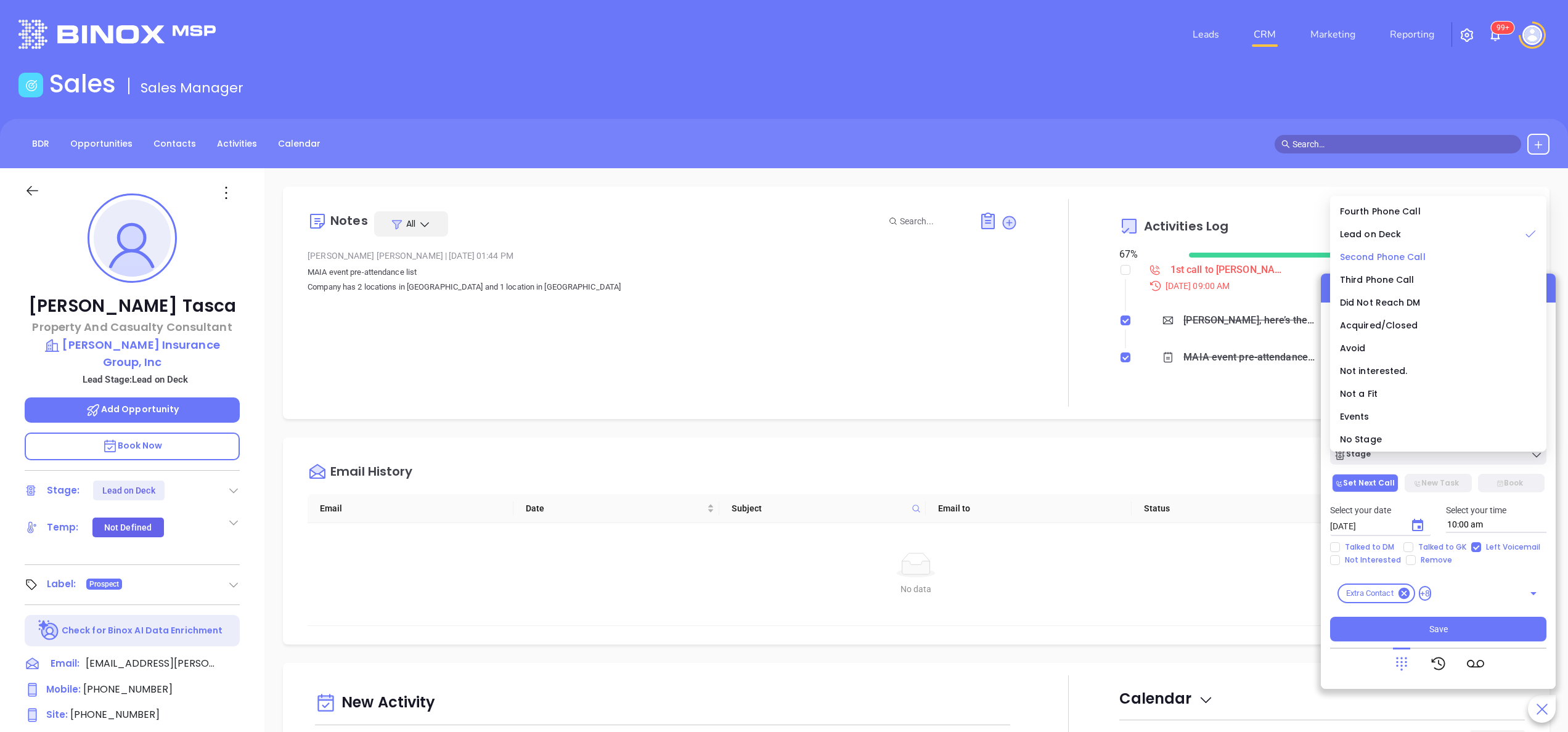
click at [1416, 254] on span "Second Phone Call" at bounding box center [1383, 257] width 86 height 12
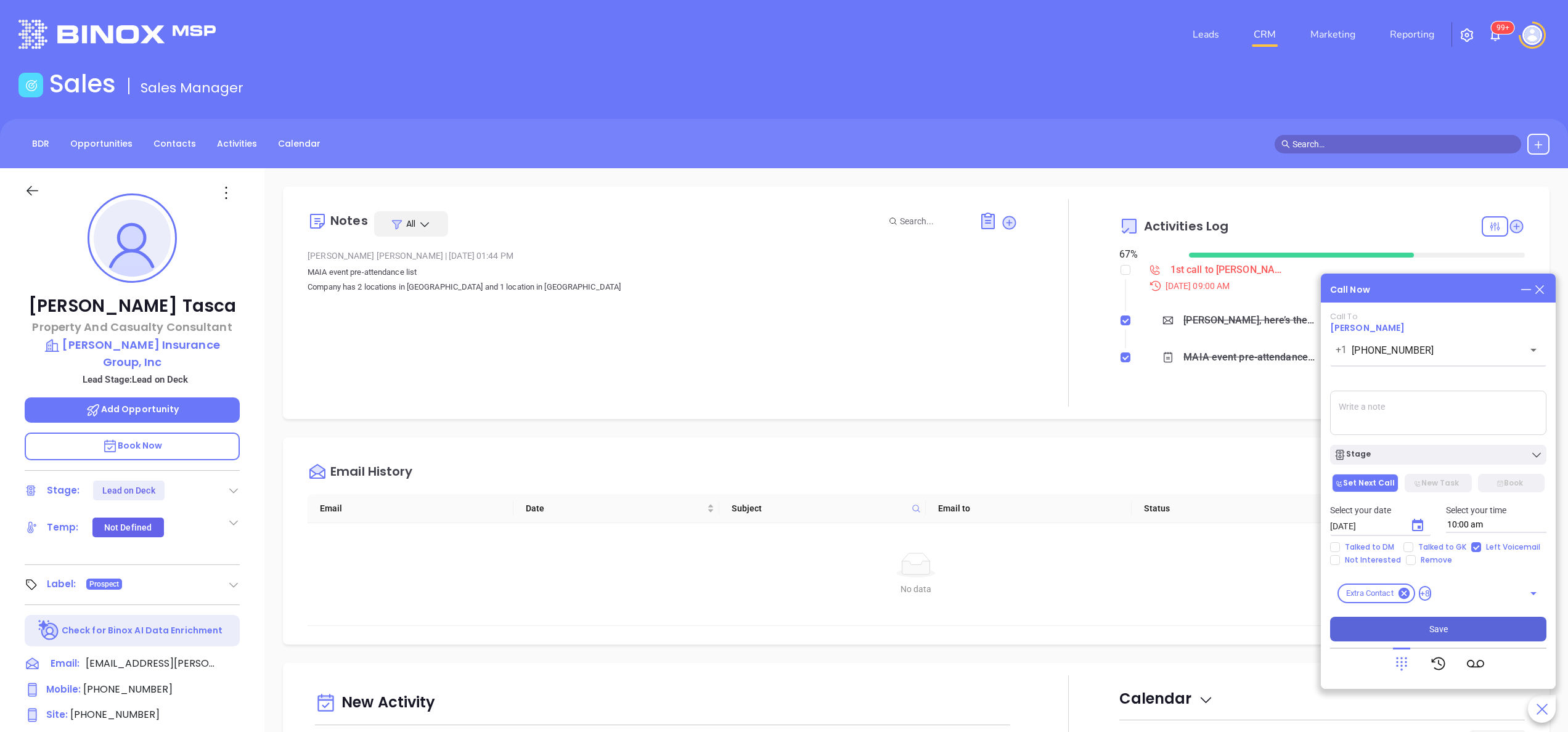
click at [1412, 629] on button "Save" at bounding box center [1438, 629] width 216 height 25
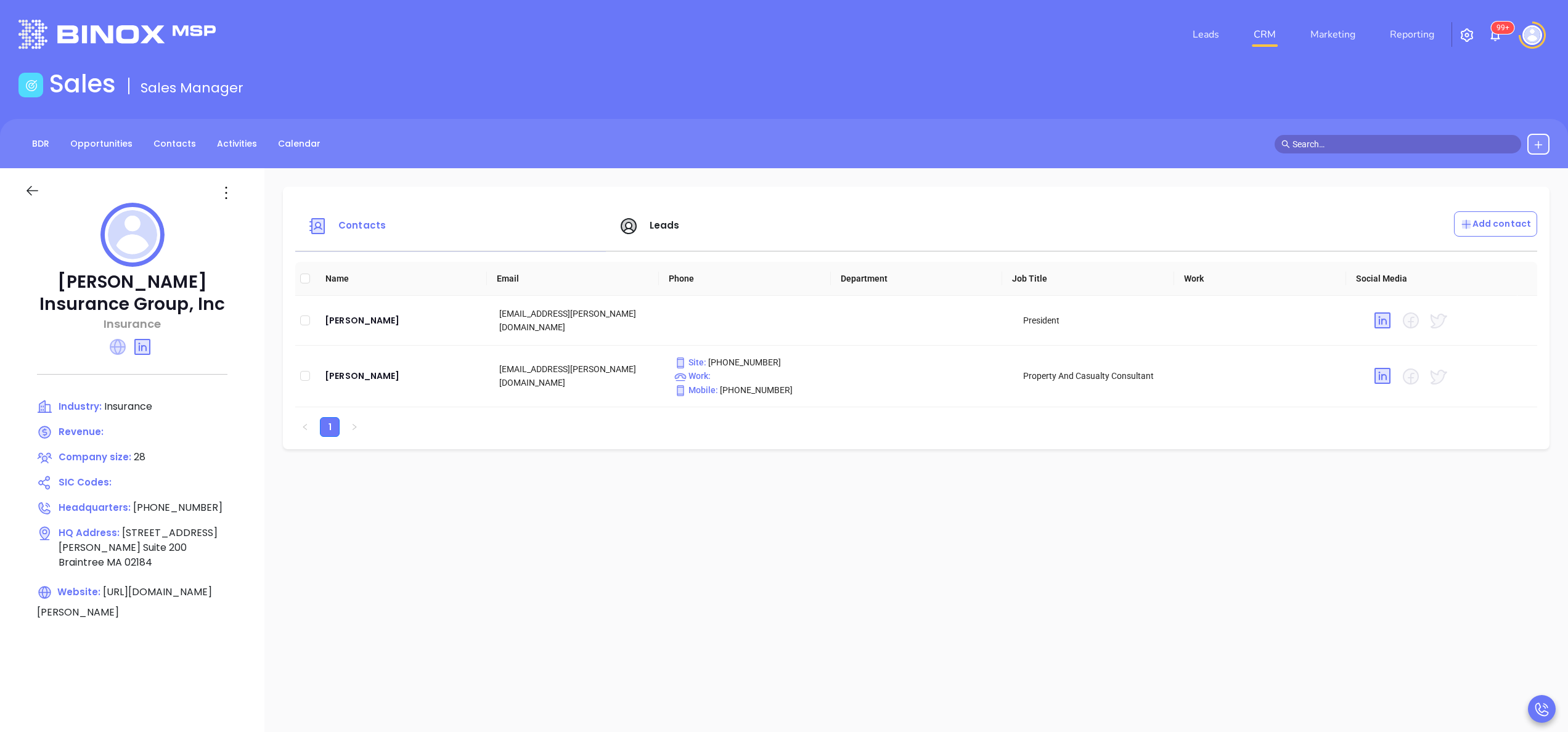
click at [118, 353] on icon at bounding box center [118, 347] width 16 height 16
click at [344, 318] on div "[PERSON_NAME]" at bounding box center [402, 320] width 155 height 15
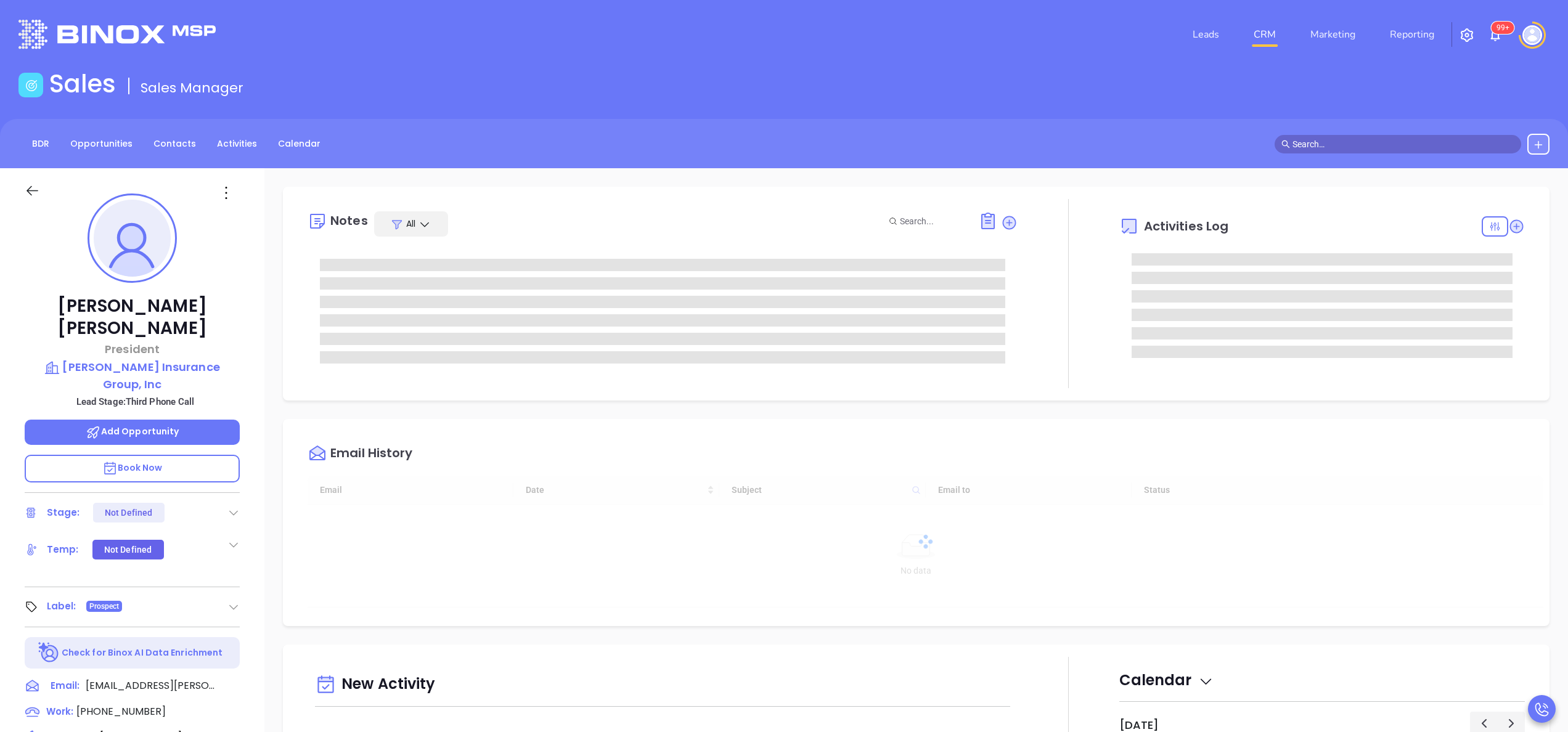
type input "[DATE]"
type input "[PERSON_NAME]"
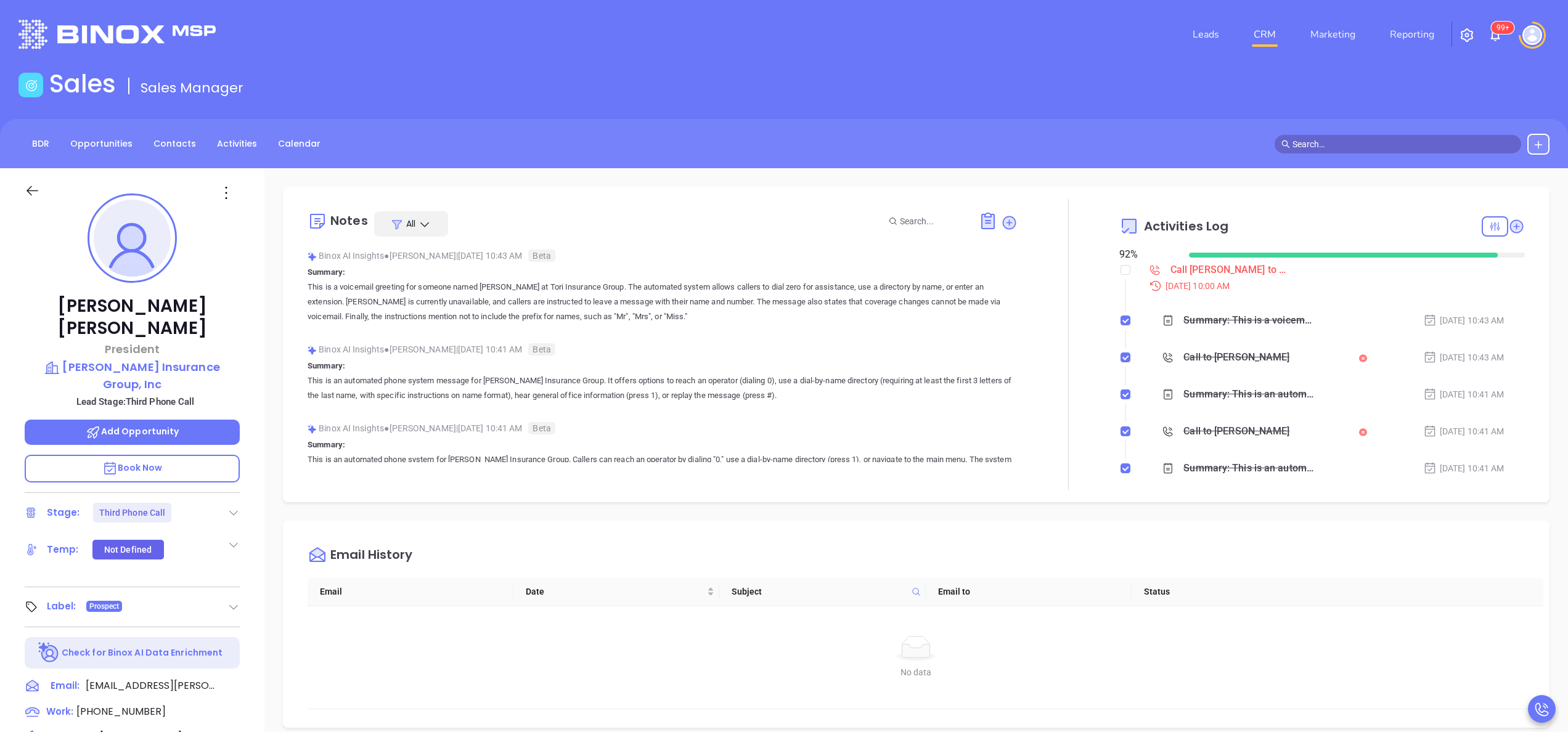
click at [1192, 272] on div "Call [PERSON_NAME] to follow up" at bounding box center [1229, 270] width 117 height 18
click at [878, 327] on div "Binox AI Insights ● [PERSON_NAME] | [DATE] 10:43 AM Beta Summary: This is a voi…" at bounding box center [663, 290] width 710 height 87
click at [637, 360] on p "Summary: This is an automated phone system message for [PERSON_NAME] Insurance …" at bounding box center [663, 381] width 710 height 45
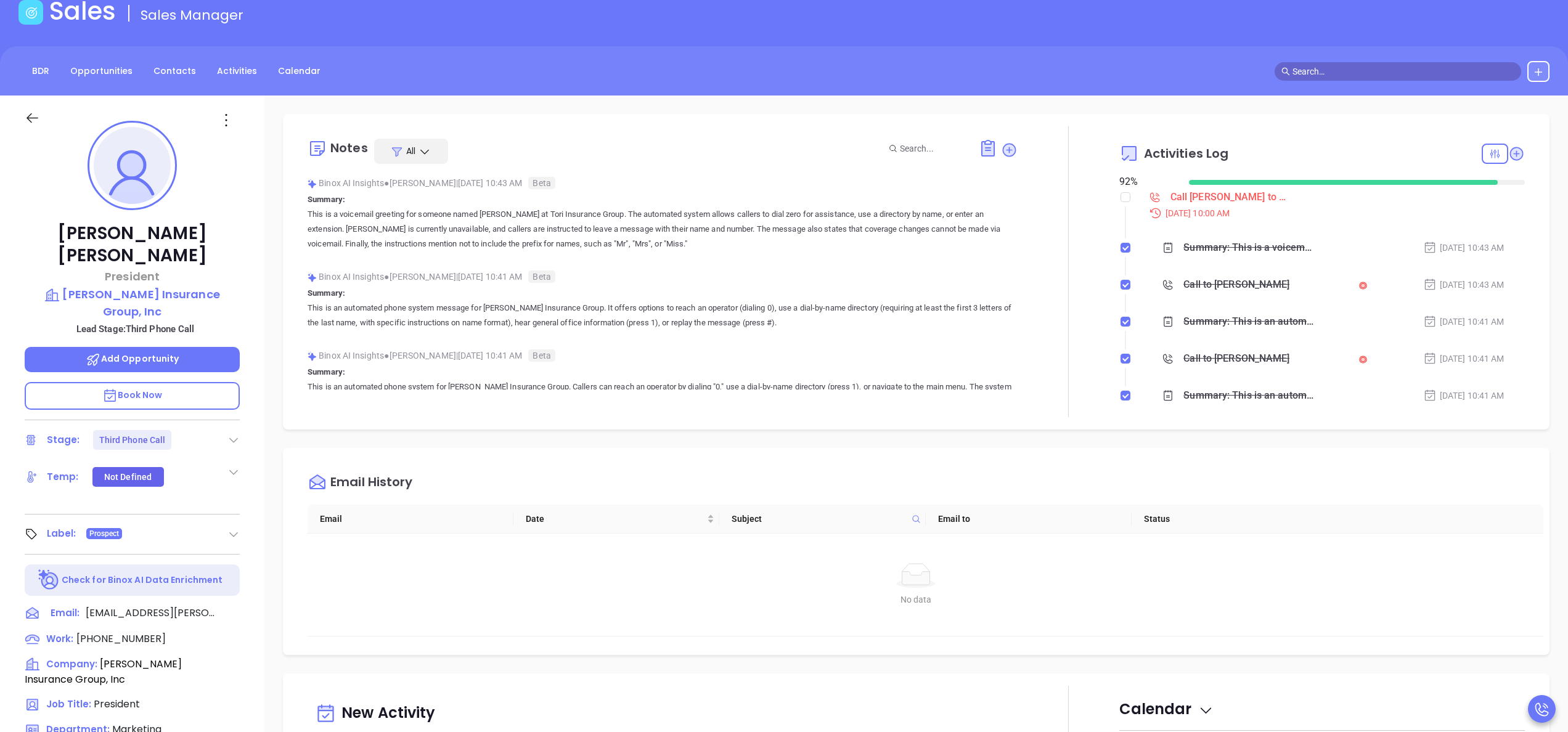
scroll to position [0, 0]
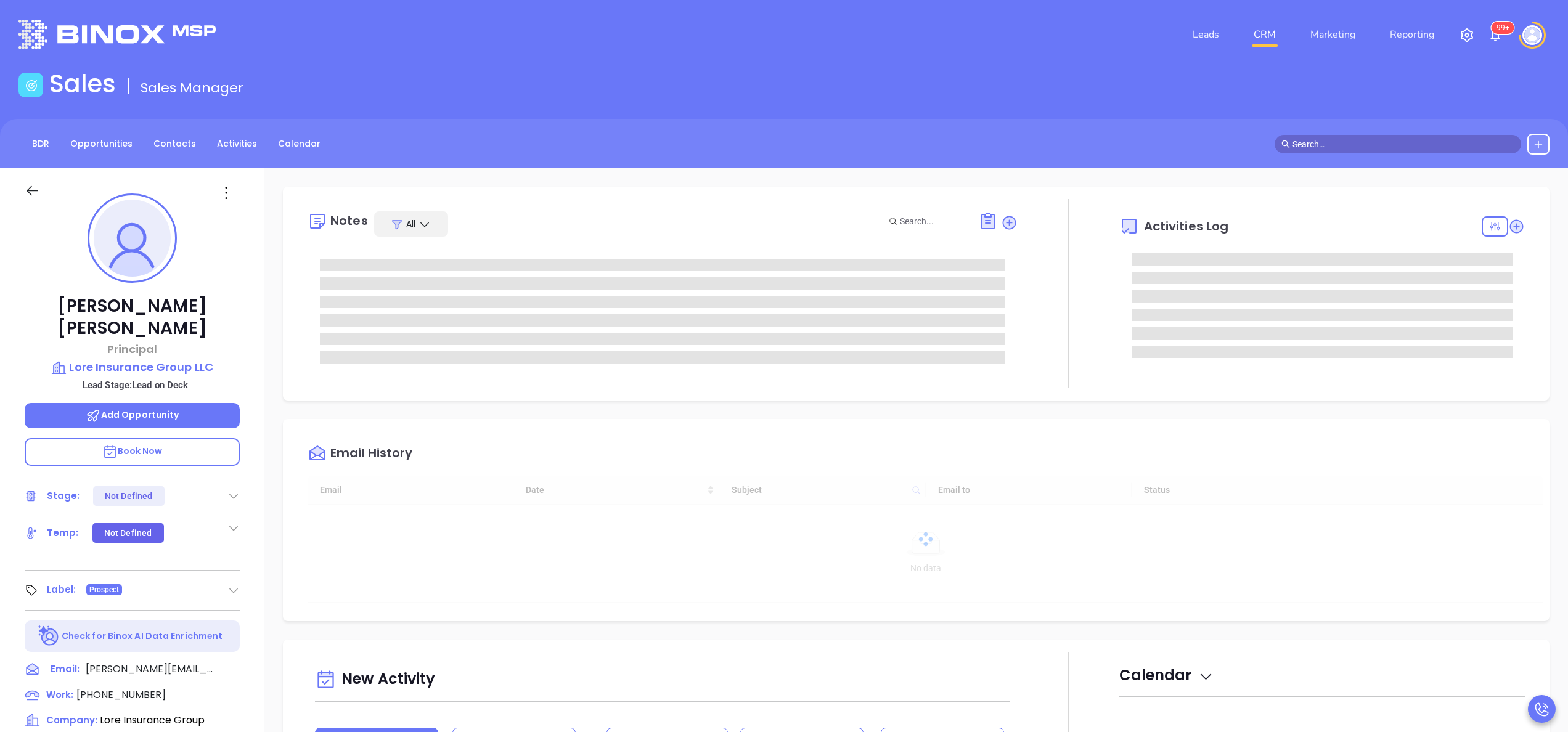
type input "[DATE]"
type input "[PERSON_NAME]"
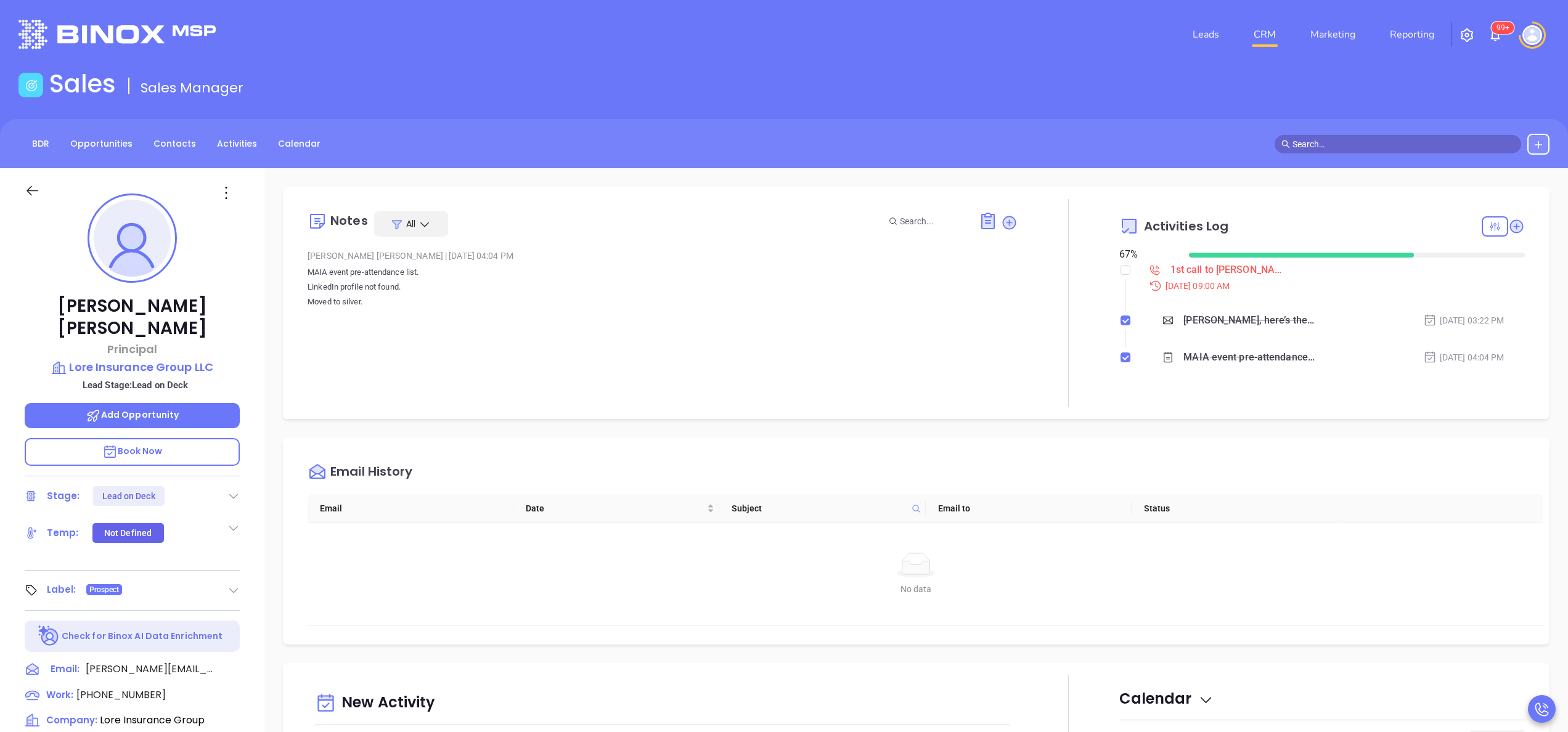
click at [250, 324] on div "Gregory Fitzgerald Principal Lore Insurance Group LLC Lead Stage: Lead on Deck …" at bounding box center [132, 625] width 264 height 915
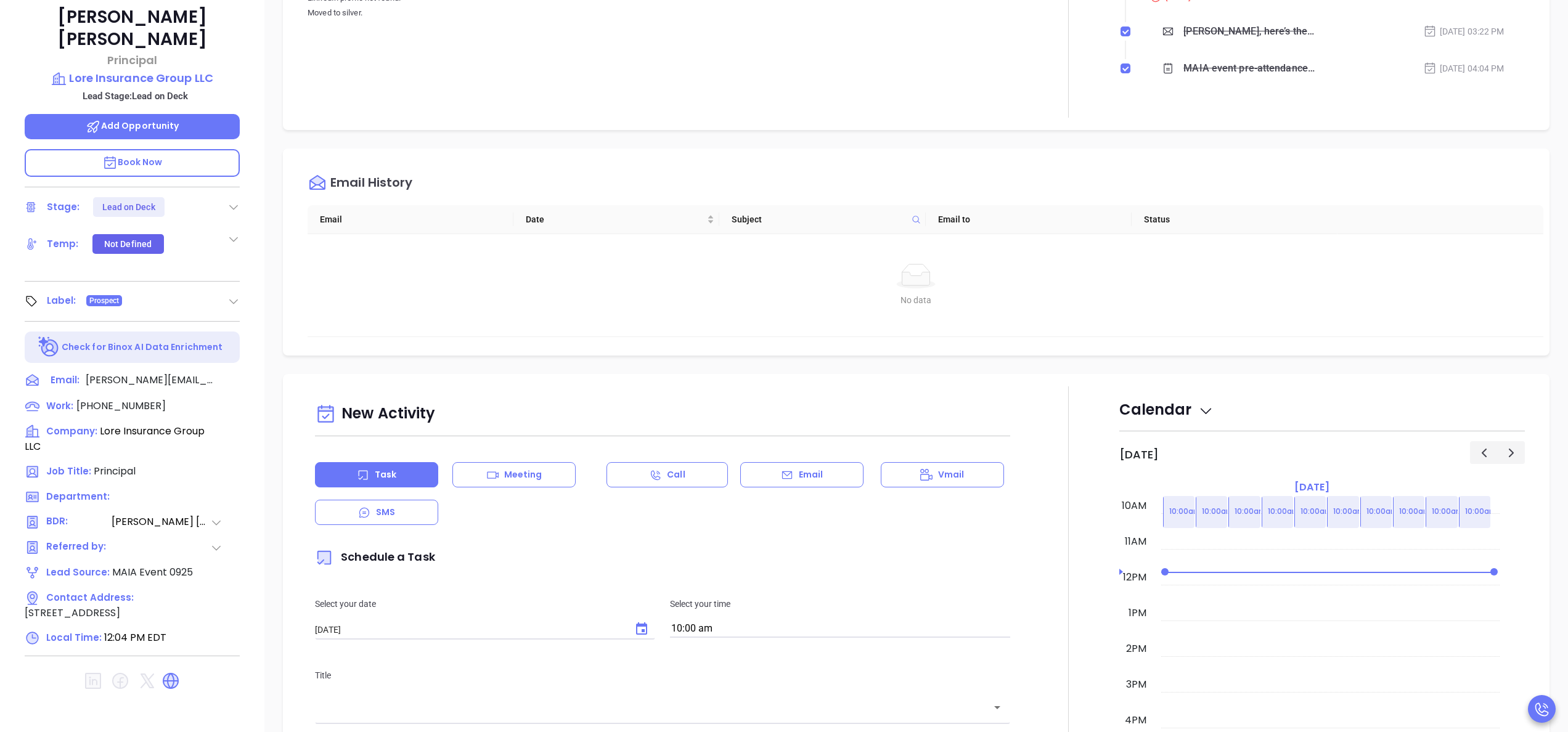
scroll to position [351, 0]
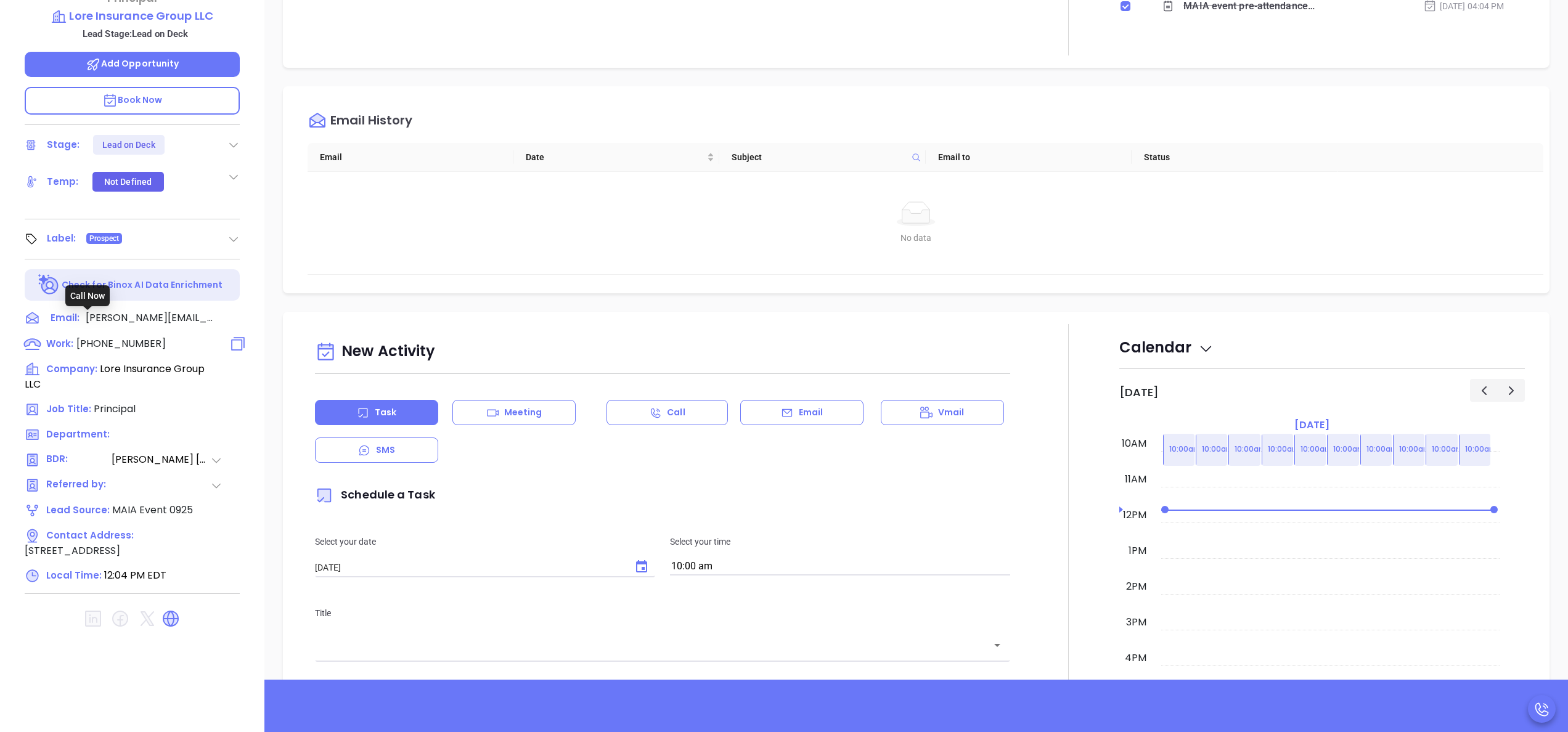
click at [126, 337] on span "(617) 361-3400" at bounding box center [121, 344] width 89 height 14
type input "(617) 361-3400"
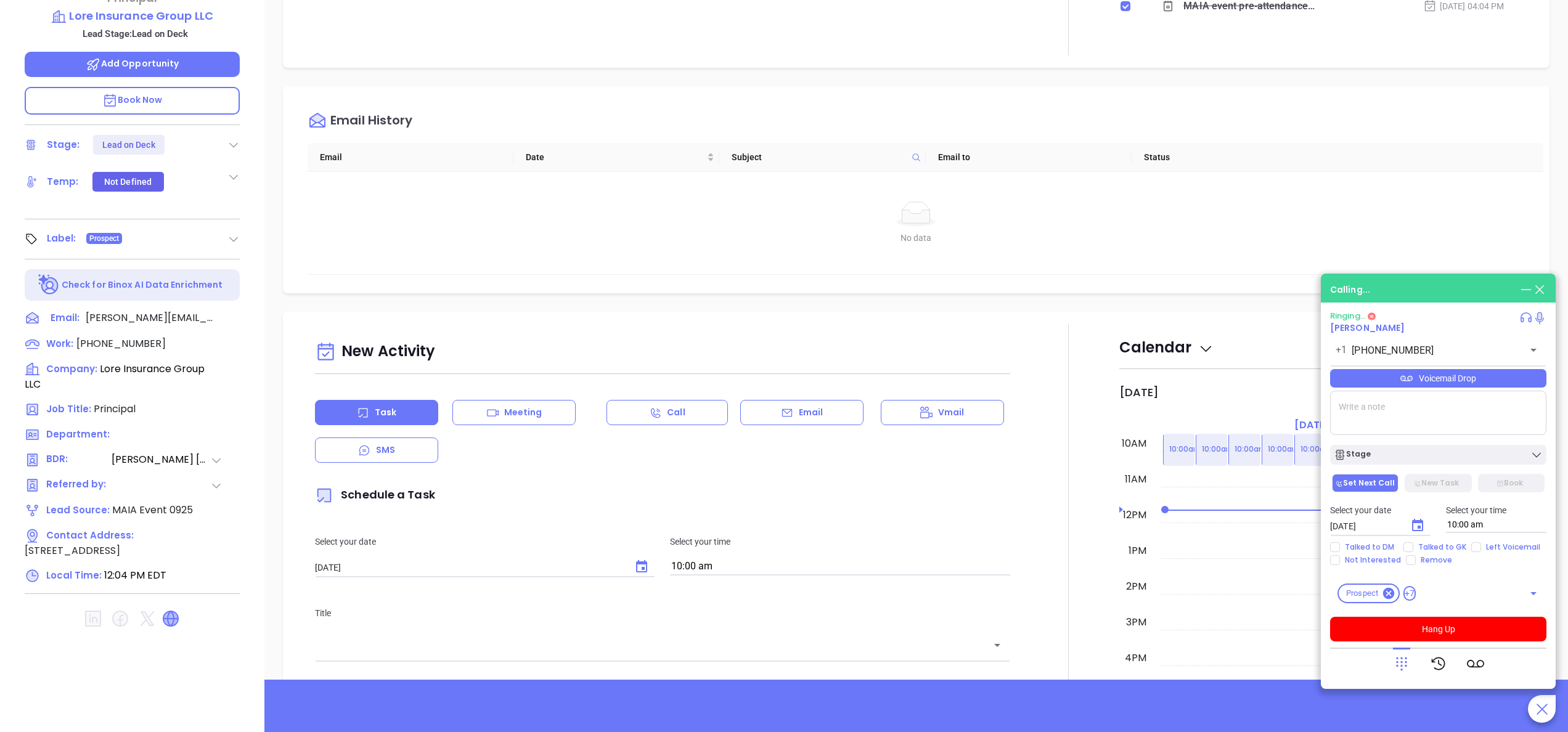
click at [166, 612] on icon at bounding box center [170, 619] width 15 height 15
click at [1423, 630] on button "Hang Up" at bounding box center [1438, 629] width 216 height 25
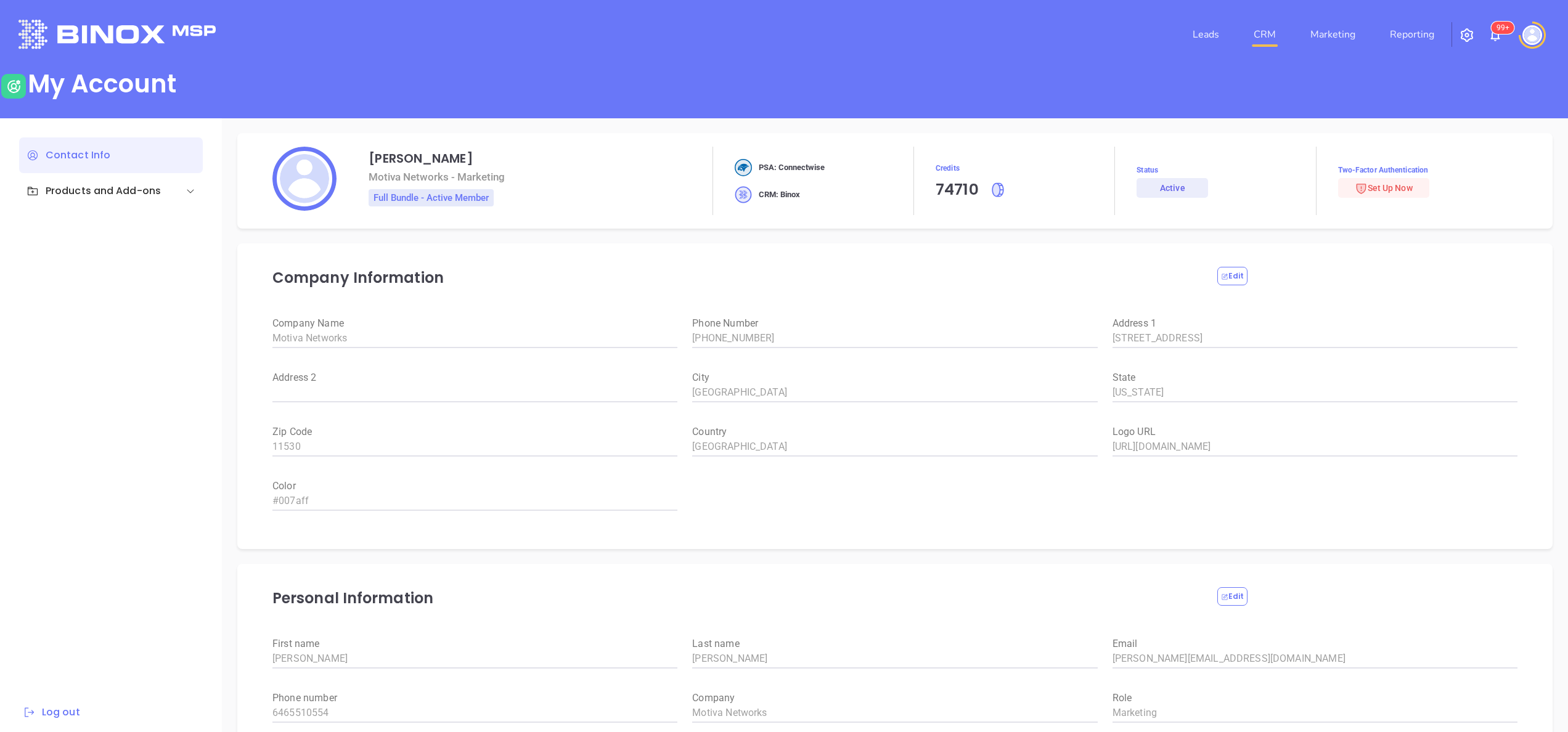
click at [1273, 38] on link "CRM" at bounding box center [1265, 34] width 32 height 25
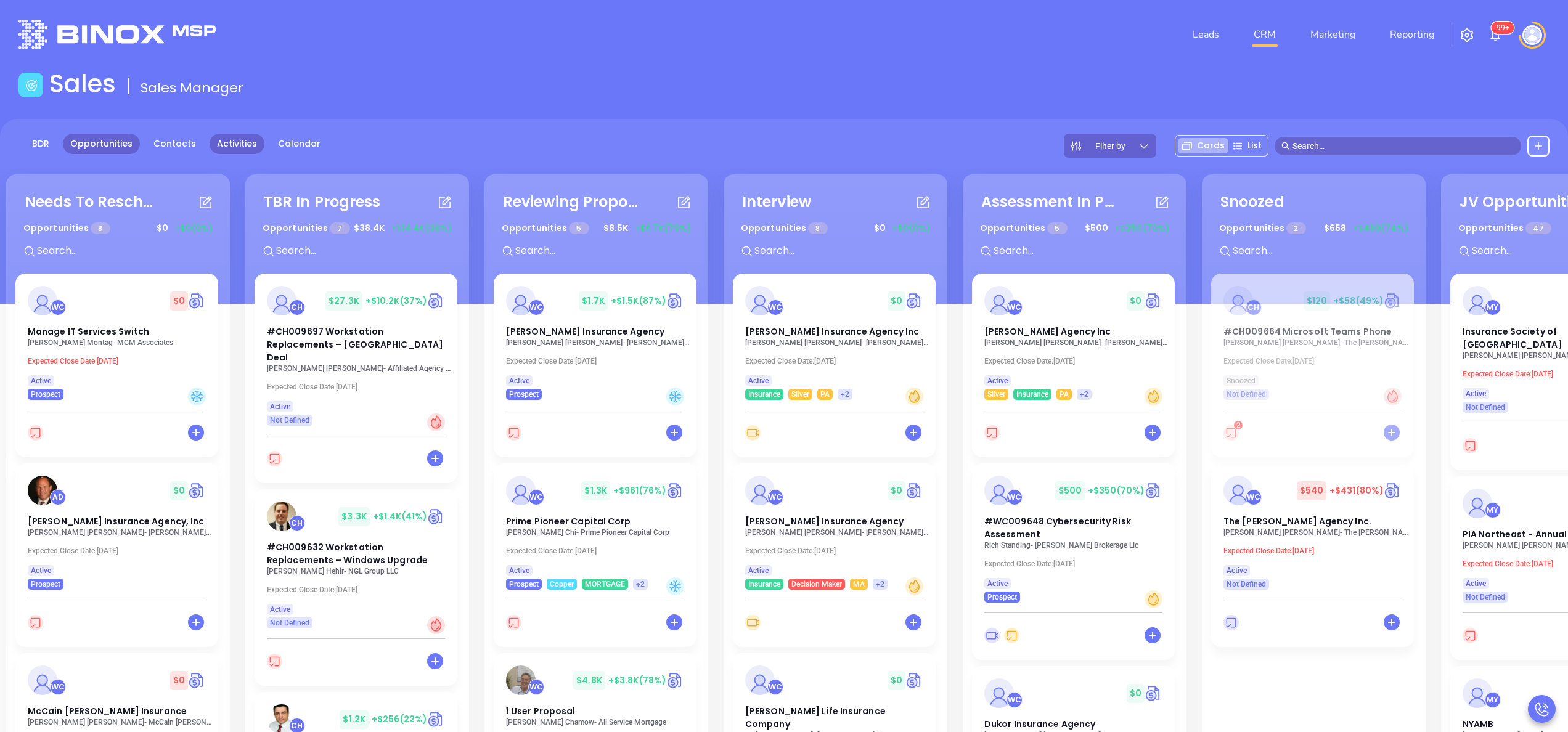
click at [234, 142] on link "Activities" at bounding box center [237, 144] width 55 height 21
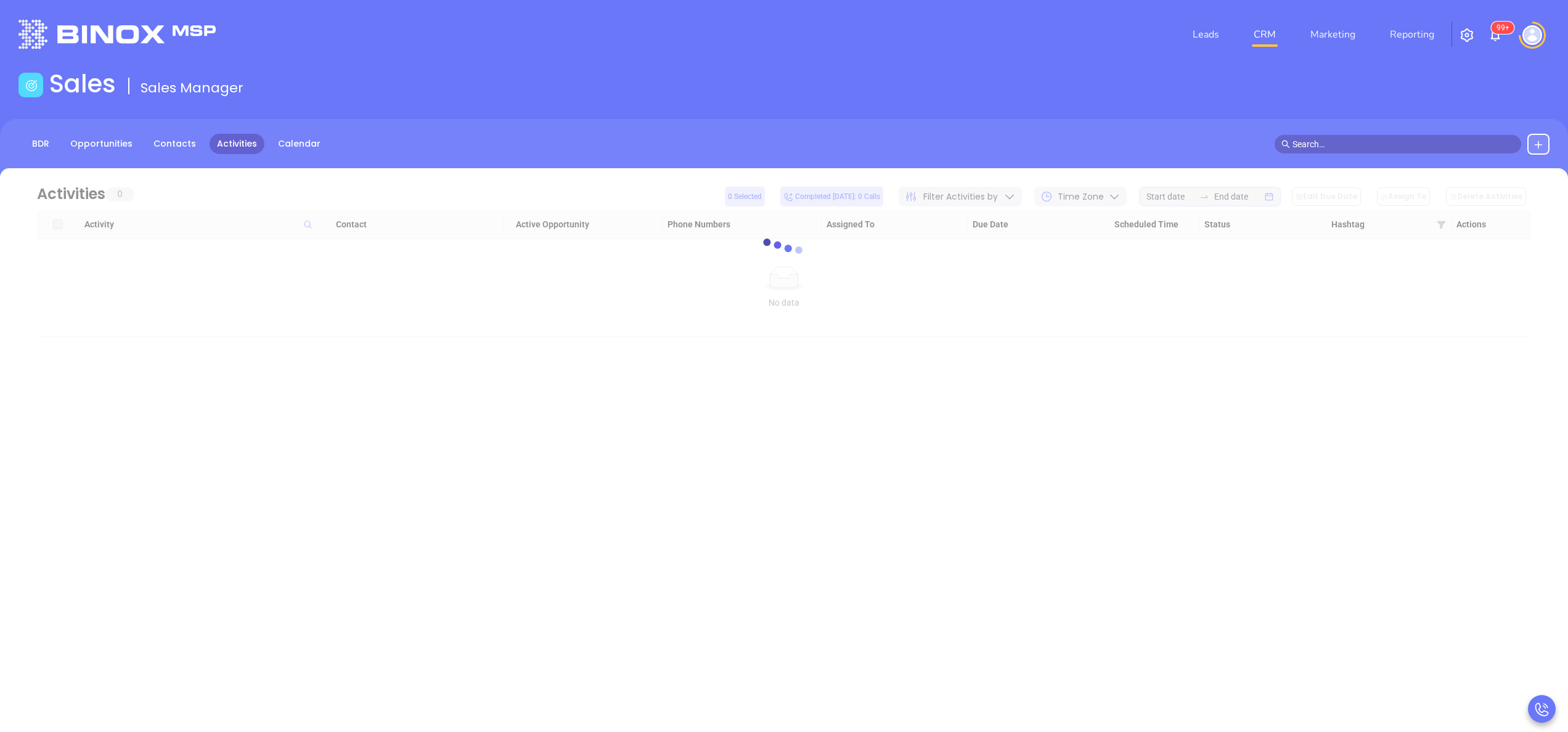
click at [234, 142] on link "Activities" at bounding box center [237, 144] width 55 height 21
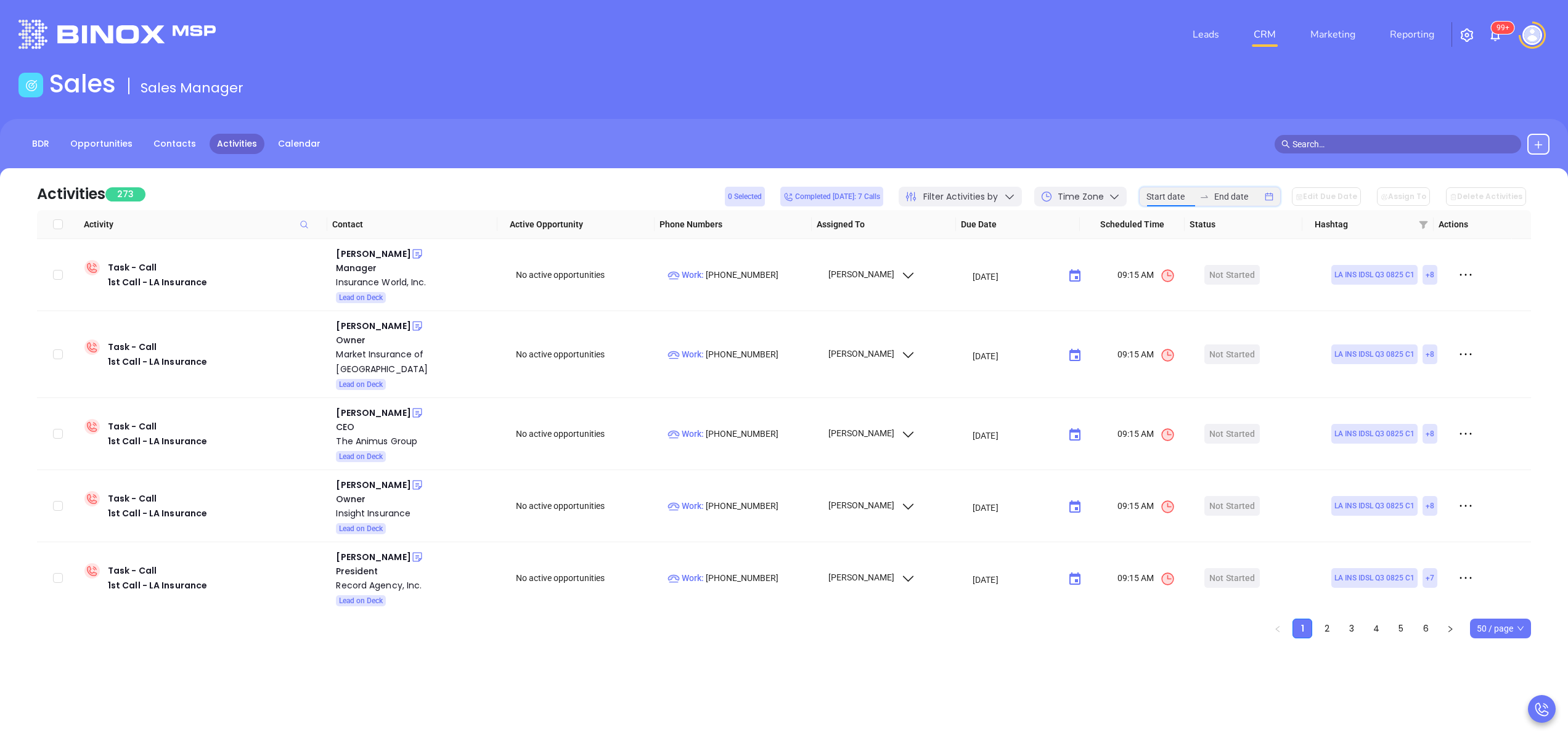
click at [1170, 196] on input at bounding box center [1171, 196] width 48 height 13
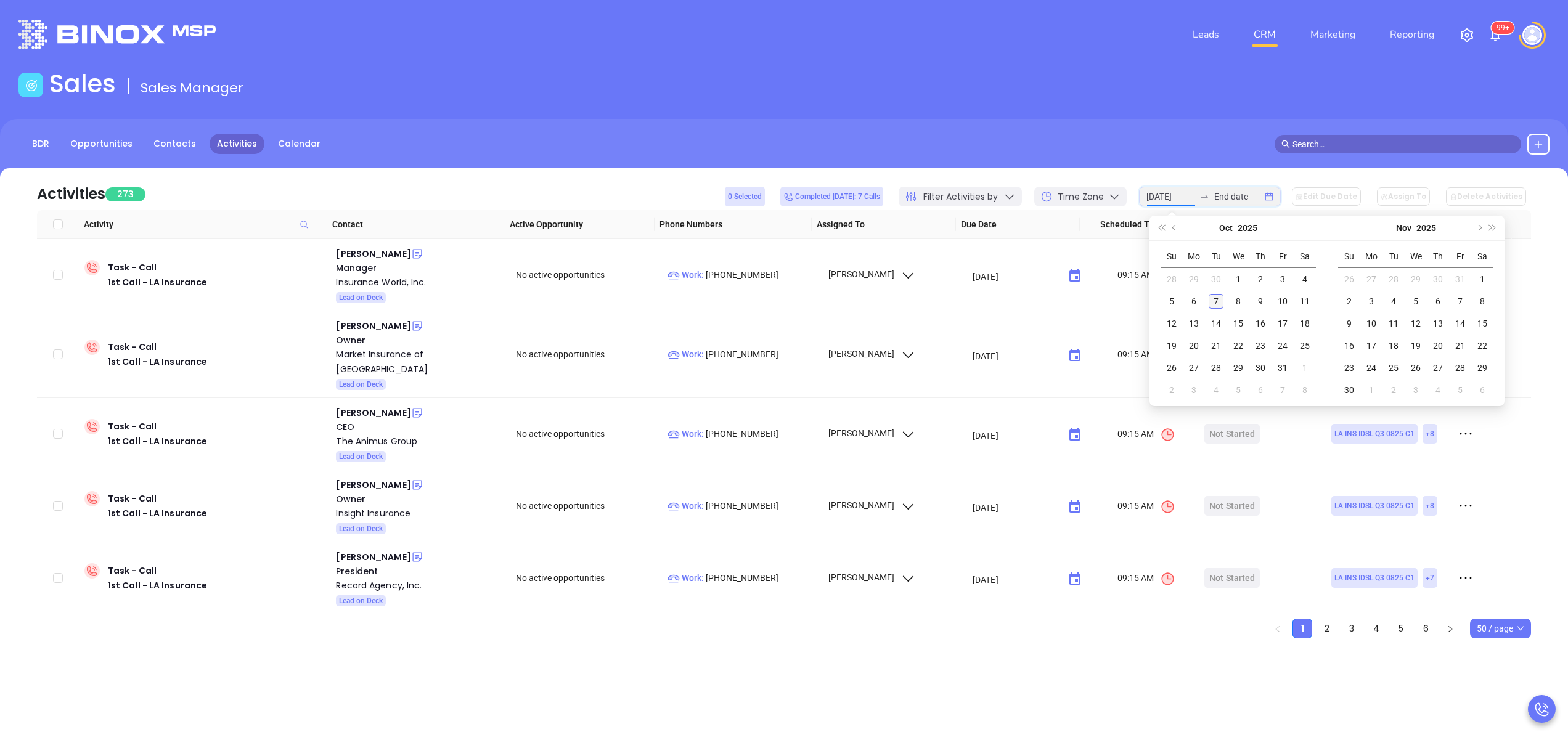
type input "2025-10-07"
click at [1217, 294] on div "7" at bounding box center [1216, 301] width 15 height 15
type input "2025-10-07"
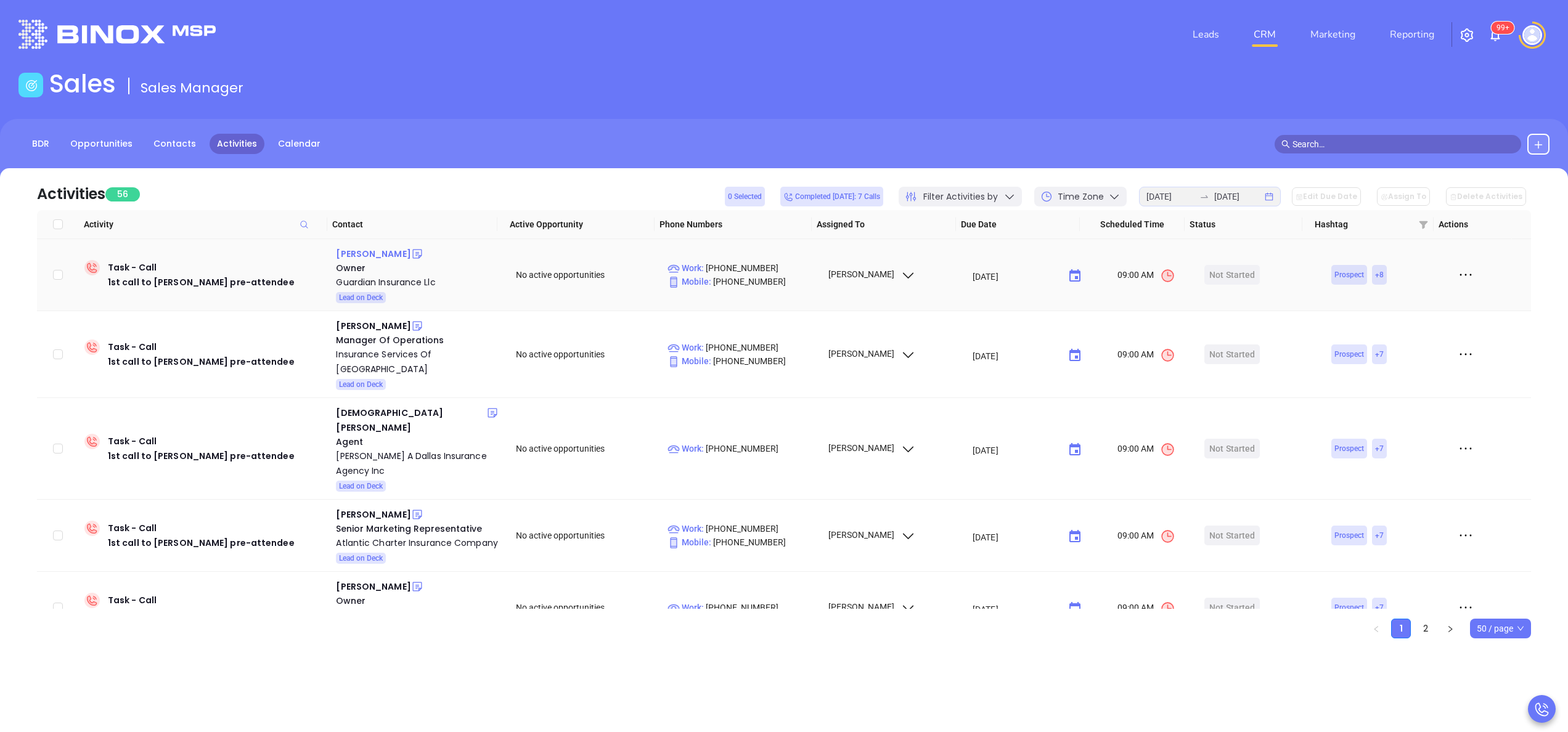
click at [368, 249] on div "[PERSON_NAME]" at bounding box center [373, 254] width 74 height 15
click at [405, 280] on div "Guardian Insurance Llc" at bounding box center [418, 282] width 163 height 15
click at [376, 325] on div "Geoff Hoffman" at bounding box center [373, 326] width 74 height 15
click at [398, 350] on div "Insurance Services Of New England" at bounding box center [418, 362] width 163 height 30
click at [411, 326] on icon at bounding box center [417, 325] width 12 height 12
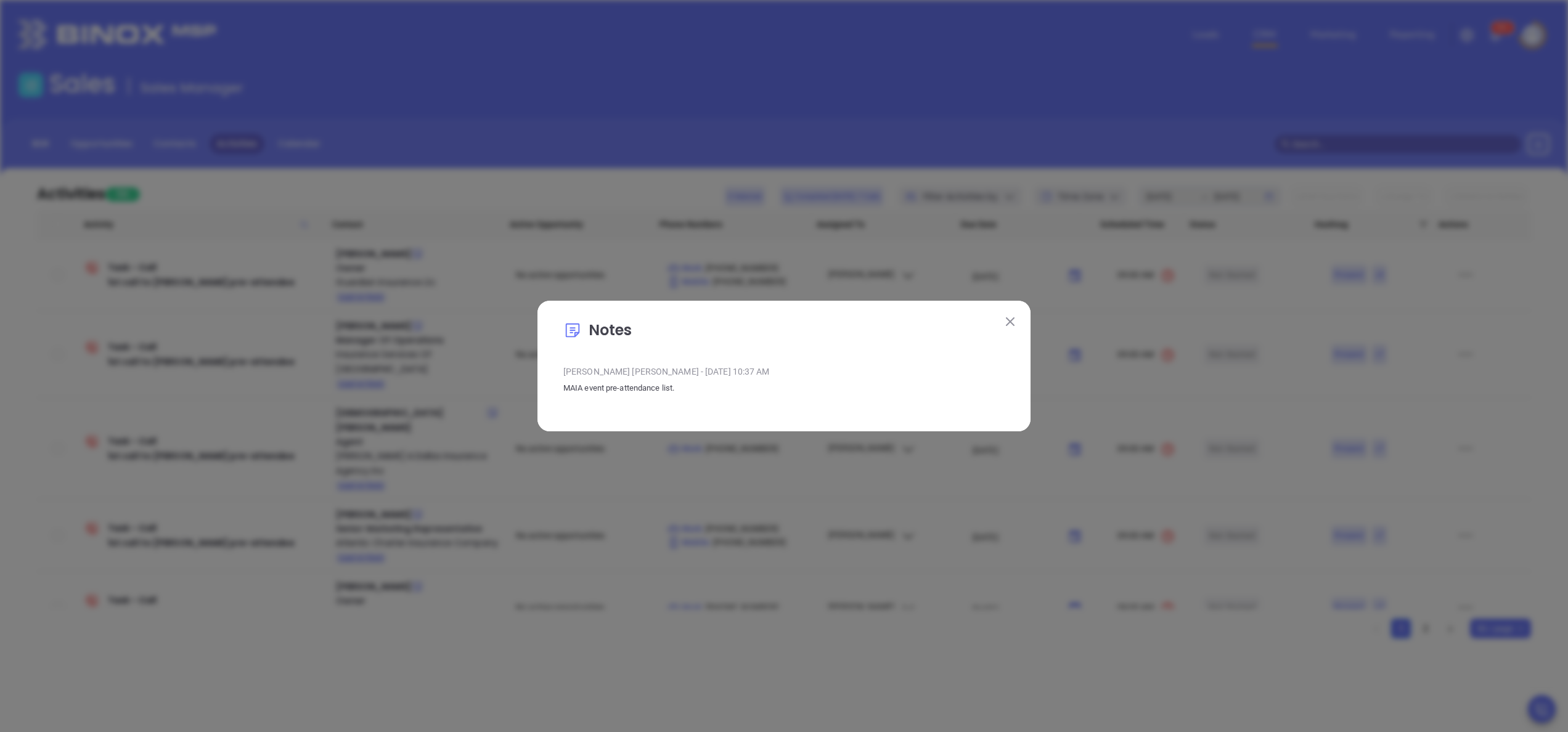
click at [1014, 324] on img at bounding box center [1010, 322] width 9 height 9
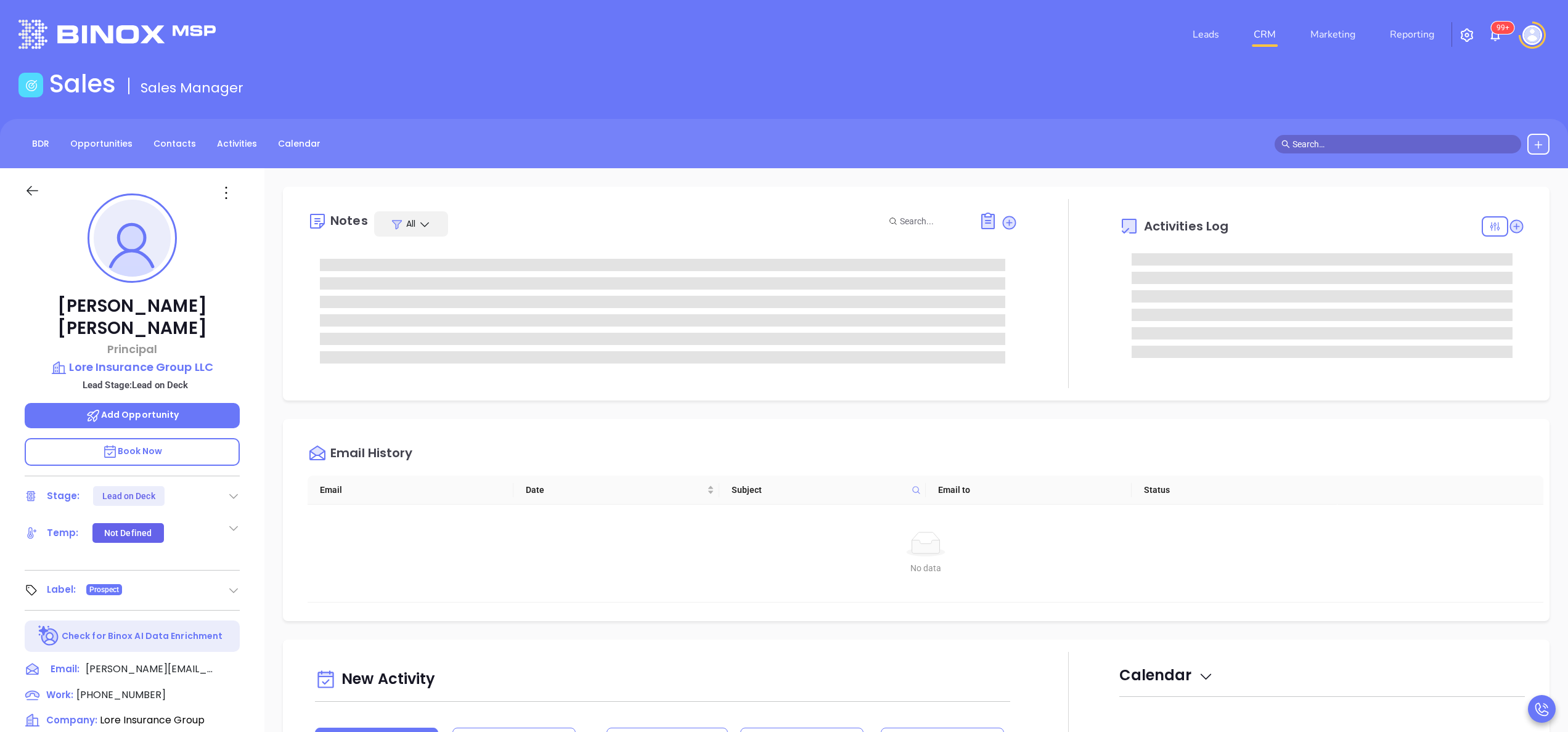
type input "[PERSON_NAME]"
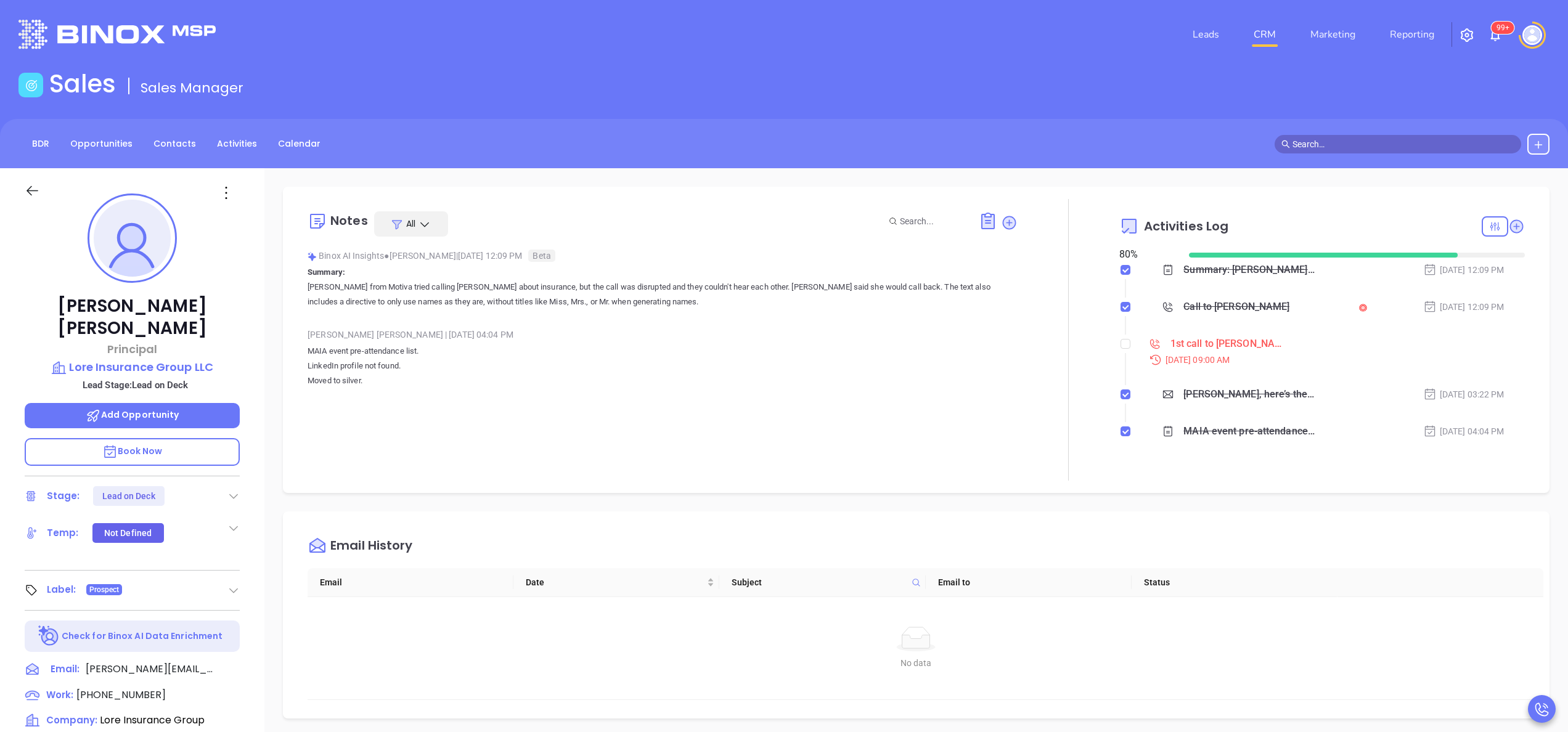
scroll to position [358, 0]
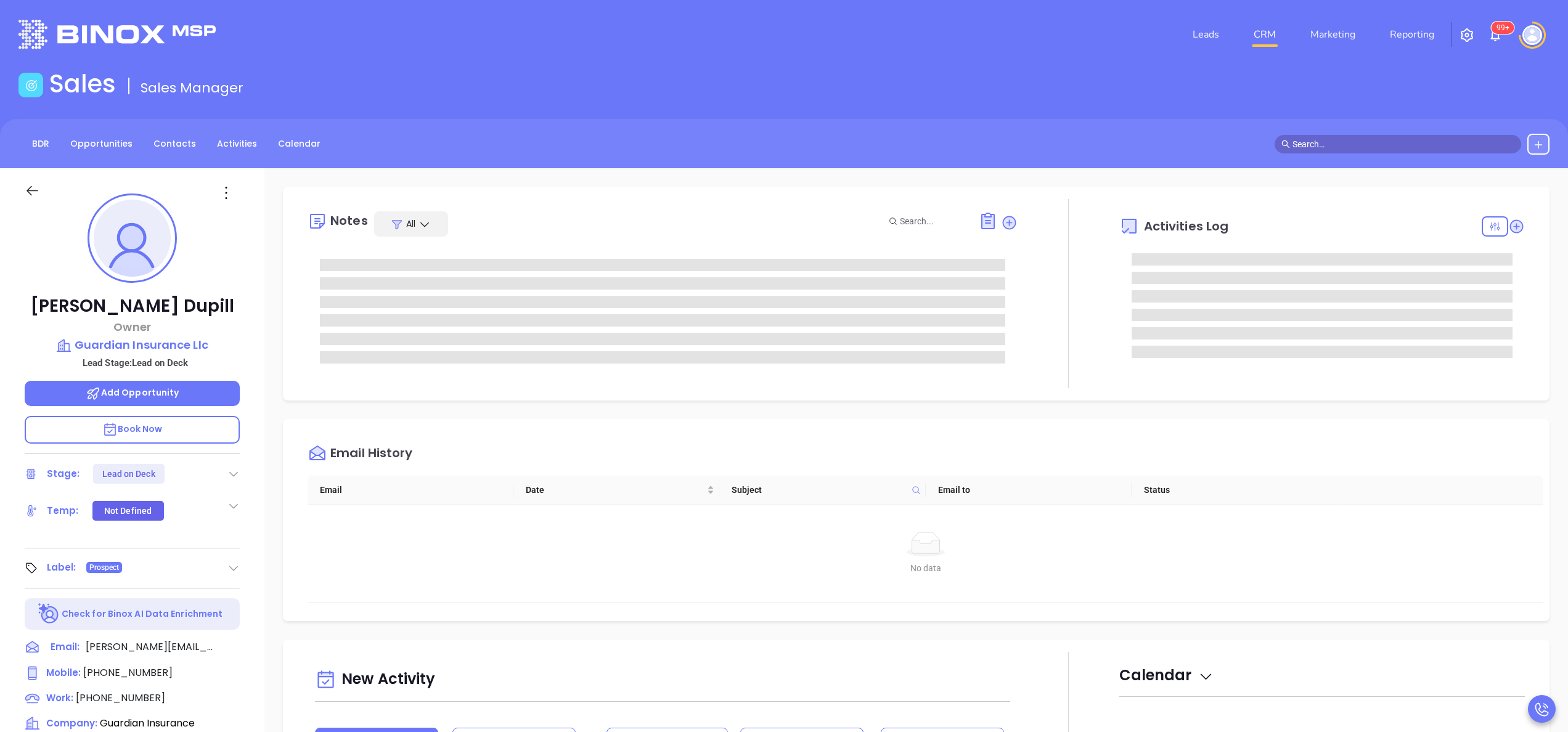
scroll to position [358, 0]
type input "[PERSON_NAME]"
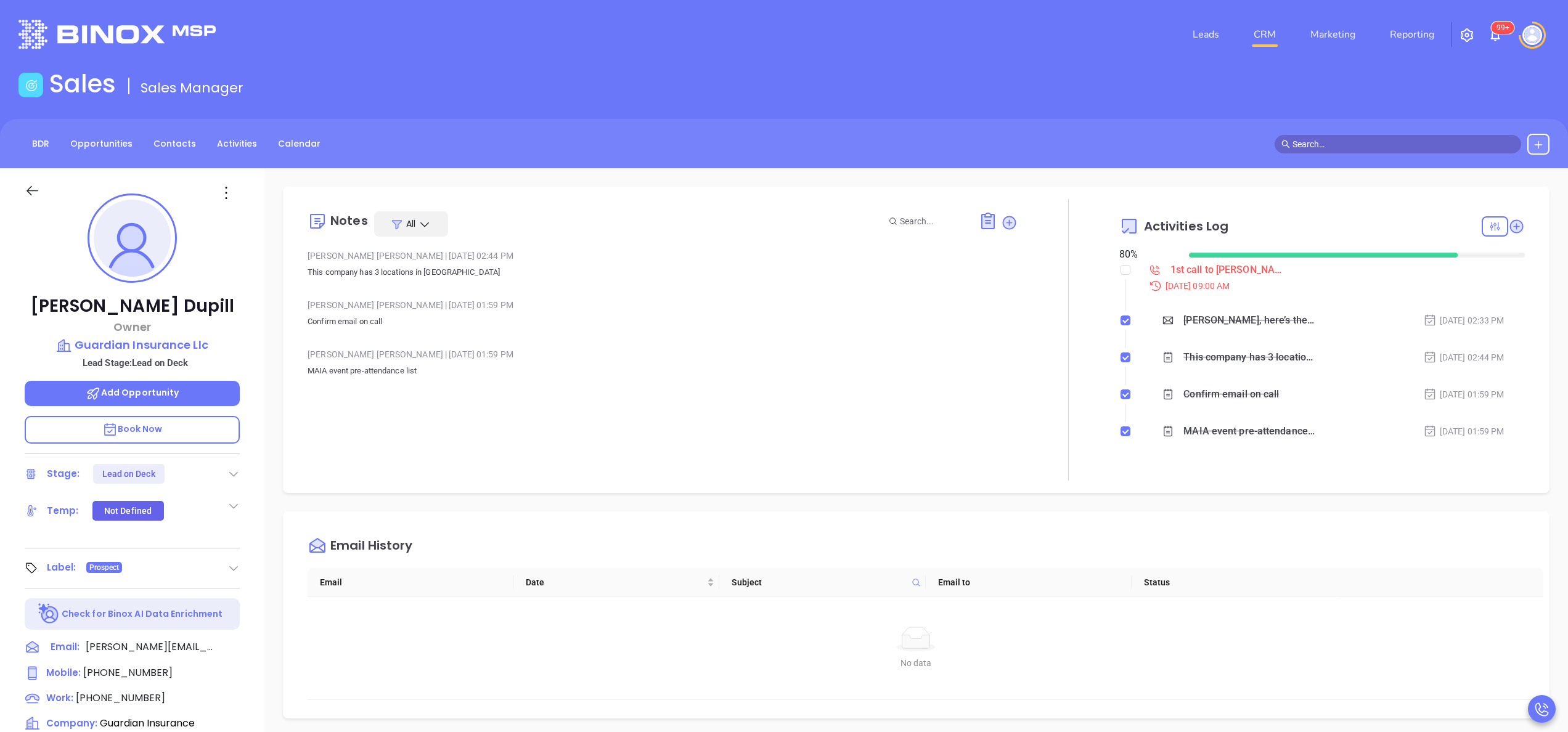
click at [257, 366] on div "[PERSON_NAME] Owner Guardian Insurance Llc Lead Stage: Lead on Deck Add Opportu…" at bounding box center [132, 625] width 264 height 915
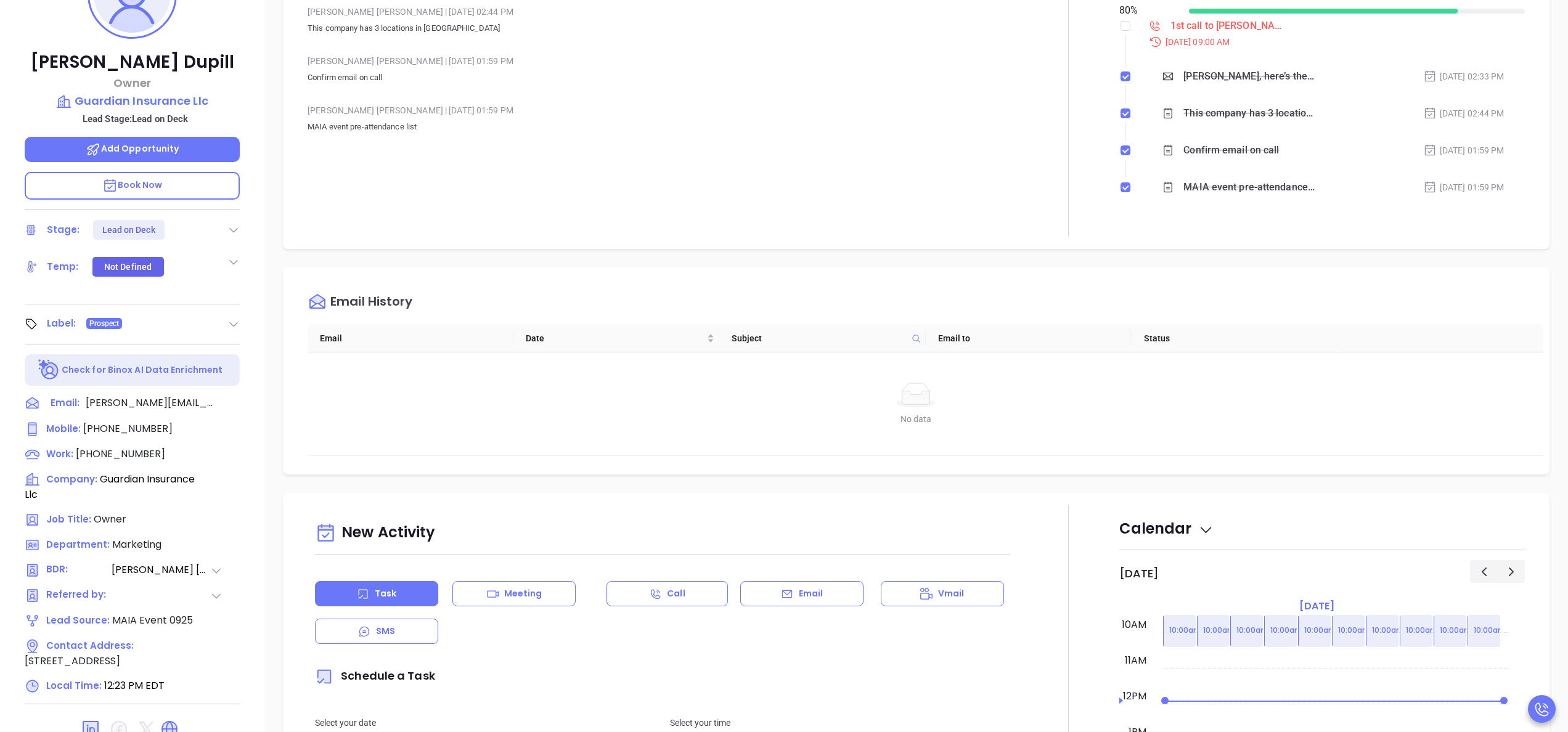
scroll to position [247, 0]
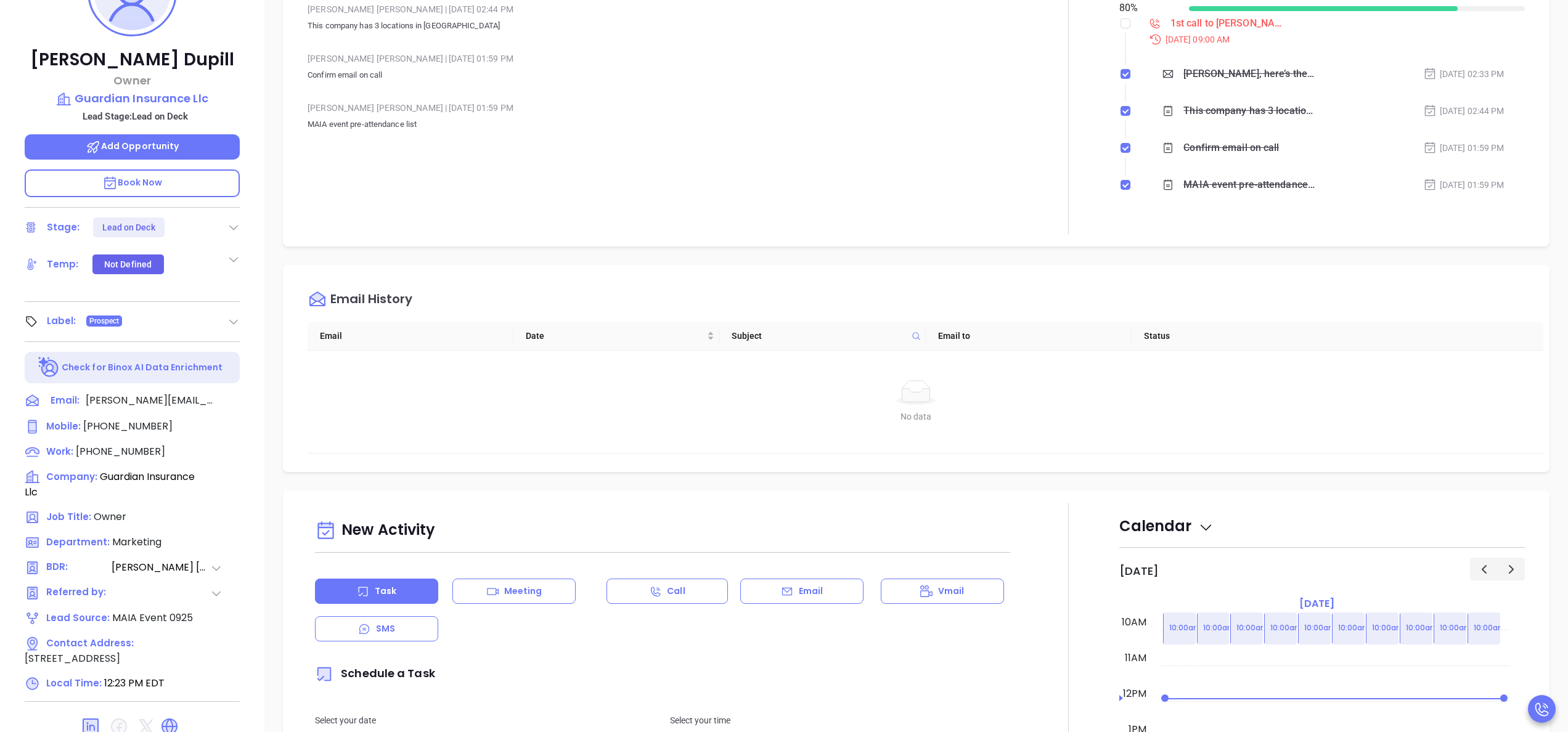
click at [121, 366] on div "Mobile : [PHONE_NUMBER] Work : [PHONE_NUMBER] Company: Guardian Insurance Llc J…" at bounding box center [133, 555] width 215 height 273
click at [124, 366] on span "[PHONE_NUMBER]" at bounding box center [121, 451] width 89 height 14
type input "[PHONE_NUMBER]"
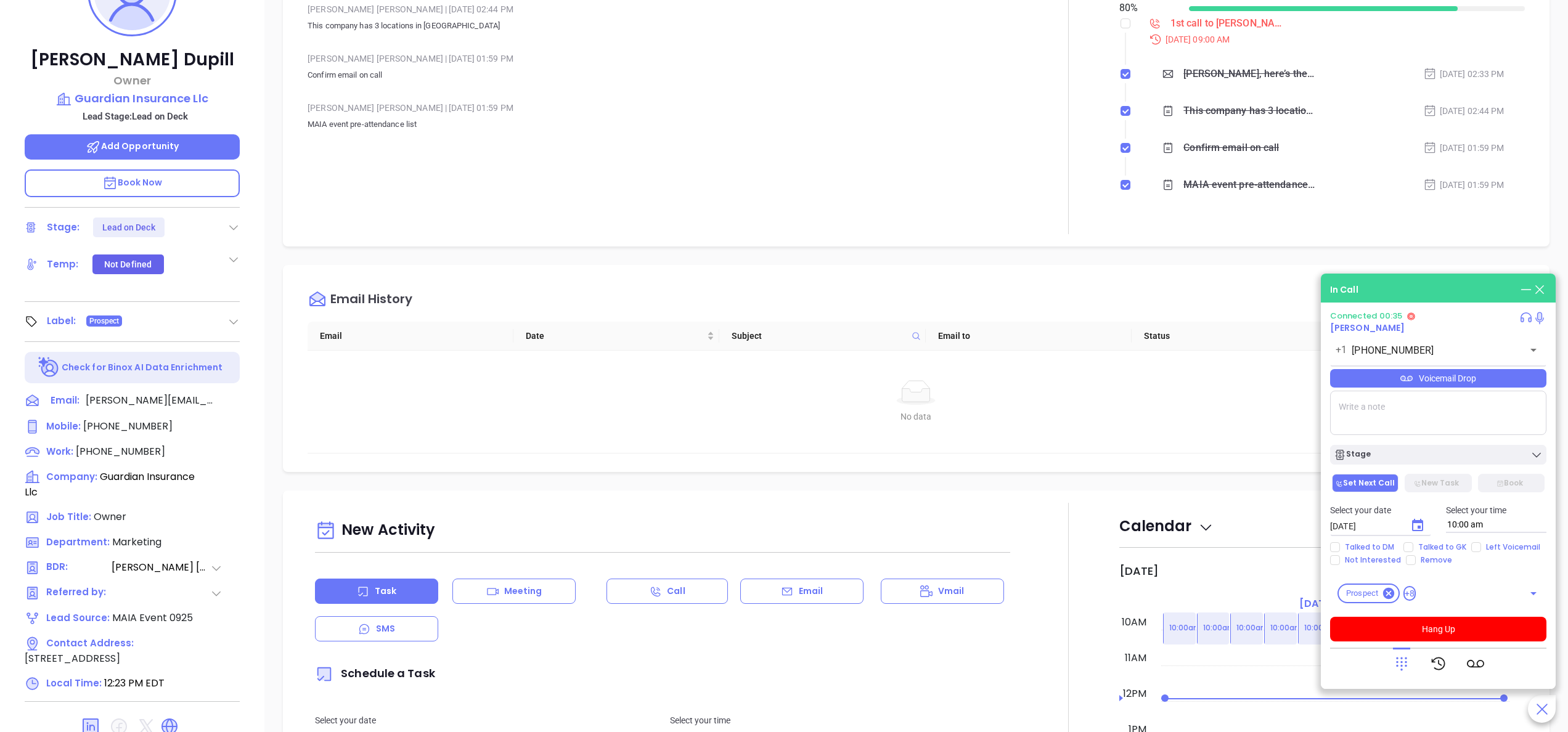
click at [152, 178] on span "Book Now" at bounding box center [132, 182] width 60 height 12
click at [783, 366] on textarea at bounding box center [1438, 412] width 216 height 45
type textarea "ext 100 left vm"
click at [783, 366] on button "Hang Up" at bounding box center [1438, 629] width 216 height 25
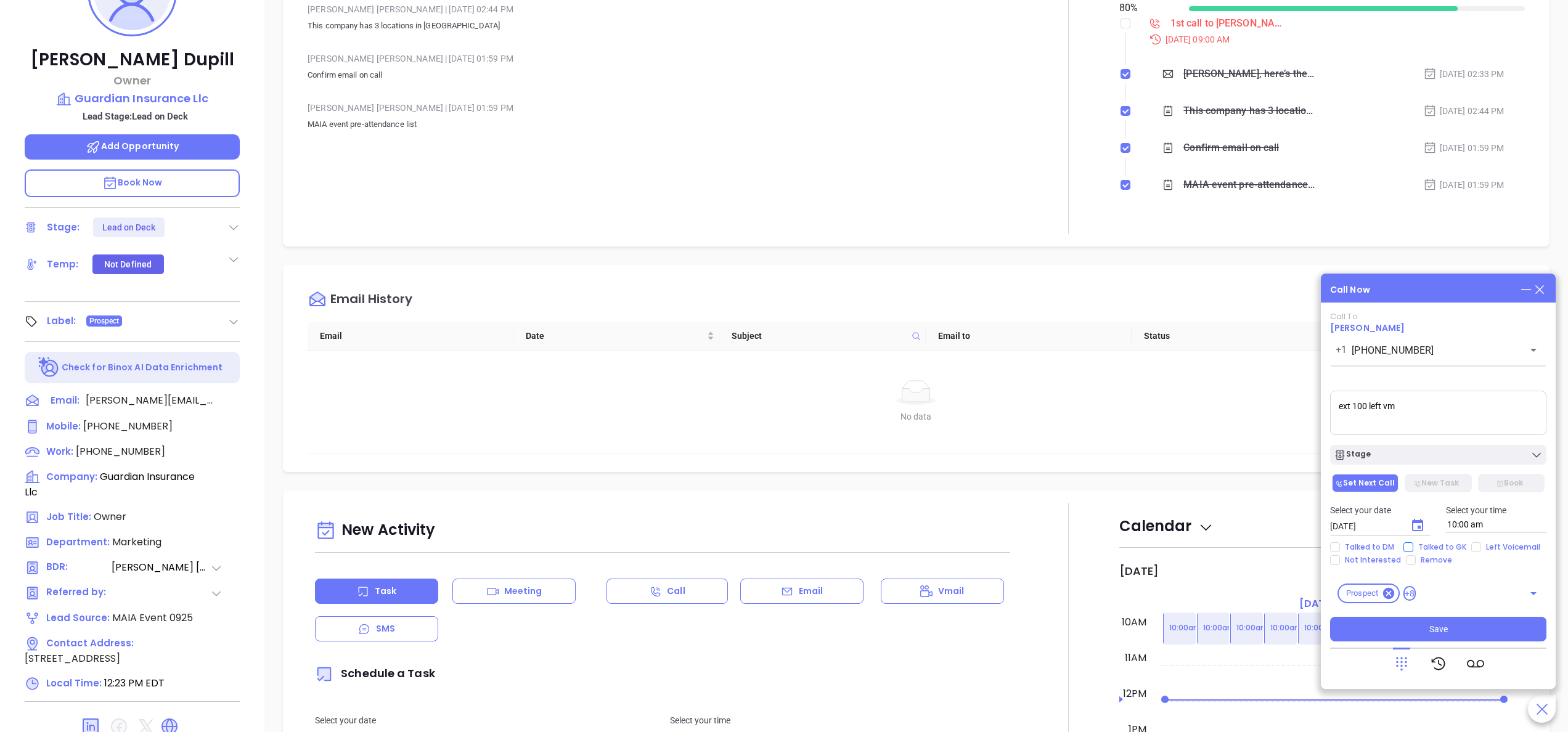
click at [783, 366] on input "Talked to GK" at bounding box center [1409, 547] width 10 height 10
checkbox input "true"
click at [783, 366] on icon "Choose date, selected date is Oct 8, 2025" at bounding box center [1418, 525] width 15 height 15
click at [783, 366] on button "9" at bounding box center [1454, 407] width 22 height 22
type input "[DATE]"
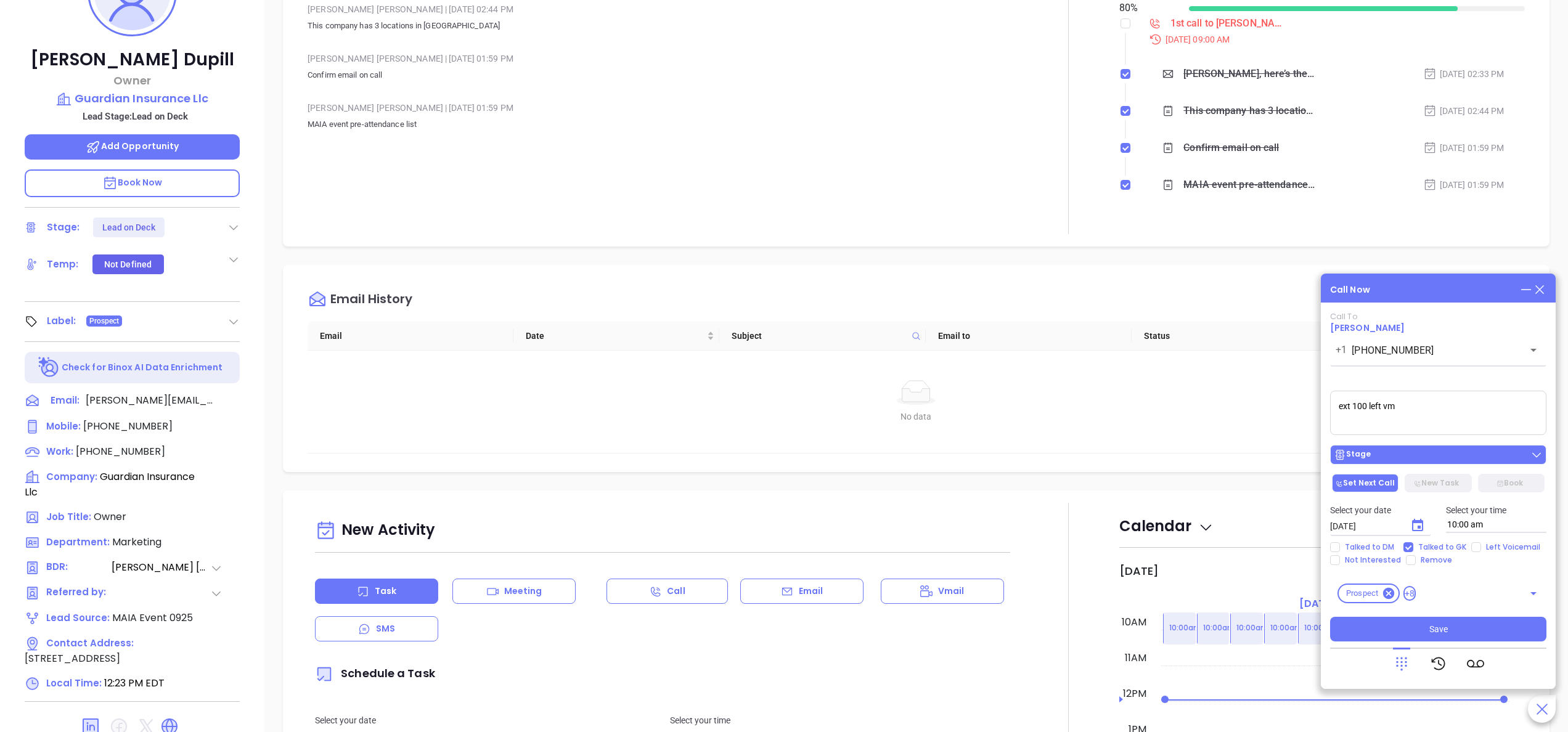
click at [783, 366] on div "Stage" at bounding box center [1438, 454] width 209 height 12
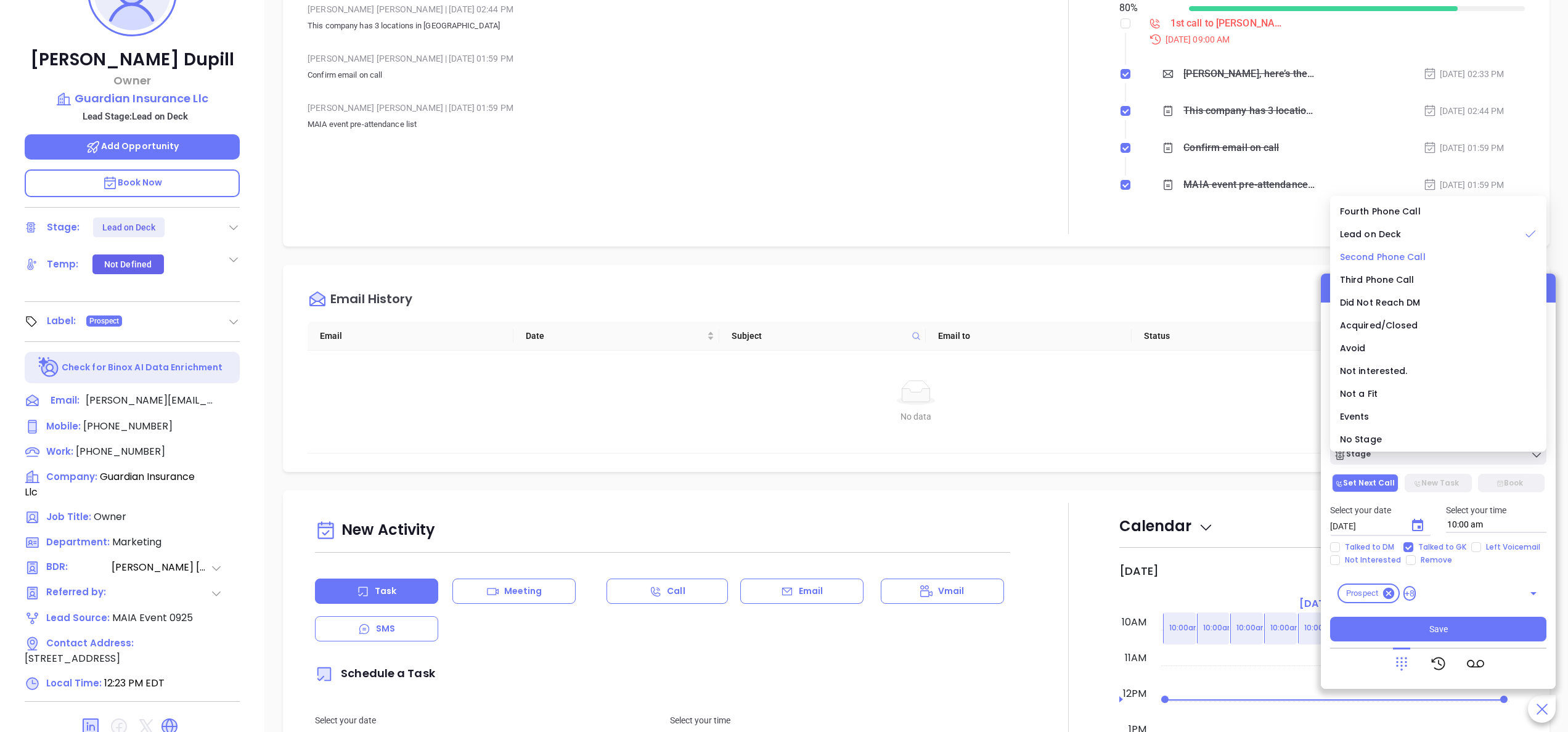
click at [783, 244] on li "Second Phone Call" at bounding box center [1438, 257] width 211 height 26
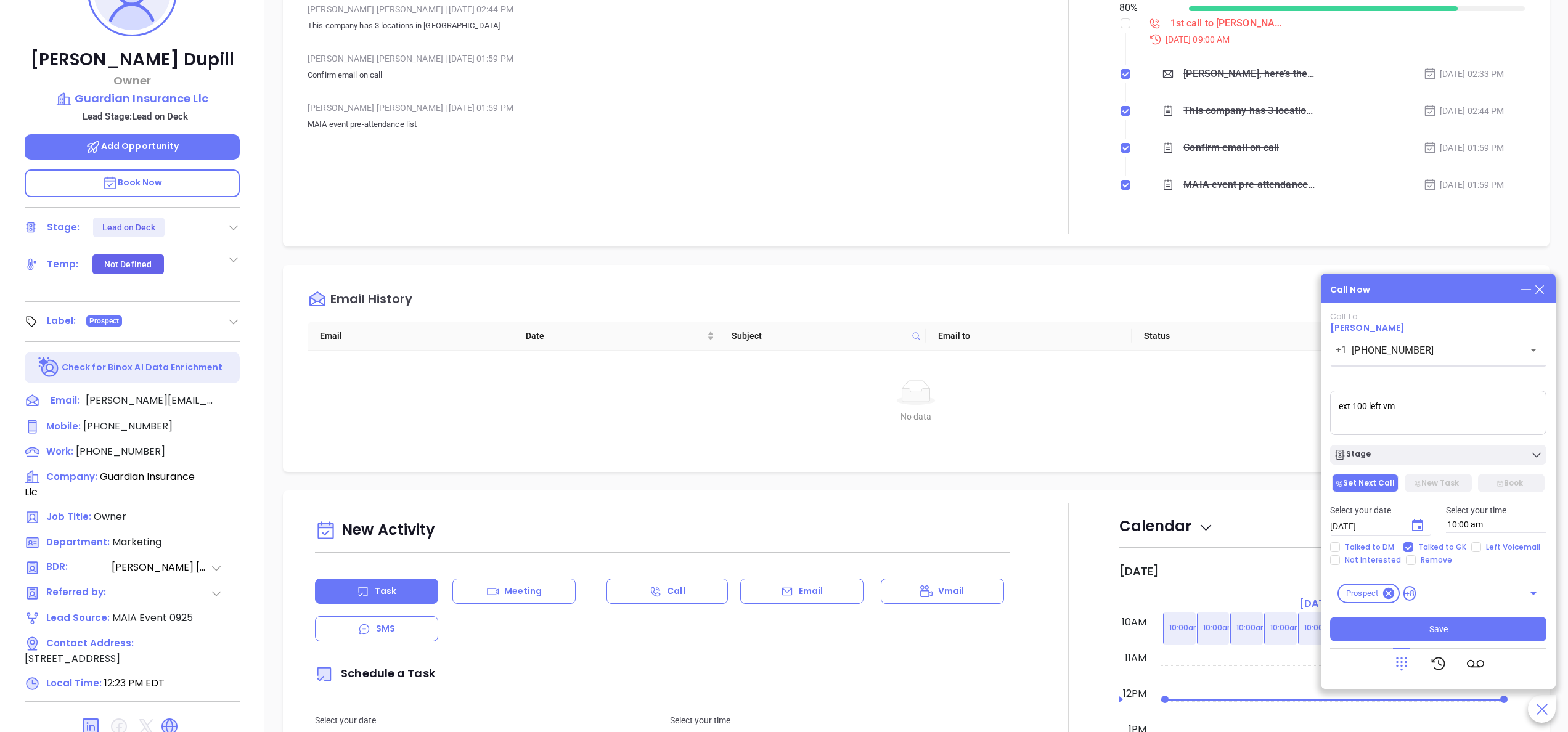
click at [783, 366] on div "Select your date [DATE] ​ Select your time 10:00 am" at bounding box center [1438, 518] width 231 height 48
click at [783, 366] on input "Left Voicemail" at bounding box center [1477, 547] width 10 height 10
checkbox input "true"
click at [783, 366] on button "Save" at bounding box center [1438, 629] width 216 height 25
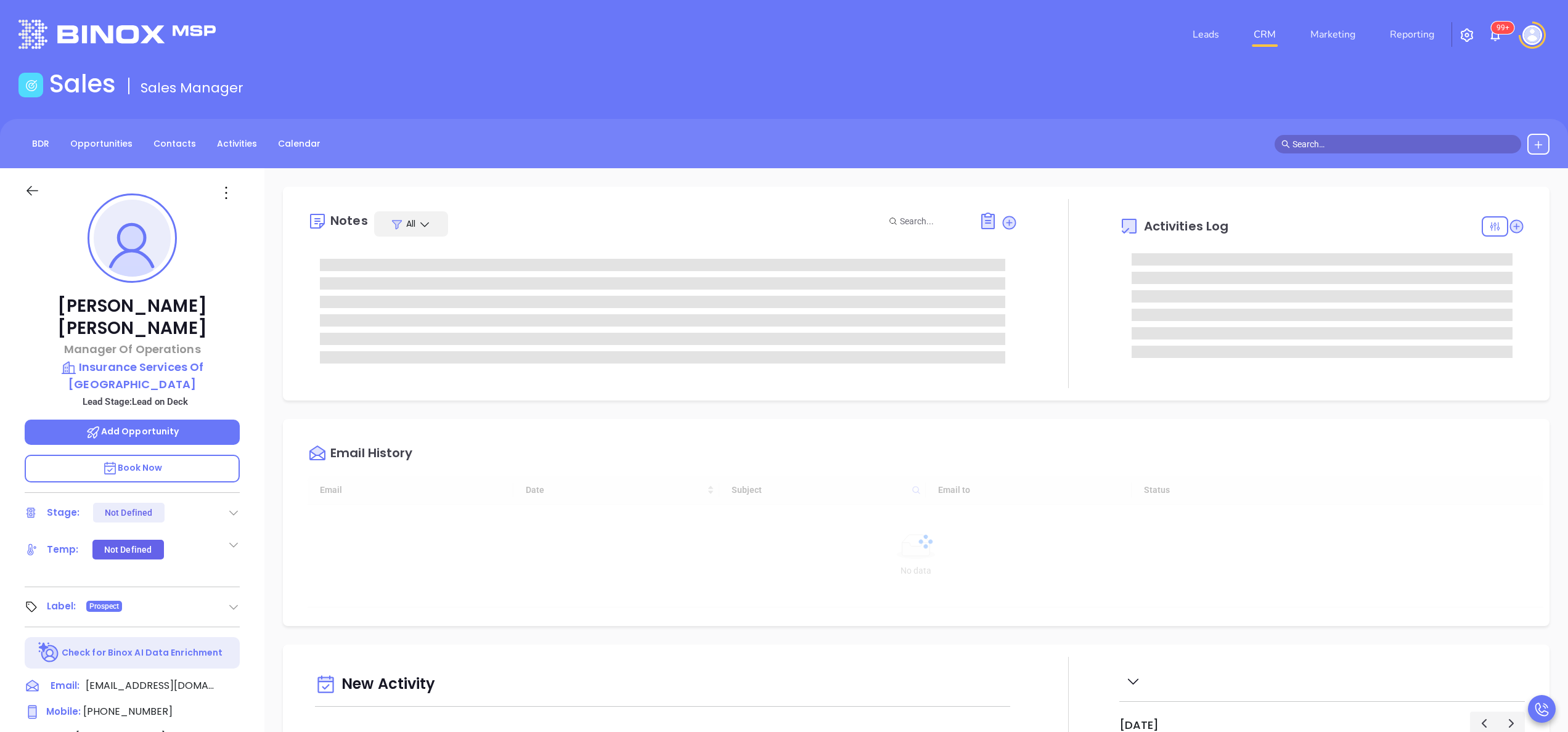
type input "[DATE]"
type input "Anabell Dominguez"
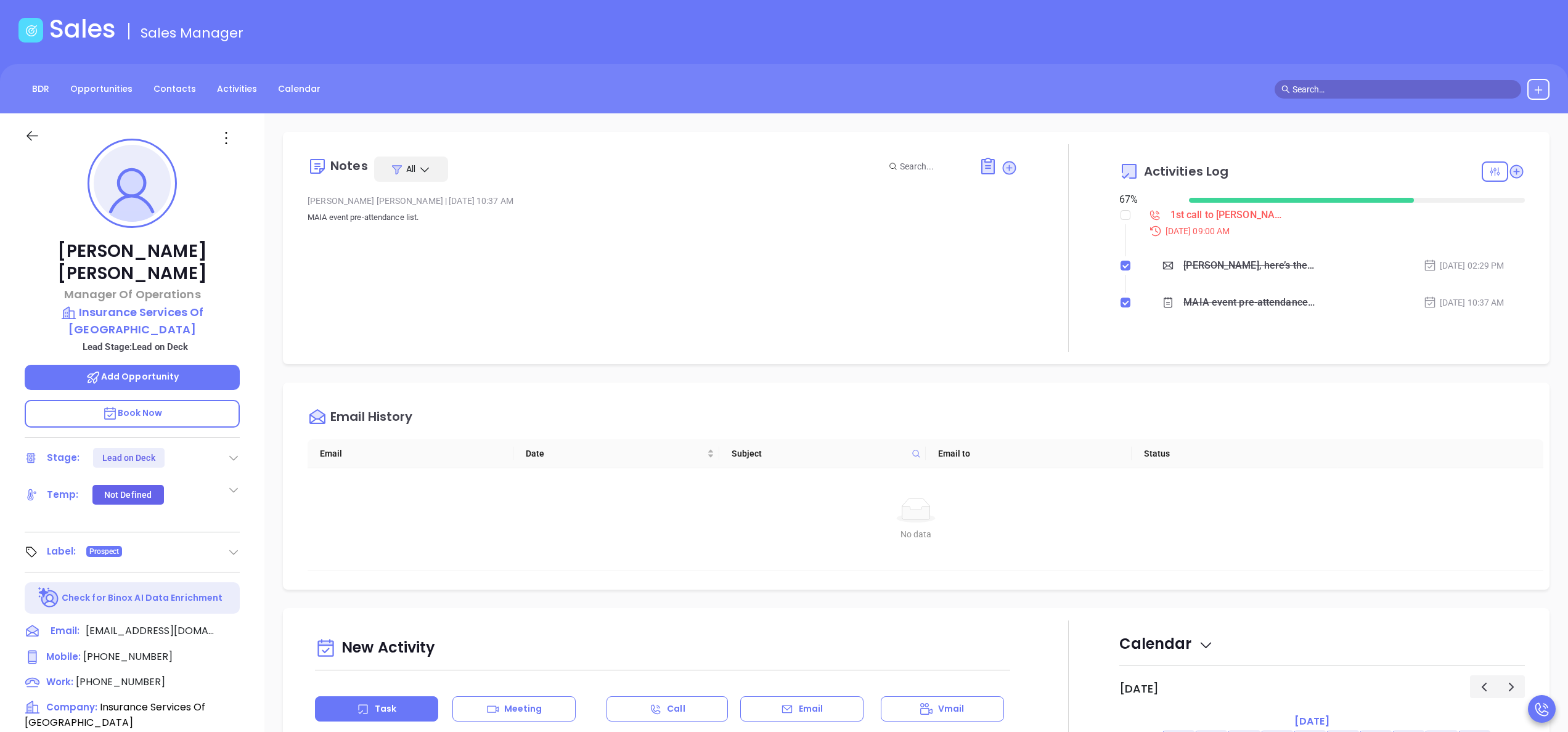
scroll to position [148, 0]
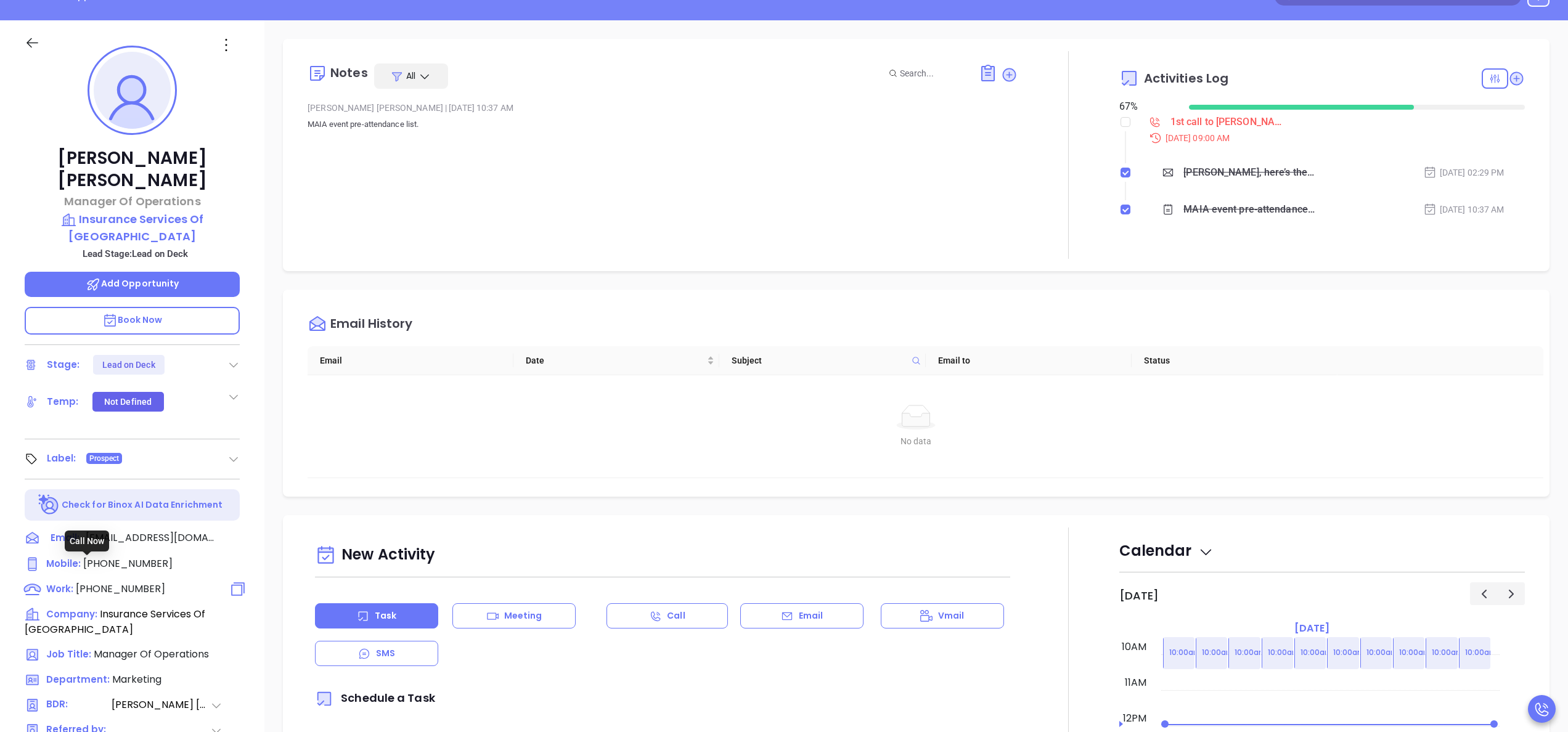
click at [130, 582] on span "[PHONE_NUMBER]" at bounding box center [121, 589] width 89 height 14
type input "[PHONE_NUMBER]"
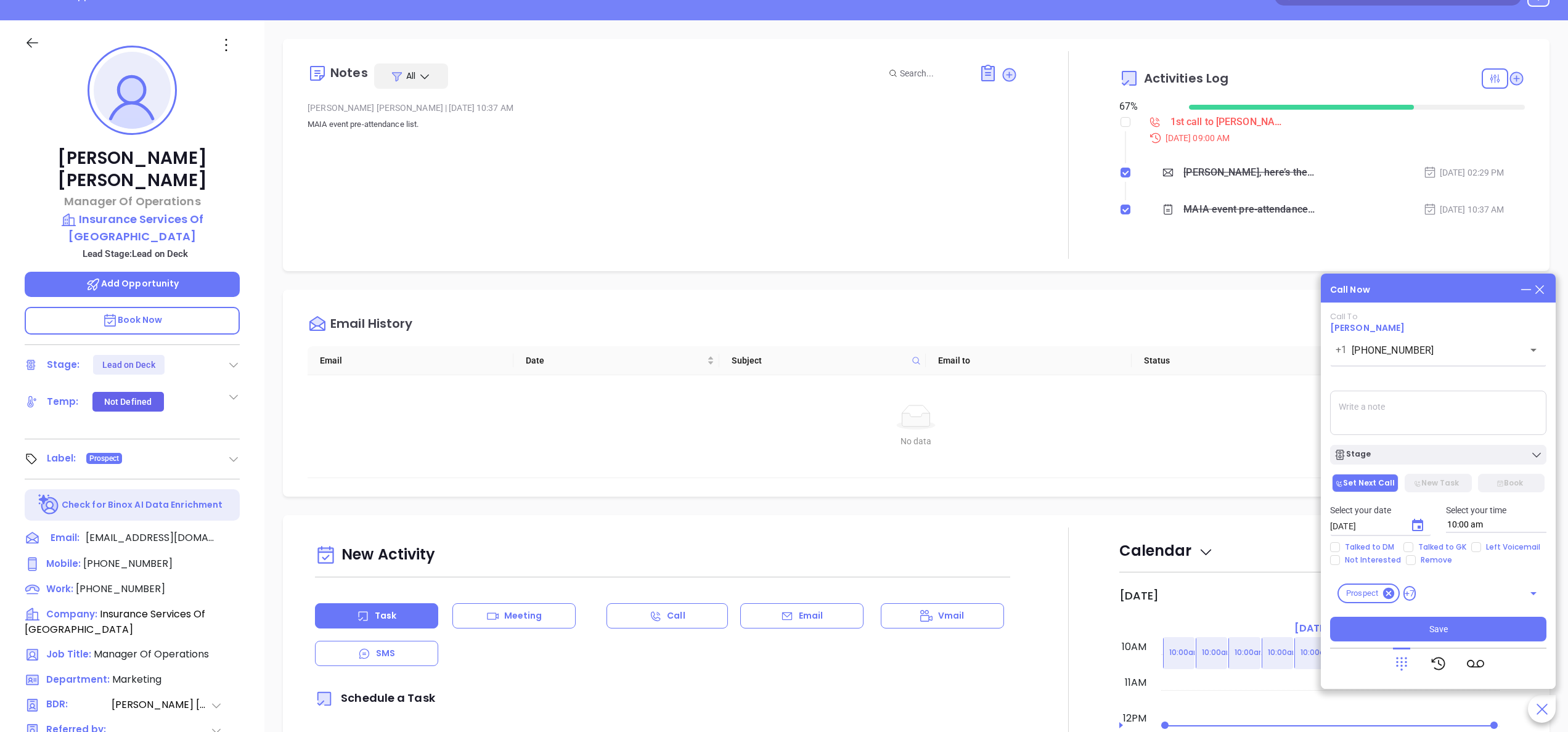
click at [1401, 412] on textarea at bounding box center [1438, 412] width 216 height 45
type textarea "spoke with female gk she said he doesnt work from this office, she advised me t…"
click at [1419, 530] on icon "Choose date, selected date is Oct 8, 2025" at bounding box center [1418, 525] width 15 height 15
click at [1458, 405] on button "9" at bounding box center [1454, 407] width 22 height 22
type input "10/09/2025"
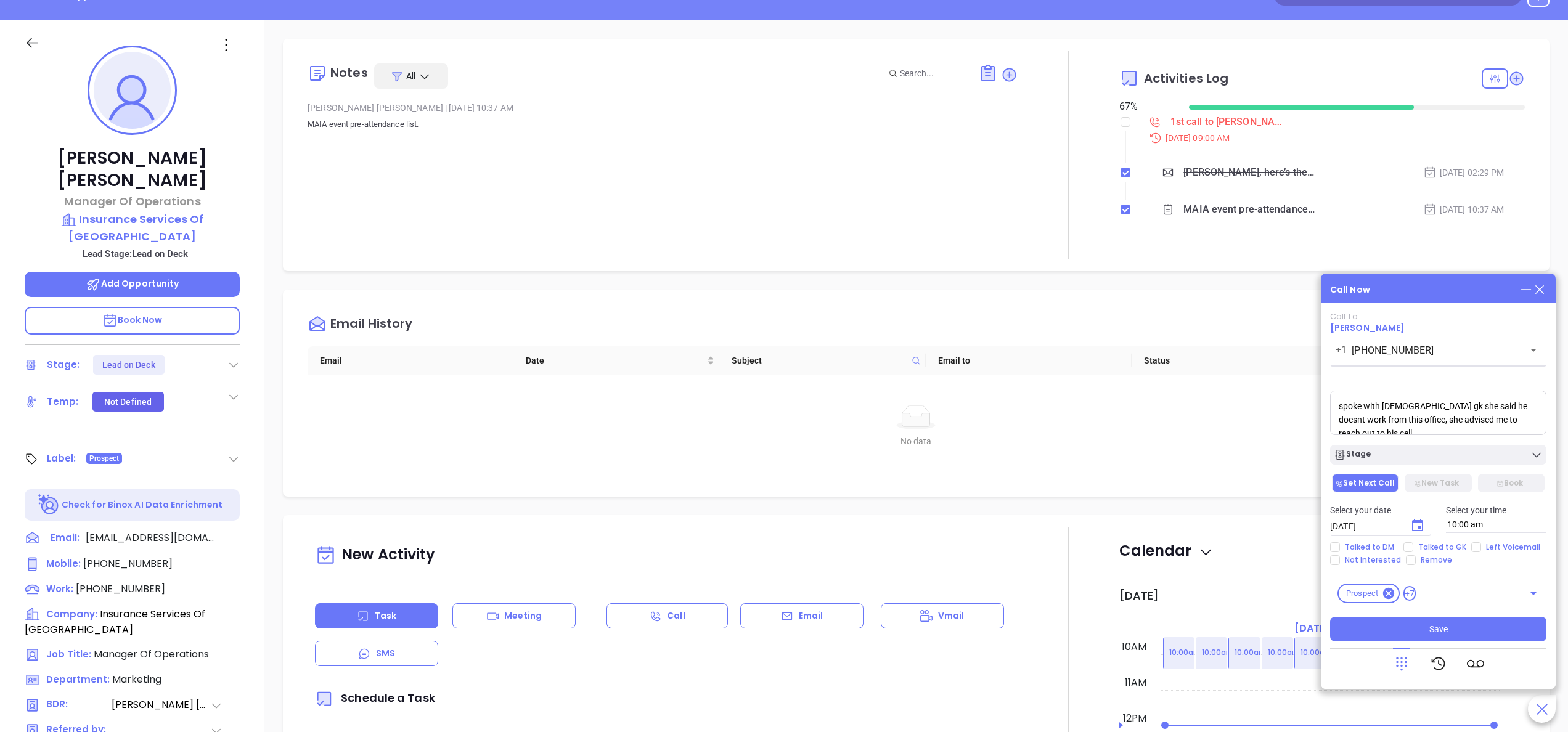
click at [1448, 541] on div "Select your date 10/09/2025 ​ Select your time 10:00 am" at bounding box center [1438, 518] width 231 height 48
click at [1444, 544] on span "Talked to GK" at bounding box center [1443, 547] width 58 height 10
click at [1413, 544] on input "Talked to GK" at bounding box center [1409, 547] width 10 height 10
checkbox input "true"
click at [1453, 617] on button "Save" at bounding box center [1438, 629] width 216 height 25
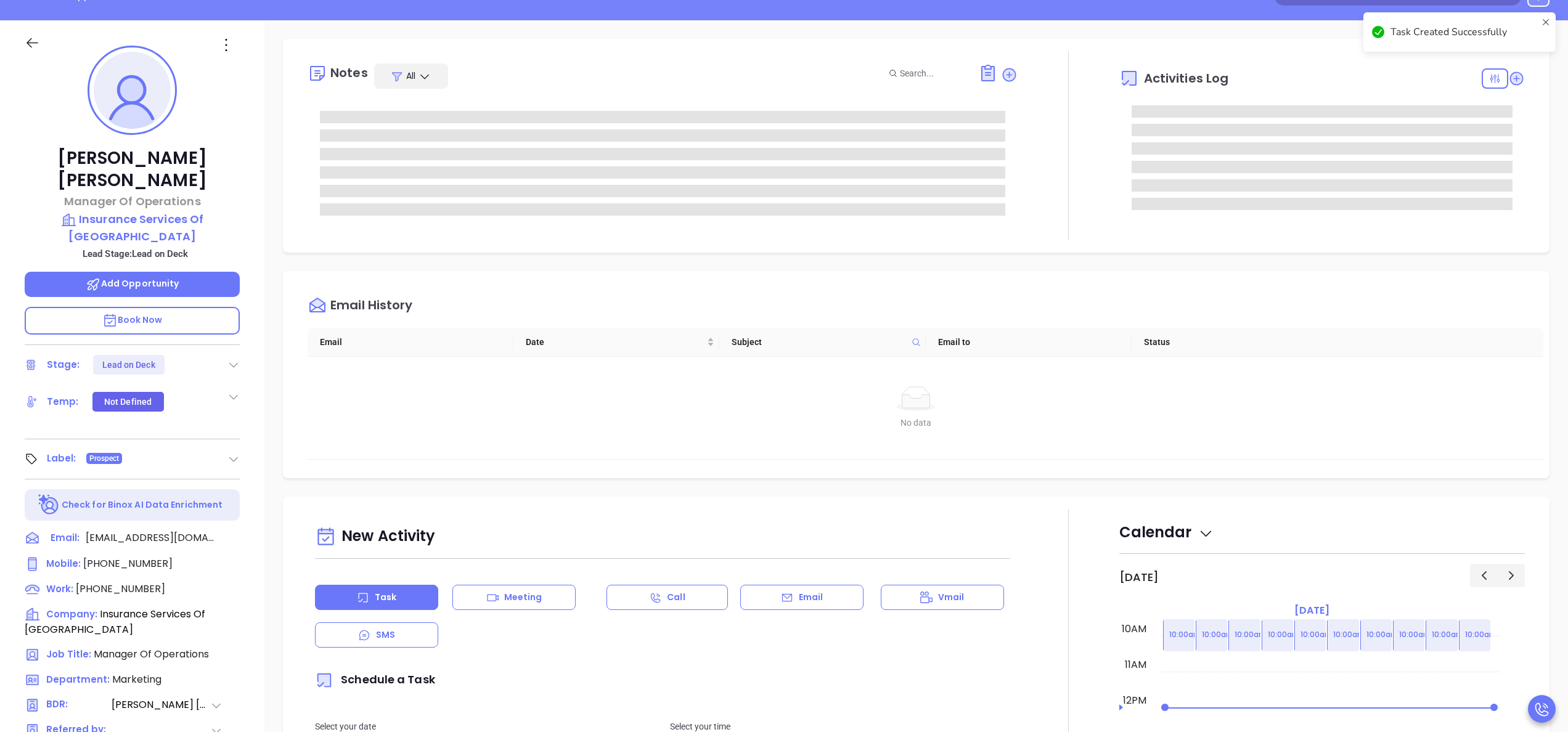
click at [156, 307] on p "Book Now" at bounding box center [133, 320] width 215 height 28
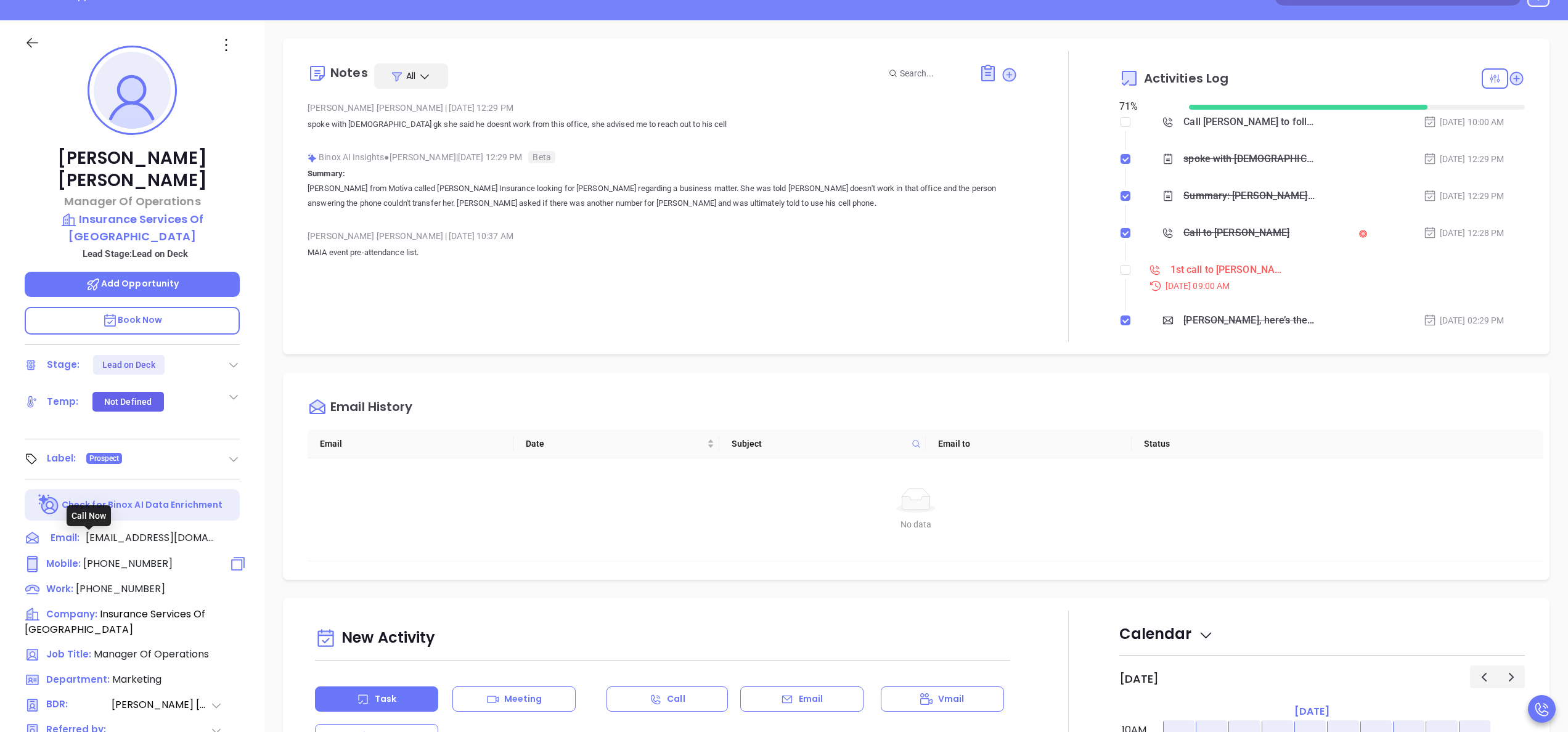
click at [103, 556] on span "(781) 826-1270" at bounding box center [128, 563] width 89 height 14
type input "(781) 826-1270"
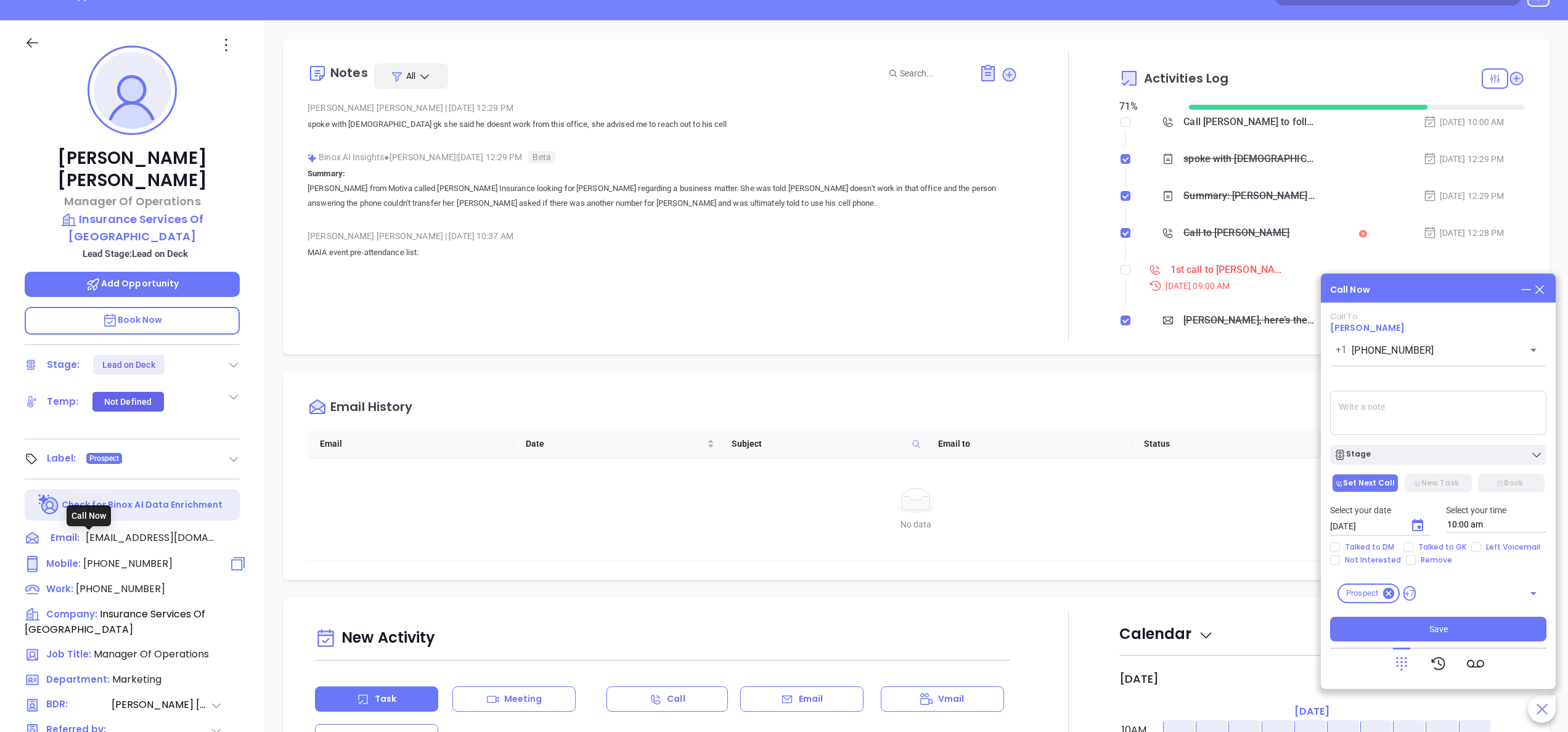
click at [125, 556] on span "(781) 826-1270" at bounding box center [128, 563] width 89 height 14
click at [1121, 267] on input "checkbox" at bounding box center [1126, 270] width 10 height 10
checkbox input "true"
click at [131, 556] on span "(781) 826-1270" at bounding box center [128, 563] width 89 height 14
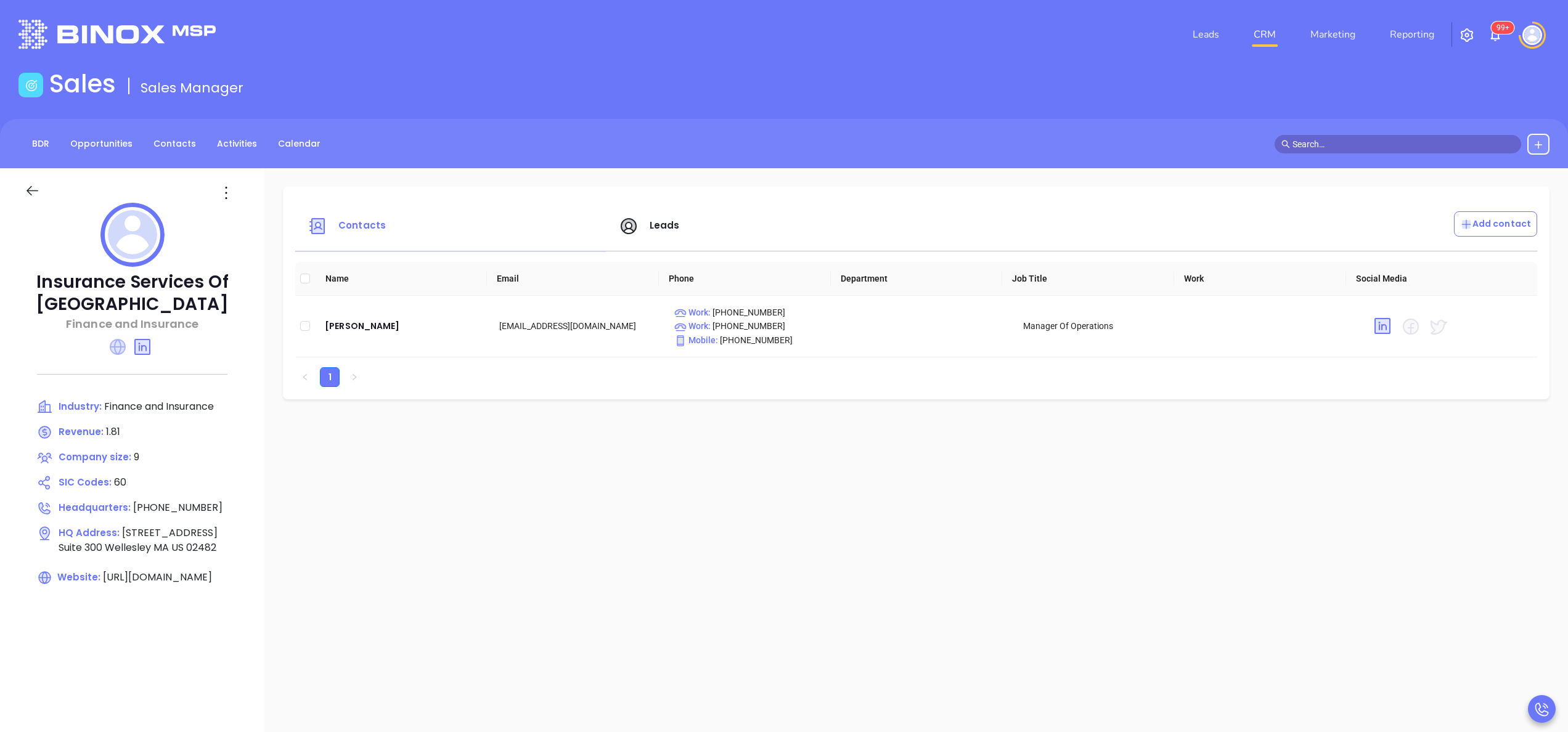
click at [124, 349] on icon at bounding box center [118, 347] width 16 height 16
